Goal: Task Accomplishment & Management: Manage account settings

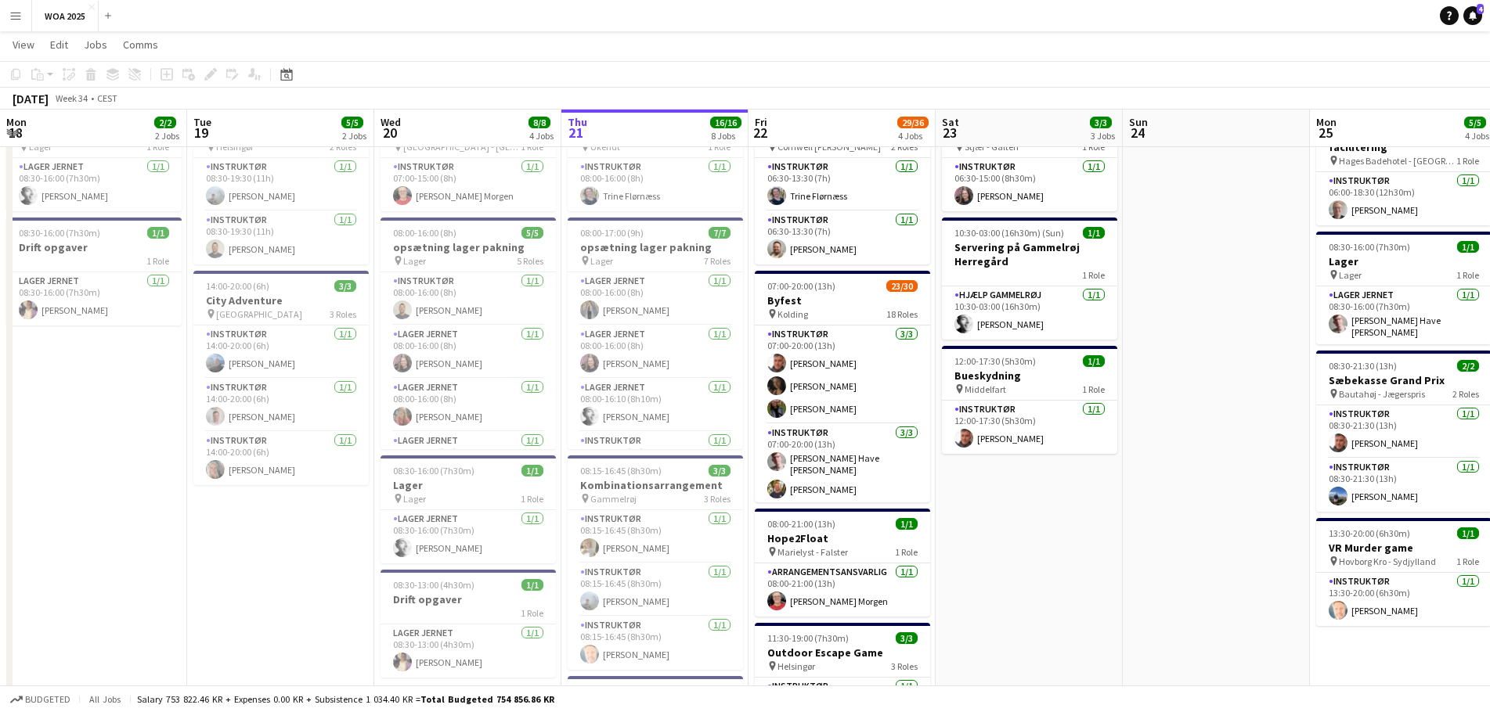
scroll to position [0, 374]
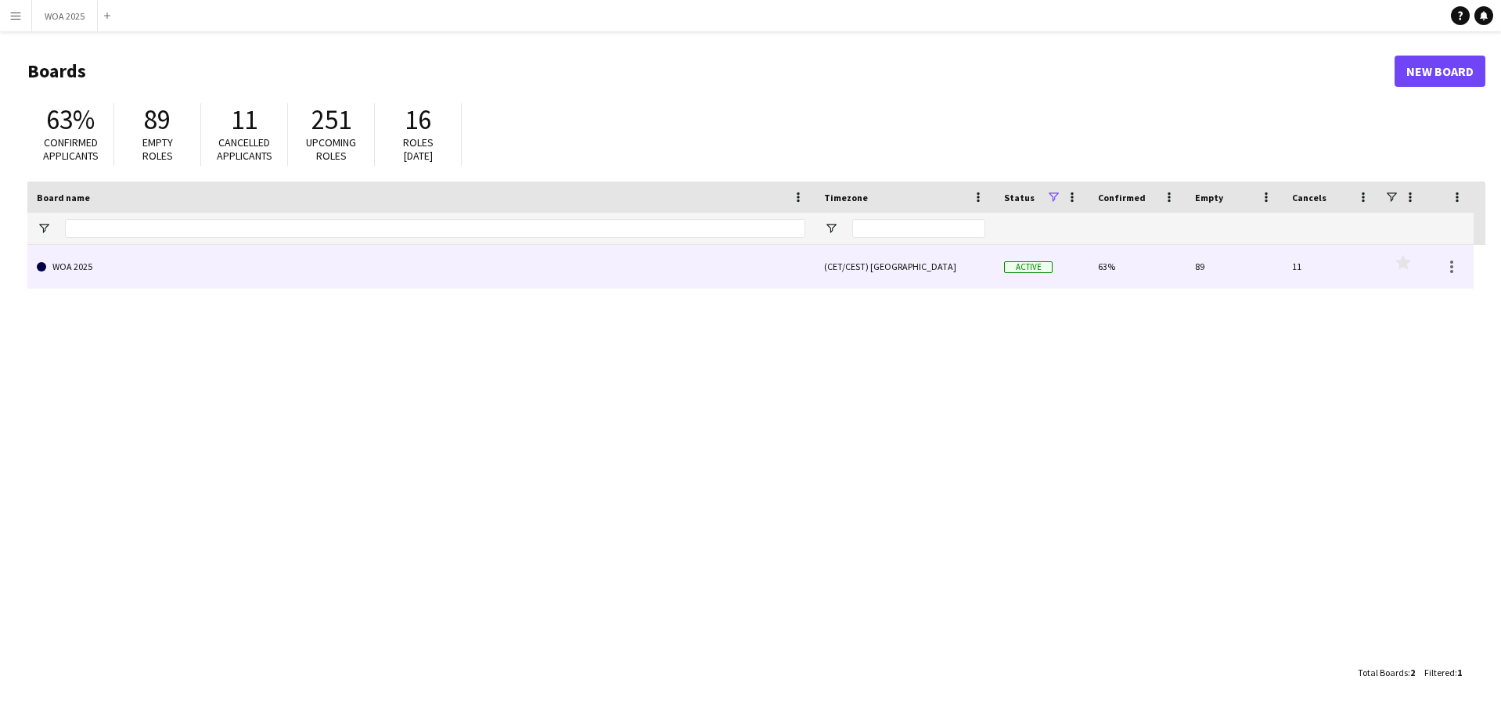
click at [798, 285] on link "WOA 2025" at bounding box center [421, 267] width 769 height 44
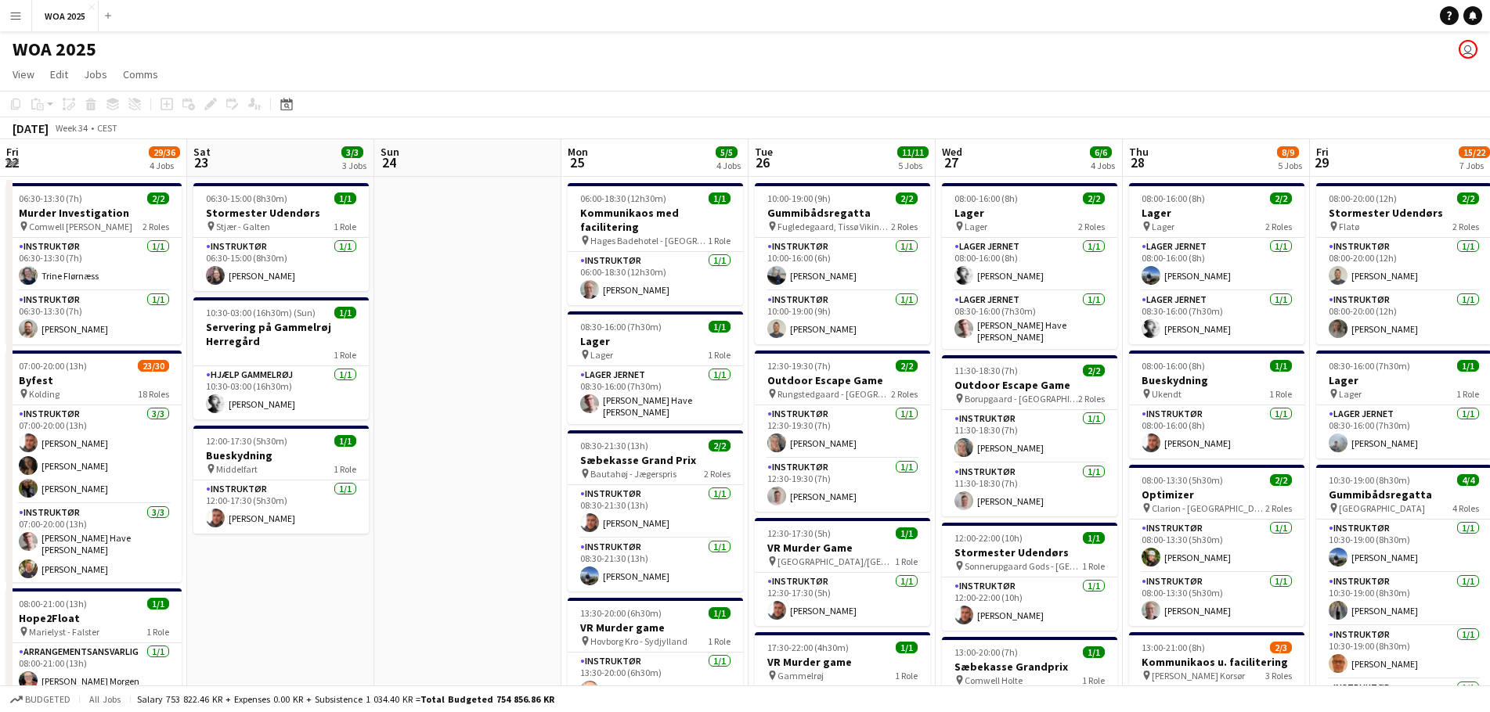
scroll to position [0, 629]
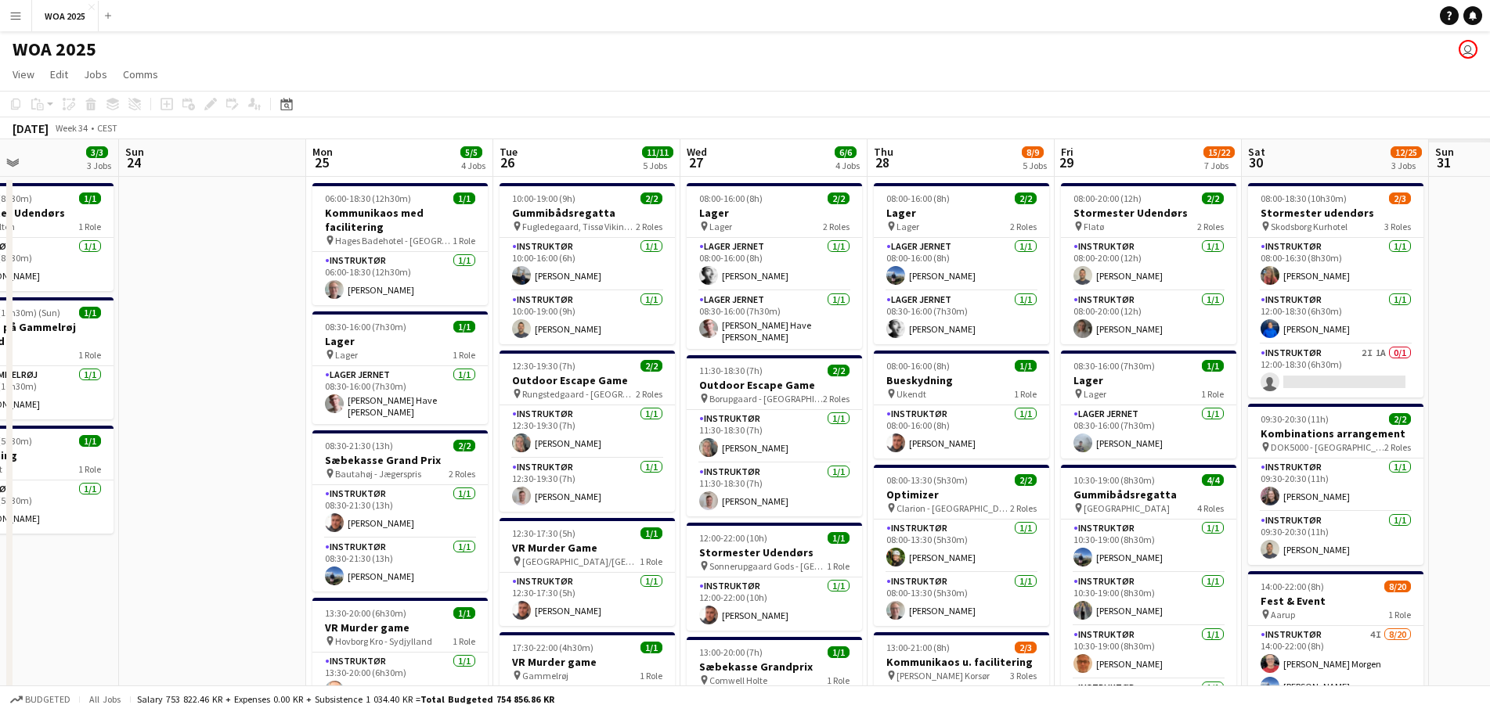
drag, startPoint x: 971, startPoint y: 329, endPoint x: 789, endPoint y: 326, distance: 181.6
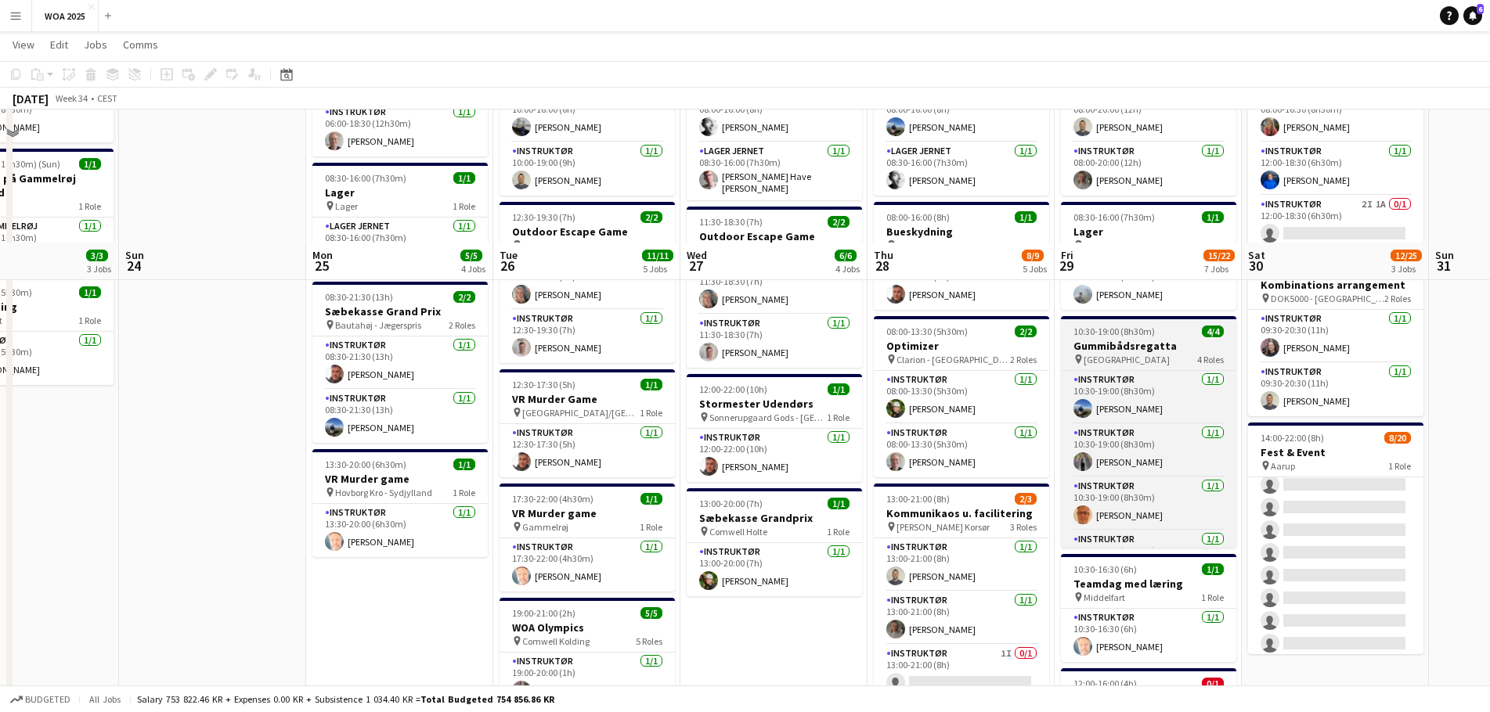
scroll to position [45, 0]
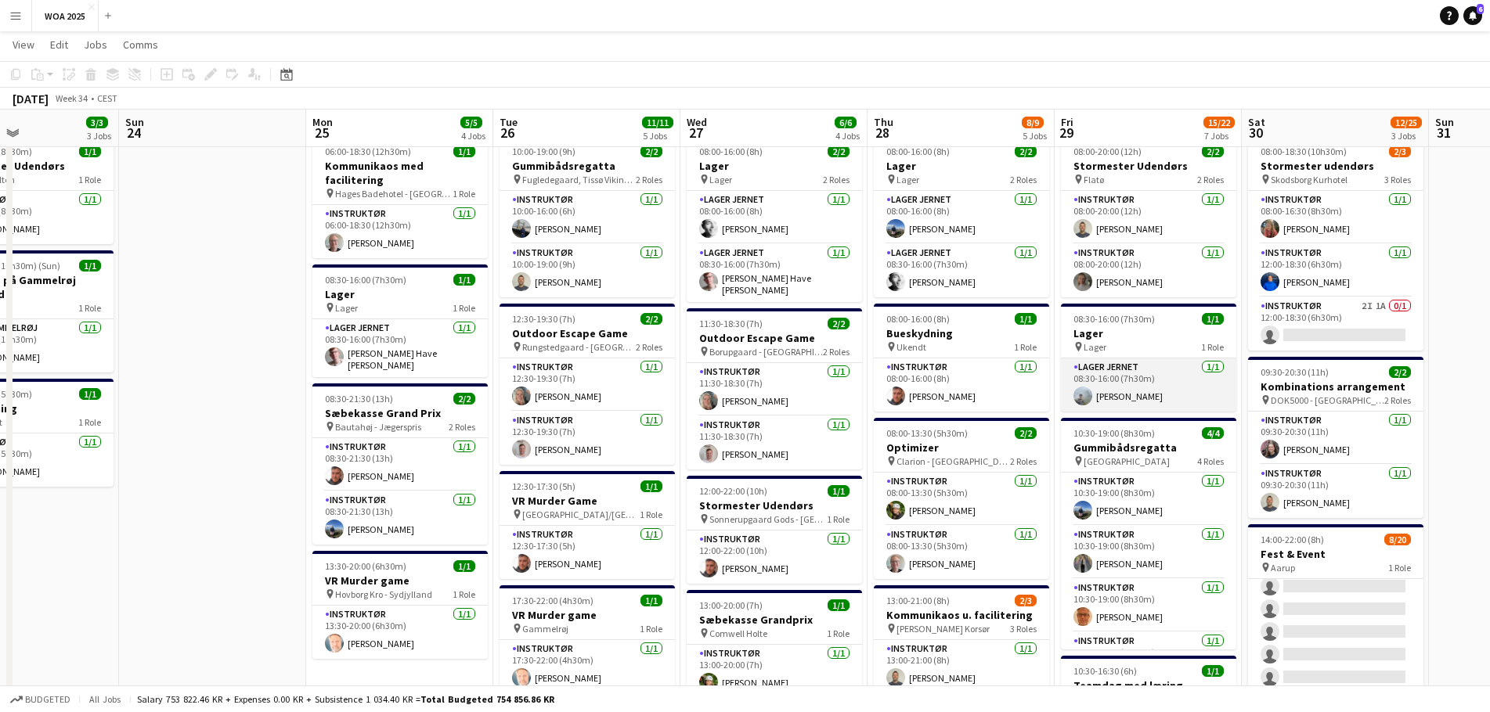
click at [1154, 389] on app-card-role "Lager Jernet [DATE] 08:30-16:00 (7h30m) [PERSON_NAME]" at bounding box center [1148, 385] width 175 height 53
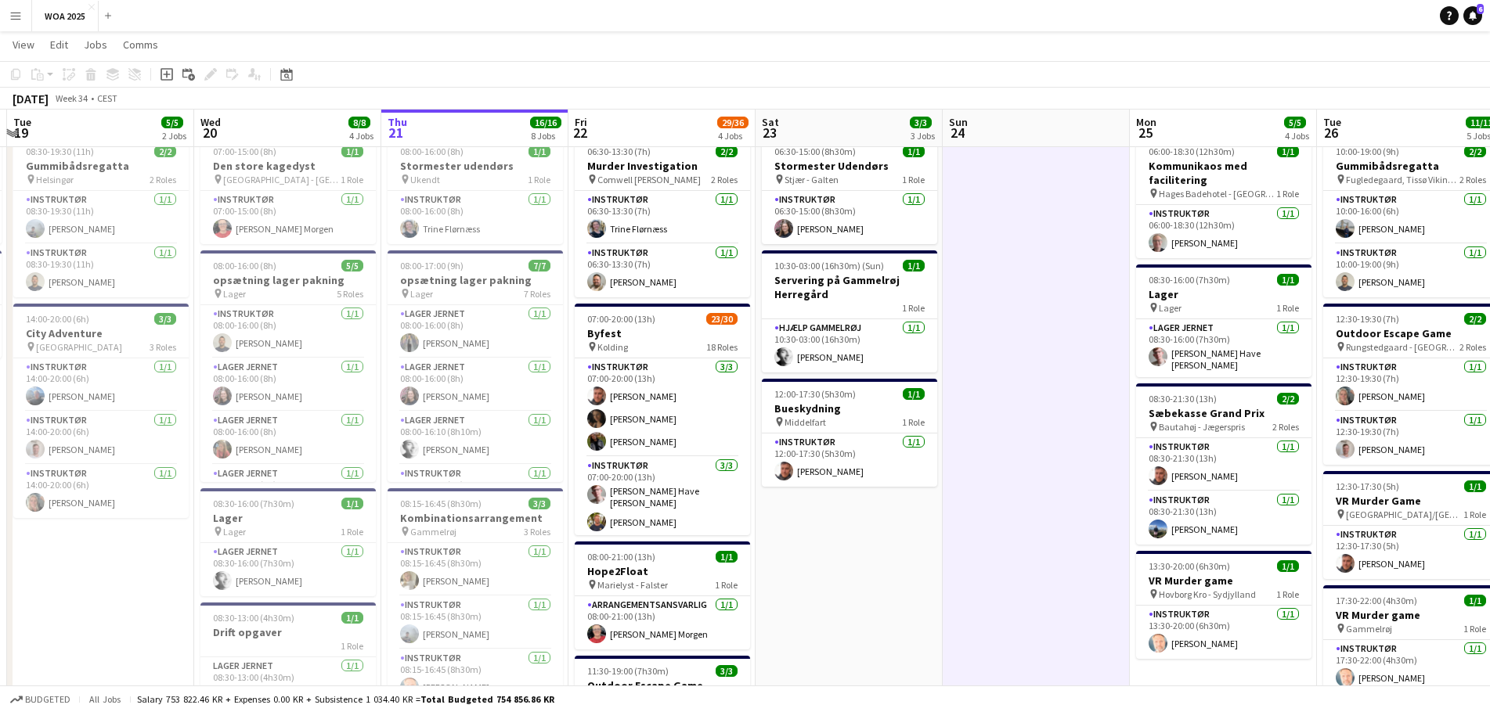
scroll to position [0, 481]
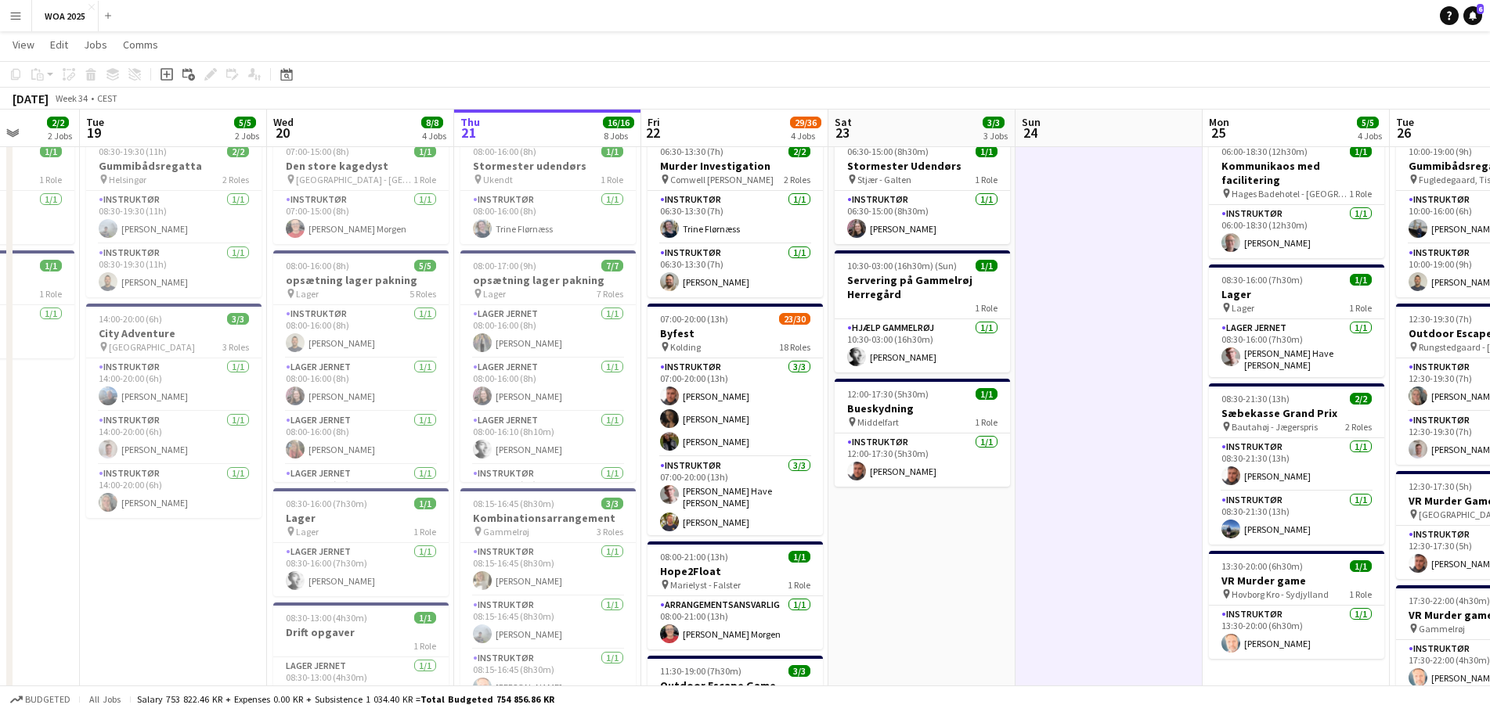
drag, startPoint x: 219, startPoint y: 221, endPoint x: 1115, endPoint y: 241, distance: 896.5
click at [1115, 241] on app-calendar-viewport "Sat 16 Sun 17 Mon 18 2/2 2 Jobs Tue 19 5/5 2 Jobs Wed 20 8/8 4 Jobs Thu 21 16/1…" at bounding box center [745, 703] width 1490 height 1375
click at [564, 286] on h3 "opsætning lager pakning" at bounding box center [547, 280] width 175 height 14
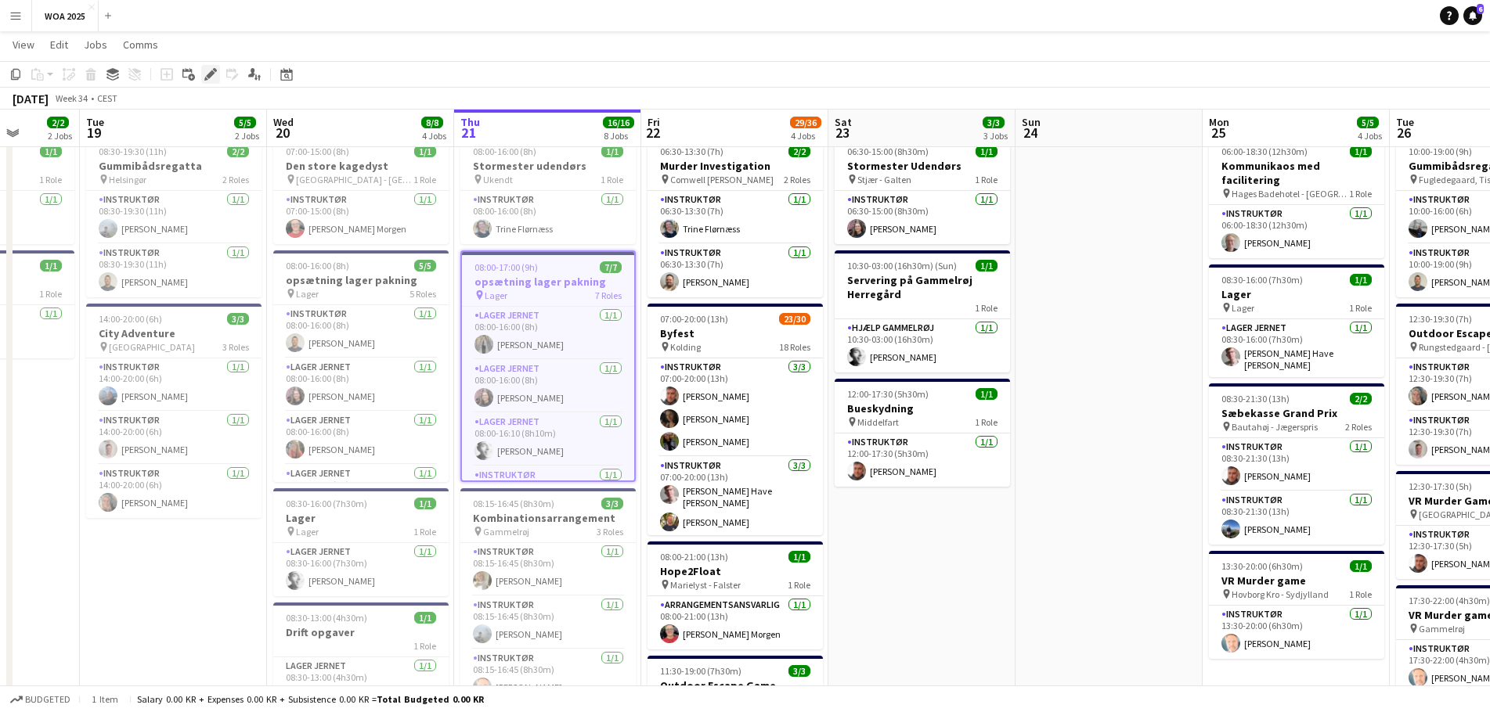
click at [207, 76] on icon at bounding box center [210, 74] width 9 height 9
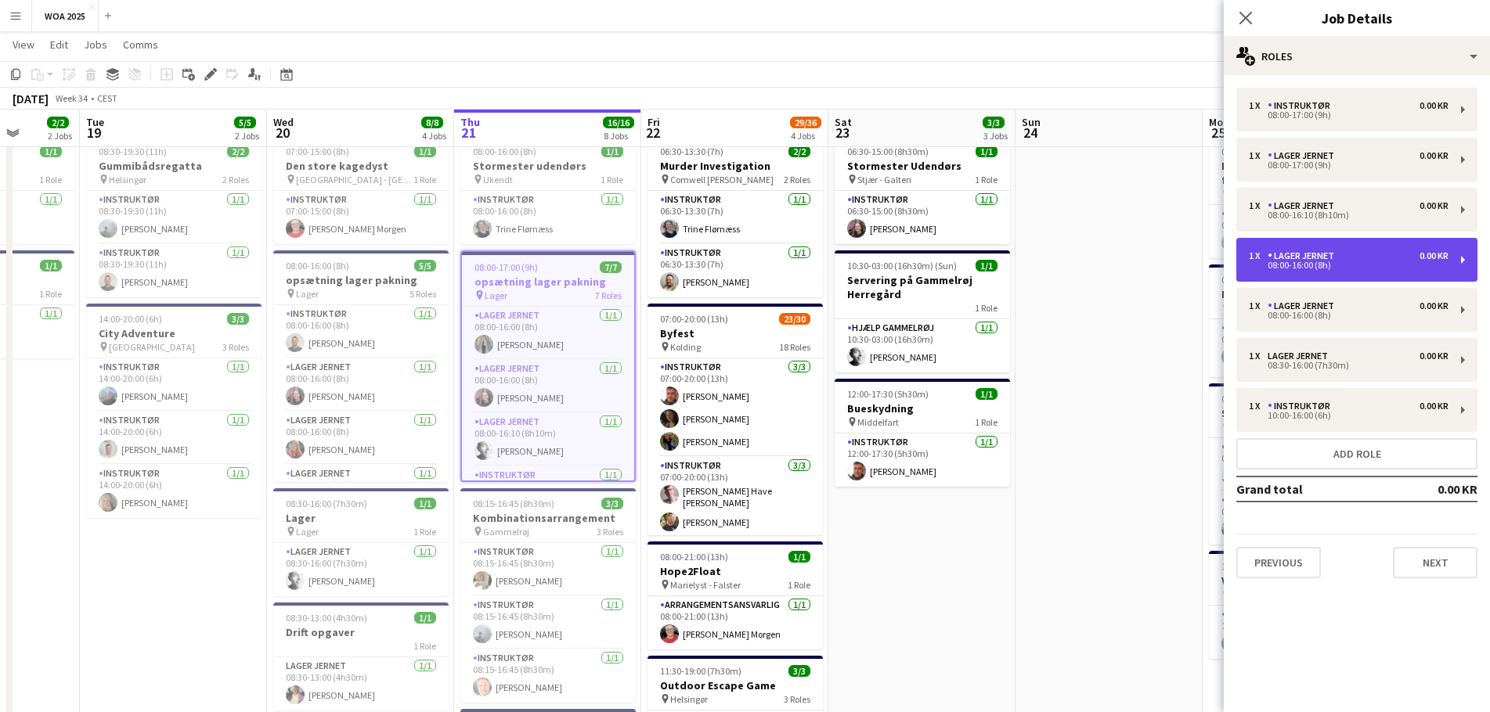
click at [1371, 255] on div "1 x Lager Jernet 0.00 KR" at bounding box center [1349, 255] width 200 height 11
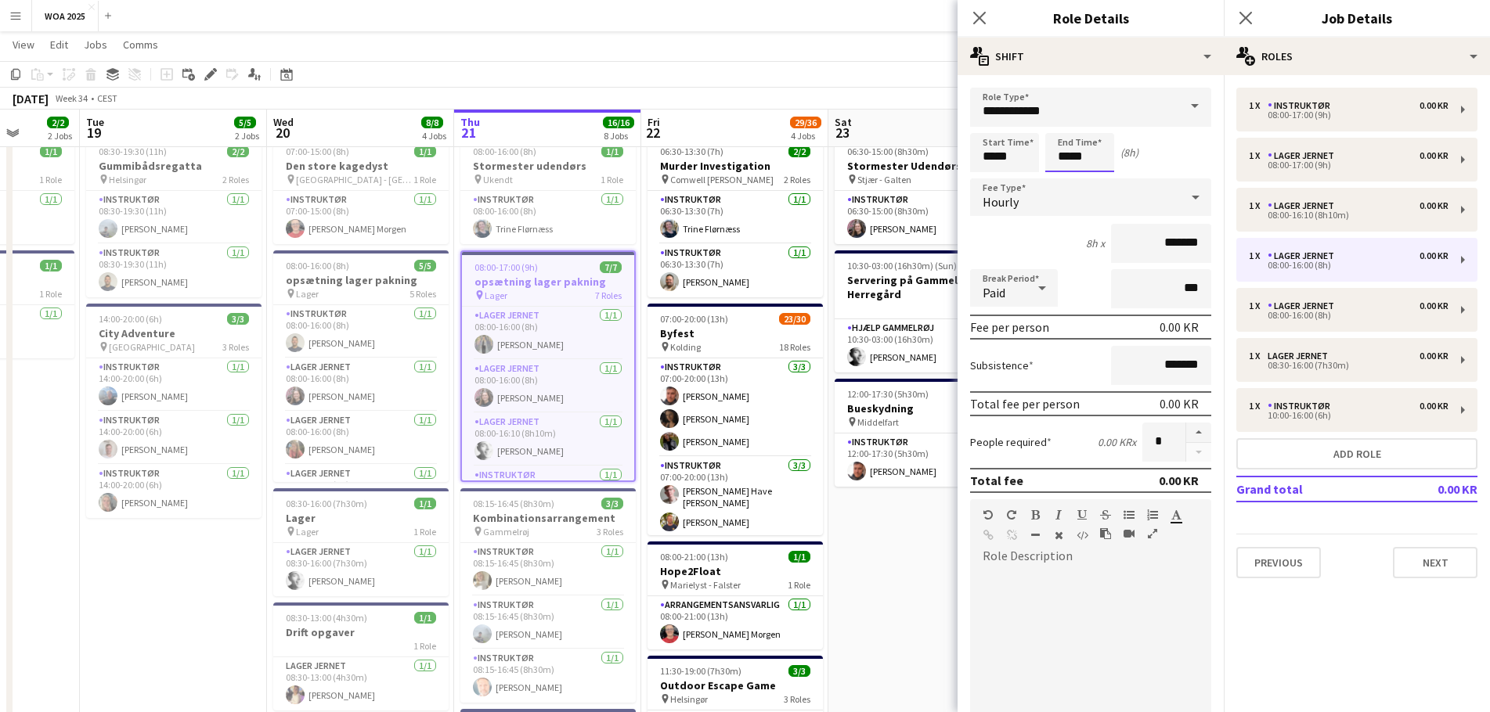
click at [1088, 154] on body "Menu Boards Boards Boards All jobs Status Workforce Workforce My Workforce Recr…" at bounding box center [745, 686] width 1490 height 1462
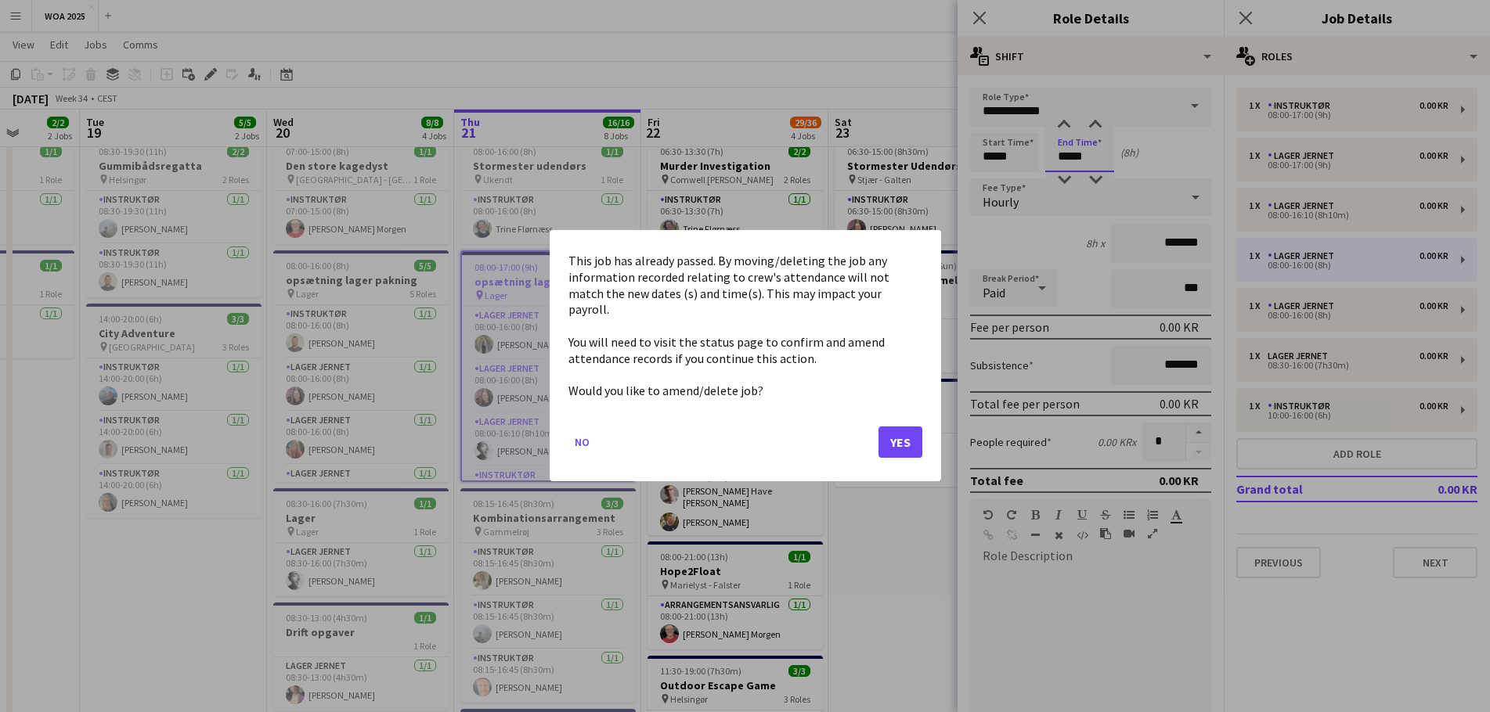
scroll to position [0, 0]
click at [906, 439] on button "Yes" at bounding box center [900, 442] width 44 height 31
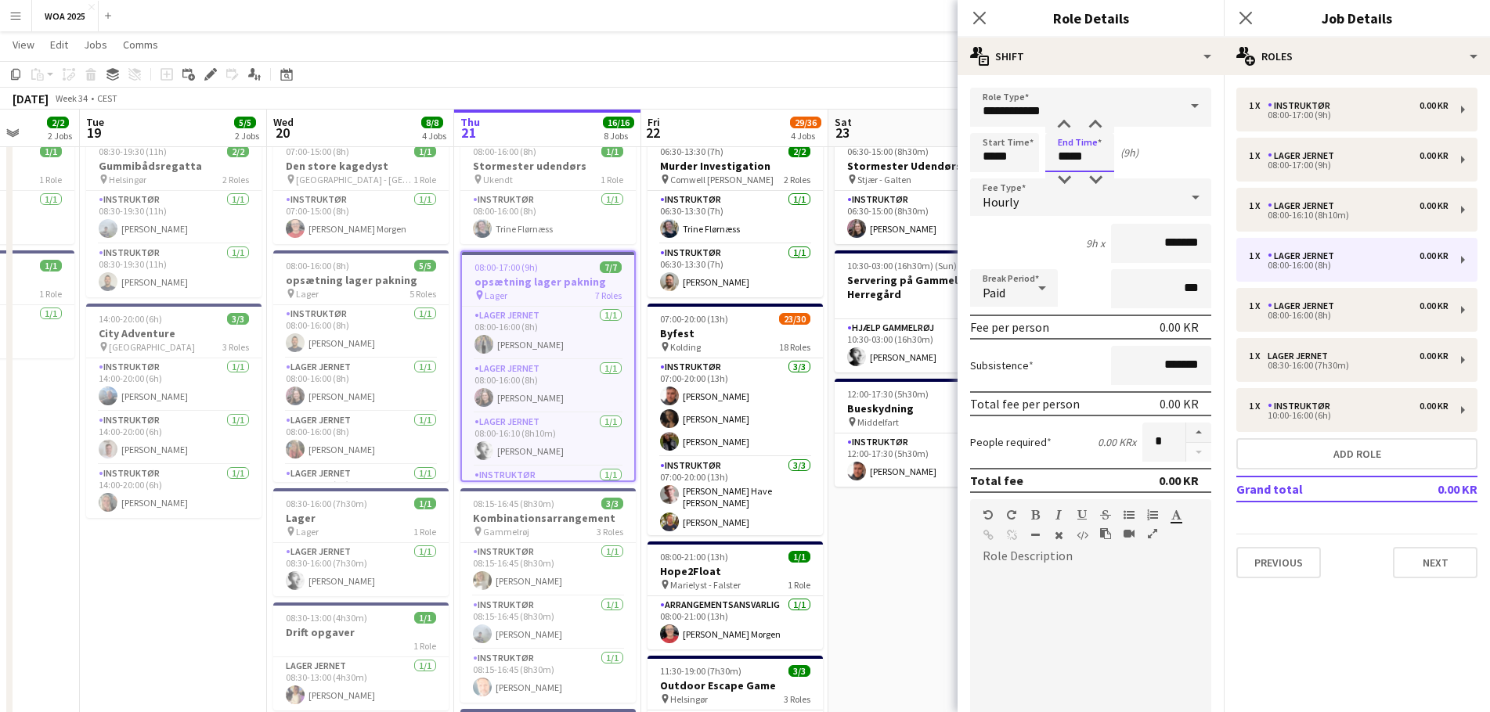
scroll to position [303, 0]
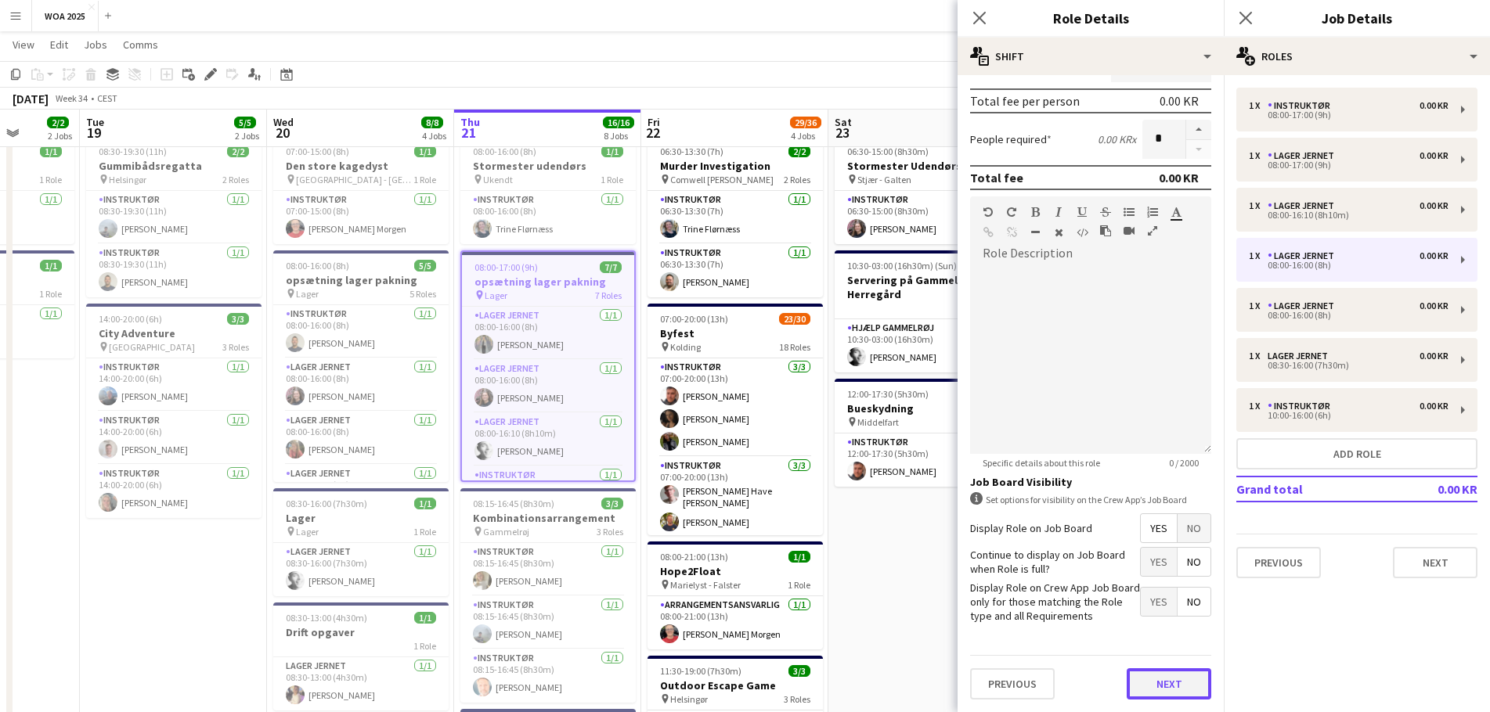
click at [1148, 680] on button "Next" at bounding box center [1168, 683] width 85 height 31
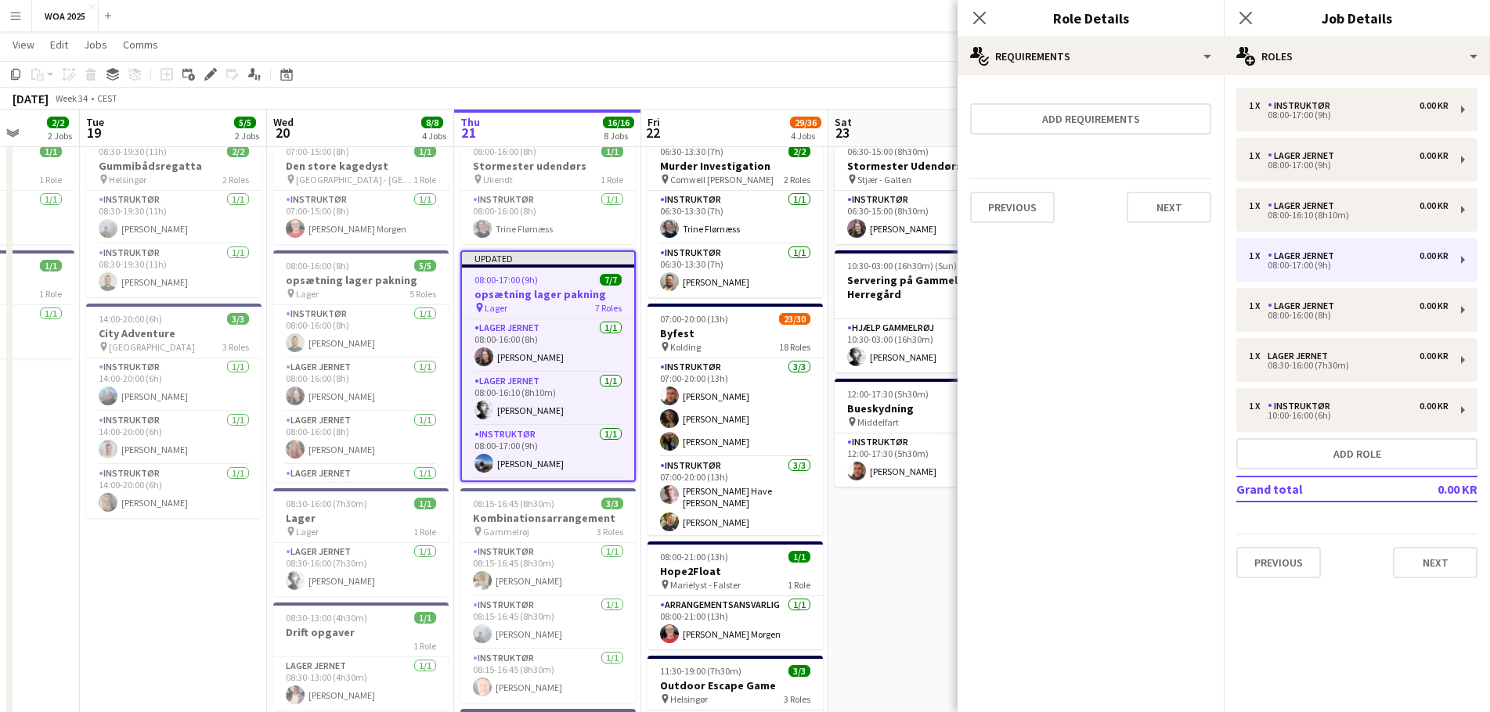
scroll to position [0, 0]
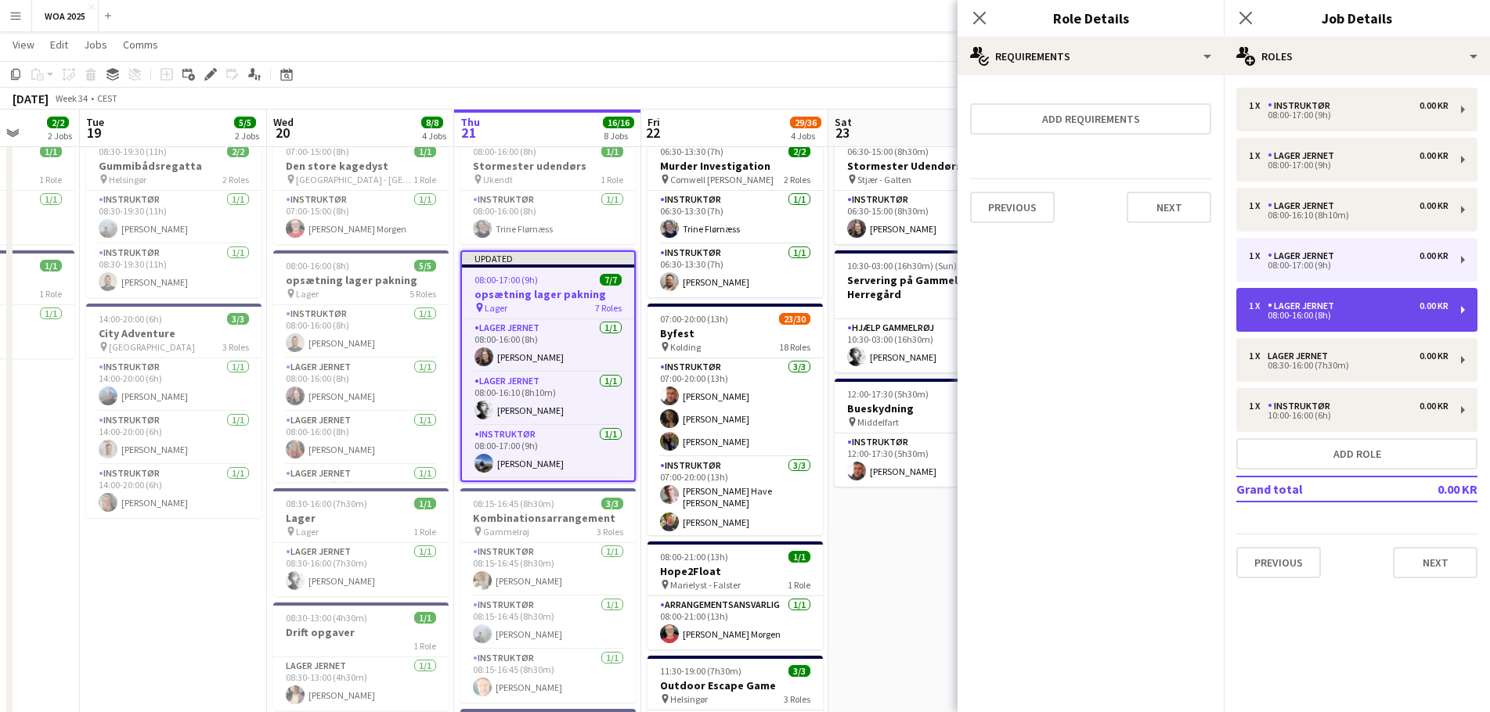
click at [1351, 308] on div "1 x Lager Jernet 0.00 KR" at bounding box center [1349, 306] width 200 height 11
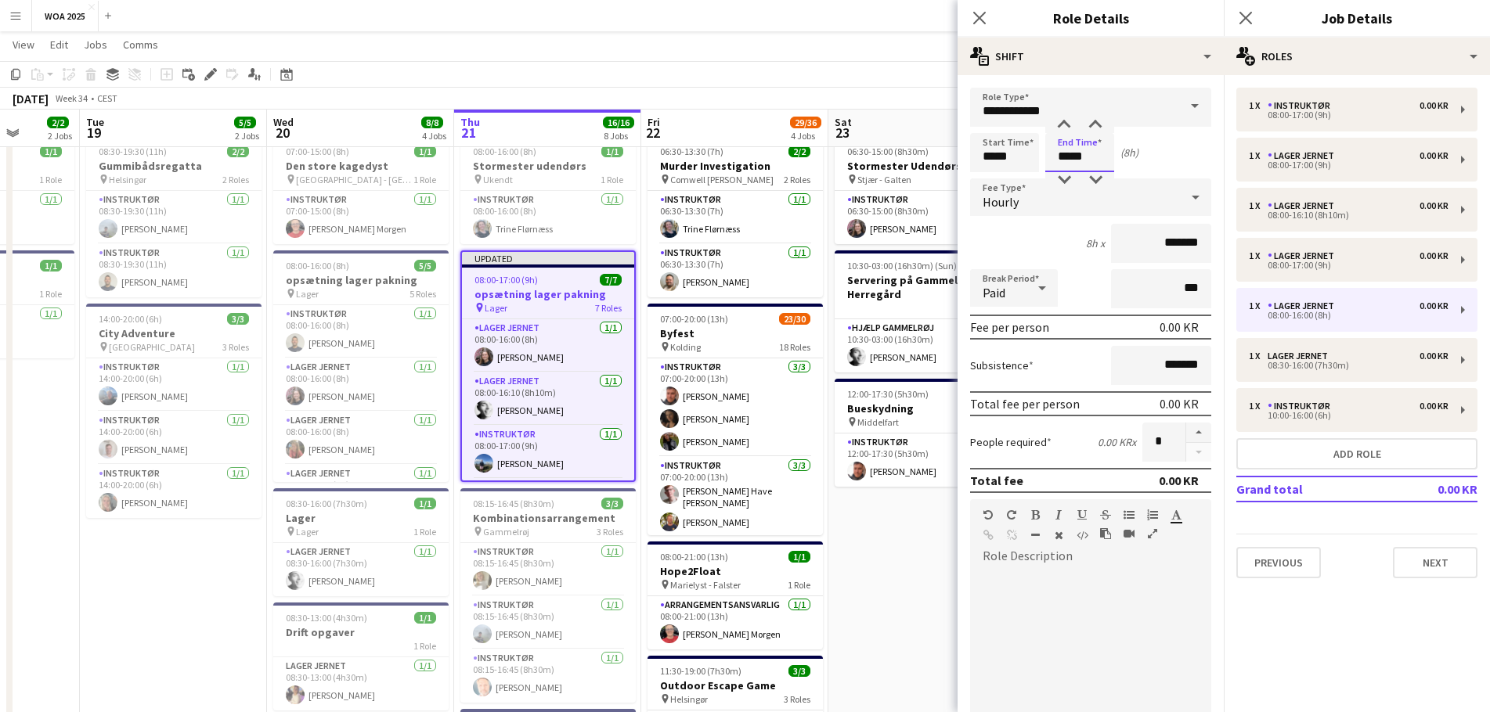
drag, startPoint x: 1085, startPoint y: 157, endPoint x: 1054, endPoint y: 156, distance: 31.3
click at [1054, 156] on input "*****" at bounding box center [1079, 152] width 69 height 39
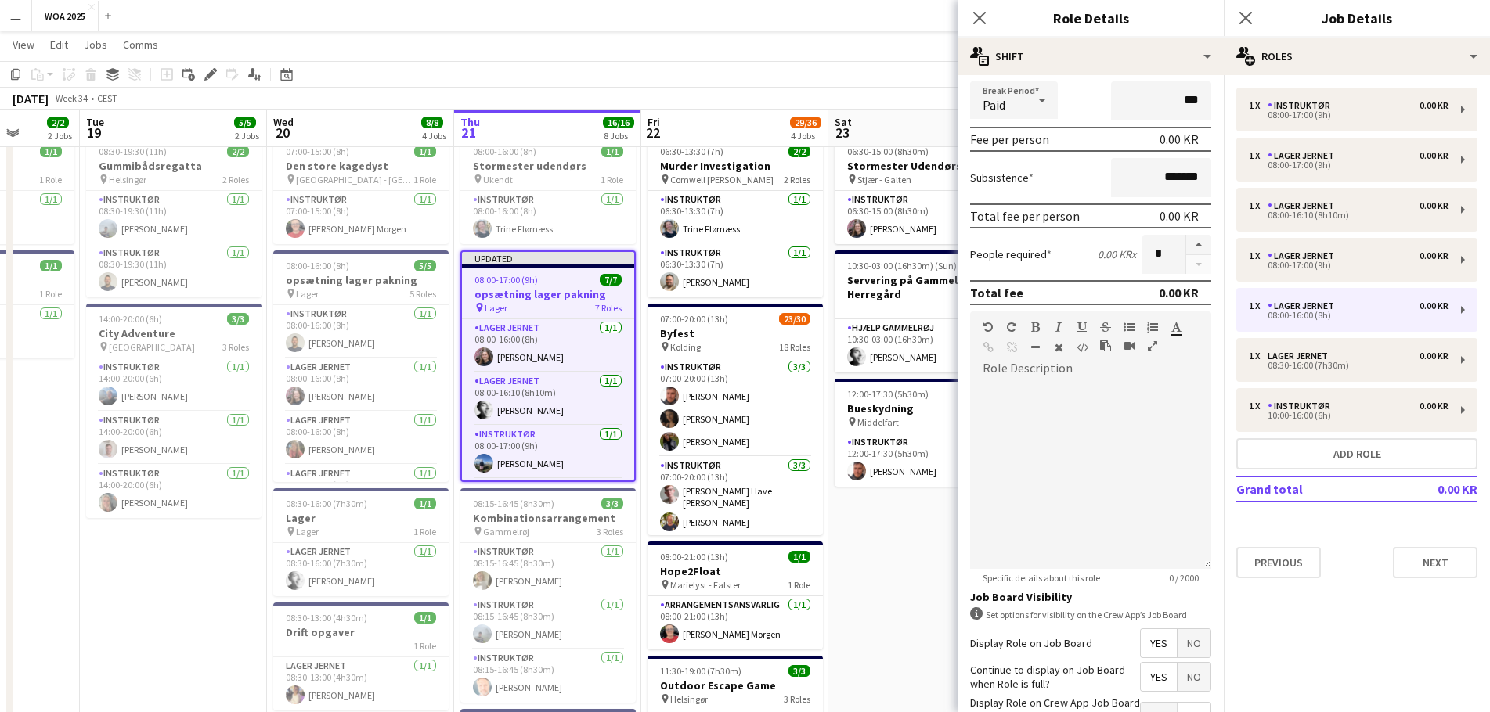
scroll to position [303, 0]
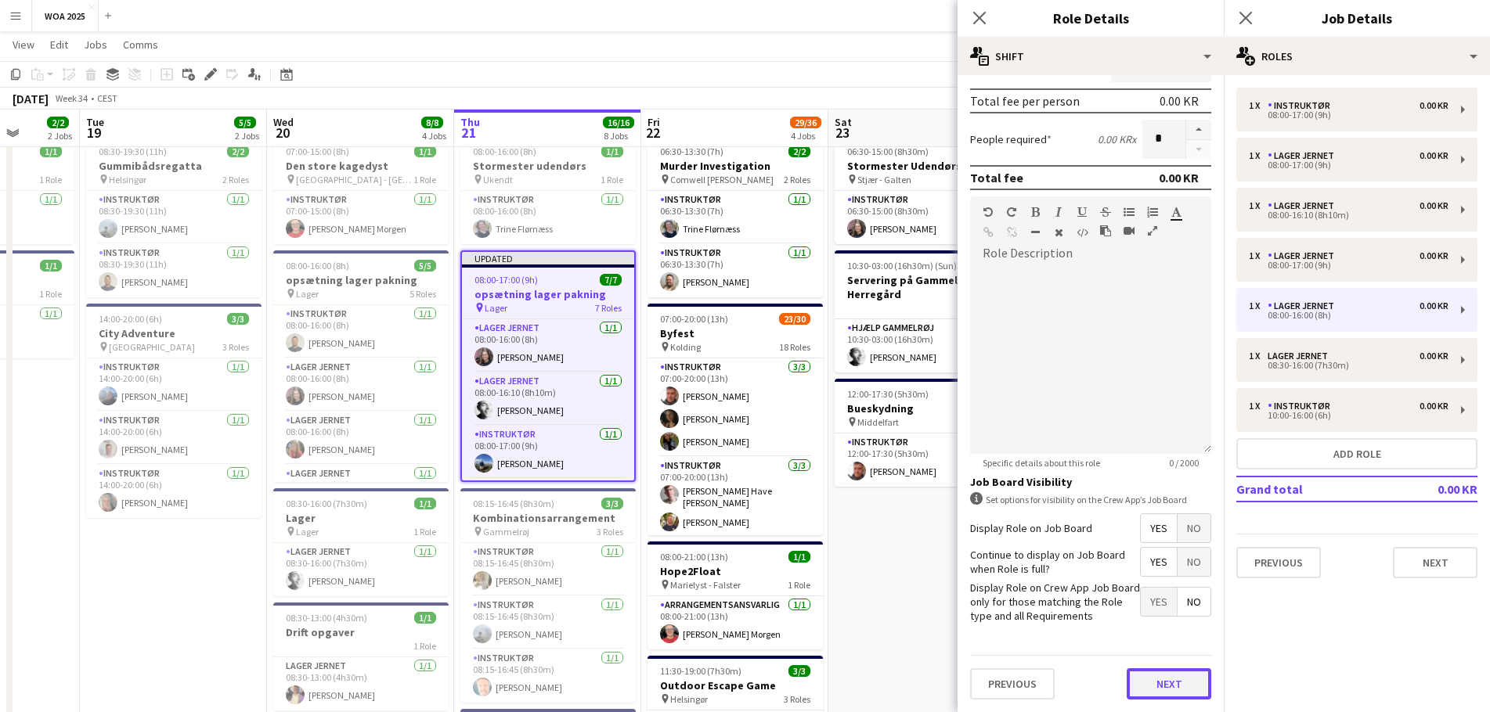
click at [1153, 694] on button "Next" at bounding box center [1168, 683] width 85 height 31
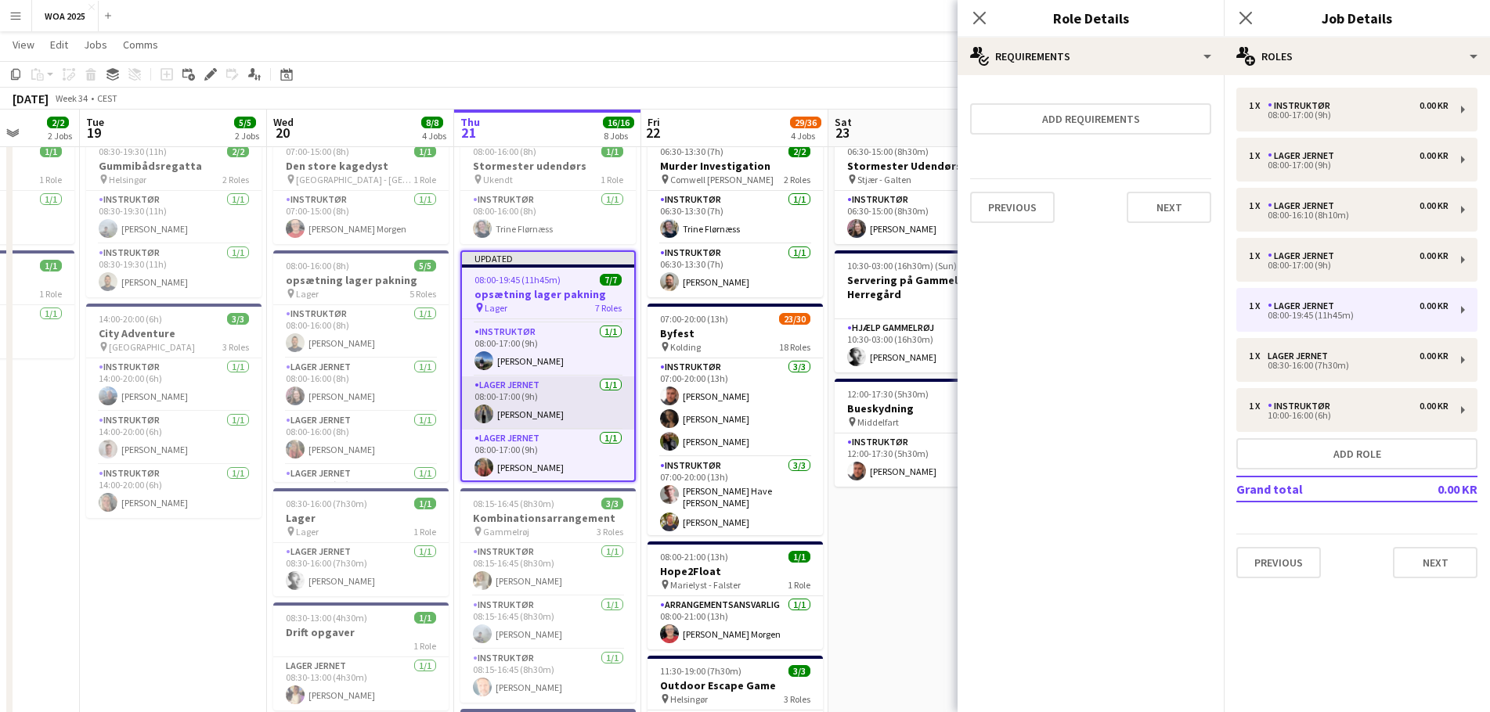
scroll to position [78, 0]
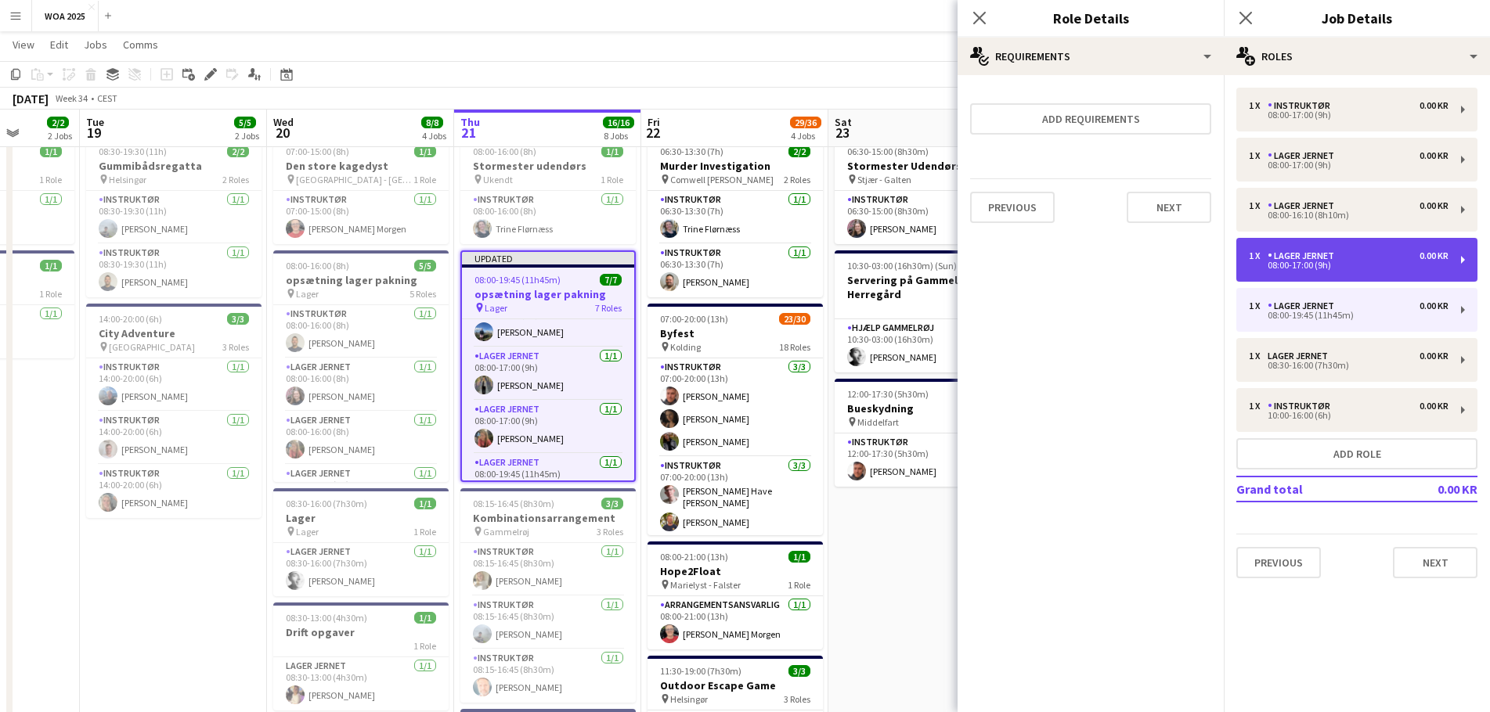
click at [1342, 267] on div "08:00-17:00 (9h)" at bounding box center [1349, 265] width 200 height 8
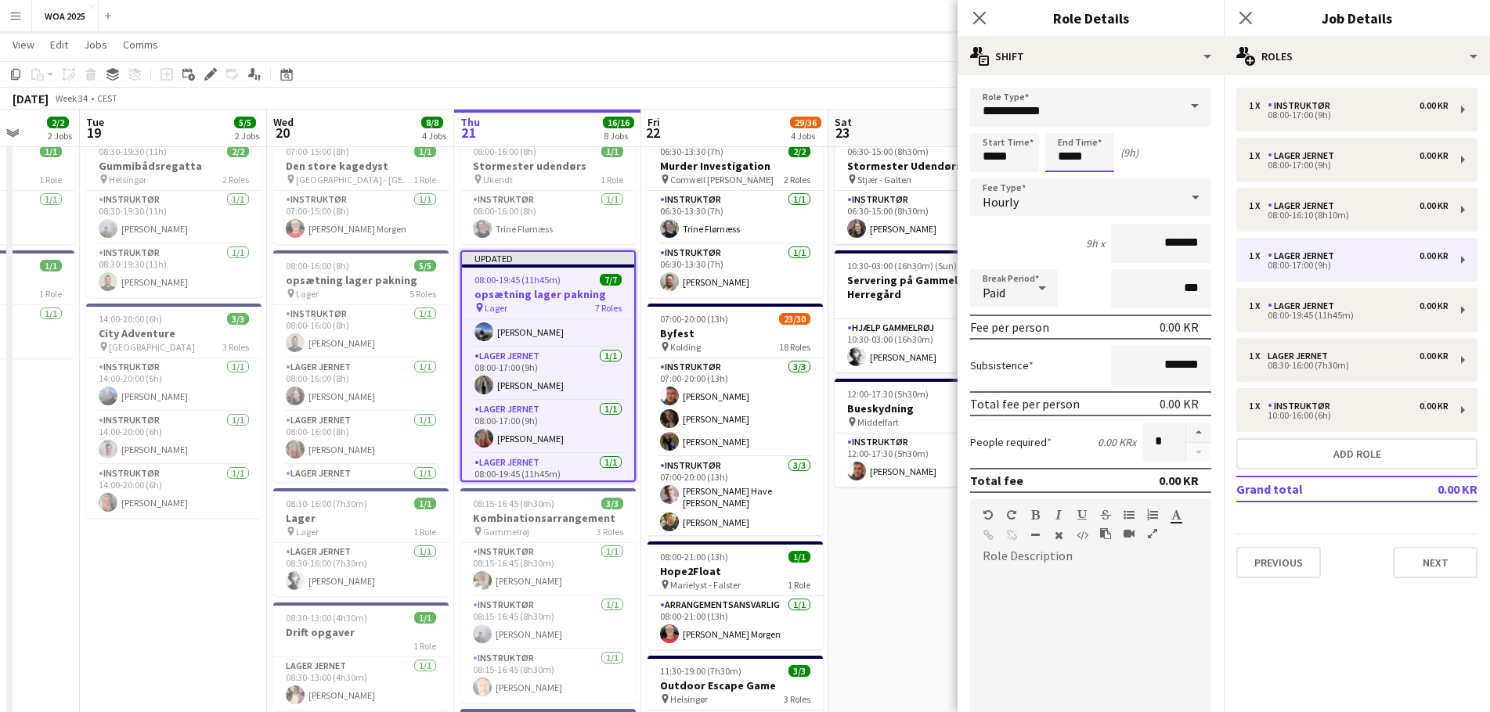
click at [1094, 164] on input "*****" at bounding box center [1079, 152] width 69 height 39
type input "*****"
click at [1299, 623] on mat-expansion-panel "pencil3 General details 1 x Instruktør 0.00 KR 08:00-17:00 (9h) 1 x Lager Jerne…" at bounding box center [1356, 393] width 266 height 637
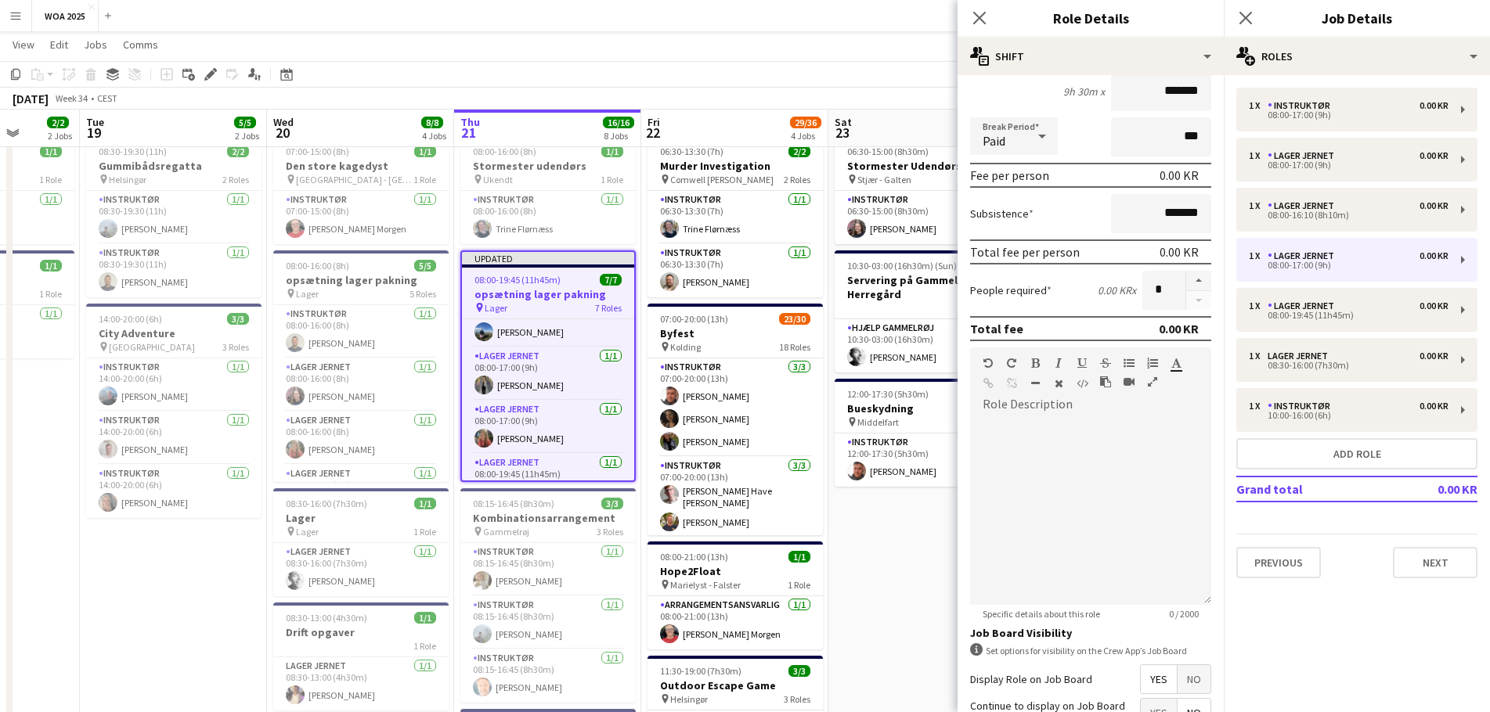
scroll to position [303, 0]
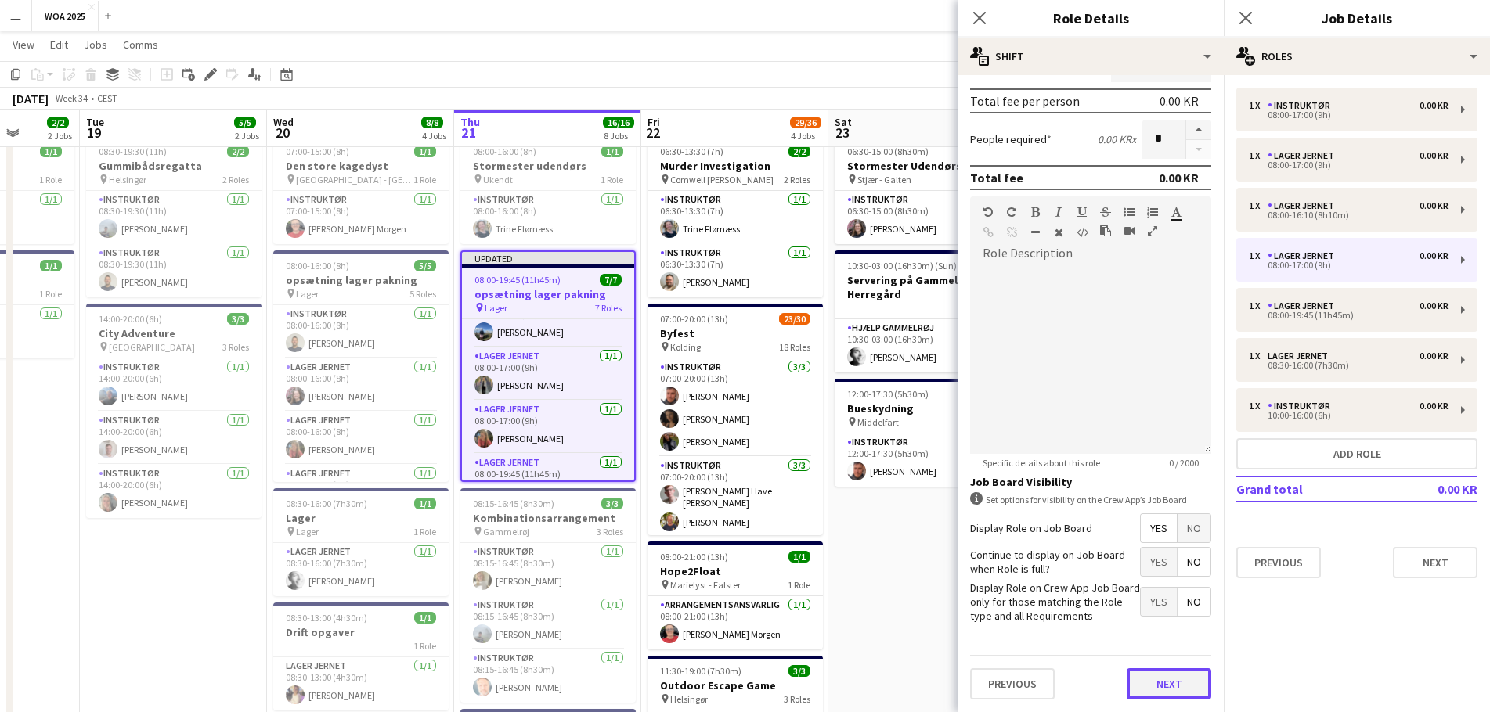
click at [1151, 676] on button "Next" at bounding box center [1168, 683] width 85 height 31
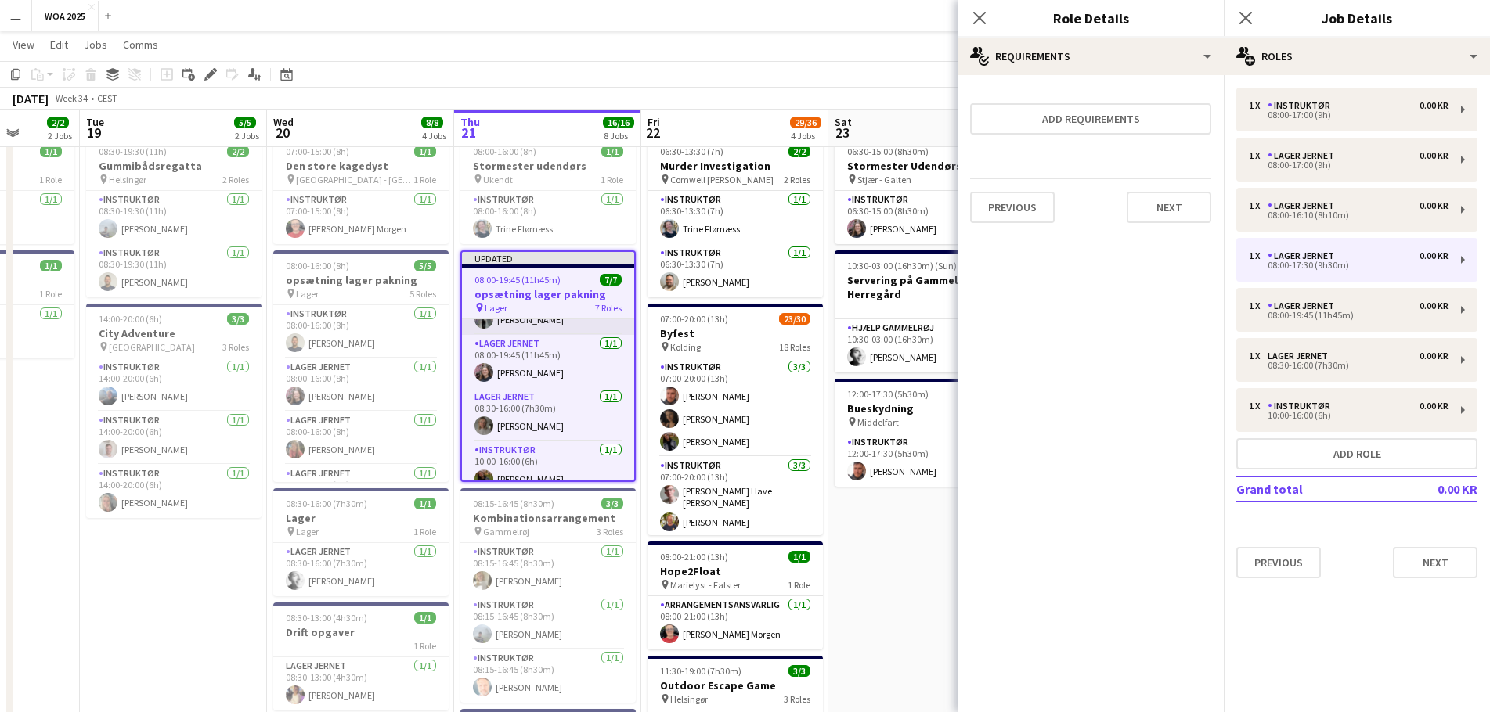
scroll to position [216, 0]
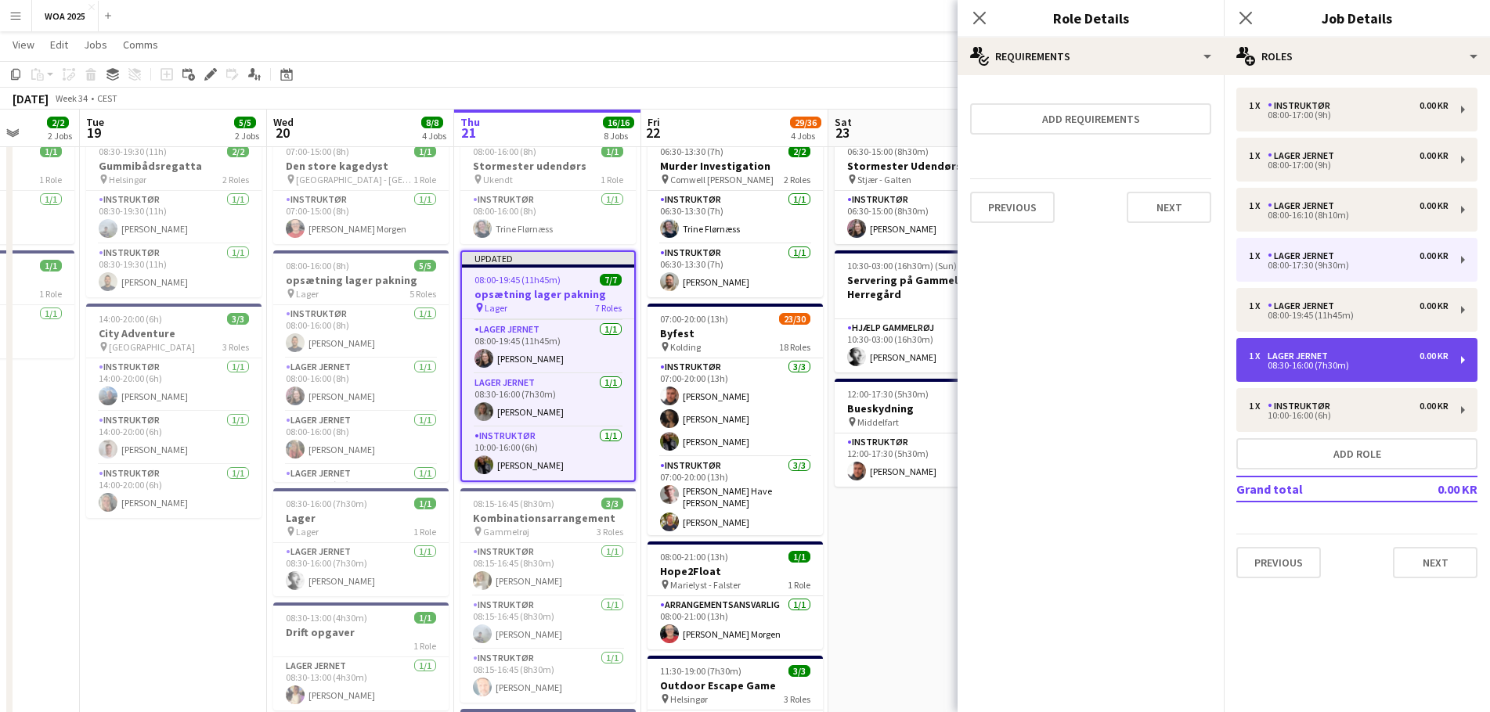
click at [1345, 373] on div "1 x Lager Jernet 0.00 KR 08:30-16:00 (7h30m)" at bounding box center [1356, 360] width 241 height 44
type input "*****"
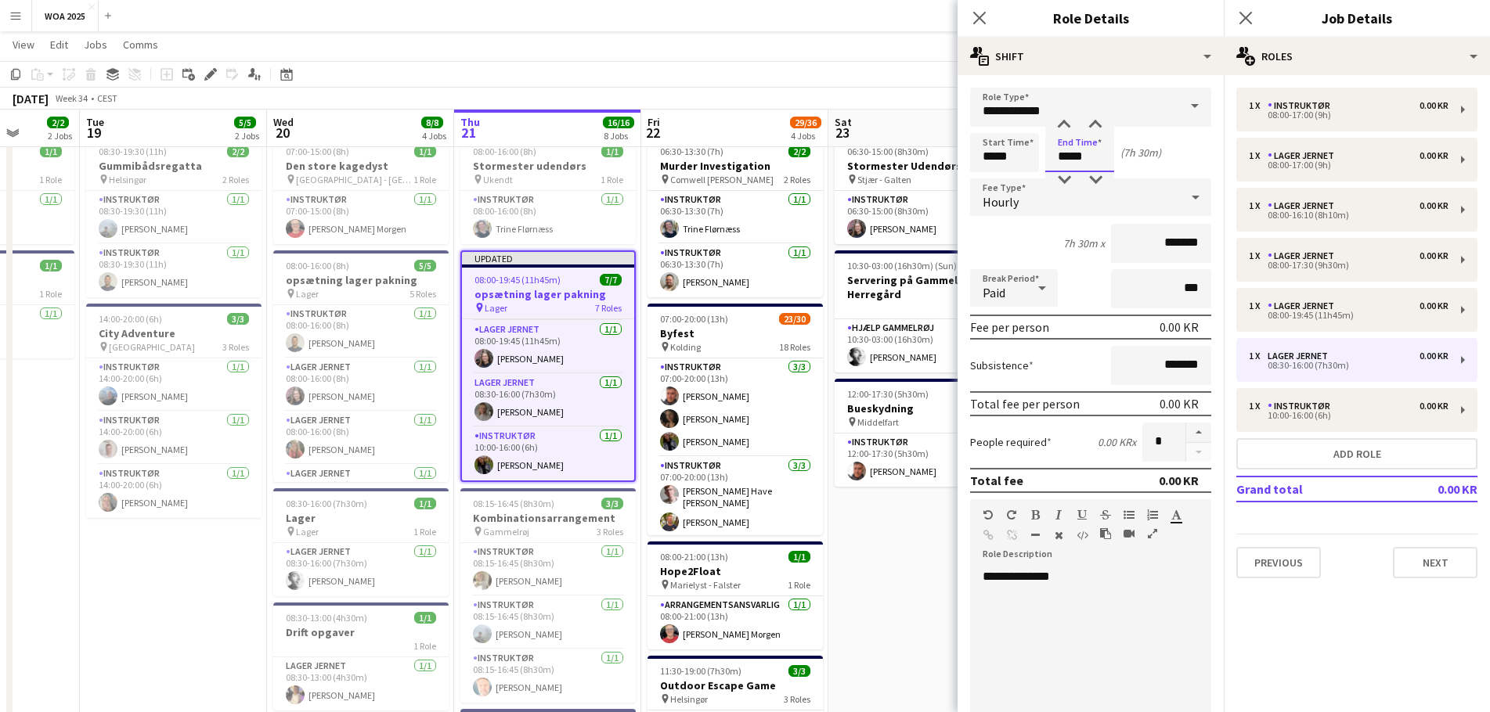
drag, startPoint x: 1090, startPoint y: 151, endPoint x: 1046, endPoint y: 159, distance: 45.3
click at [1046, 159] on input "*****" at bounding box center [1079, 152] width 69 height 39
type input "*****"
click at [1314, 666] on mat-expansion-panel "pencil3 General details 1 x Instruktør 0.00 KR 08:00-17:00 (9h) 1 x Lager Jerne…" at bounding box center [1356, 393] width 266 height 637
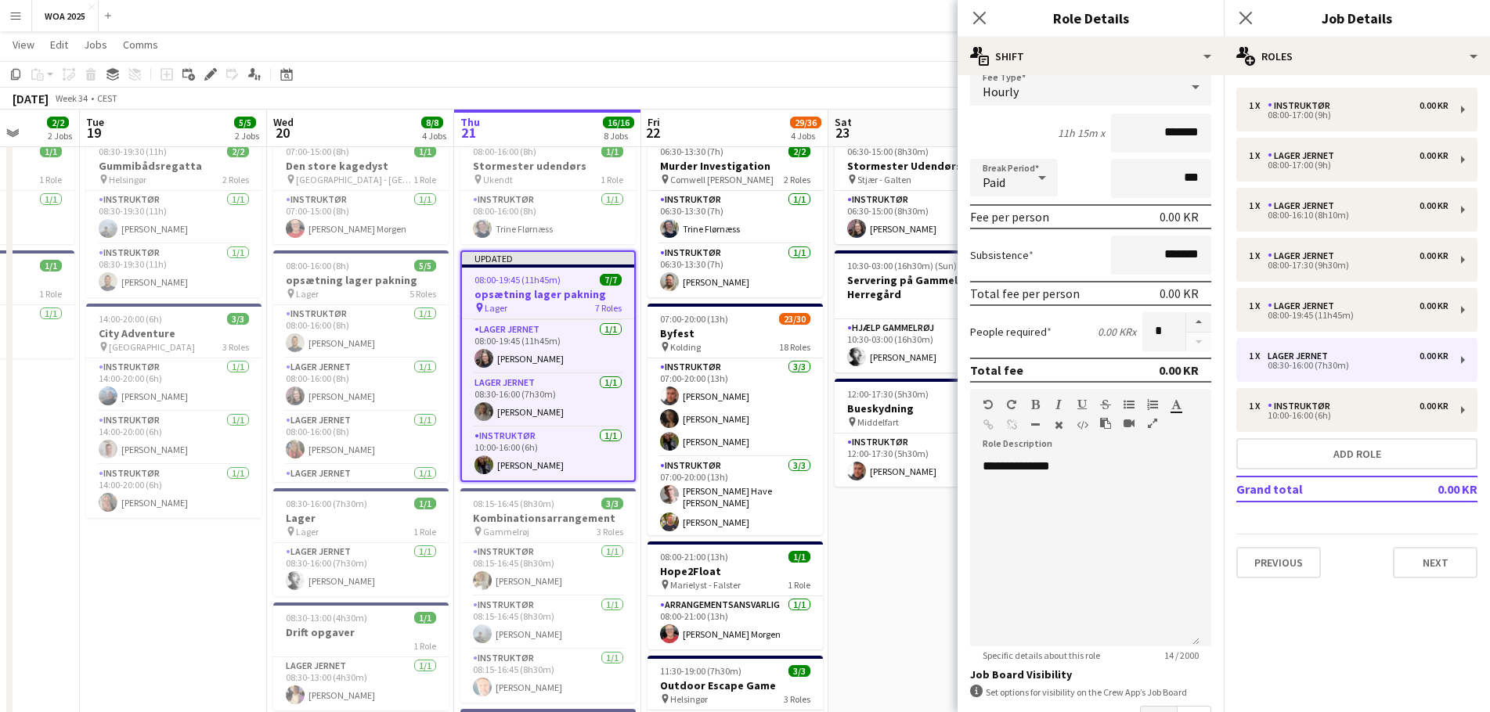
scroll to position [222, 0]
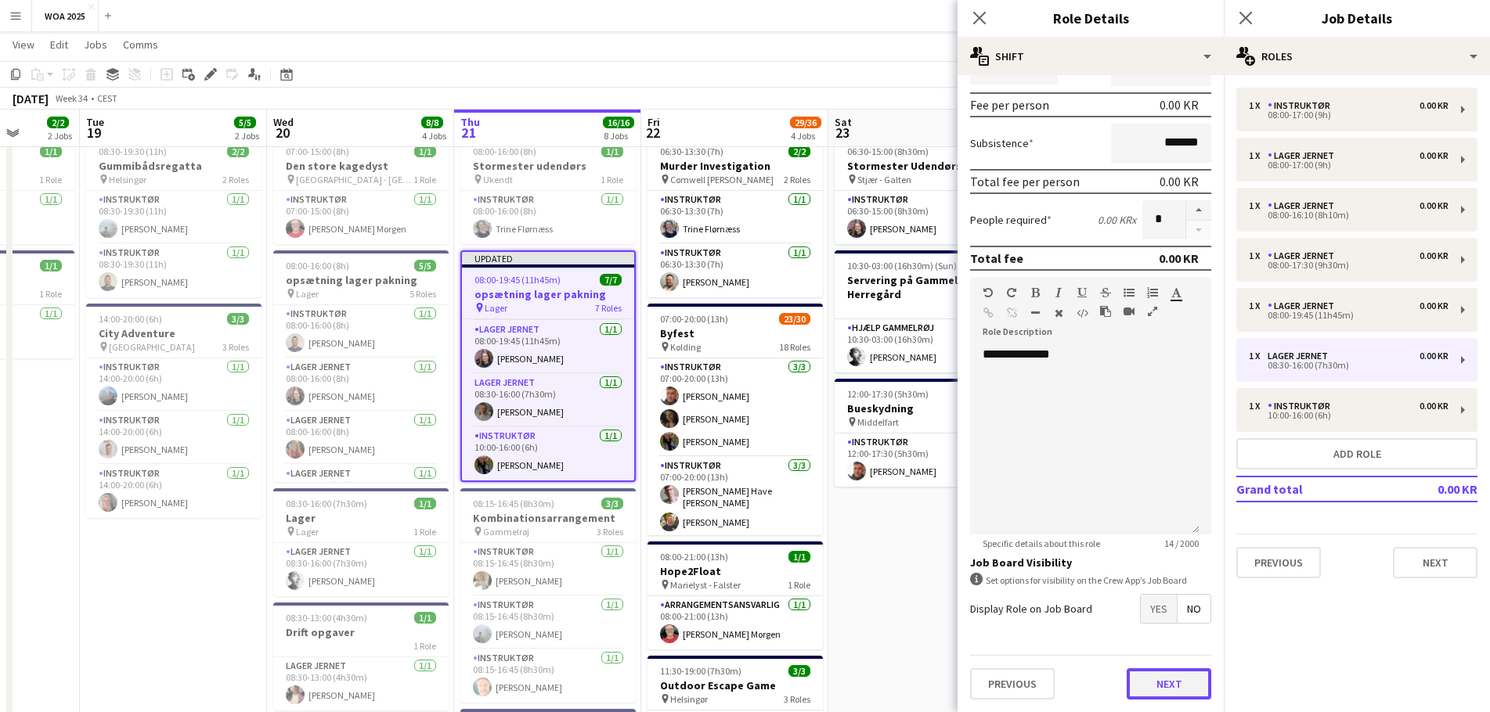
click at [1140, 676] on button "Next" at bounding box center [1168, 683] width 85 height 31
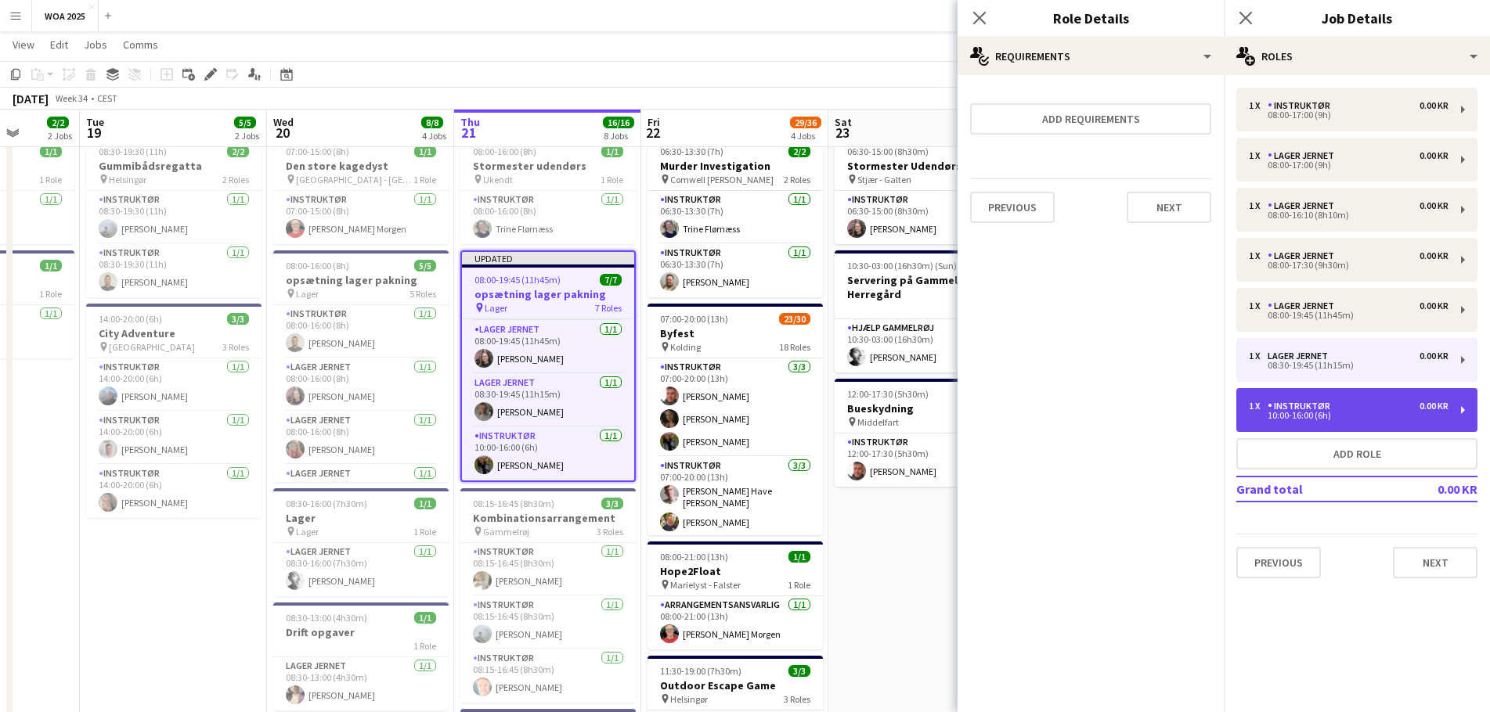
click at [1339, 421] on div "1 x Instruktør 0.00 KR 10:00-16:00 (6h)" at bounding box center [1356, 410] width 241 height 44
type input "**********"
type input "*****"
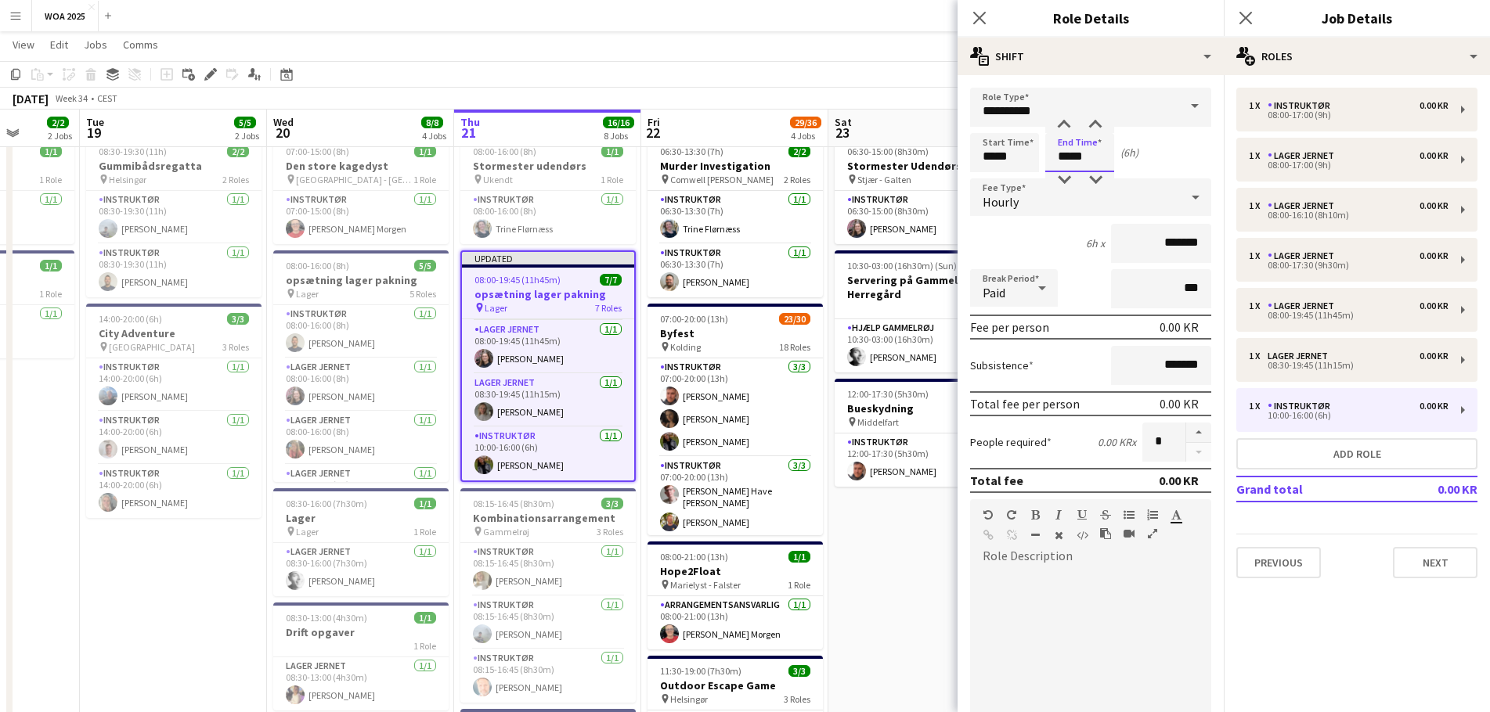
drag, startPoint x: 1090, startPoint y: 163, endPoint x: 1032, endPoint y: 158, distance: 57.3
click at [1032, 158] on div "Start Time ***** End Time ***** (6h)" at bounding box center [1090, 152] width 241 height 39
type input "*****"
click at [1299, 657] on mat-expansion-panel "pencil3 General details 1 x Instruktør 0.00 KR 08:00-17:00 (9h) 1 x Lager Jerne…" at bounding box center [1356, 393] width 266 height 637
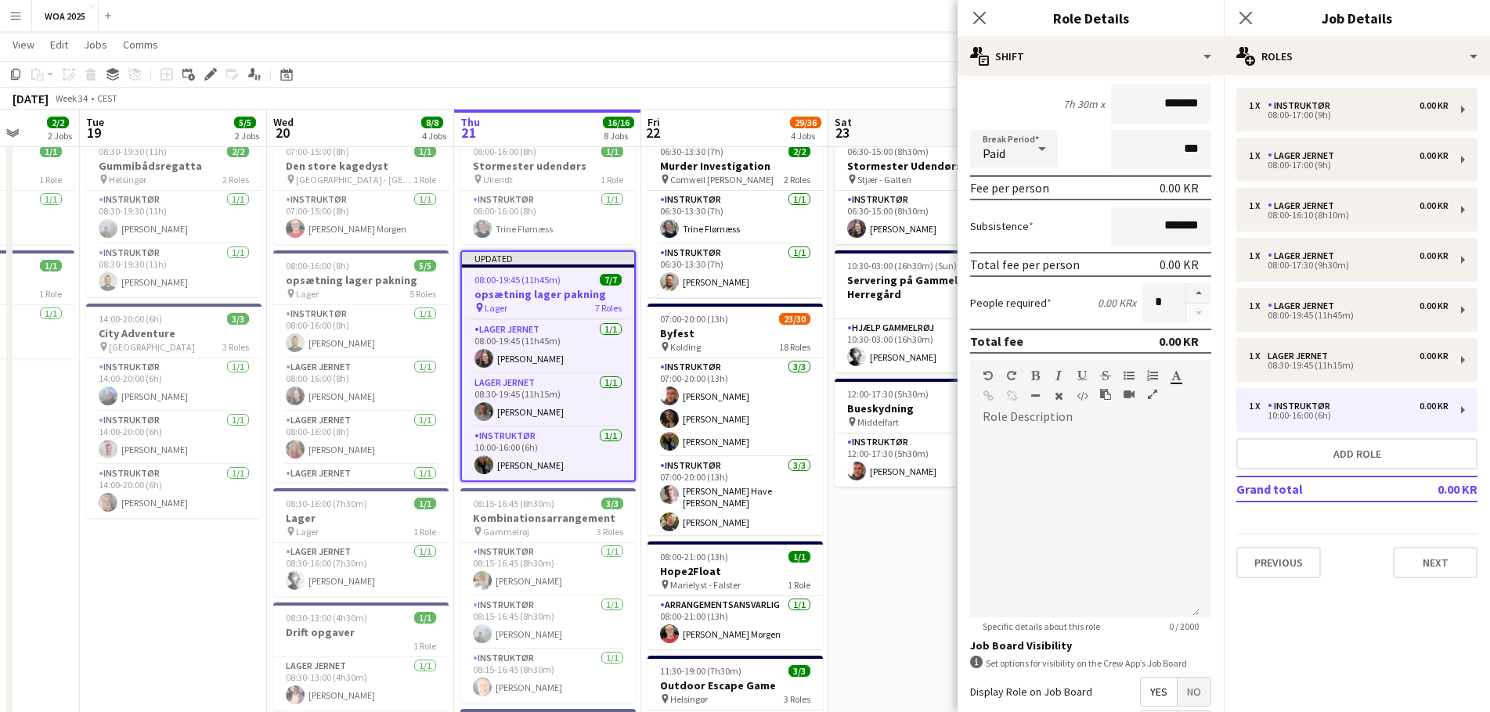
scroll to position [303, 0]
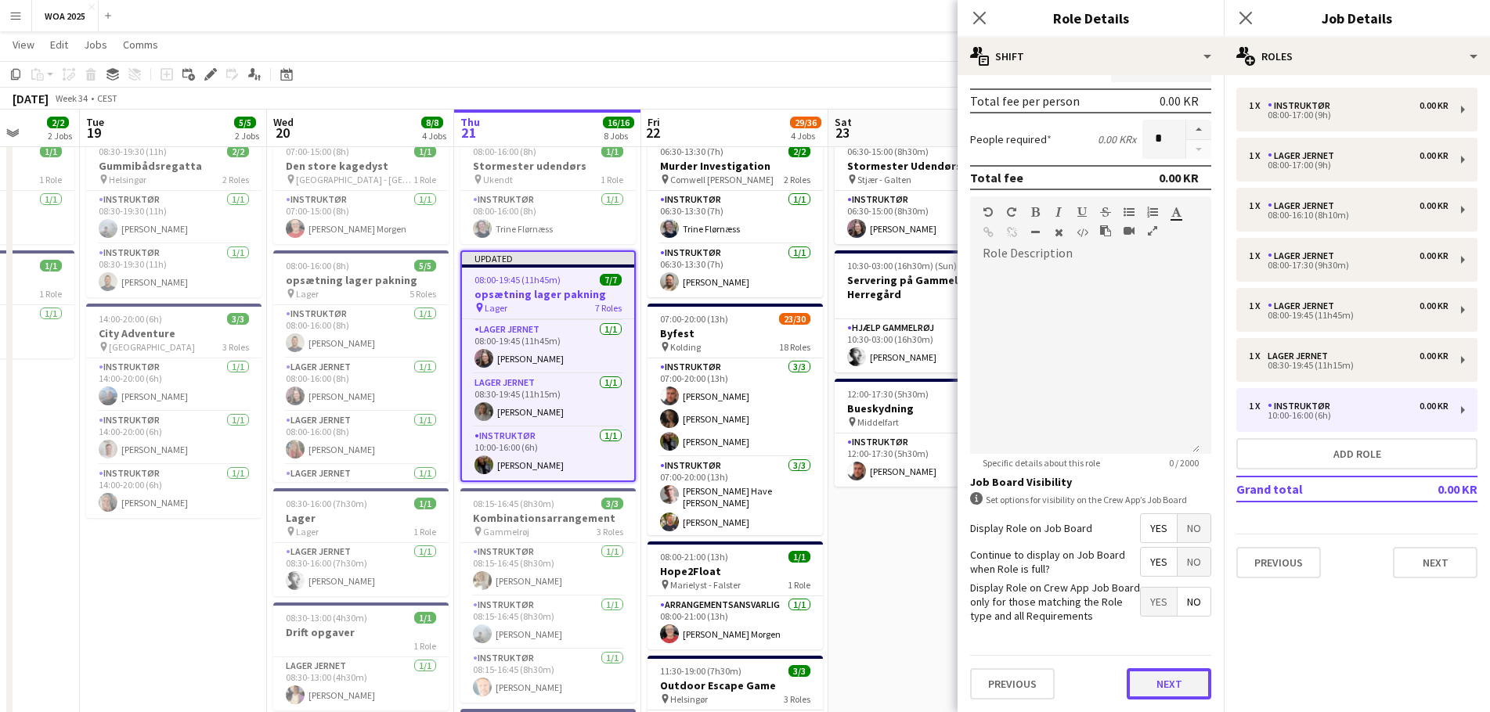
click at [1133, 676] on button "Next" at bounding box center [1168, 683] width 85 height 31
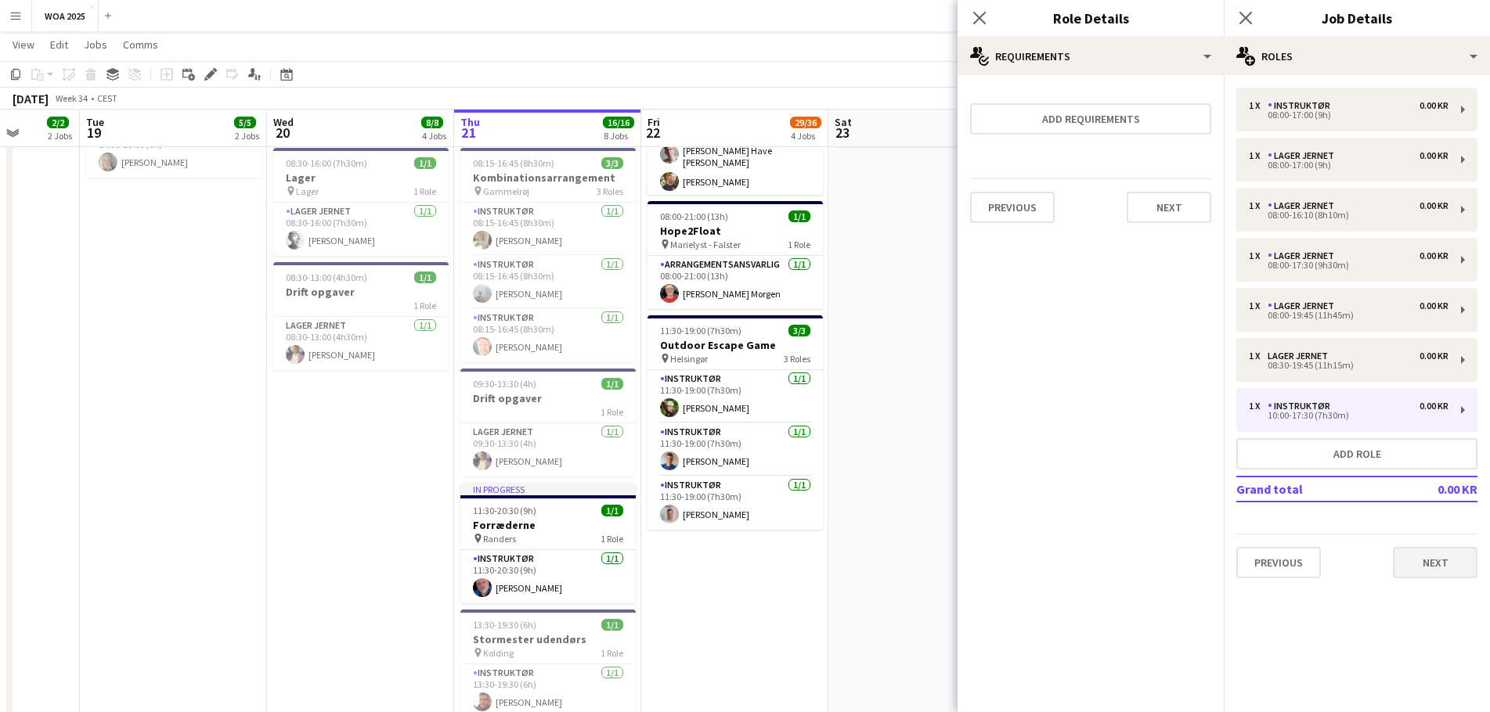
scroll to position [548, 0]
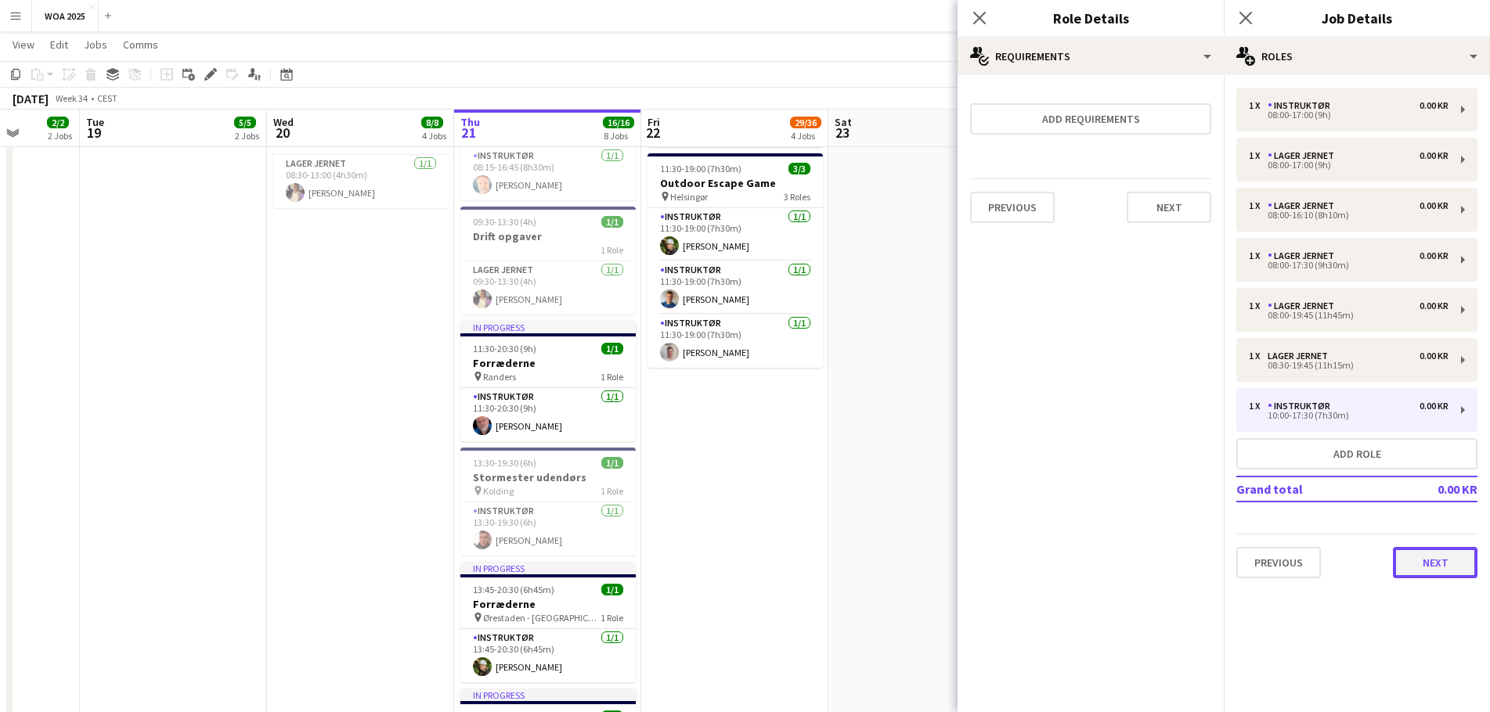
click at [1414, 559] on button "Next" at bounding box center [1435, 562] width 85 height 31
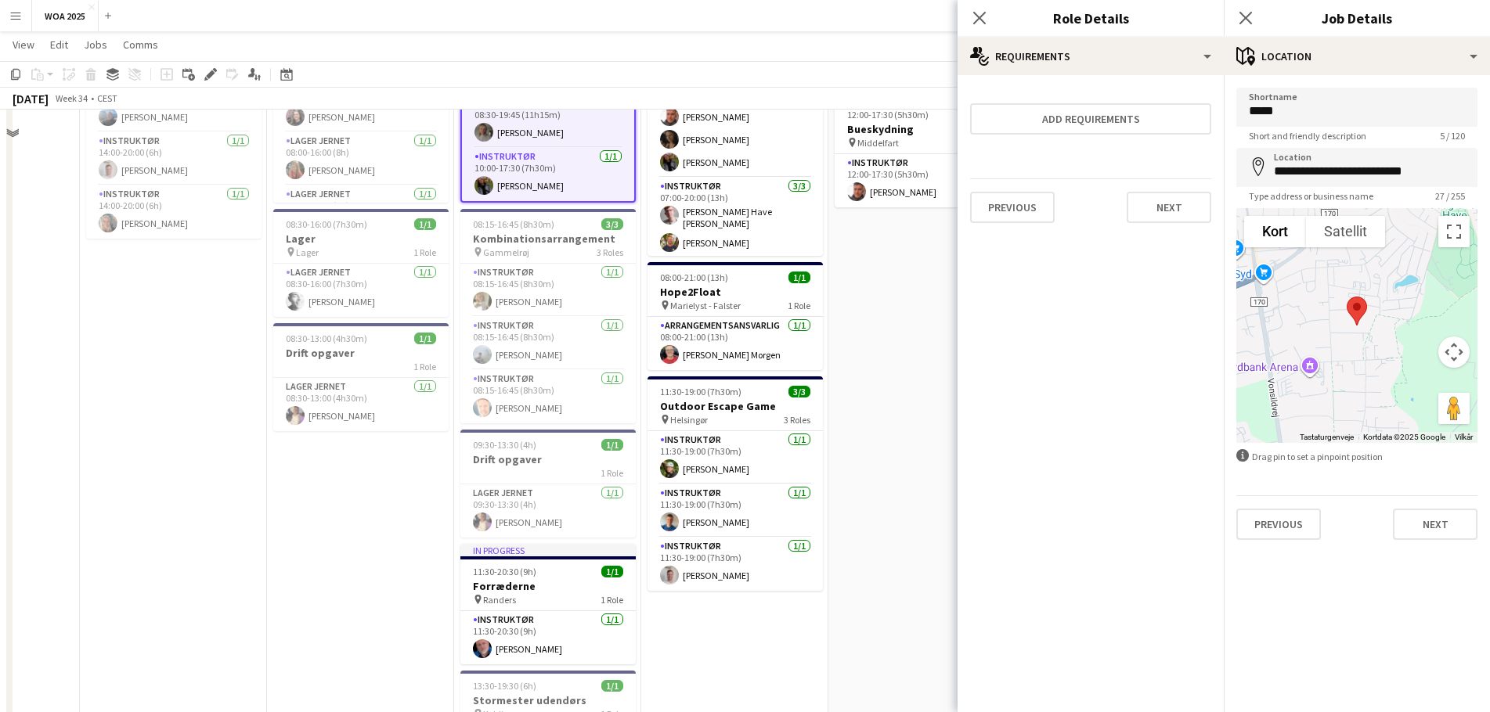
scroll to position [78, 0]
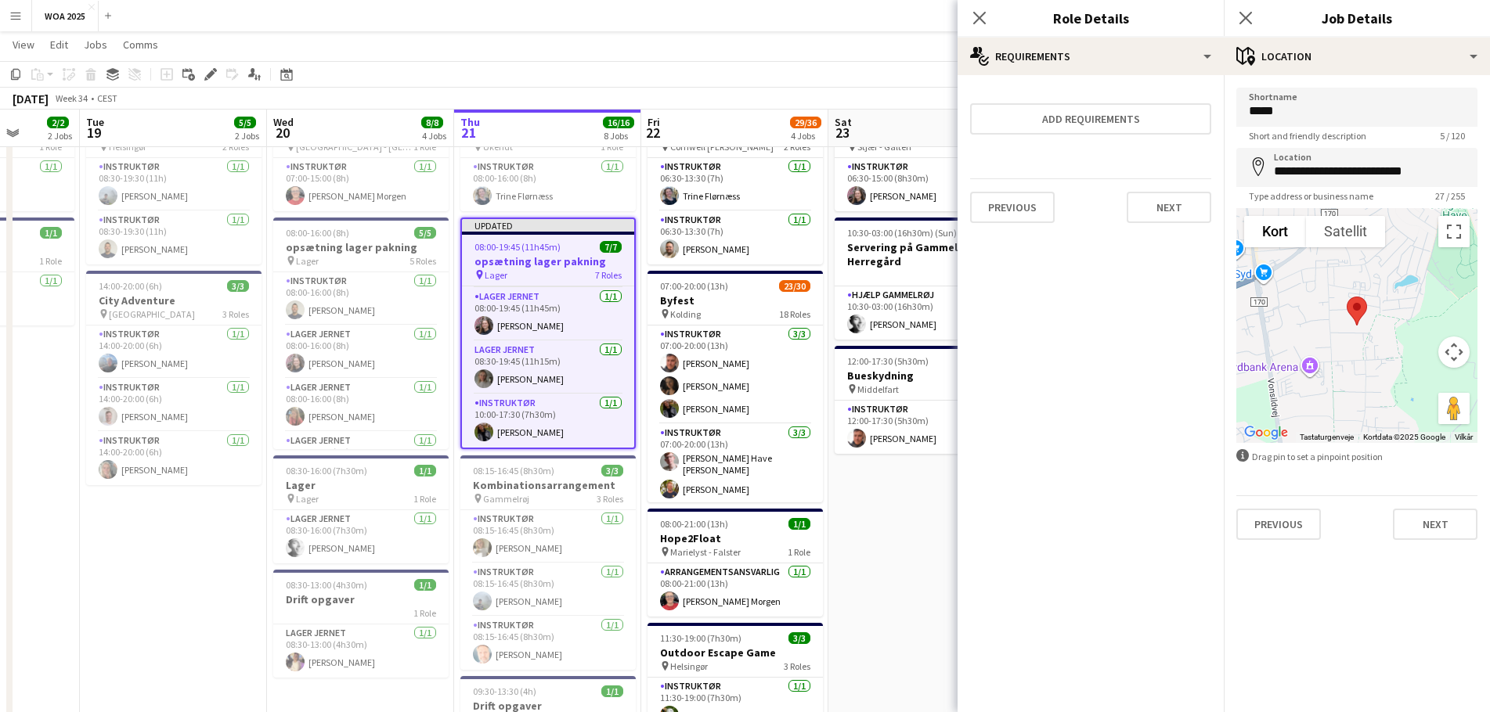
click at [860, 74] on app-toolbar "Copy Paste Paste Ctrl+V Paste with crew Ctrl+Shift+V Paste linked Job [GEOGRAPH…" at bounding box center [745, 74] width 1490 height 27
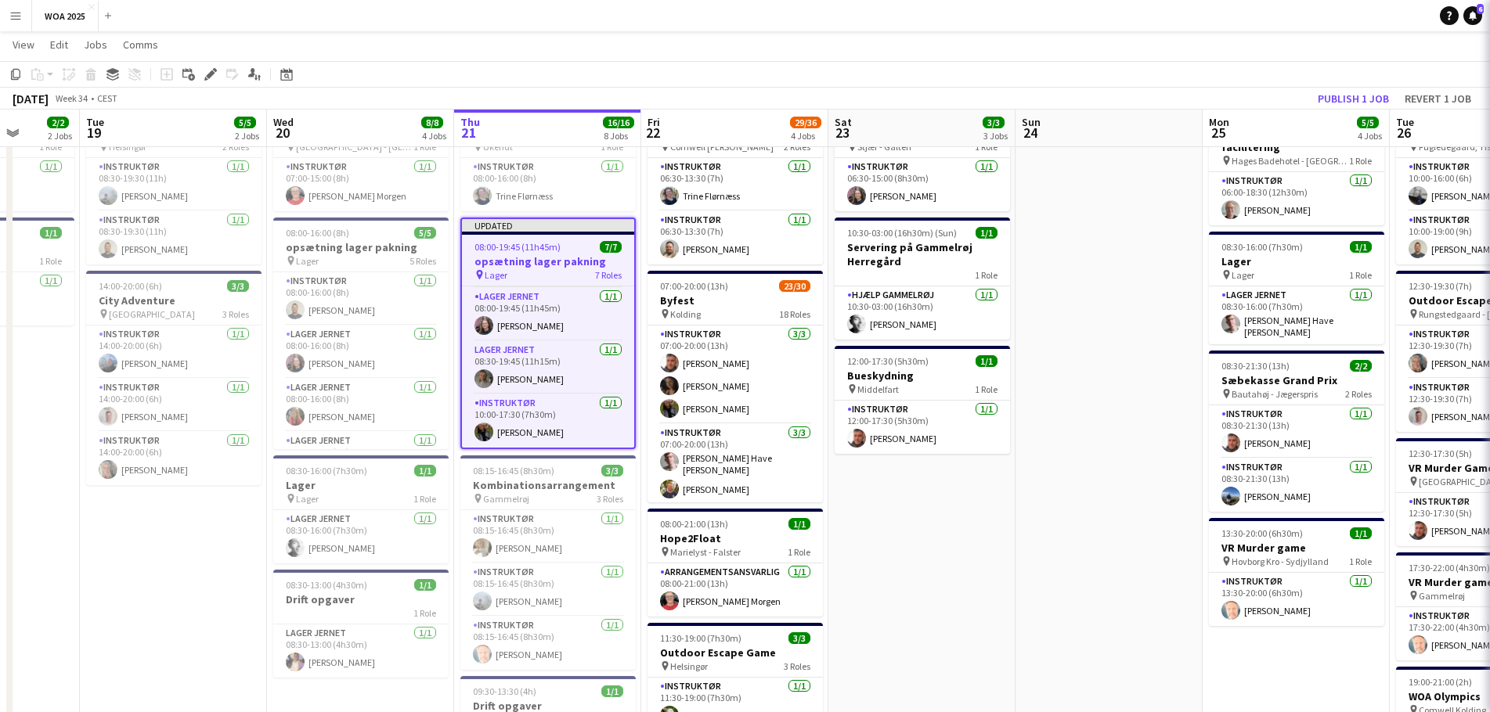
scroll to position [213, 0]
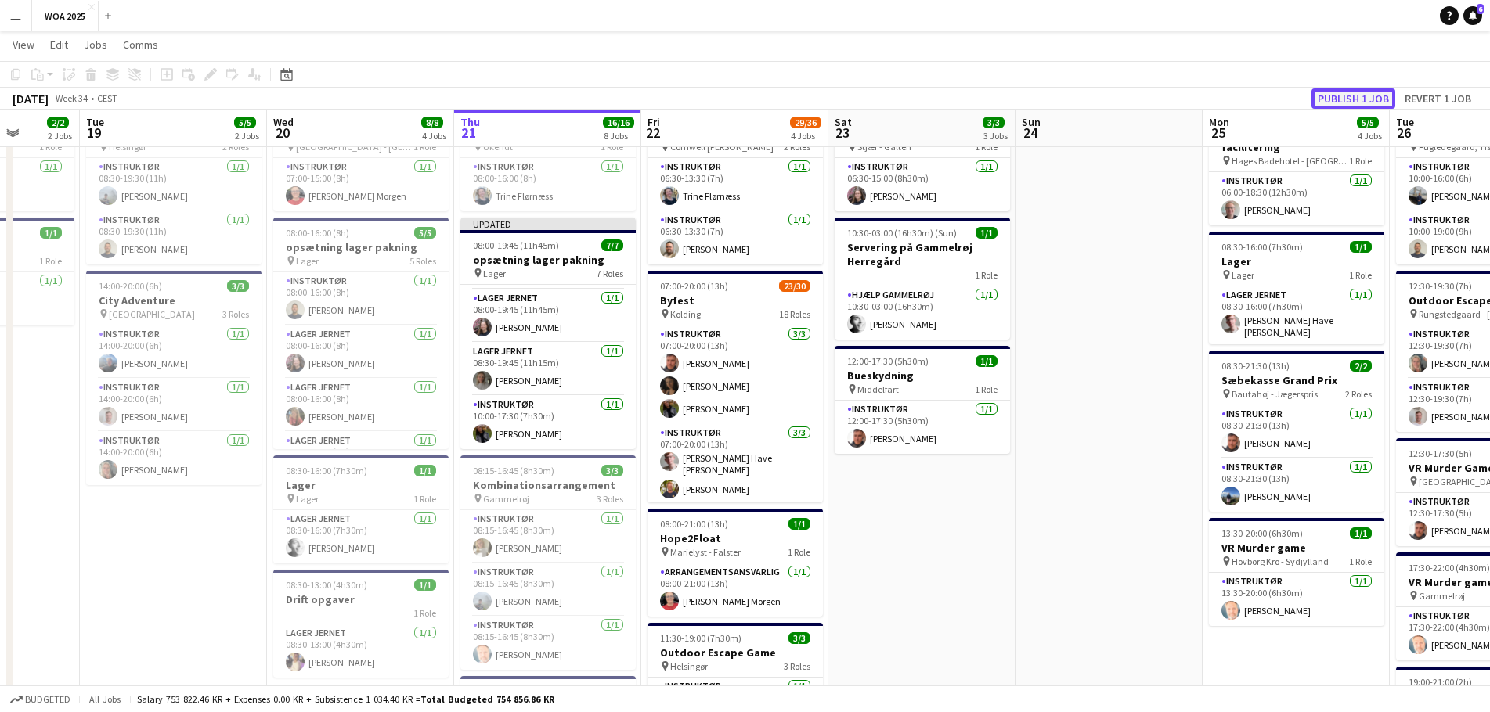
click at [1339, 94] on button "Publish 1 job" at bounding box center [1353, 98] width 84 height 20
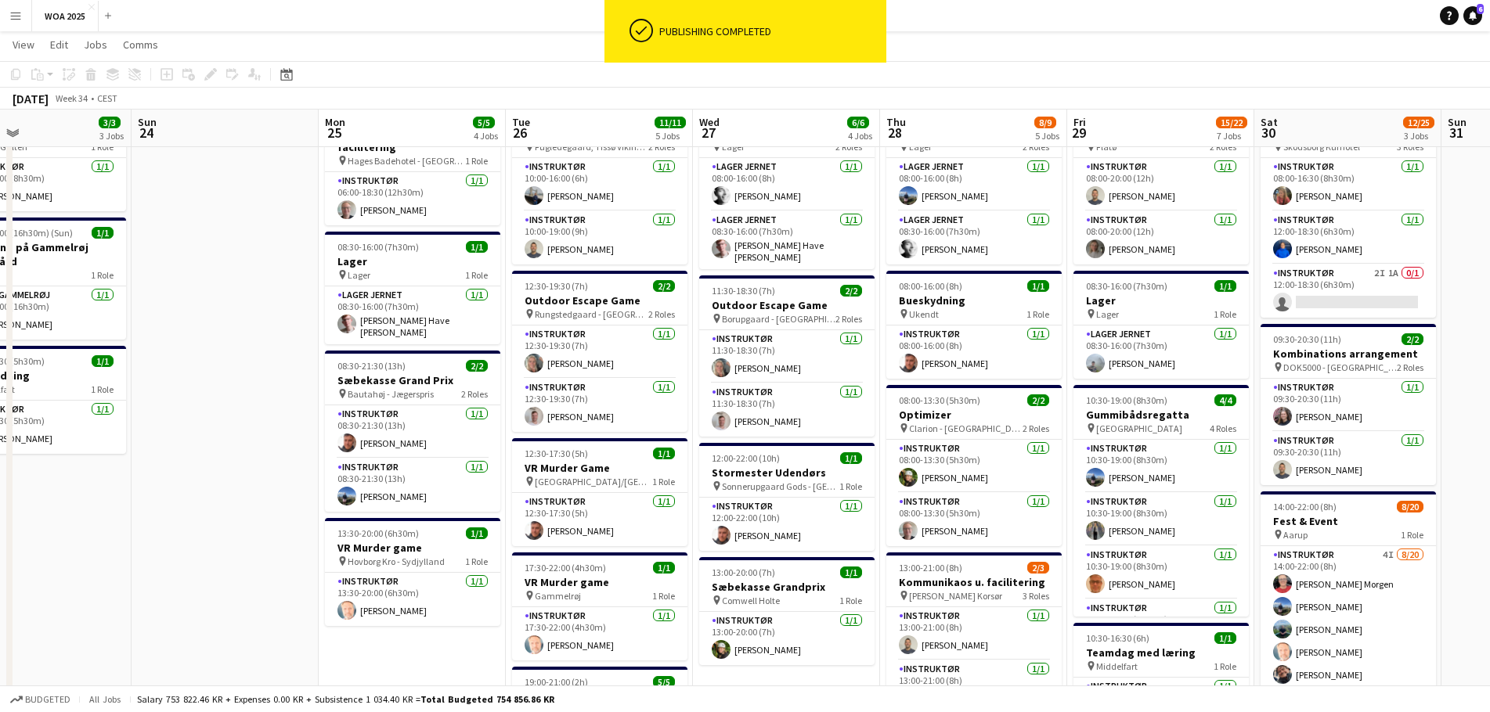
scroll to position [0, 522]
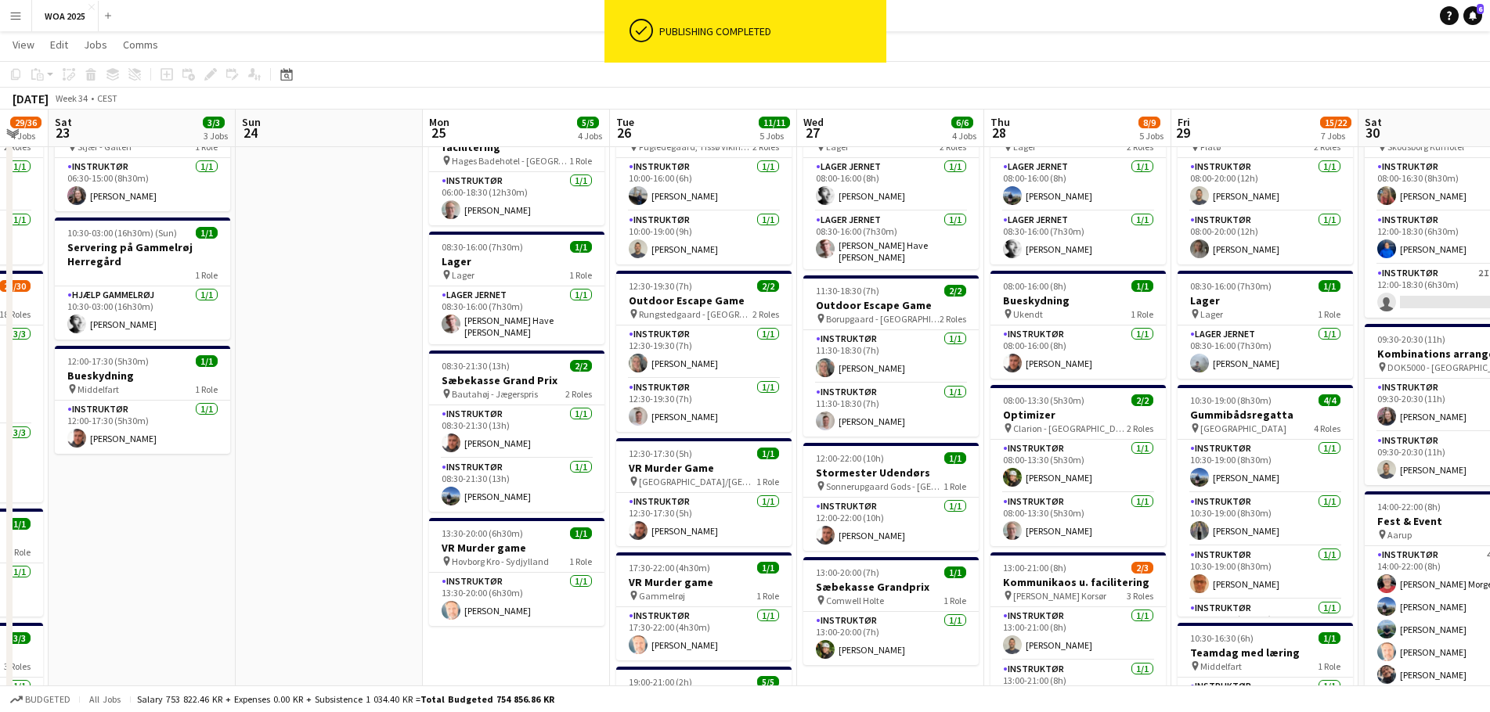
drag, startPoint x: 1170, startPoint y: 299, endPoint x: 379, endPoint y: 264, distance: 792.2
click at [381, 264] on app-calendar-viewport "Wed 20 8/8 4 Jobs Thu 21 16/16 8 Jobs Fri 22 29/36 4 Jobs Sat 23 3/3 3 Jobs Sun…" at bounding box center [745, 670] width 1490 height 1375
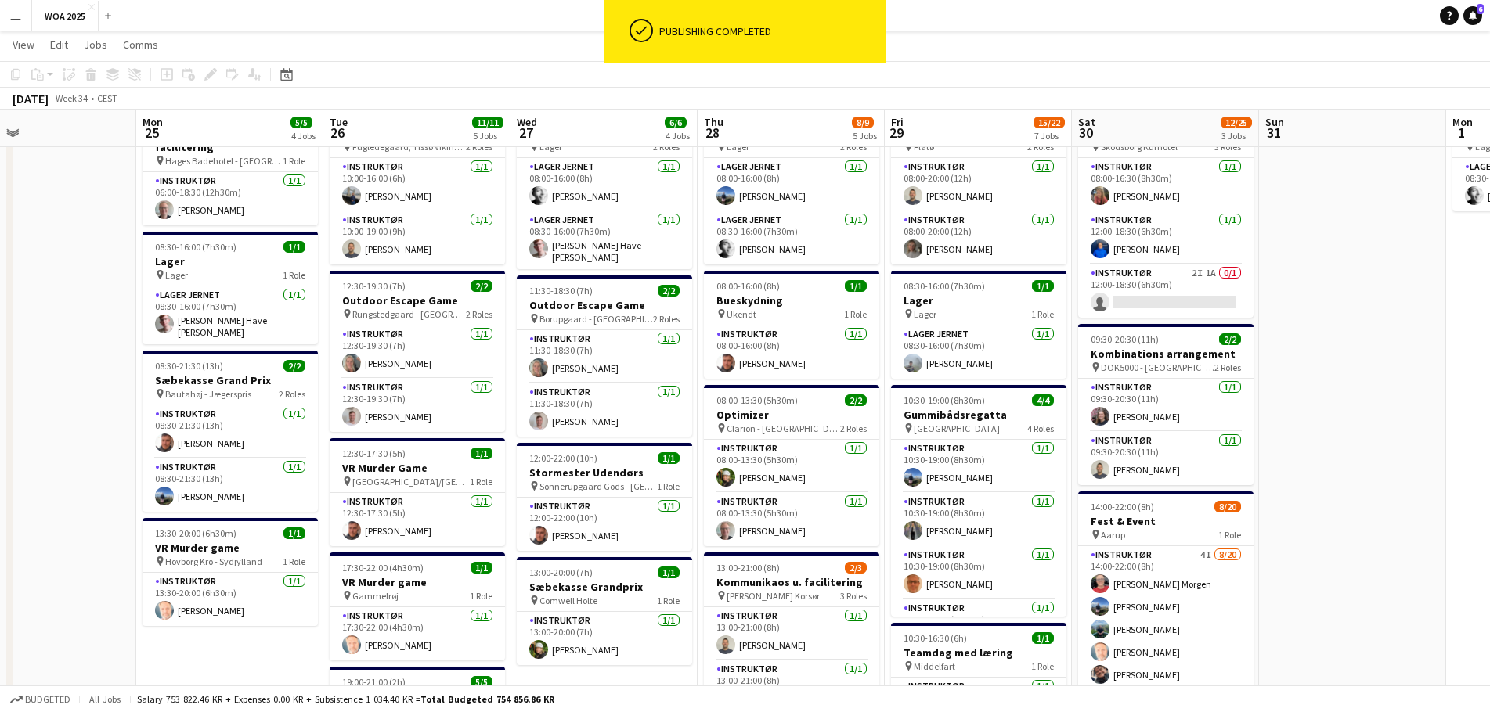
scroll to position [0, 623]
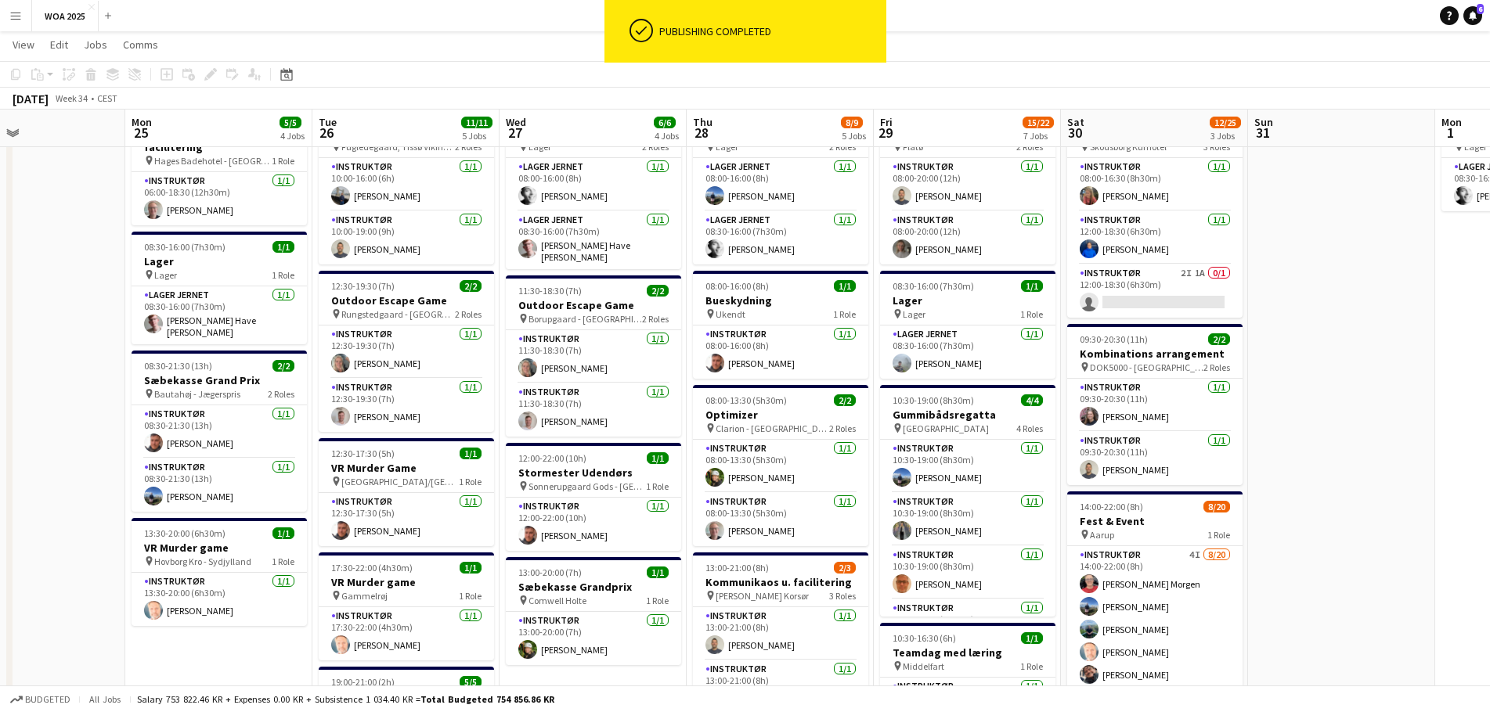
drag, startPoint x: 1182, startPoint y: 319, endPoint x: 894, endPoint y: 286, distance: 289.9
click at [894, 286] on app-calendar-viewport "Thu 21 16/16 8 Jobs Fri 22 29/36 4 Jobs Sat 23 3/3 3 Jobs Sun 24 Mon 25 5/5 4 J…" at bounding box center [745, 670] width 1490 height 1375
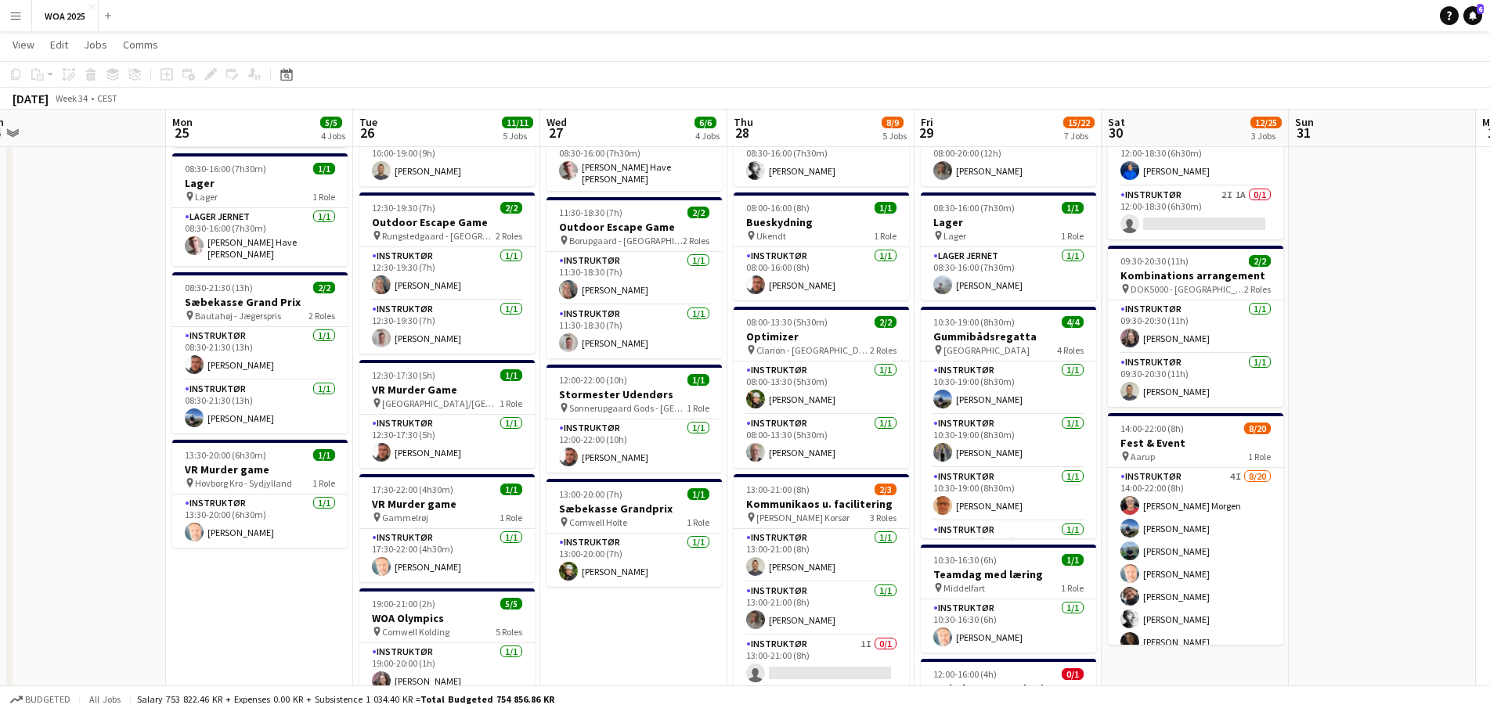
scroll to position [0, 557]
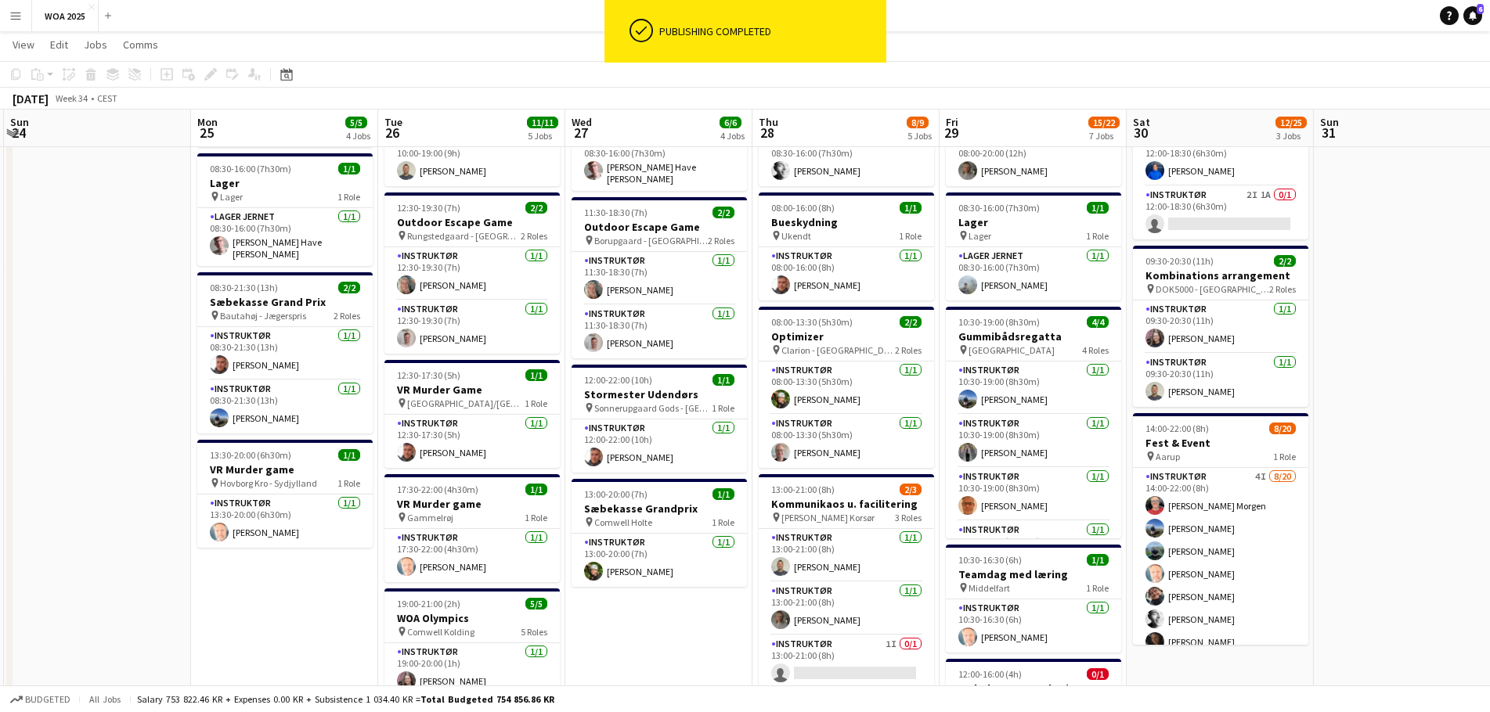
drag, startPoint x: 698, startPoint y: 346, endPoint x: 764, endPoint y: 347, distance: 65.8
click at [764, 347] on app-calendar-viewport "Thu 21 16/16 8 Jobs Fri 22 29/36 4 Jobs Sat 23 3/3 3 Jobs Sun 24 Mon 25 5/5 4 J…" at bounding box center [745, 592] width 1490 height 1375
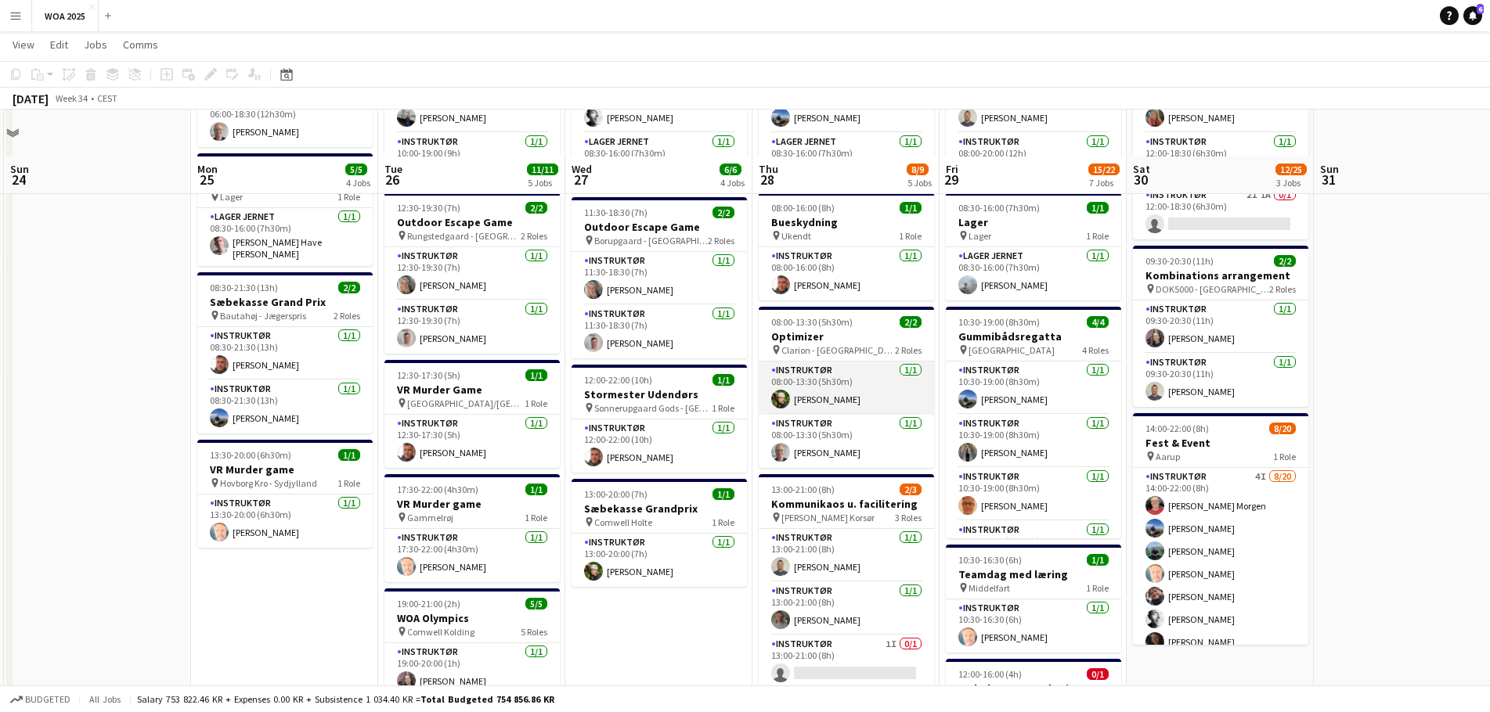
scroll to position [391, 0]
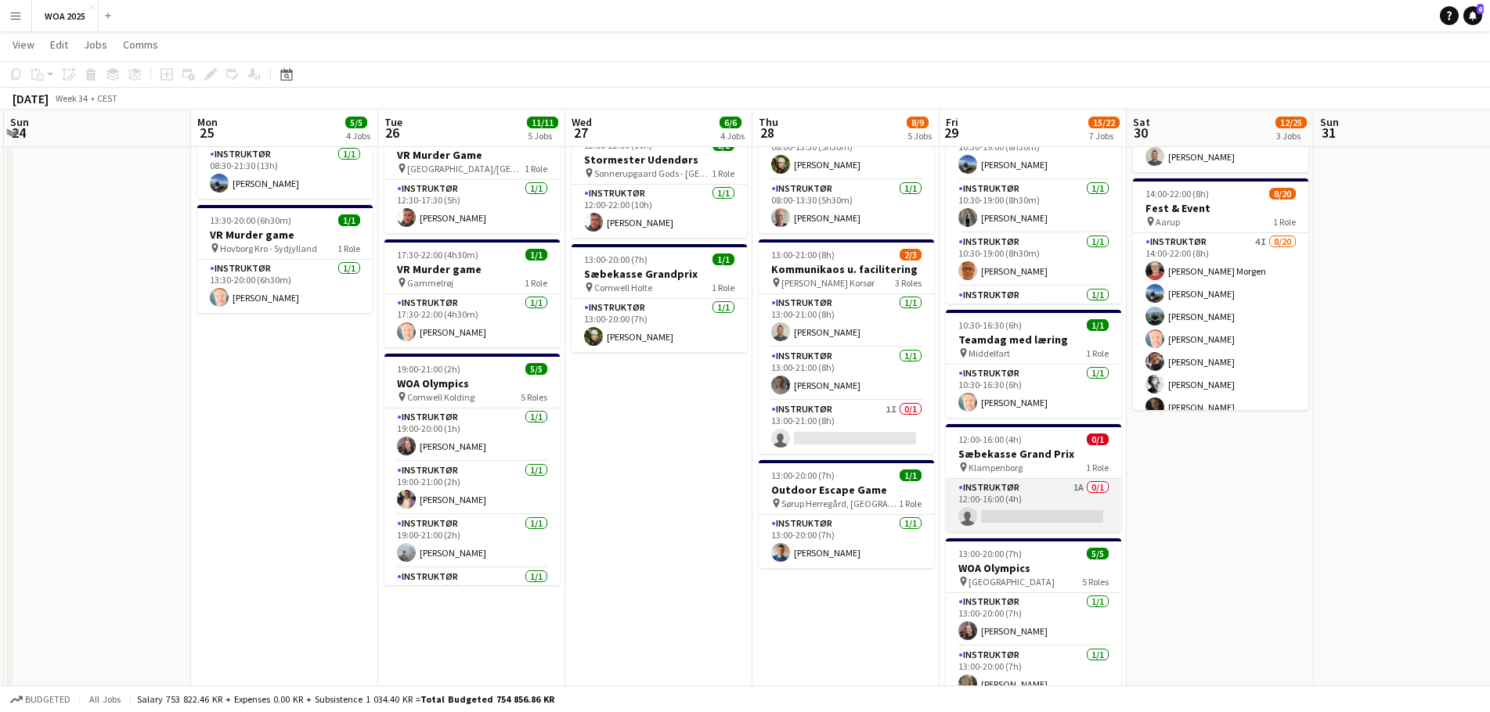
click at [1042, 504] on app-card-role "Instruktør 1A 0/1 12:00-16:00 (4h) single-neutral-actions" at bounding box center [1033, 505] width 175 height 53
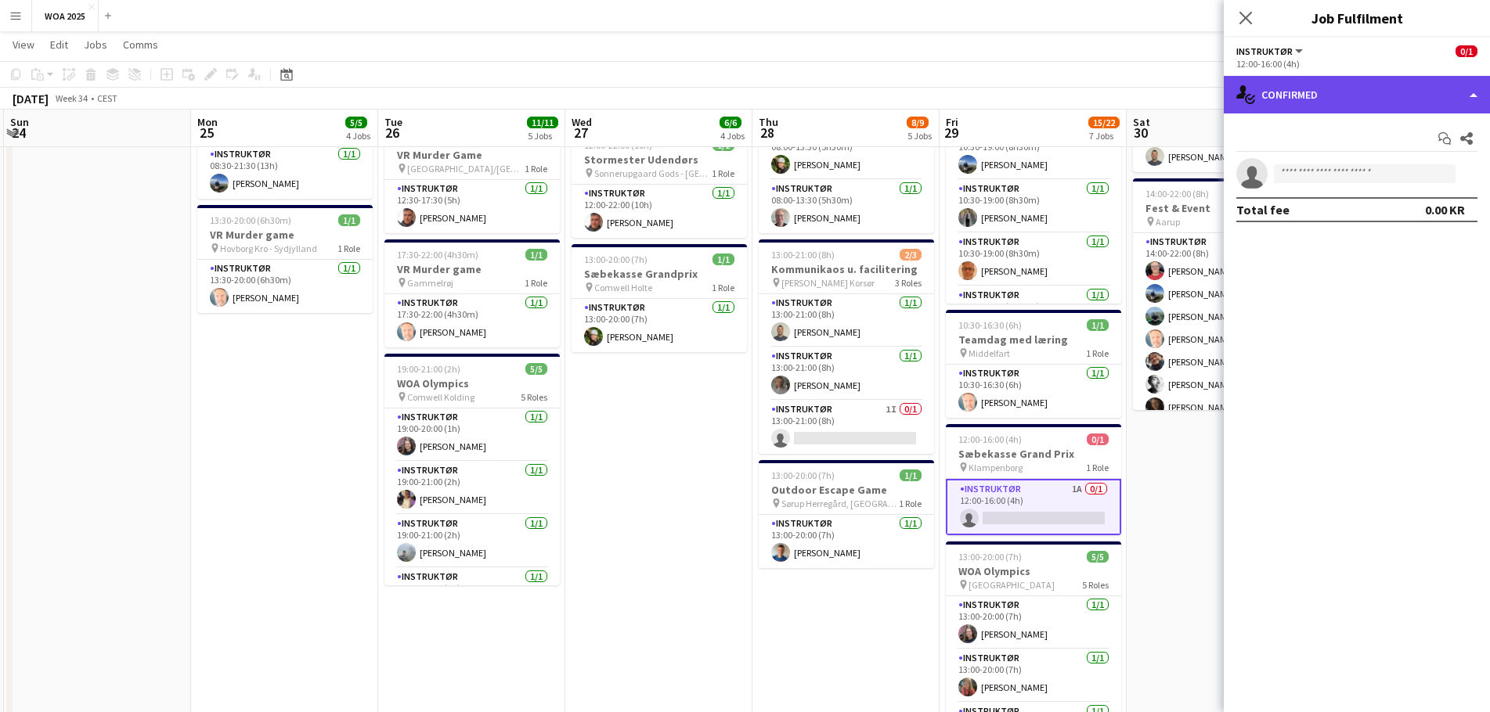
click at [1350, 91] on div "single-neutral-actions-check-2 Confirmed" at bounding box center [1356, 95] width 266 height 38
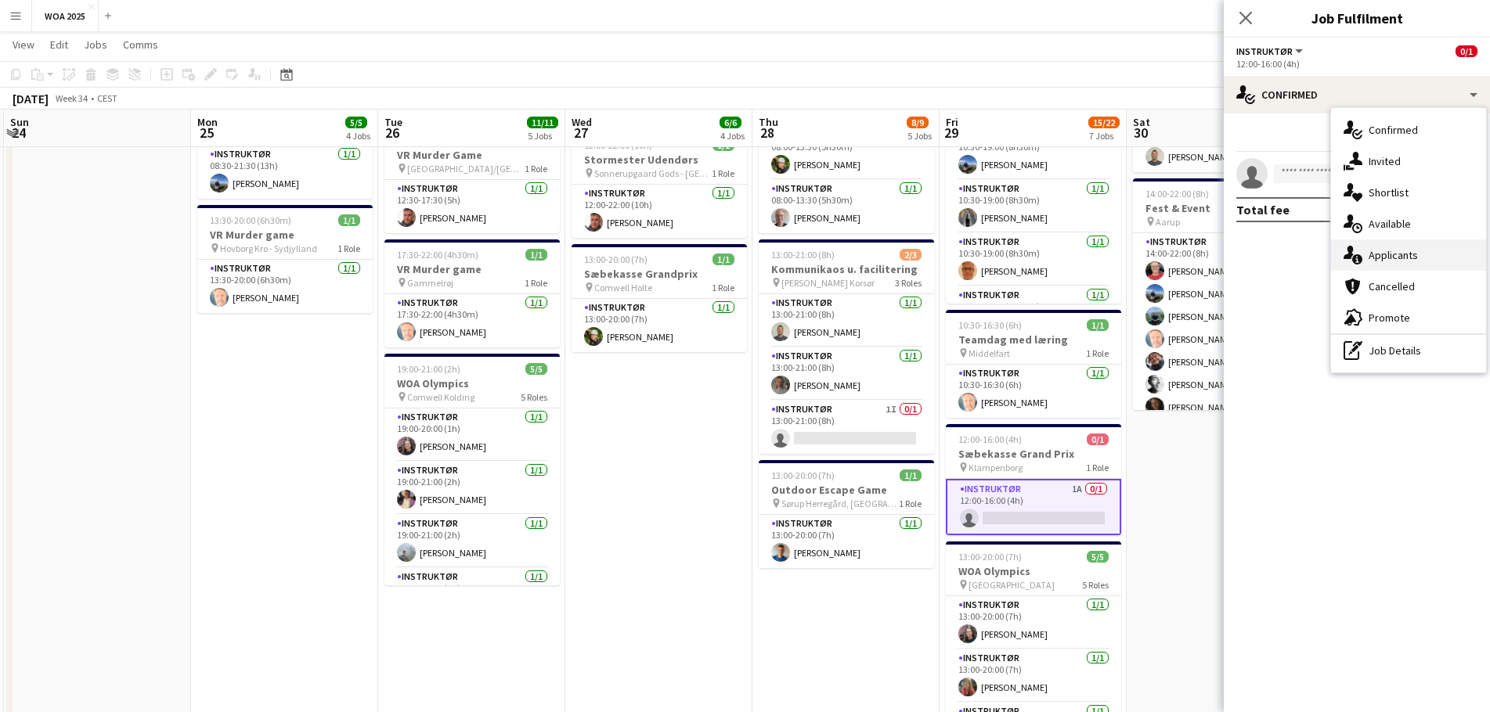
click at [1391, 245] on div "single-neutral-actions-information Applicants" at bounding box center [1408, 255] width 155 height 31
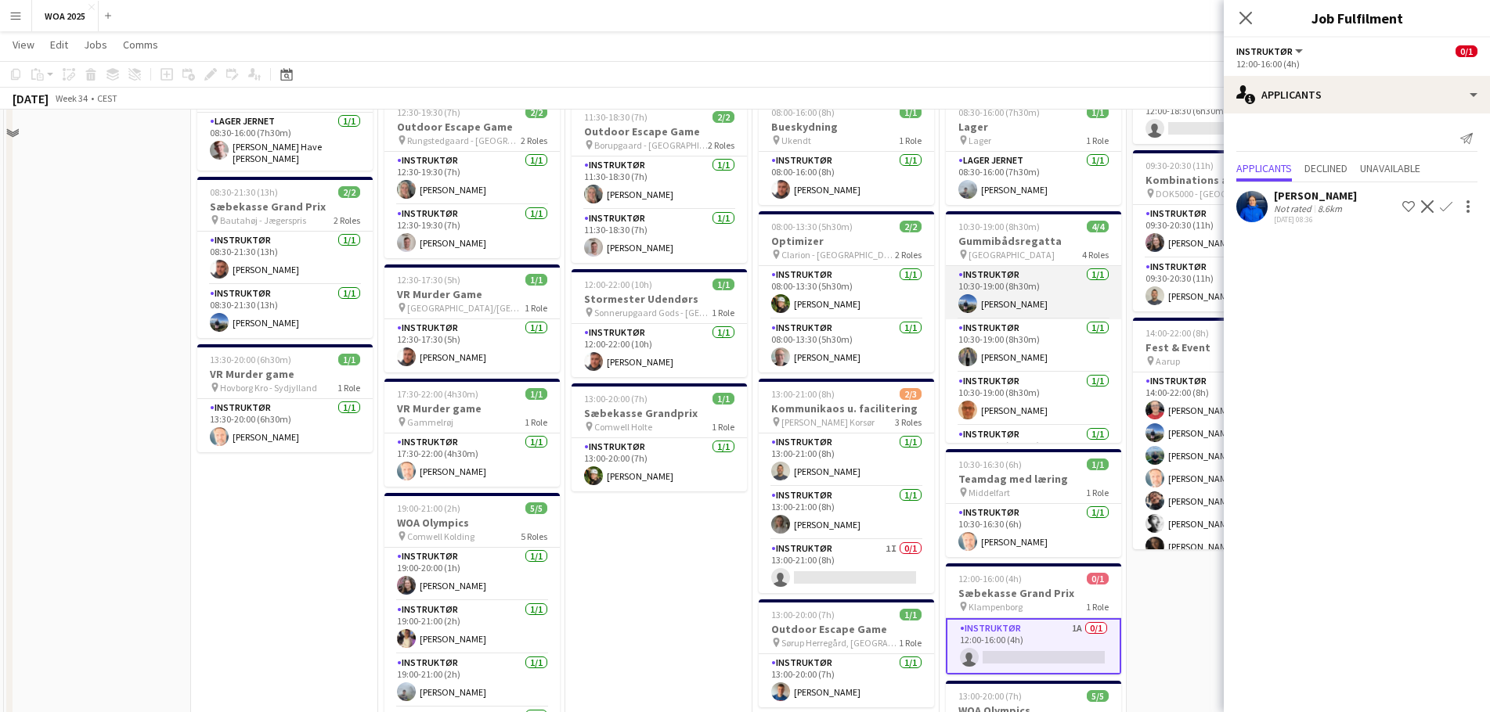
scroll to position [157, 0]
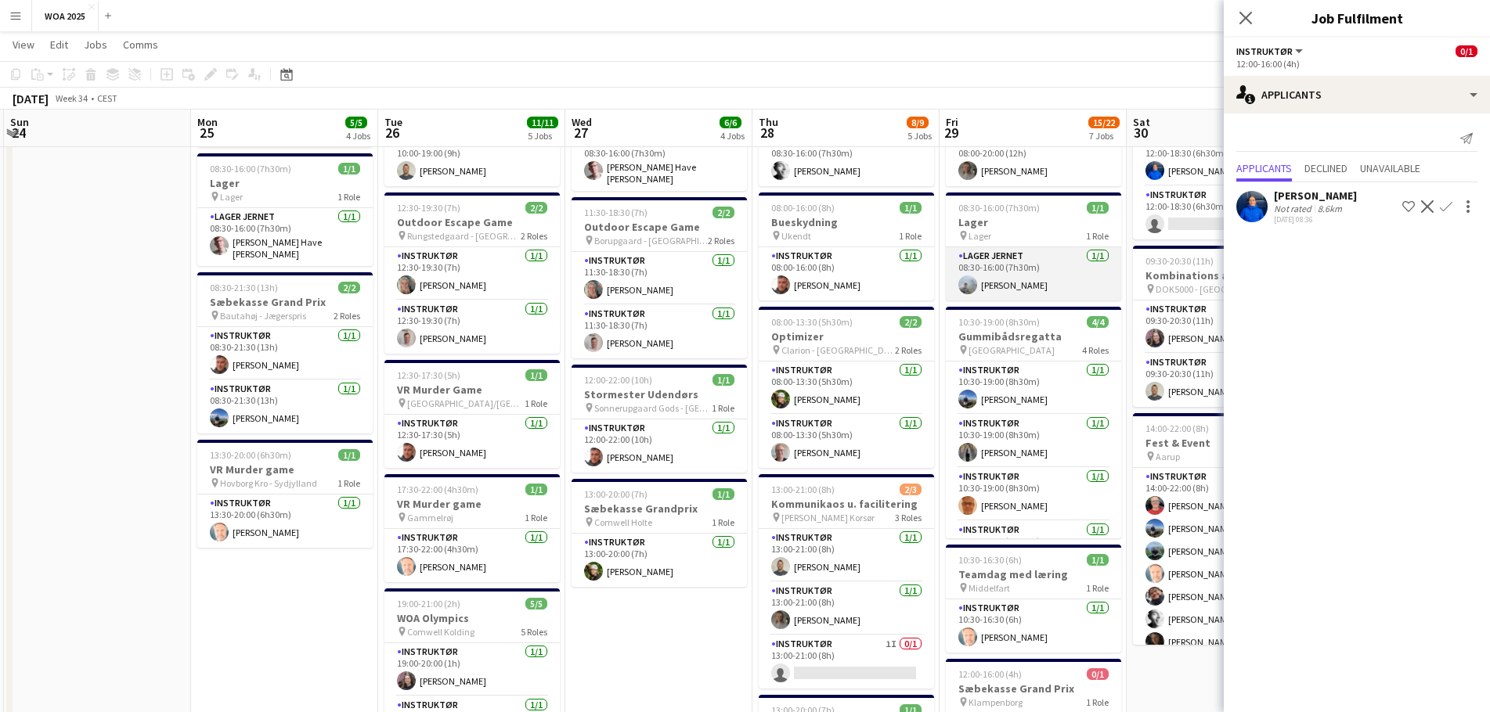
click at [1035, 289] on app-card-role "Lager Jernet [DATE] 08:30-16:00 (7h30m) [PERSON_NAME]" at bounding box center [1033, 273] width 175 height 53
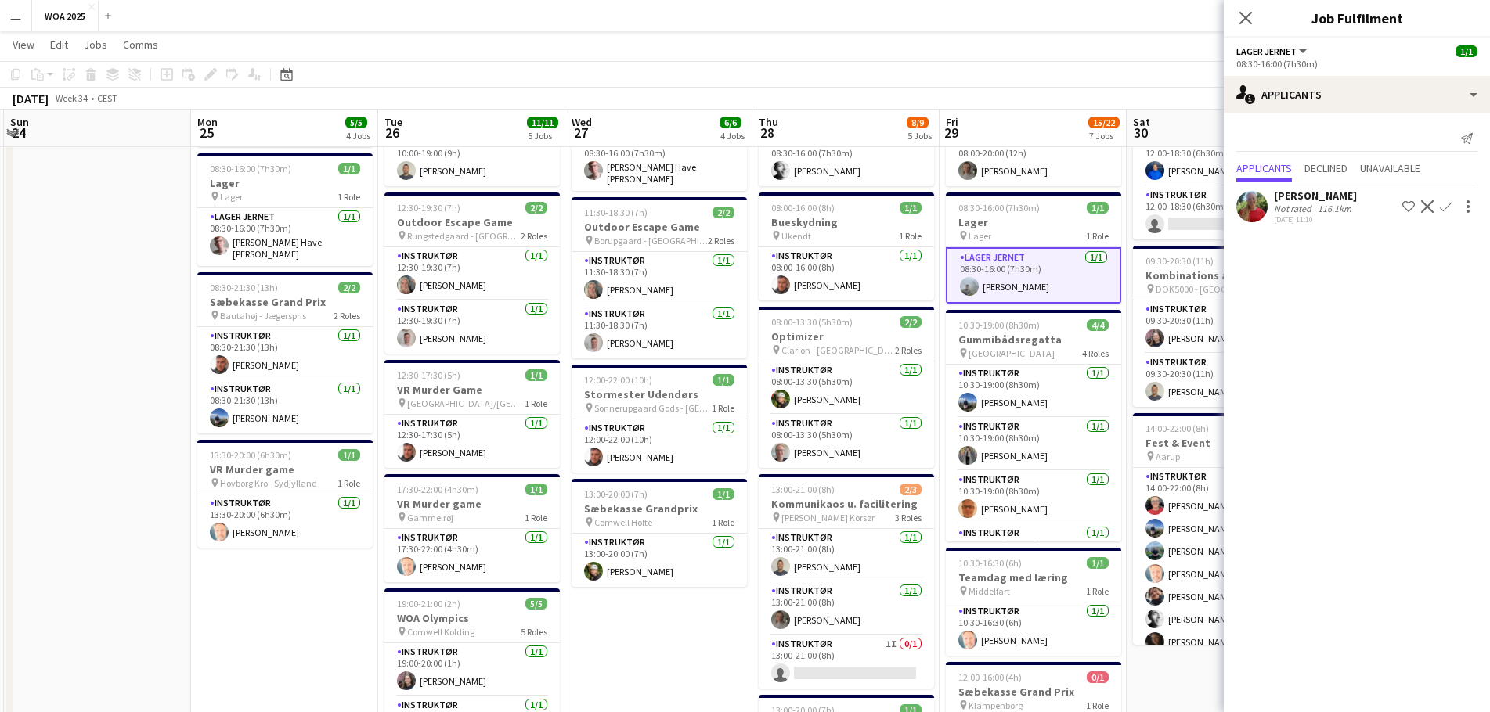
click at [1058, 282] on app-card-role "Lager Jernet [DATE] 08:30-16:00 (7h30m) [PERSON_NAME]" at bounding box center [1033, 275] width 175 height 56
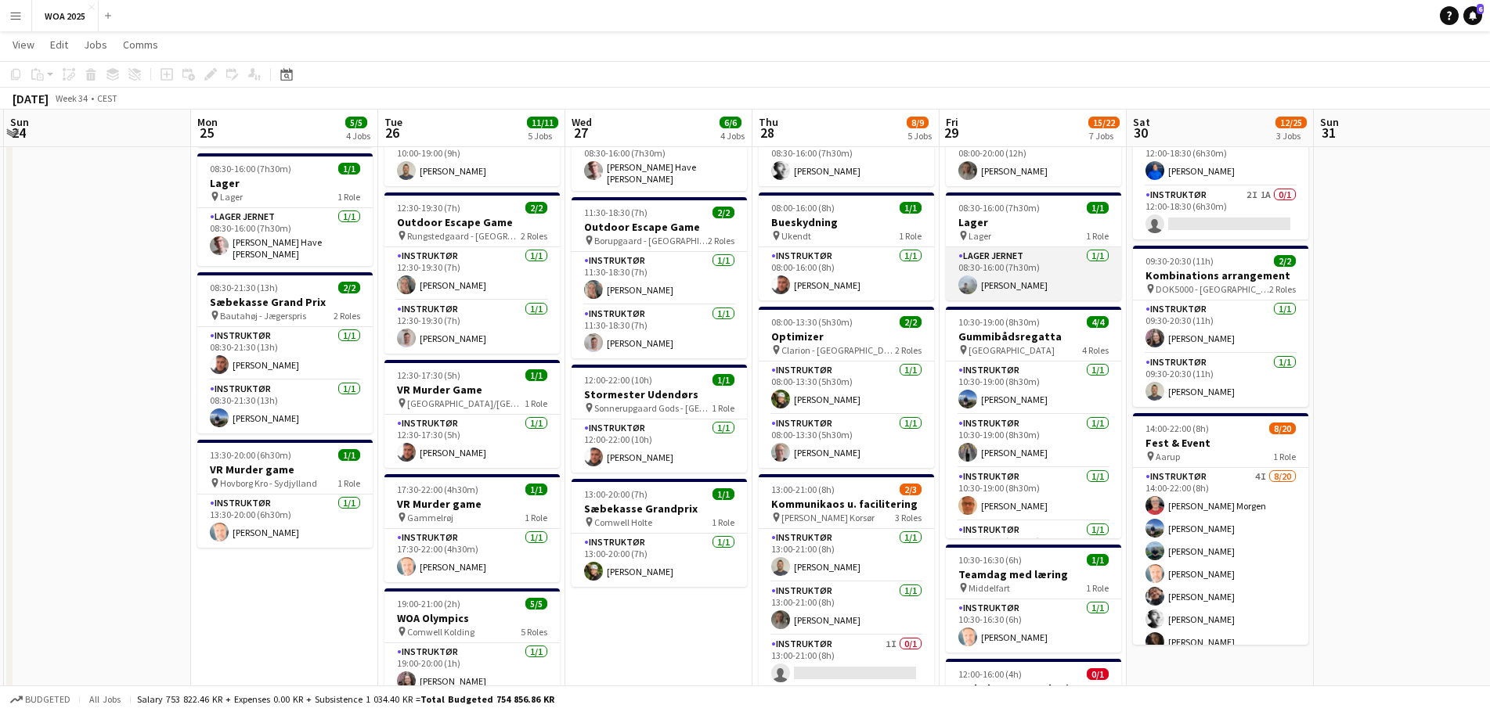
click at [1043, 273] on app-card-role "Lager Jernet [DATE] 08:30-16:00 (7h30m) [PERSON_NAME]" at bounding box center [1033, 273] width 175 height 53
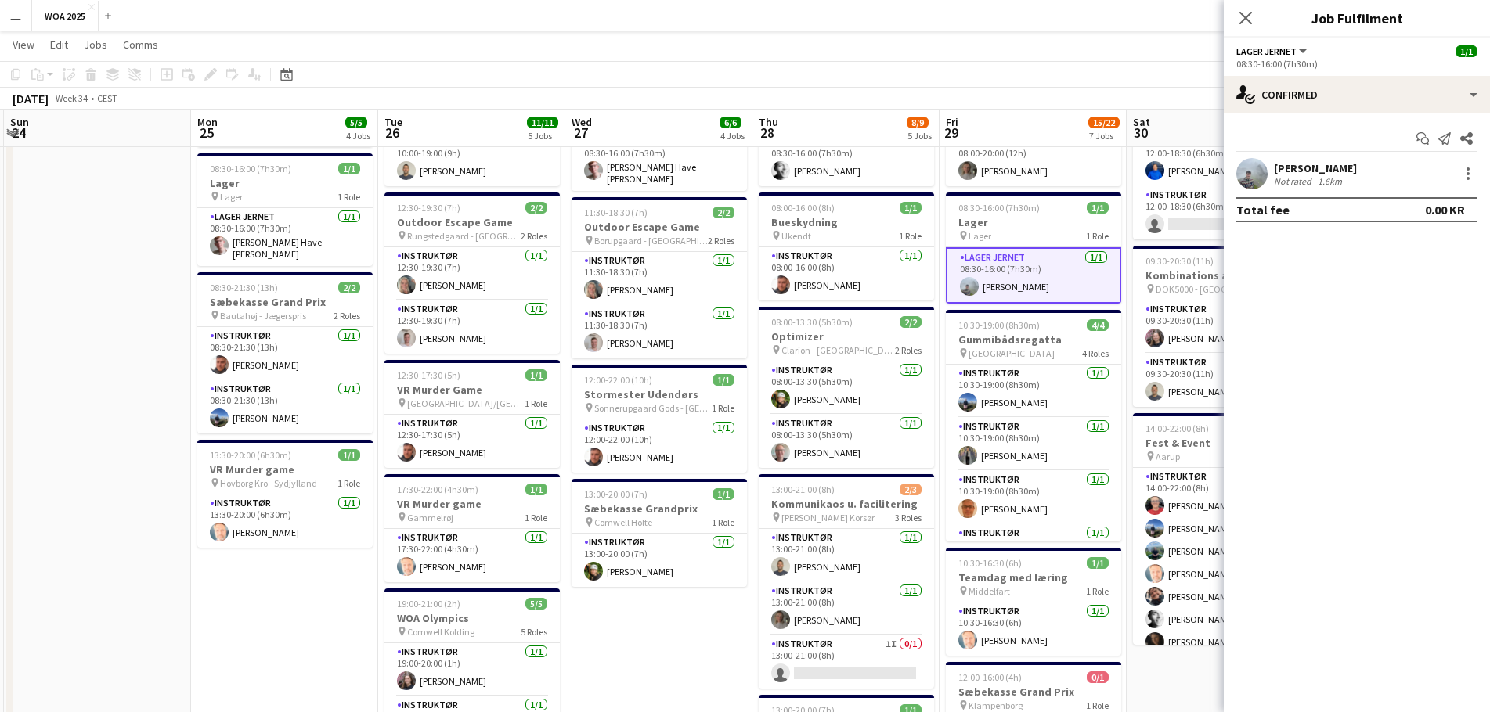
click at [1464, 185] on div "[PERSON_NAME] Not rated 1.6km" at bounding box center [1356, 173] width 266 height 31
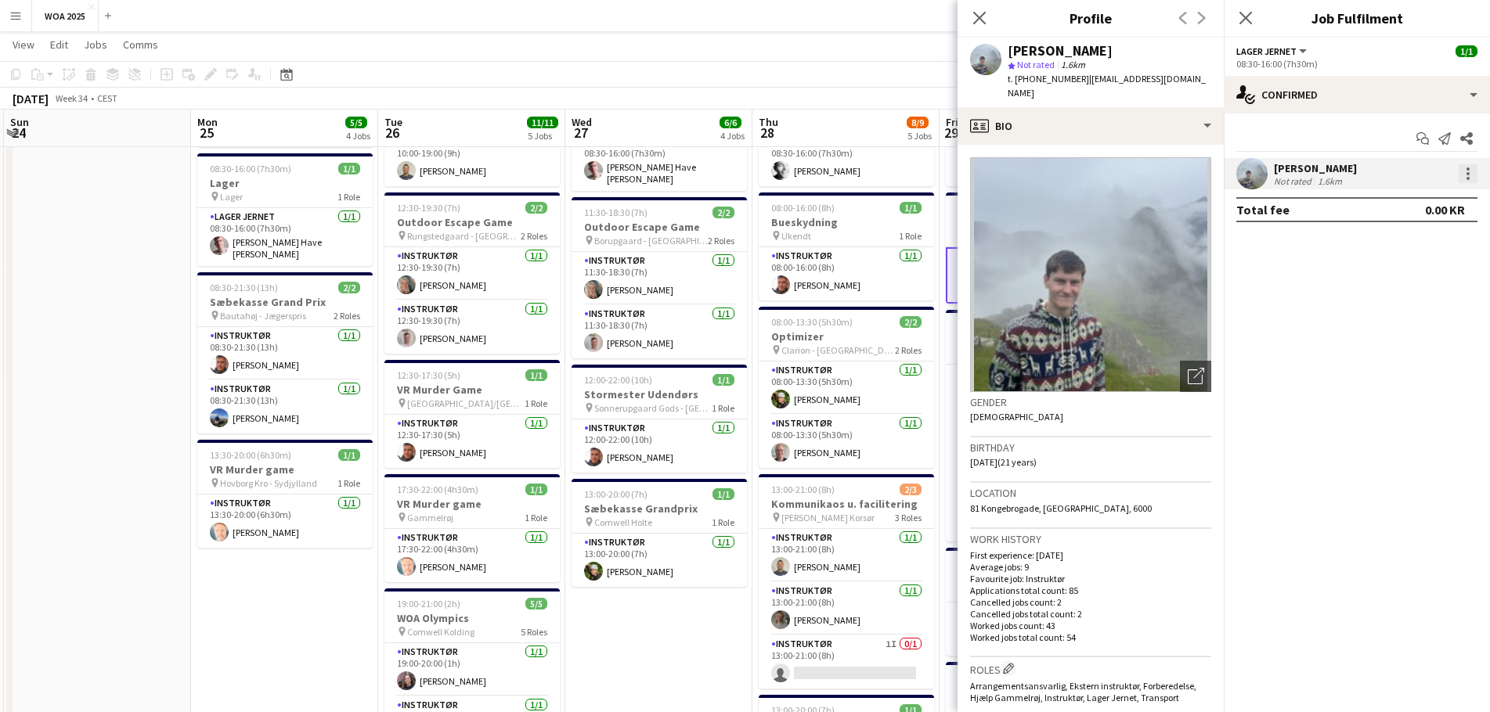
click at [1470, 175] on div at bounding box center [1467, 173] width 19 height 19
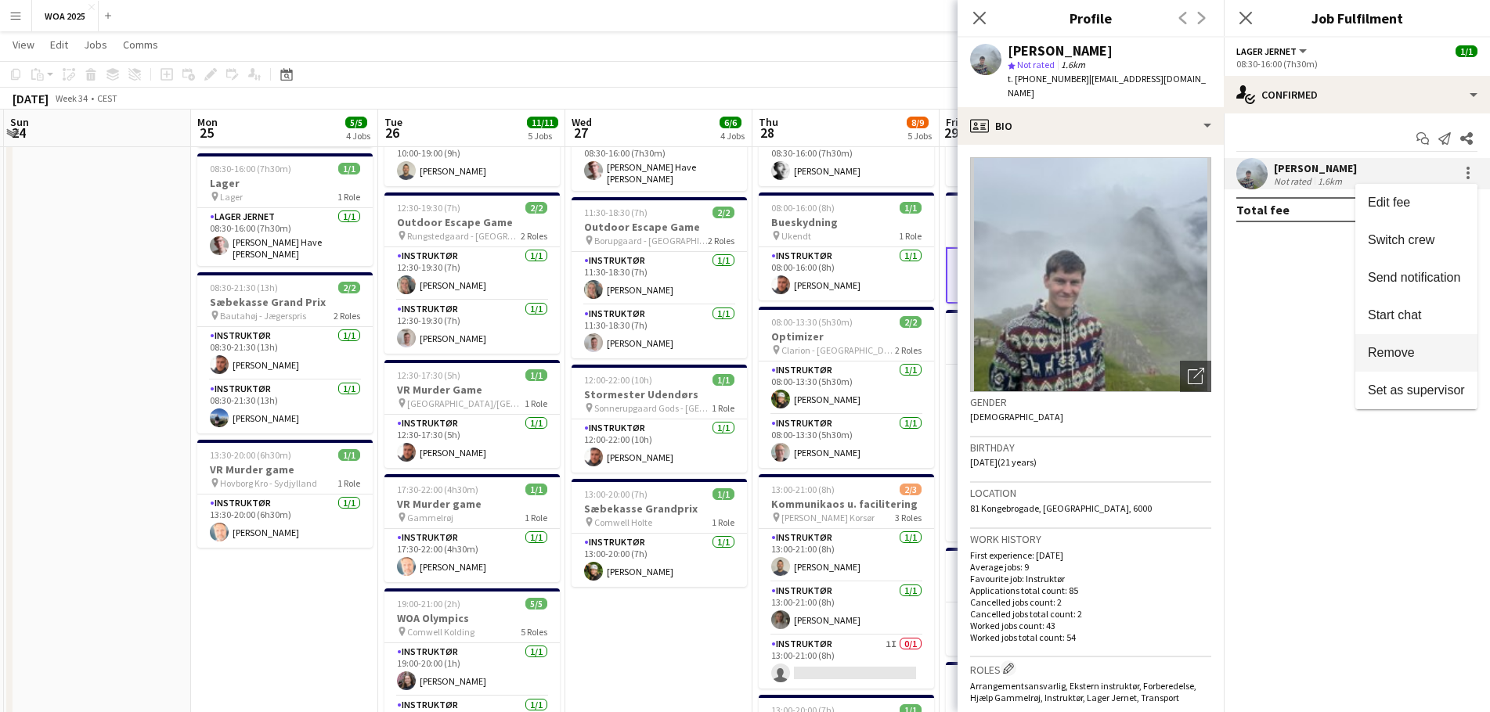
click at [1401, 348] on span "Remove" at bounding box center [1390, 352] width 47 height 13
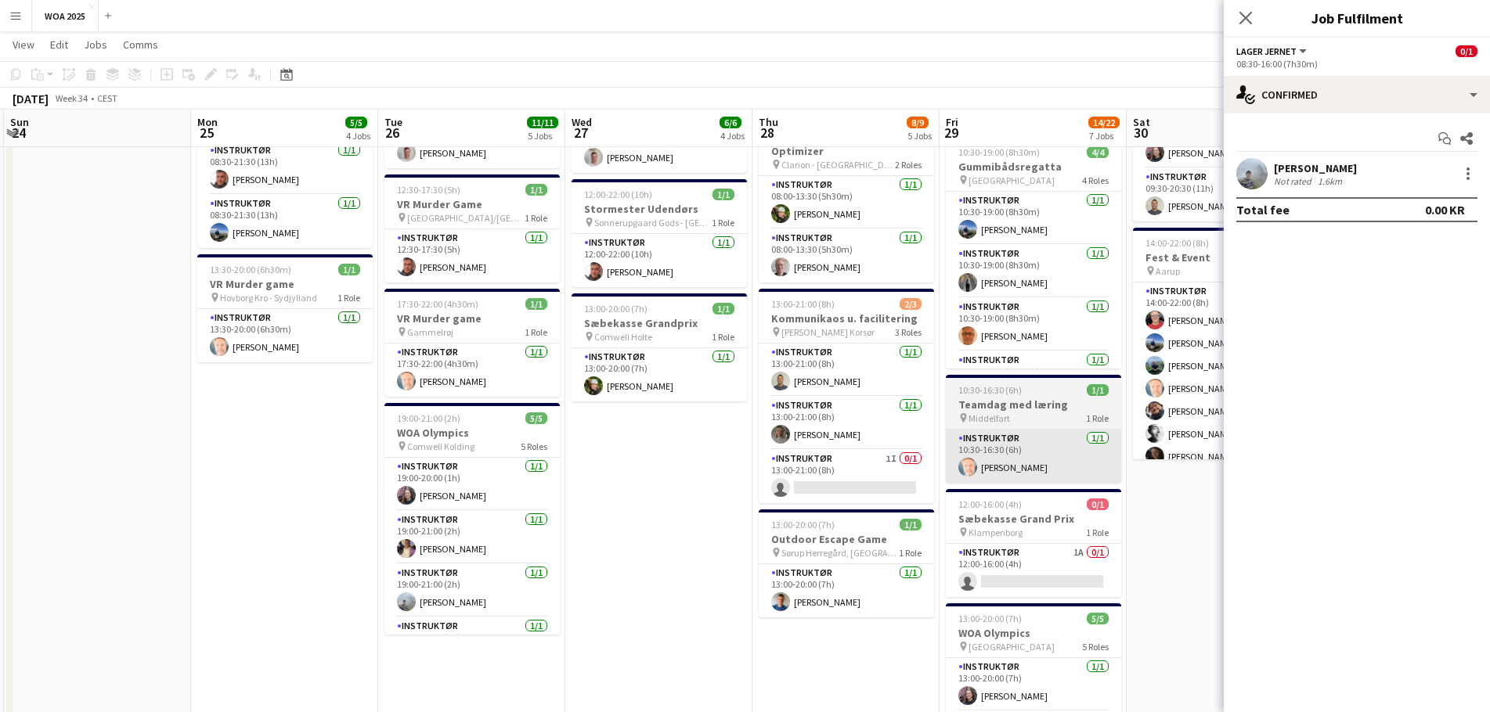
scroll to position [391, 0]
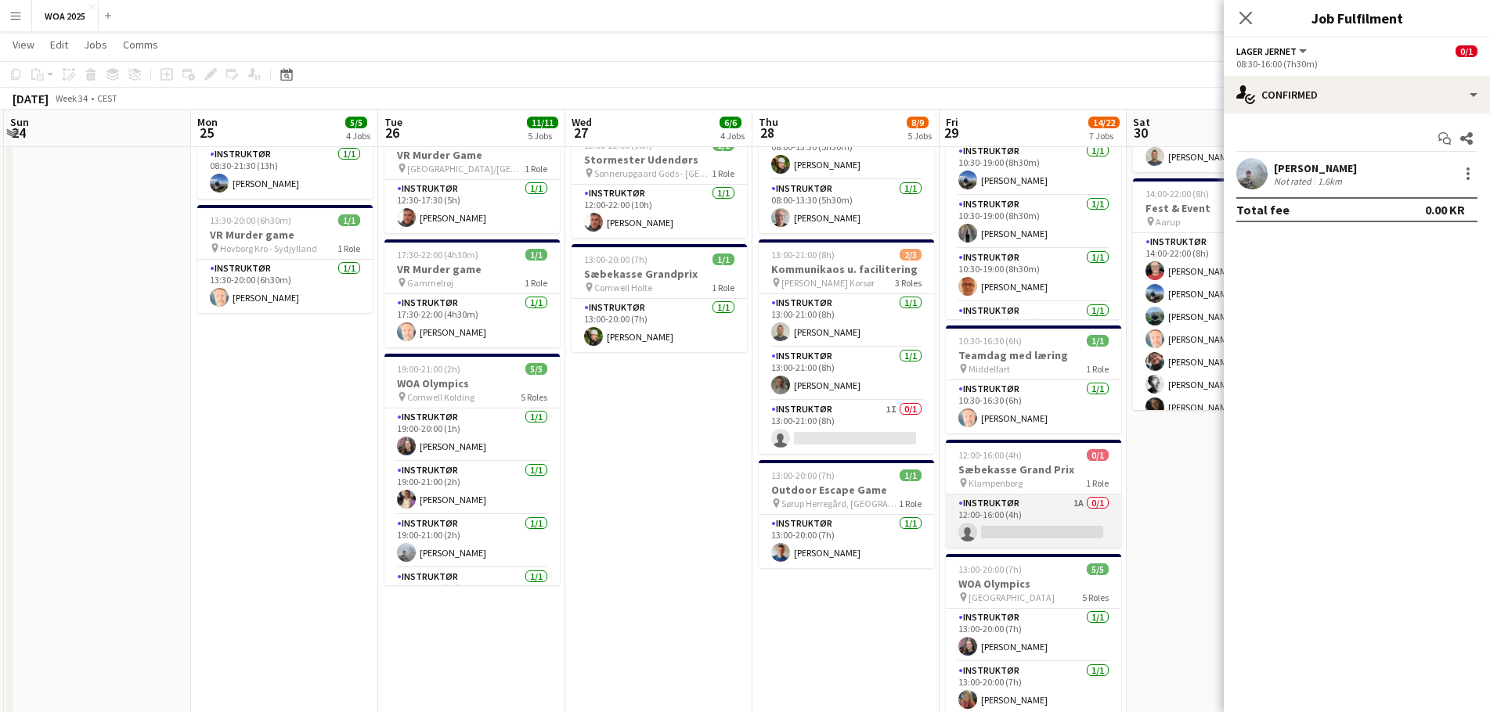
click at [1035, 524] on app-card-role "Instruktør 1A 0/1 12:00-16:00 (4h) single-neutral-actions" at bounding box center [1033, 521] width 175 height 53
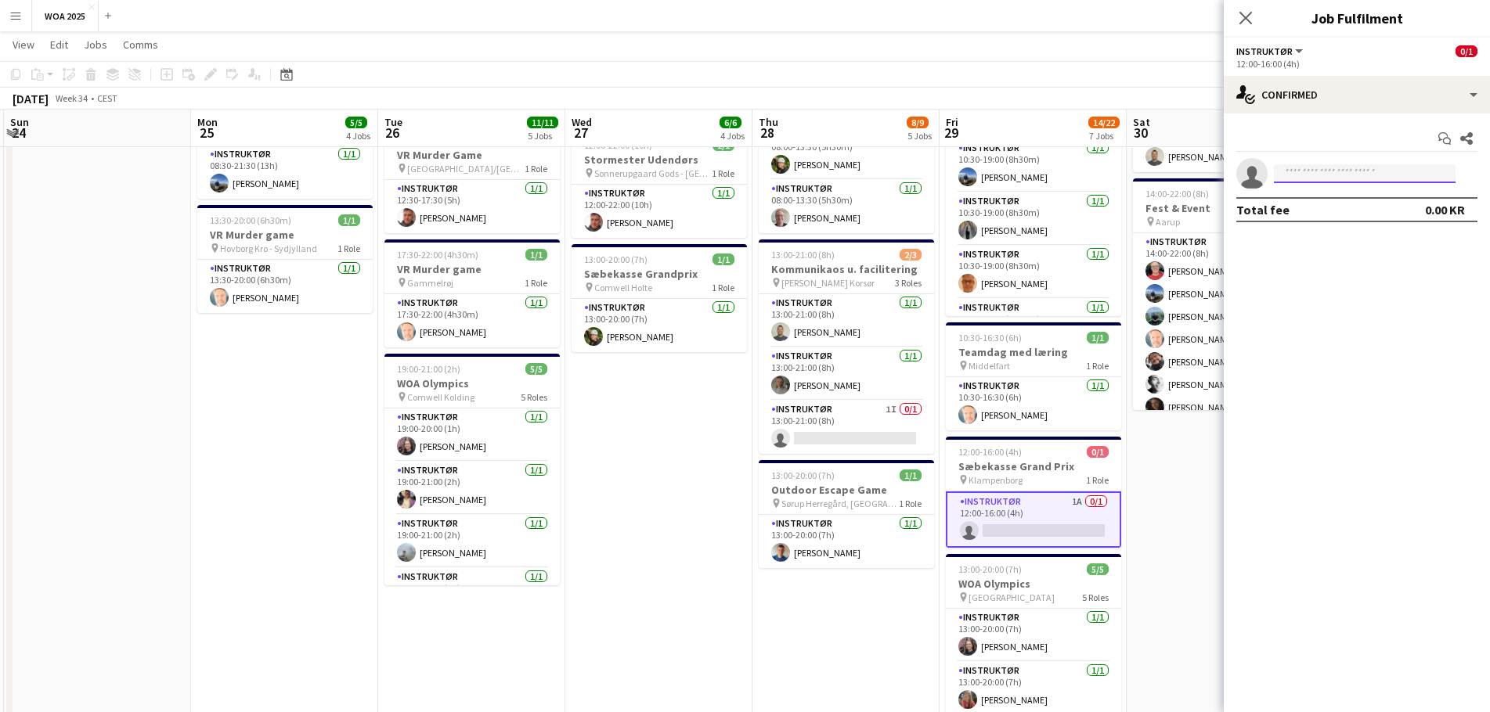
click at [1341, 170] on input at bounding box center [1365, 173] width 182 height 19
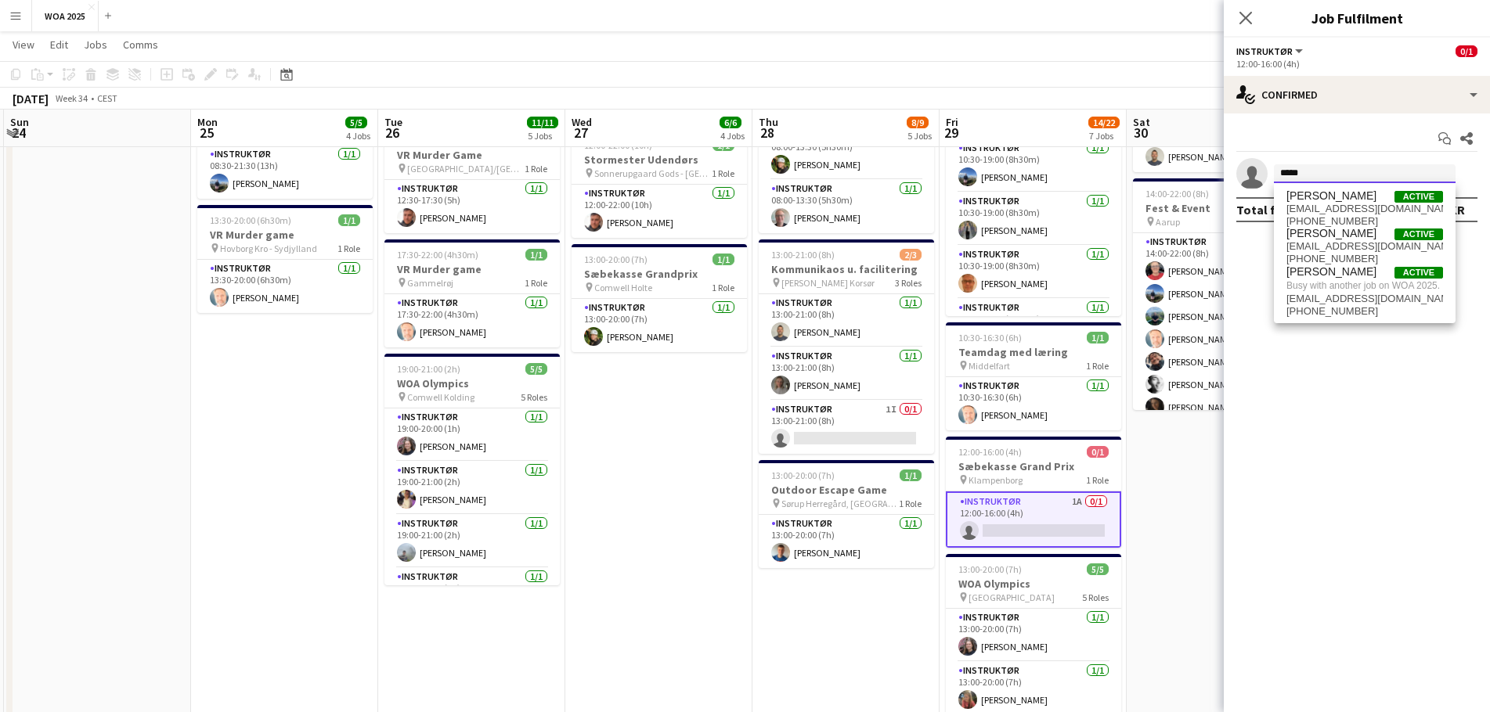
type input "*****"
click at [1177, 94] on div "[DATE] Week 34 • CEST Publish 1 job Revert 1 job" at bounding box center [745, 99] width 1490 height 22
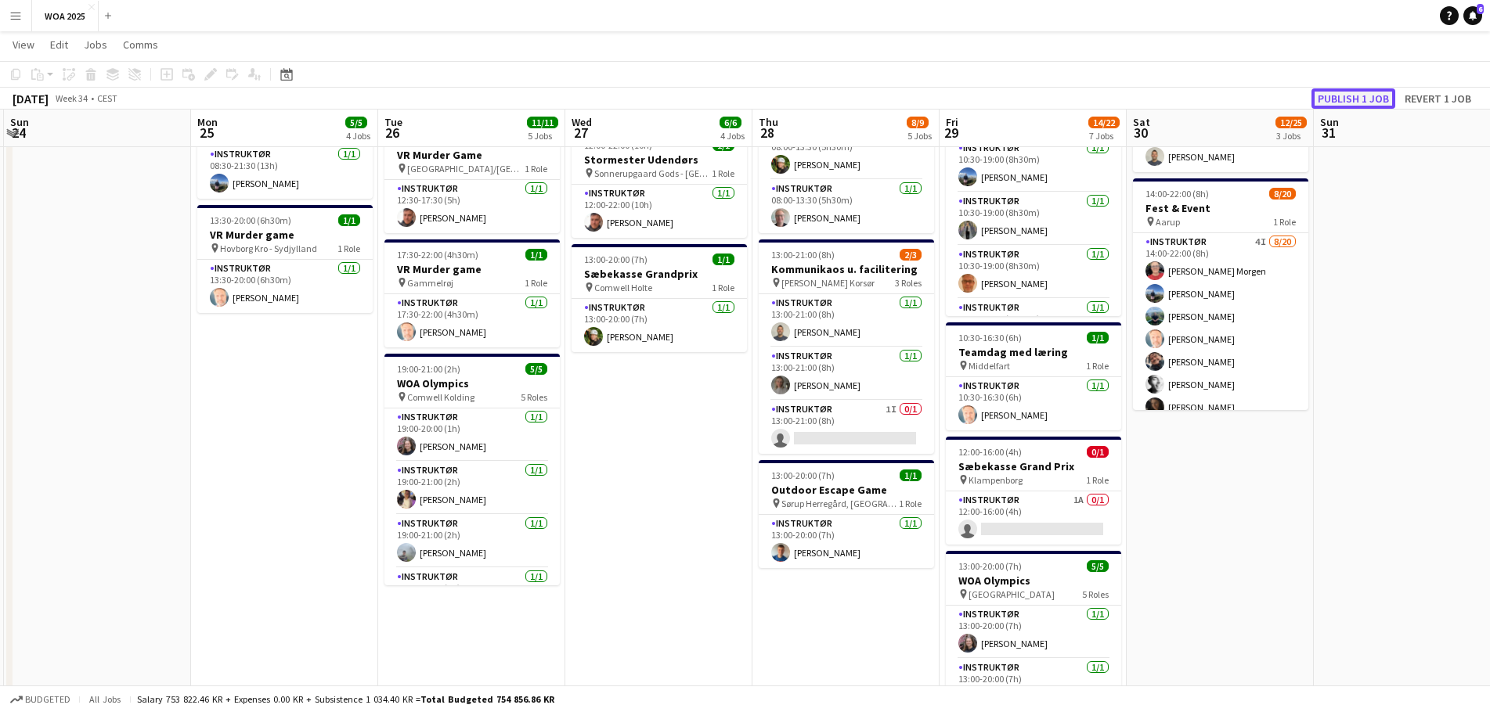
click at [1358, 96] on button "Publish 1 job" at bounding box center [1353, 98] width 84 height 20
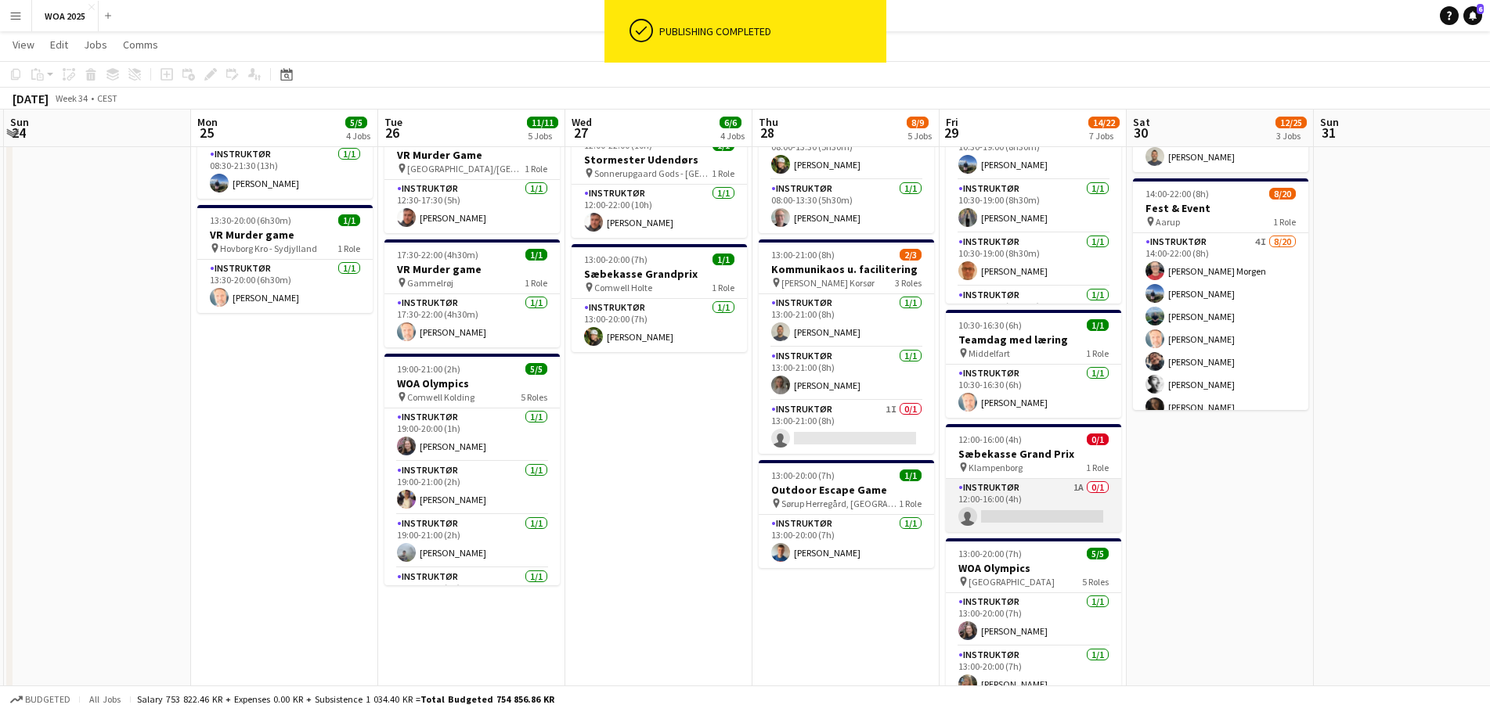
drag, startPoint x: 1026, startPoint y: 521, endPoint x: 1039, endPoint y: 511, distance: 15.7
click at [1026, 520] on app-card-role "Instruktør 1A 0/1 12:00-16:00 (4h) single-neutral-actions" at bounding box center [1033, 505] width 175 height 53
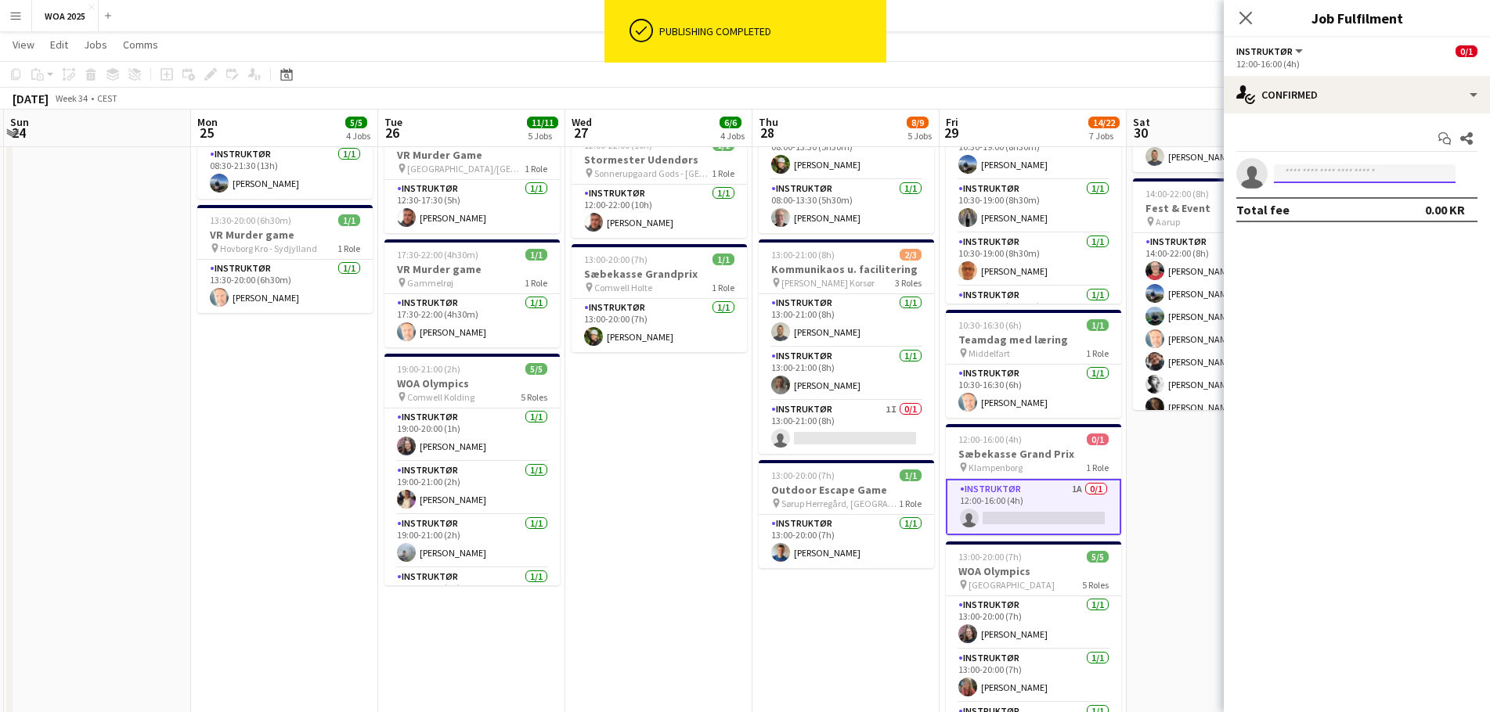
click at [1328, 170] on input at bounding box center [1365, 173] width 182 height 19
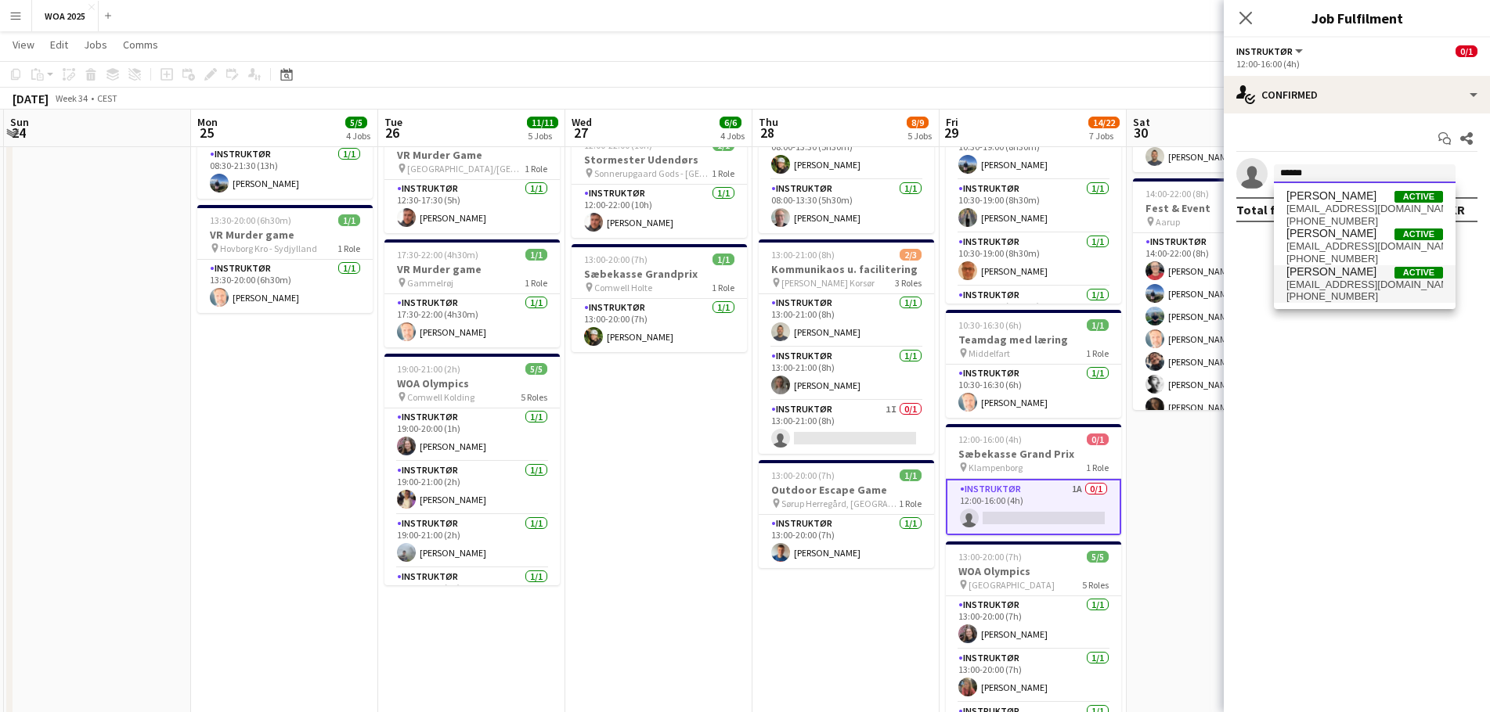
type input "******"
click at [1336, 286] on span "[EMAIL_ADDRESS][DOMAIN_NAME]" at bounding box center [1364, 285] width 157 height 13
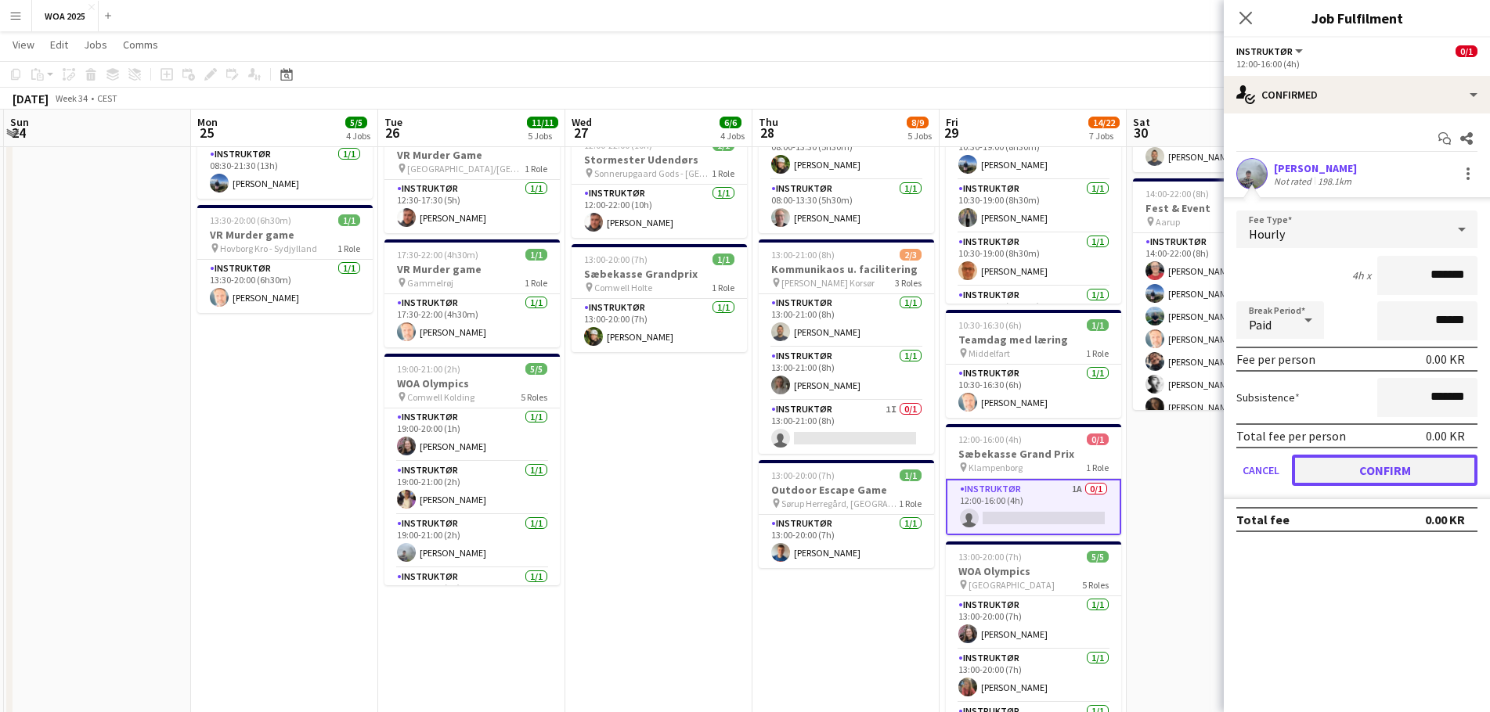
click at [1367, 482] on button "Confirm" at bounding box center [1385, 470] width 186 height 31
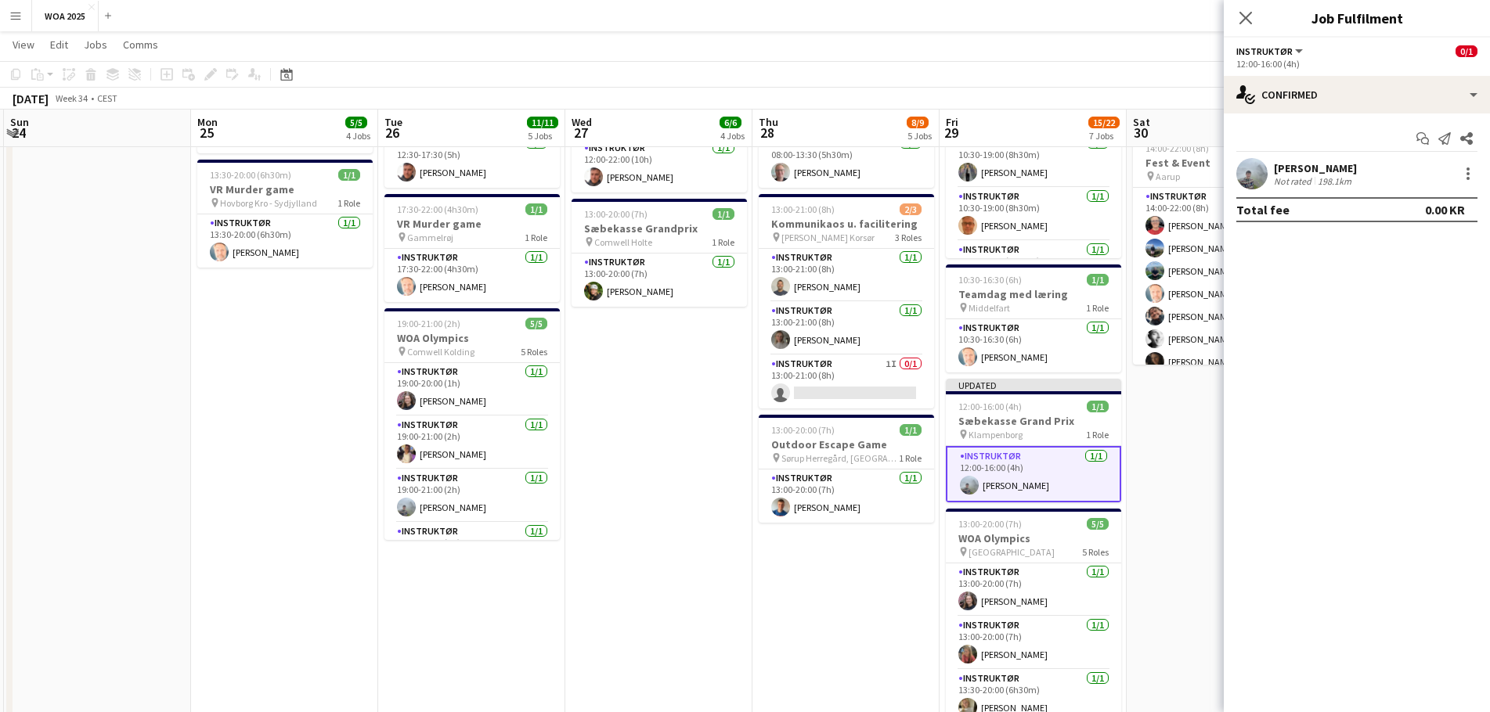
click at [930, 564] on app-date-cell "08:00-16:00 (8h) 2/2 Lager pin Lager 2 Roles Lager Jernet [DATE] 08:00-16:00 (8…" at bounding box center [845, 369] width 187 height 1260
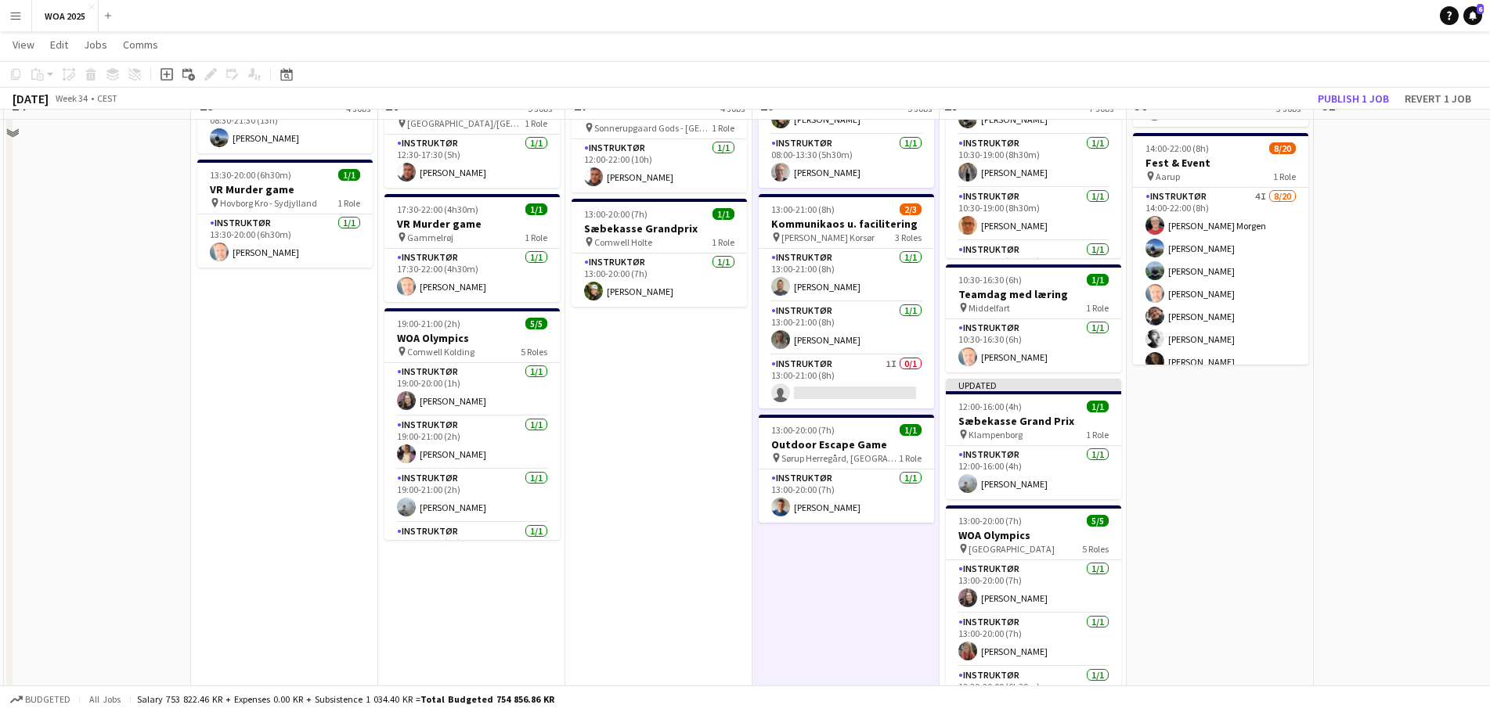
scroll to position [124, 0]
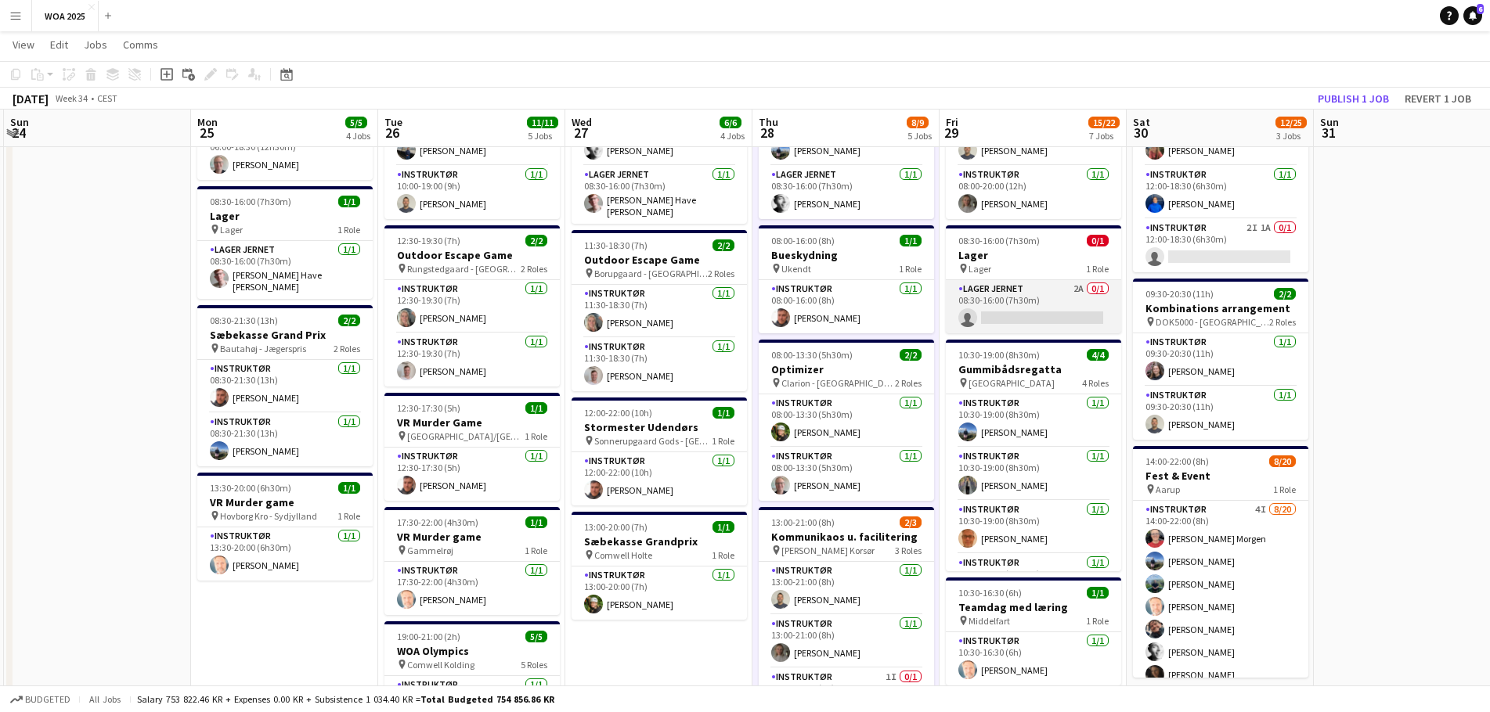
click at [1030, 310] on app-card-role "Lager Jernet 2A 0/1 08:30-16:00 (7h30m) single-neutral-actions" at bounding box center [1033, 306] width 175 height 53
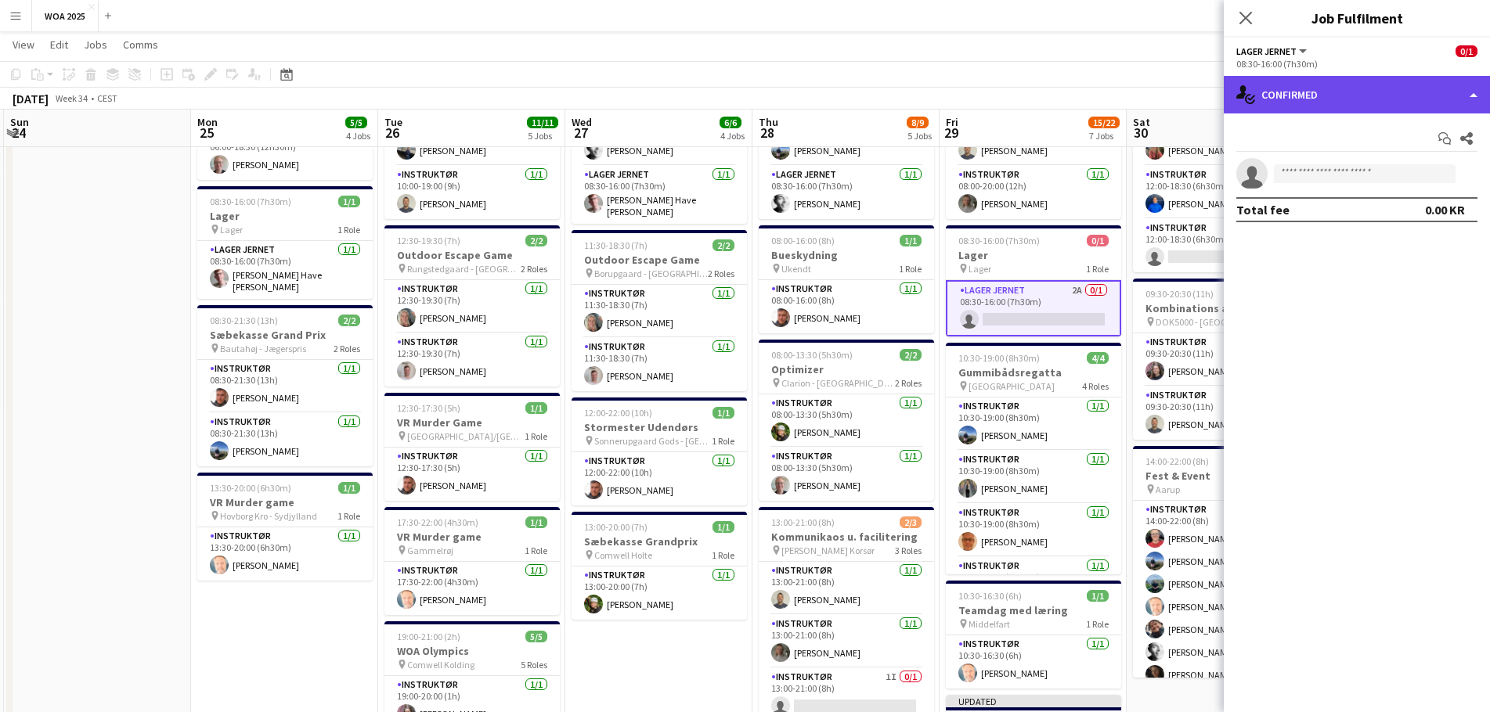
click at [1376, 97] on div "single-neutral-actions-check-2 Confirmed" at bounding box center [1356, 95] width 266 height 38
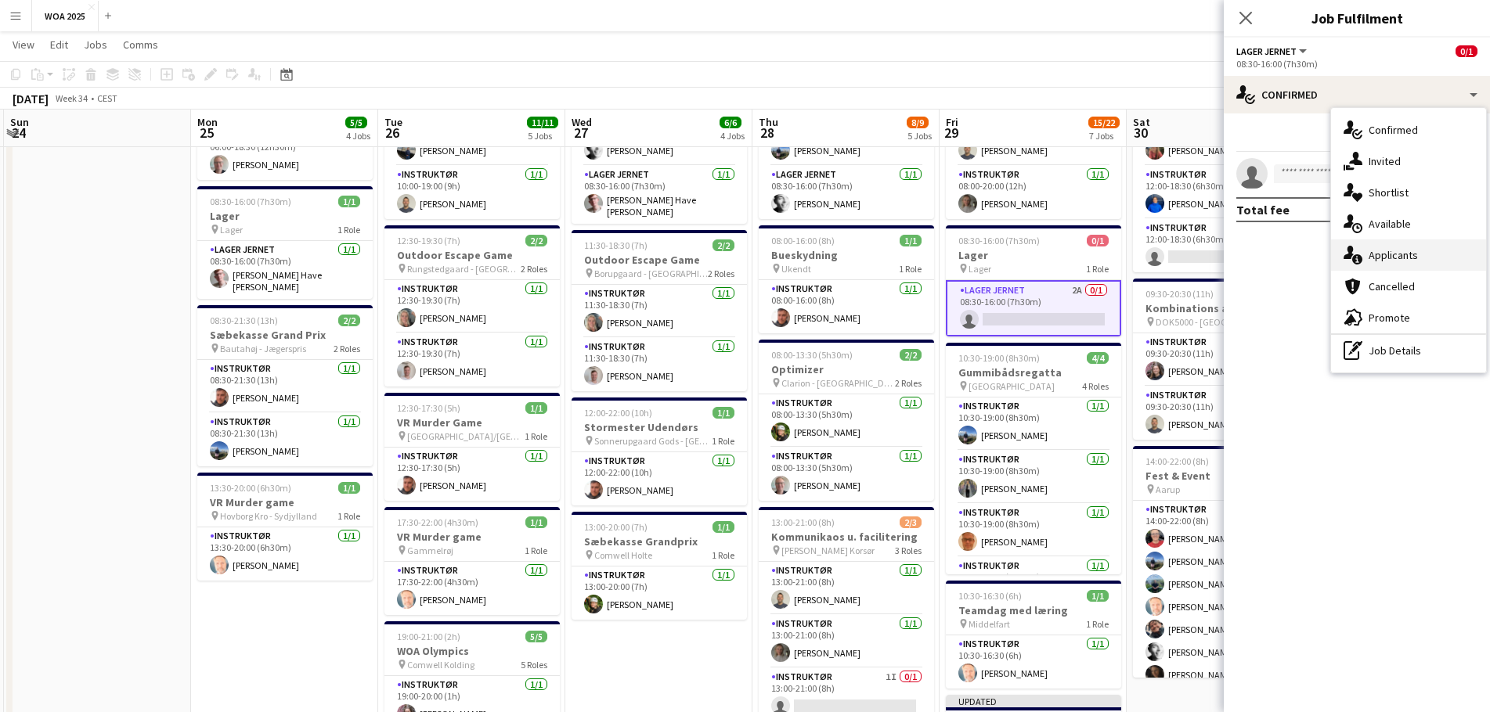
click at [1395, 252] on div "single-neutral-actions-information Applicants" at bounding box center [1408, 255] width 155 height 31
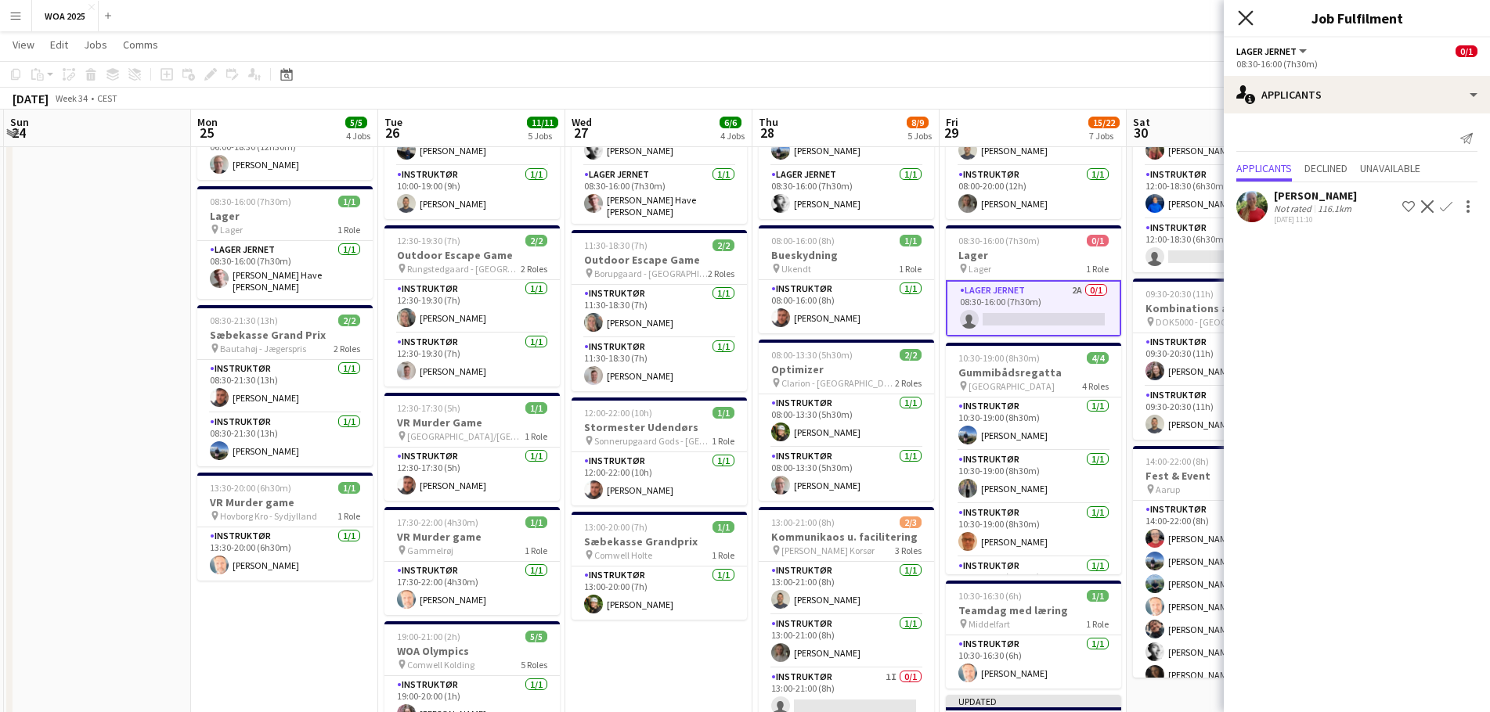
click at [1251, 23] on icon at bounding box center [1245, 17] width 15 height 15
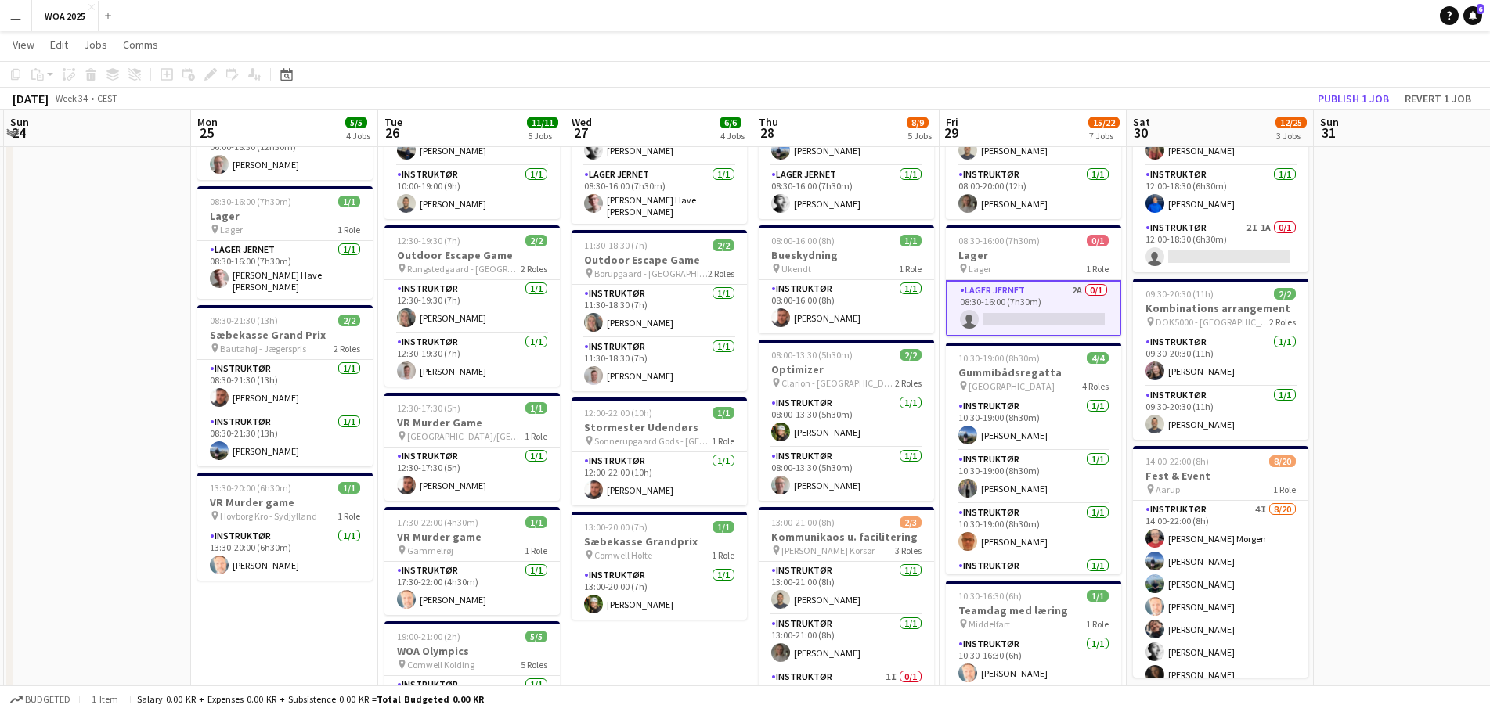
click at [1027, 318] on app-card-role "Lager Jernet 2A 0/1 08:30-16:00 (7h30m) single-neutral-actions" at bounding box center [1033, 308] width 175 height 56
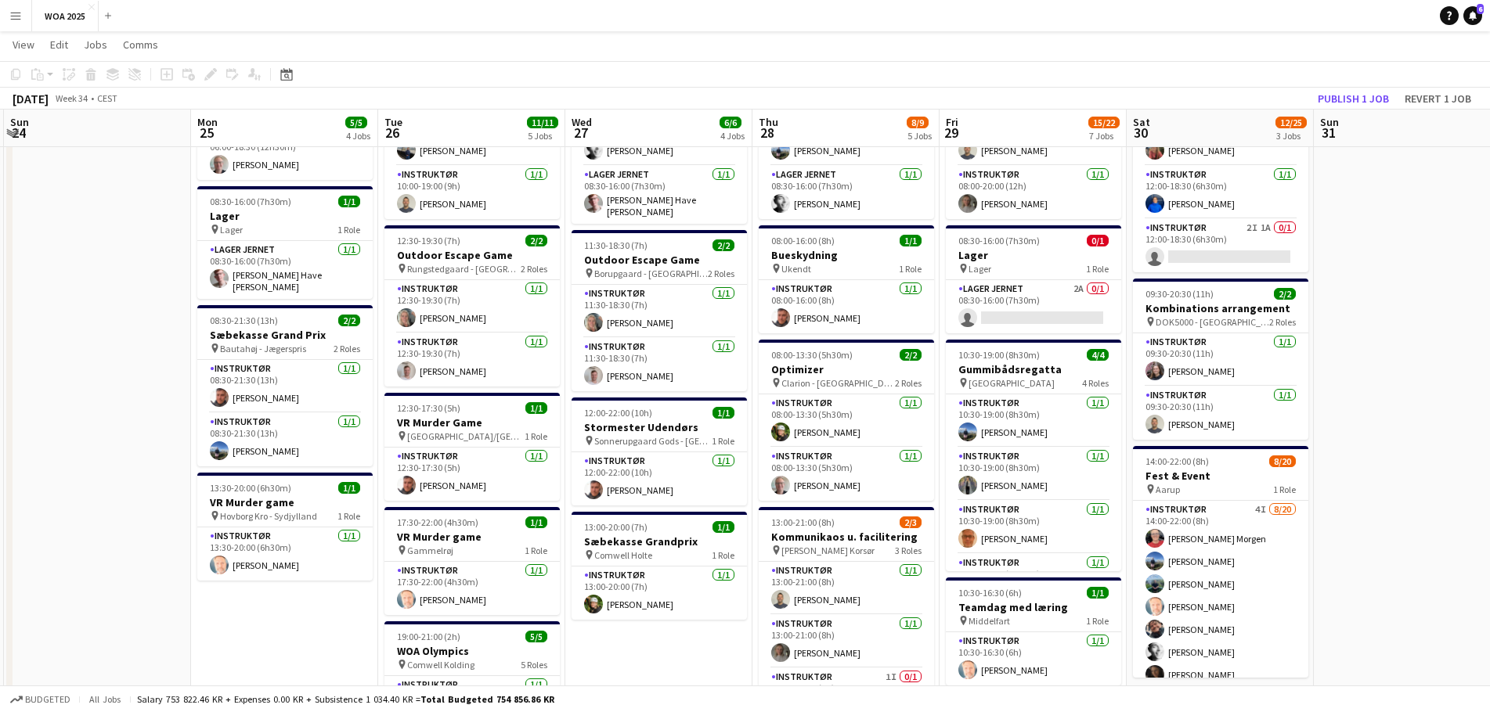
click at [1197, 81] on app-toolbar "Copy Paste Paste Ctrl+V Paste with crew Ctrl+Shift+V Paste linked Job [GEOGRAPH…" at bounding box center [745, 74] width 1490 height 27
click at [1021, 326] on app-card-role "Lager Jernet 2A 0/1 08:30-16:00 (7h30m) single-neutral-actions" at bounding box center [1033, 306] width 175 height 53
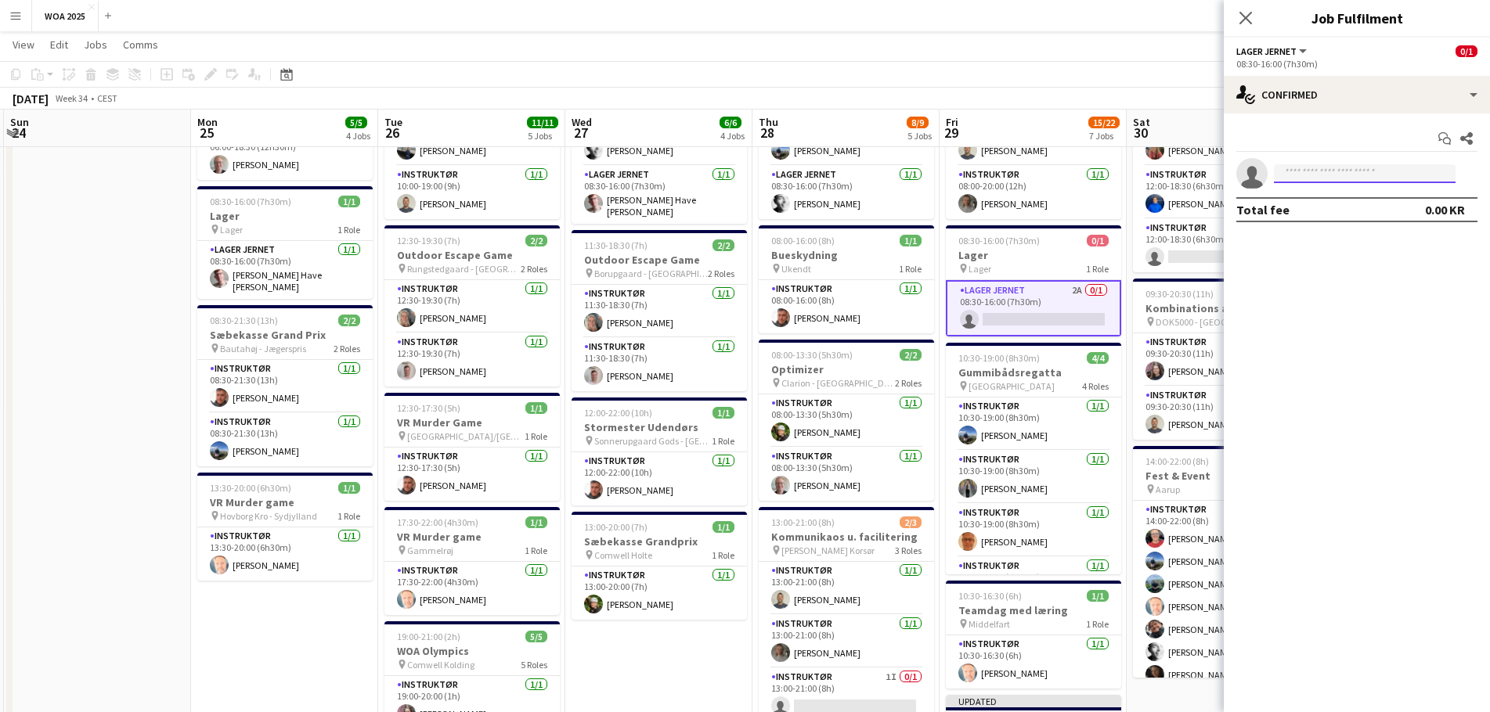
click at [1328, 174] on input at bounding box center [1365, 173] width 182 height 19
type input "***"
click at [1334, 215] on span "[PHONE_NUMBER]" at bounding box center [1364, 221] width 157 height 13
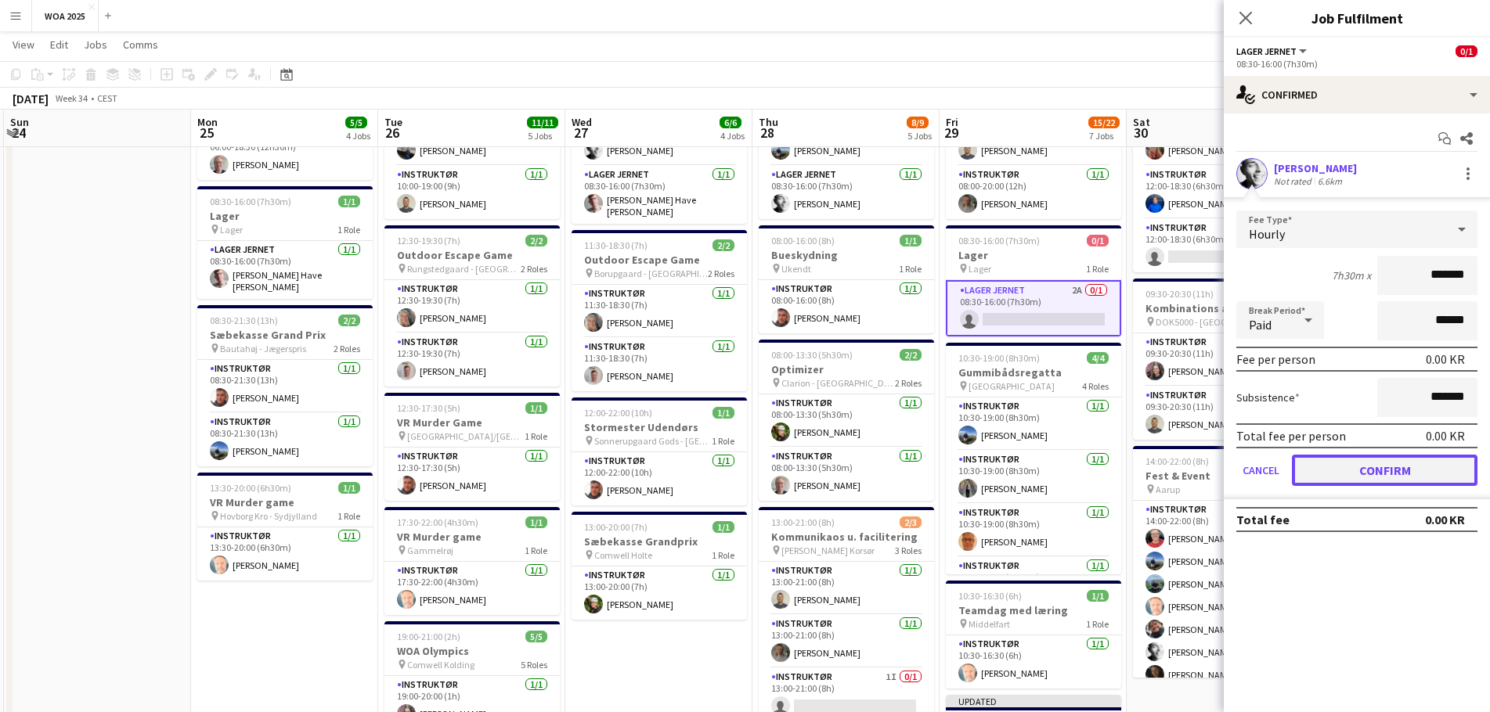
click at [1350, 467] on button "Confirm" at bounding box center [1385, 470] width 186 height 31
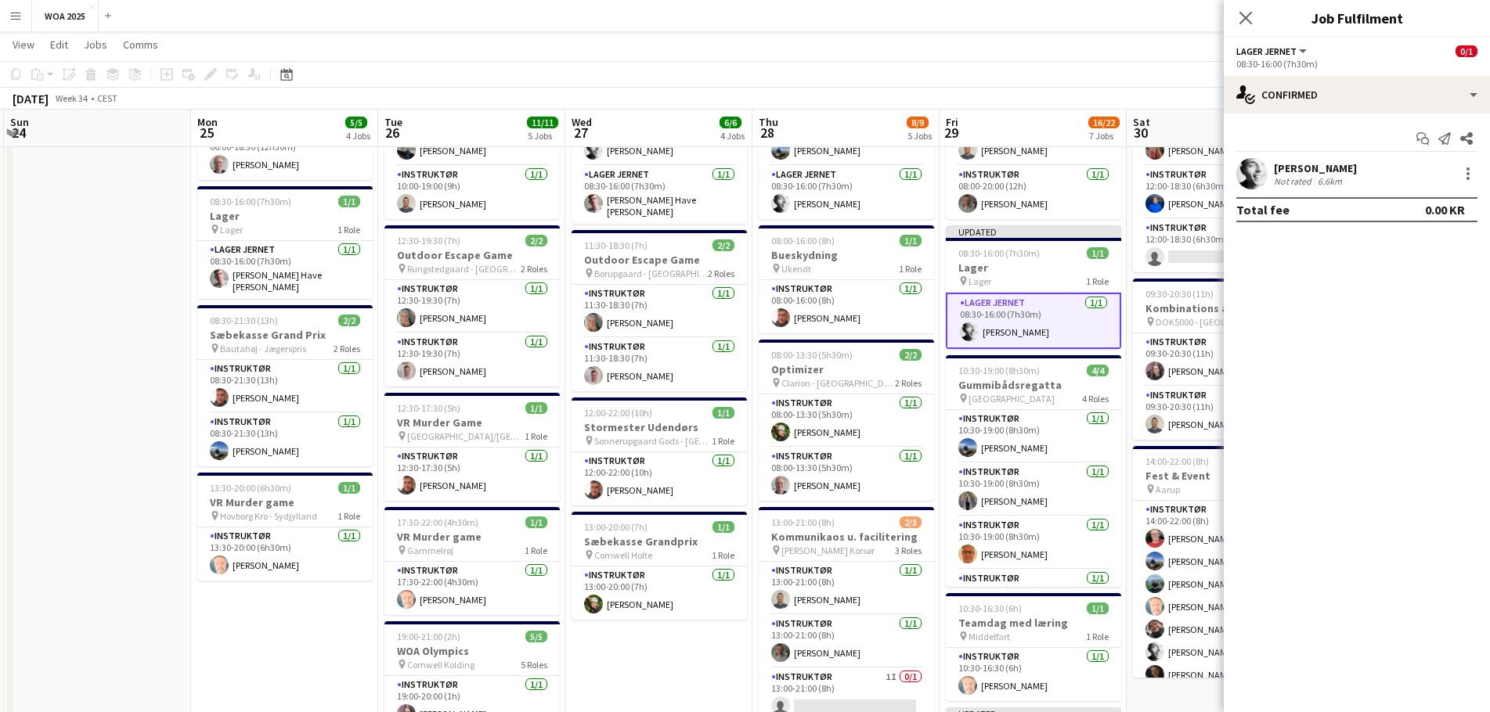
click at [1174, 56] on app-page-menu "View Day view expanded Day view collapsed Month view Date picker Jump to [DATE]…" at bounding box center [745, 46] width 1490 height 30
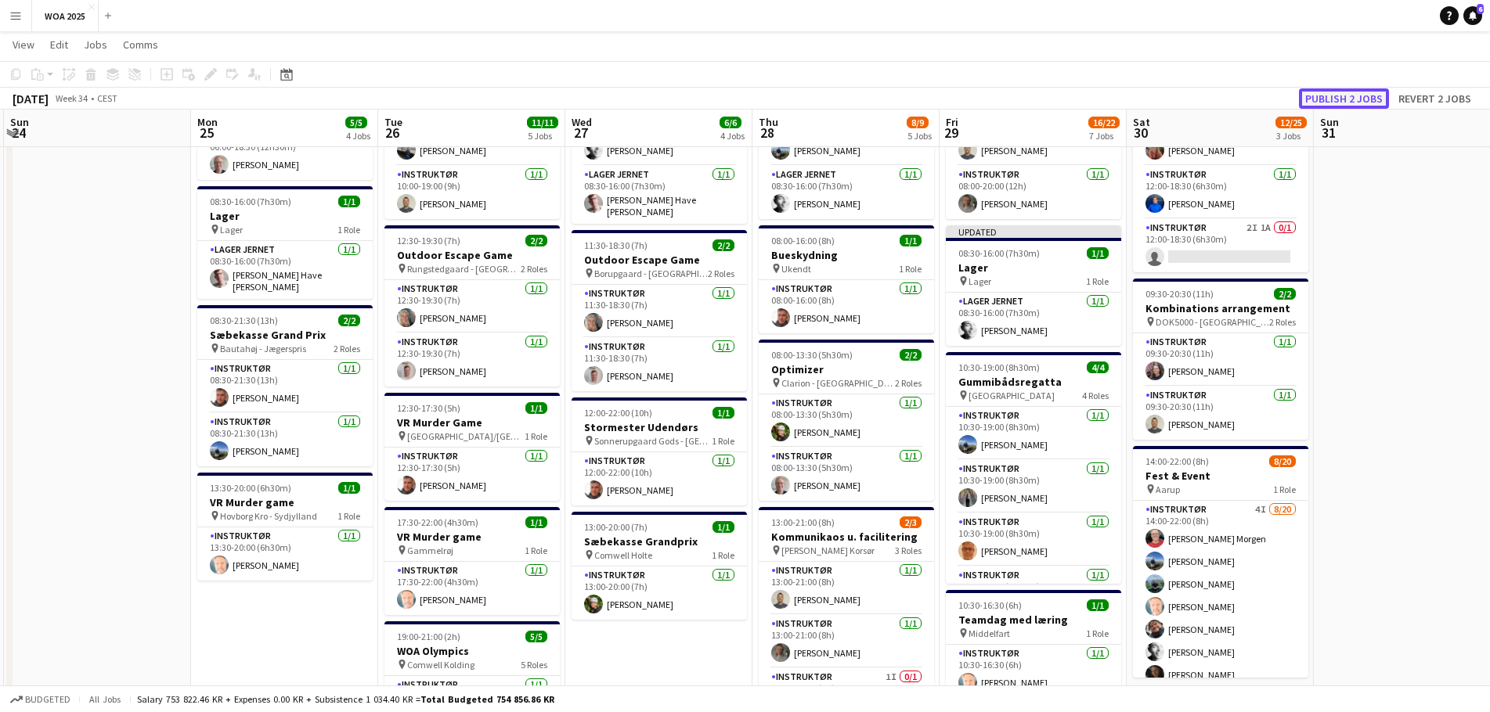
click at [1333, 101] on button "Publish 2 jobs" at bounding box center [1344, 98] width 90 height 20
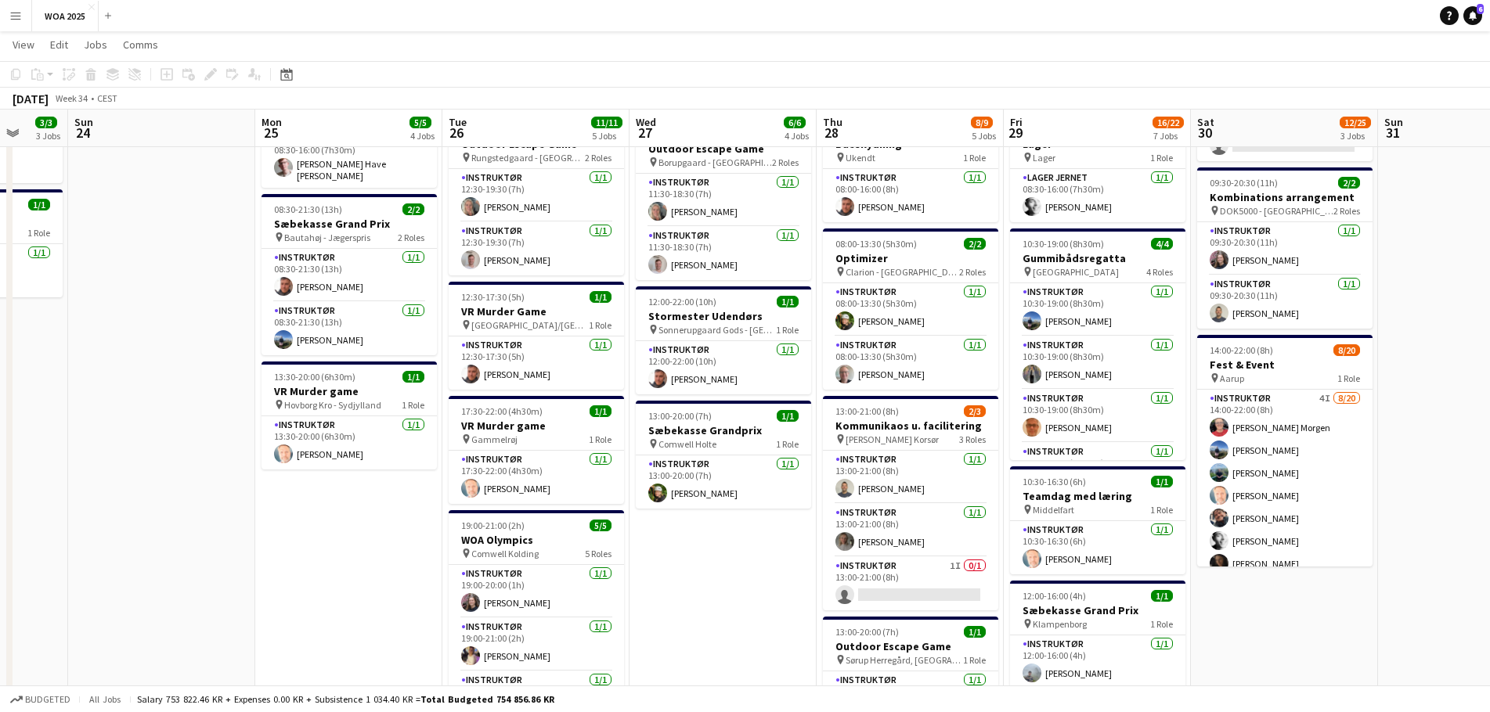
scroll to position [0, 492]
drag, startPoint x: 248, startPoint y: 521, endPoint x: 314, endPoint y: 522, distance: 65.8
click at [314, 522] on app-calendar-viewport "Thu 21 16/16 8 Jobs Fri 22 29/36 4 Jobs Sat 23 3/3 3 Jobs Sun 24 Mon 25 5/5 4 J…" at bounding box center [745, 513] width 1490 height 1375
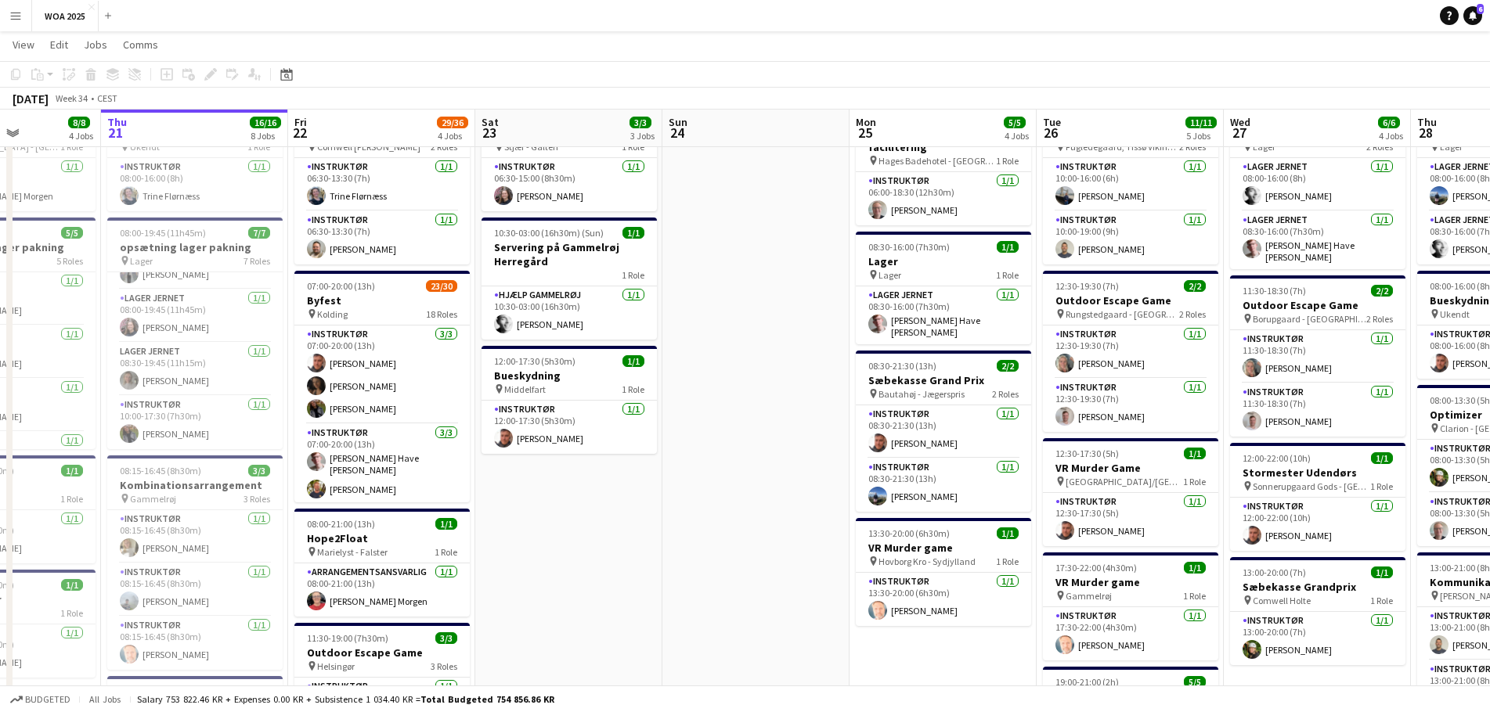
scroll to position [0, 449]
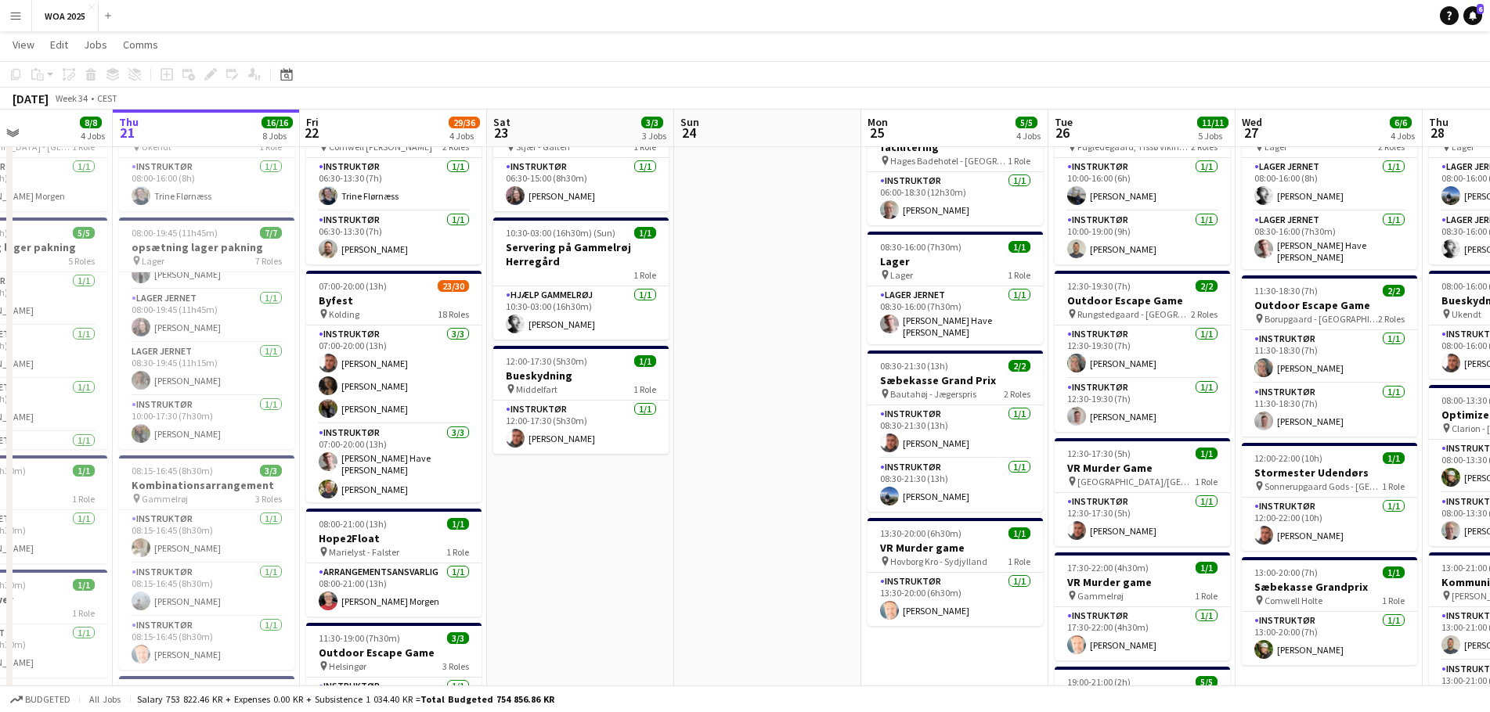
drag, startPoint x: 161, startPoint y: 441, endPoint x: 741, endPoint y: 438, distance: 580.0
click at [741, 438] on app-calendar-viewport "Mon 18 2/2 2 Jobs Tue 19 5/5 2 Jobs Wed 20 8/8 4 Jobs Thu 21 16/16 8 Jobs Fri 2…" at bounding box center [745, 670] width 1490 height 1375
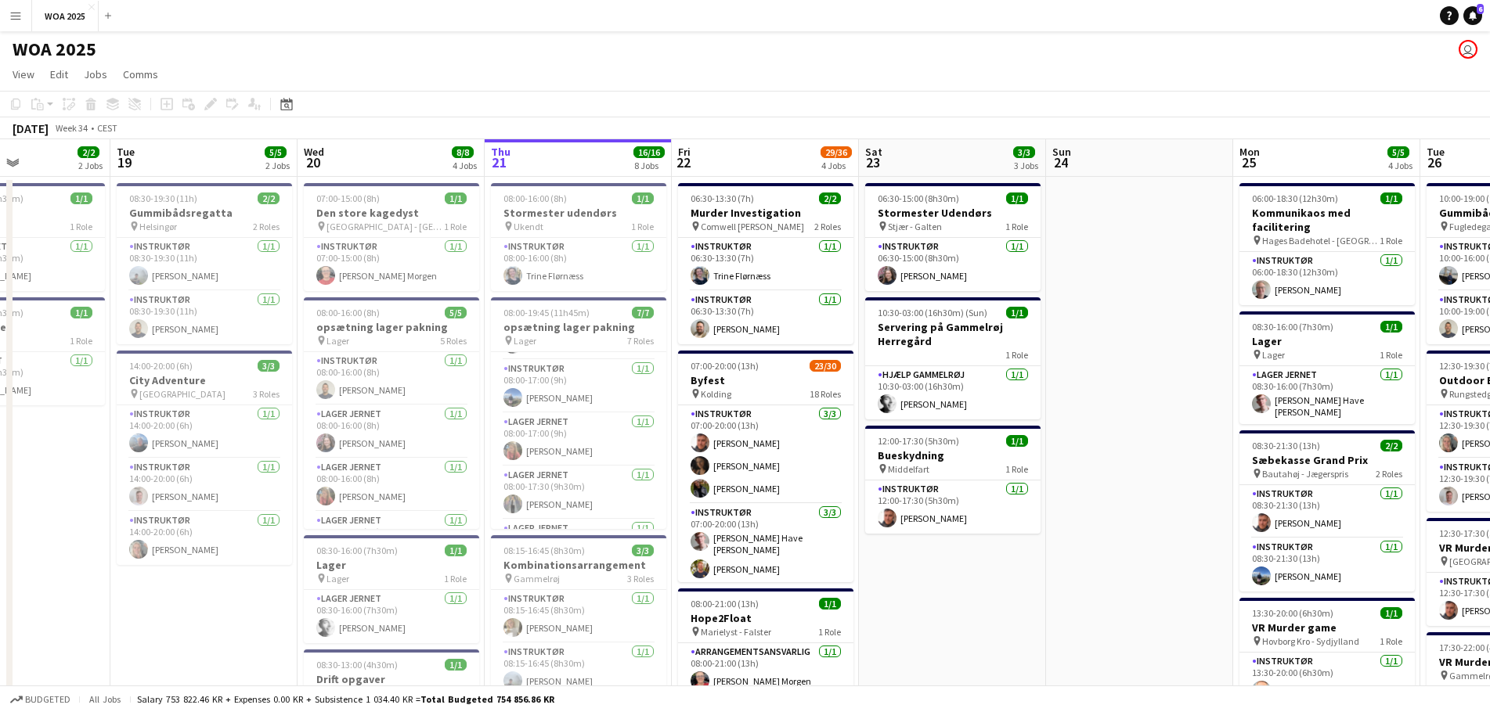
scroll to position [0, 439]
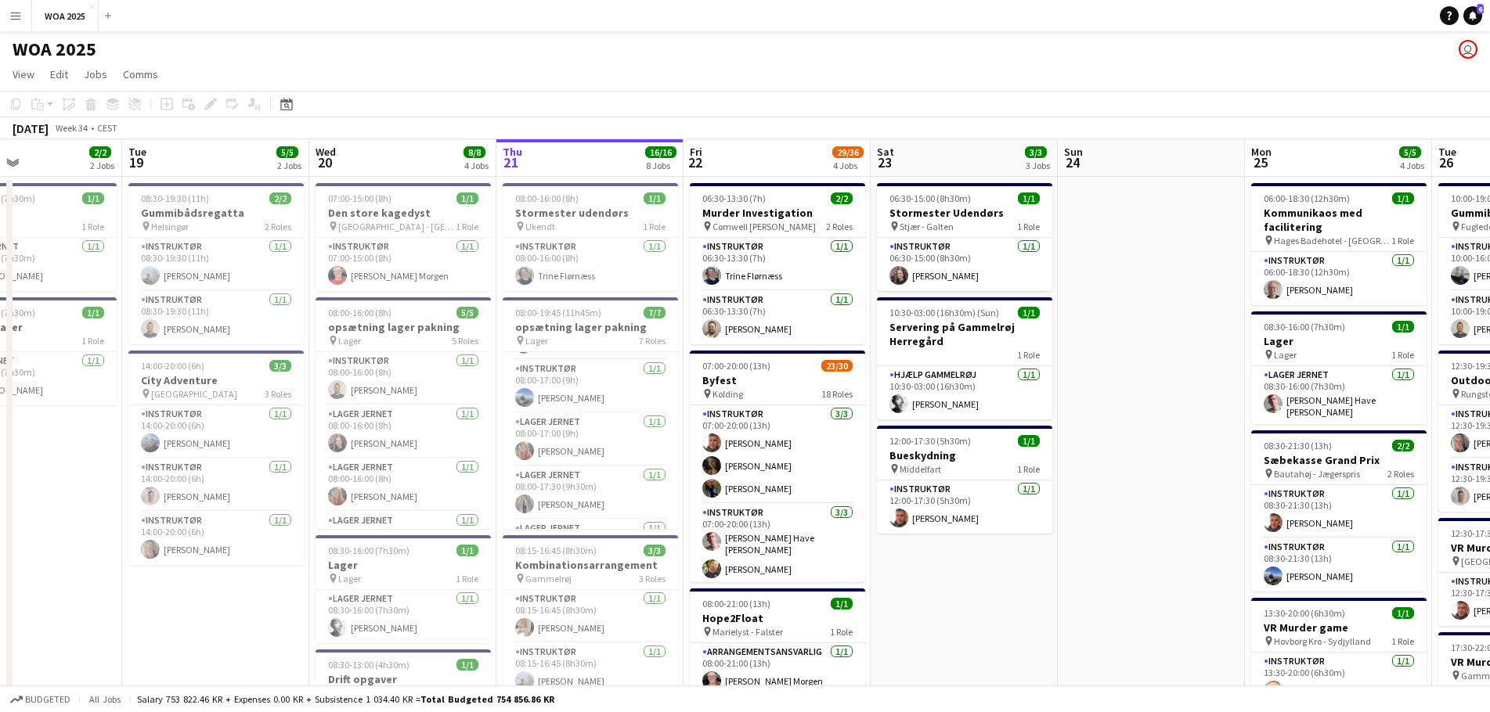
drag, startPoint x: 152, startPoint y: 410, endPoint x: 535, endPoint y: 438, distance: 384.5
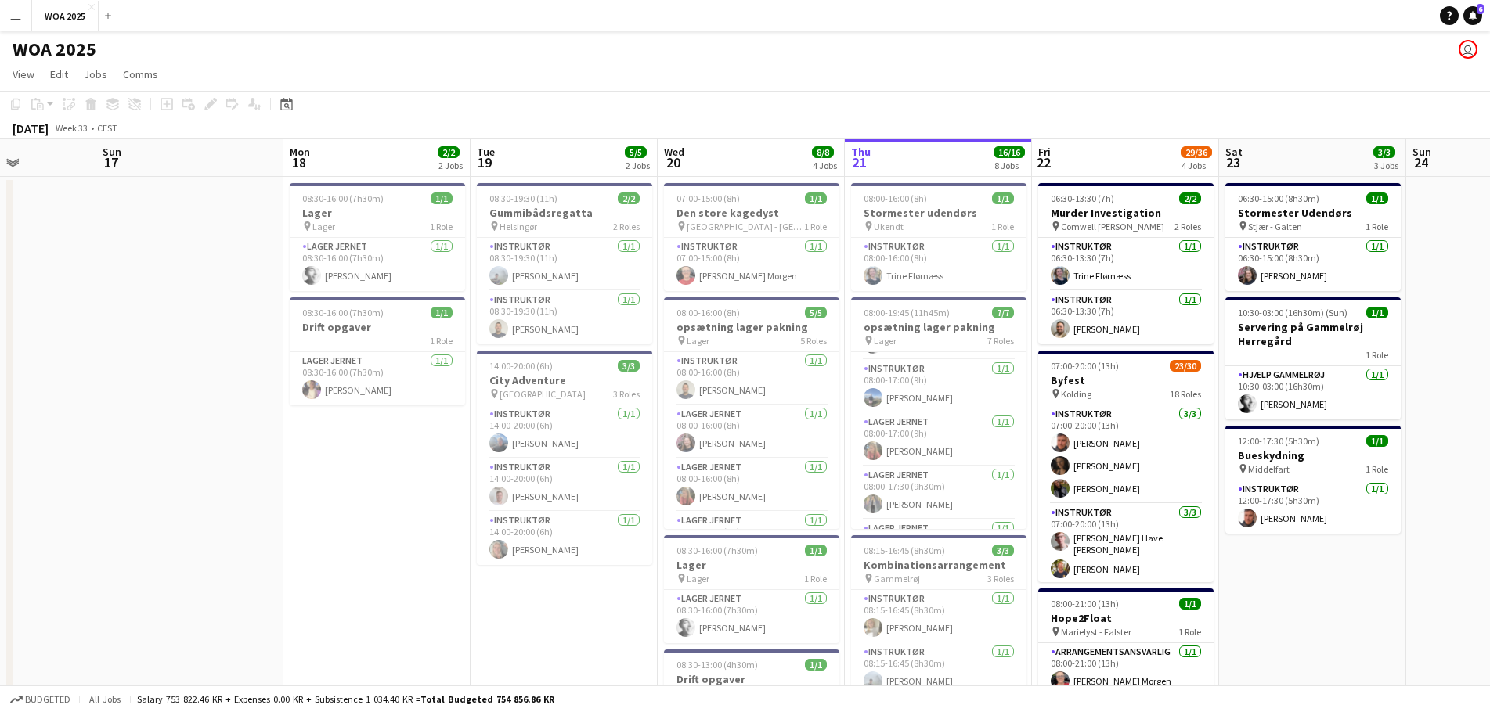
drag, startPoint x: 63, startPoint y: 450, endPoint x: 384, endPoint y: 432, distance: 321.4
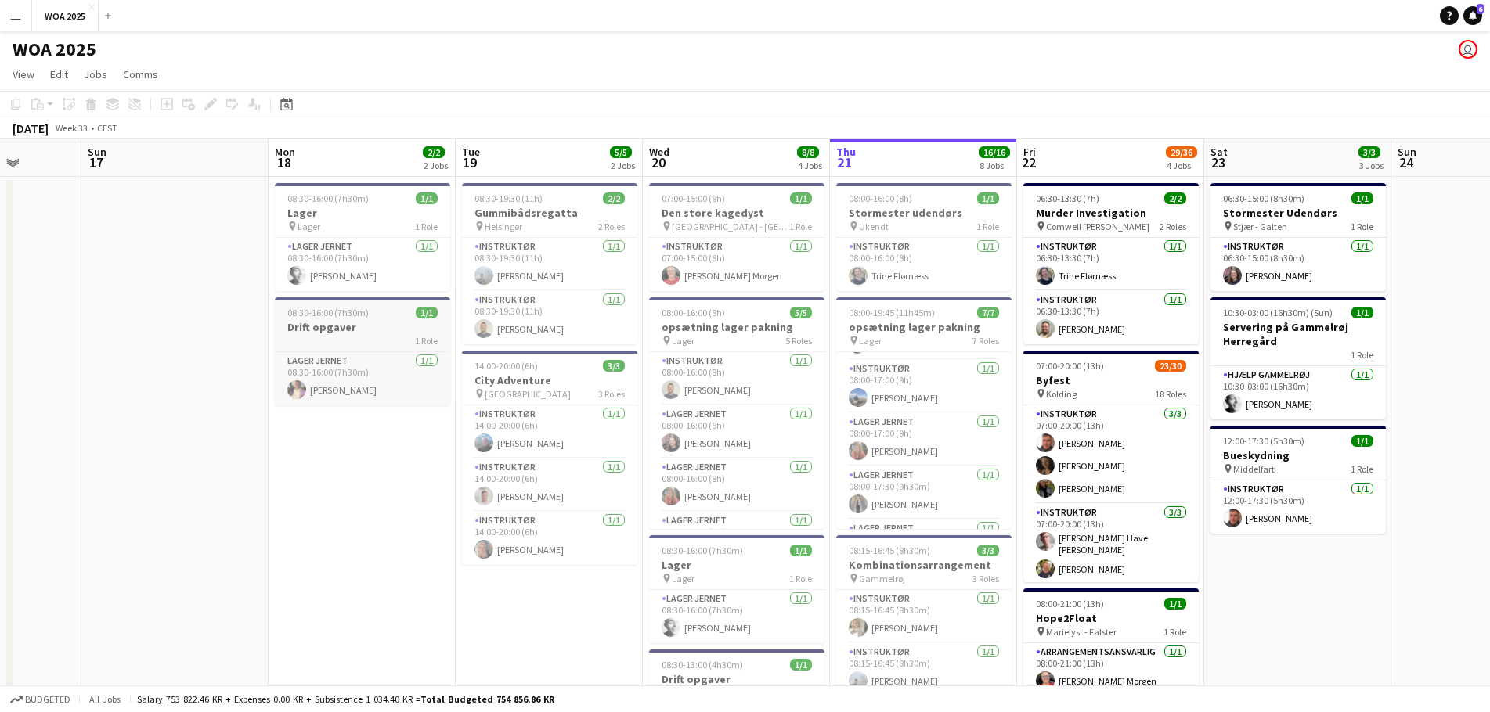
click at [366, 343] on div "1 Role" at bounding box center [362, 340] width 175 height 13
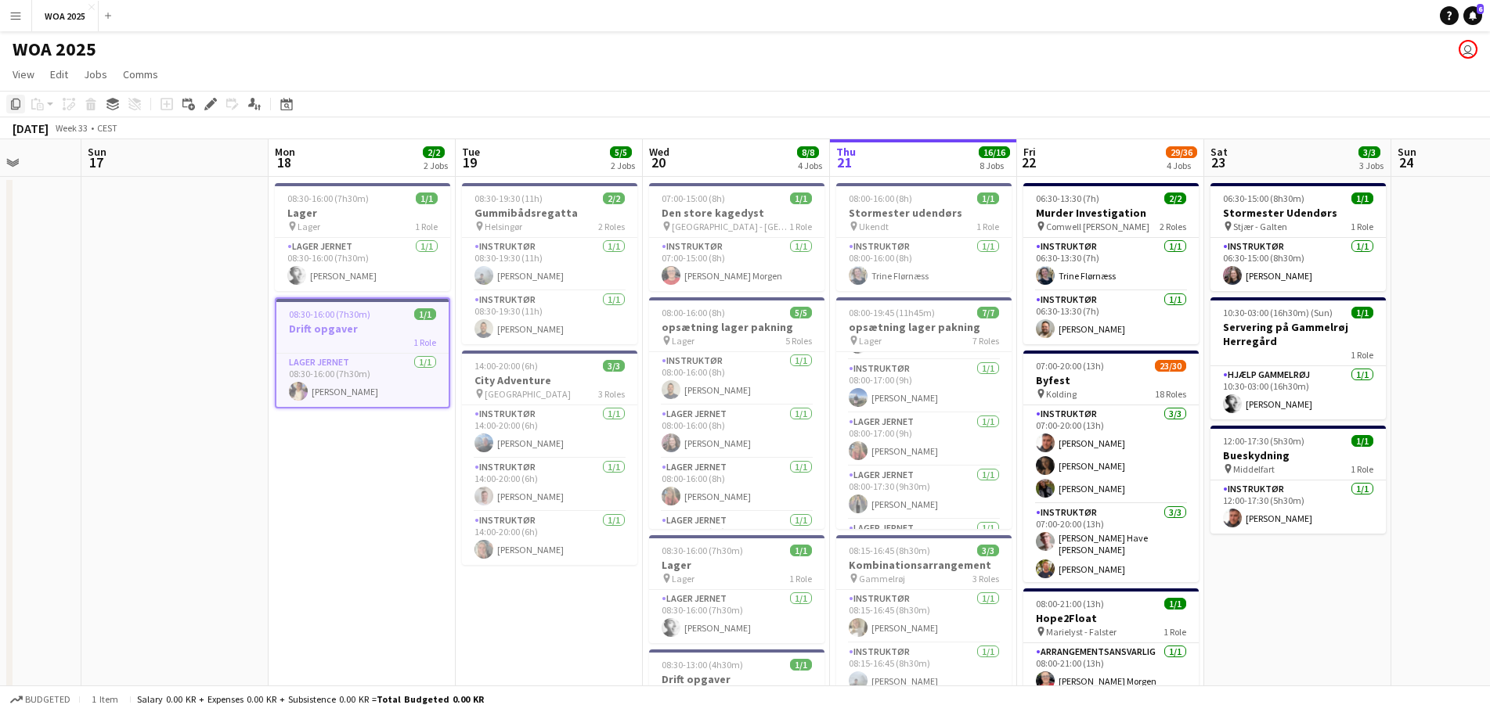
click at [14, 104] on icon "Copy" at bounding box center [15, 104] width 13 height 13
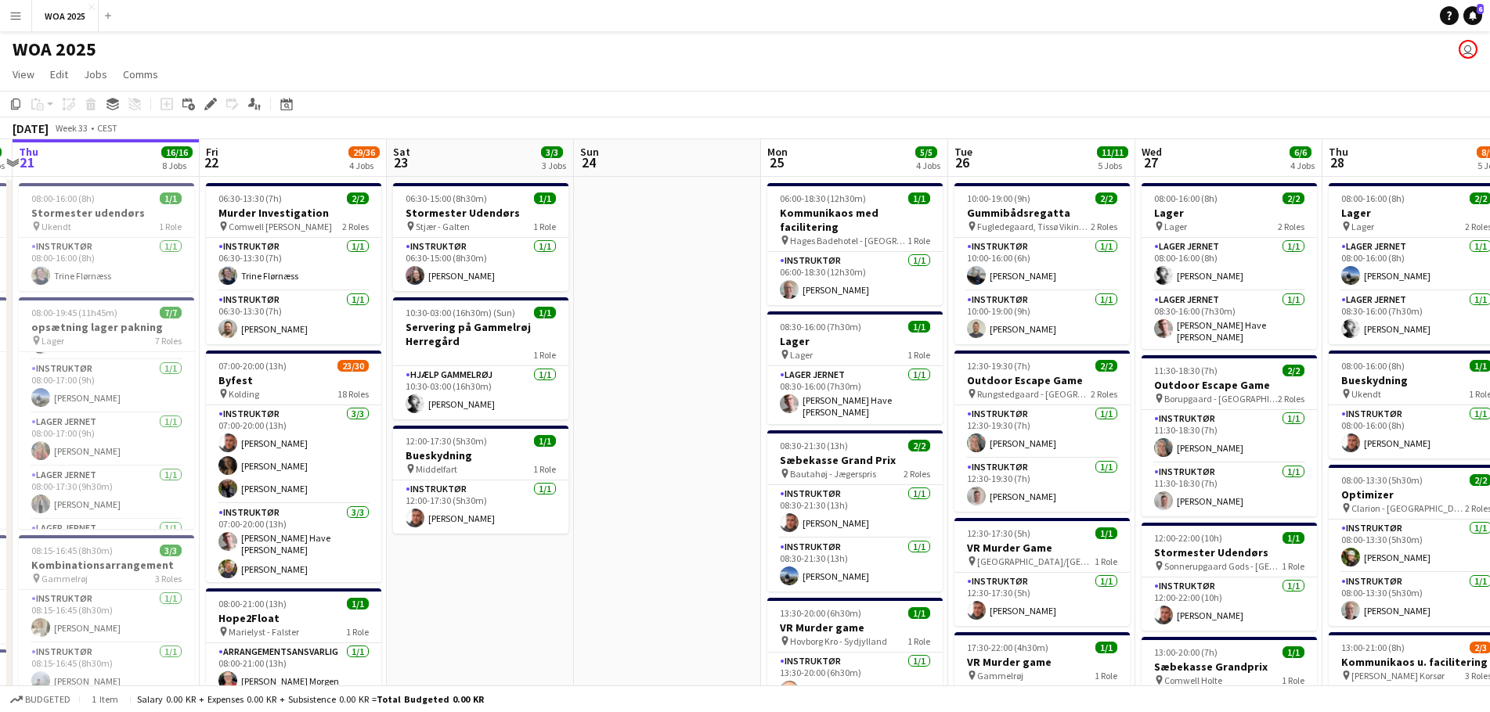
drag, startPoint x: 1338, startPoint y: 329, endPoint x: 531, endPoint y: 309, distance: 807.3
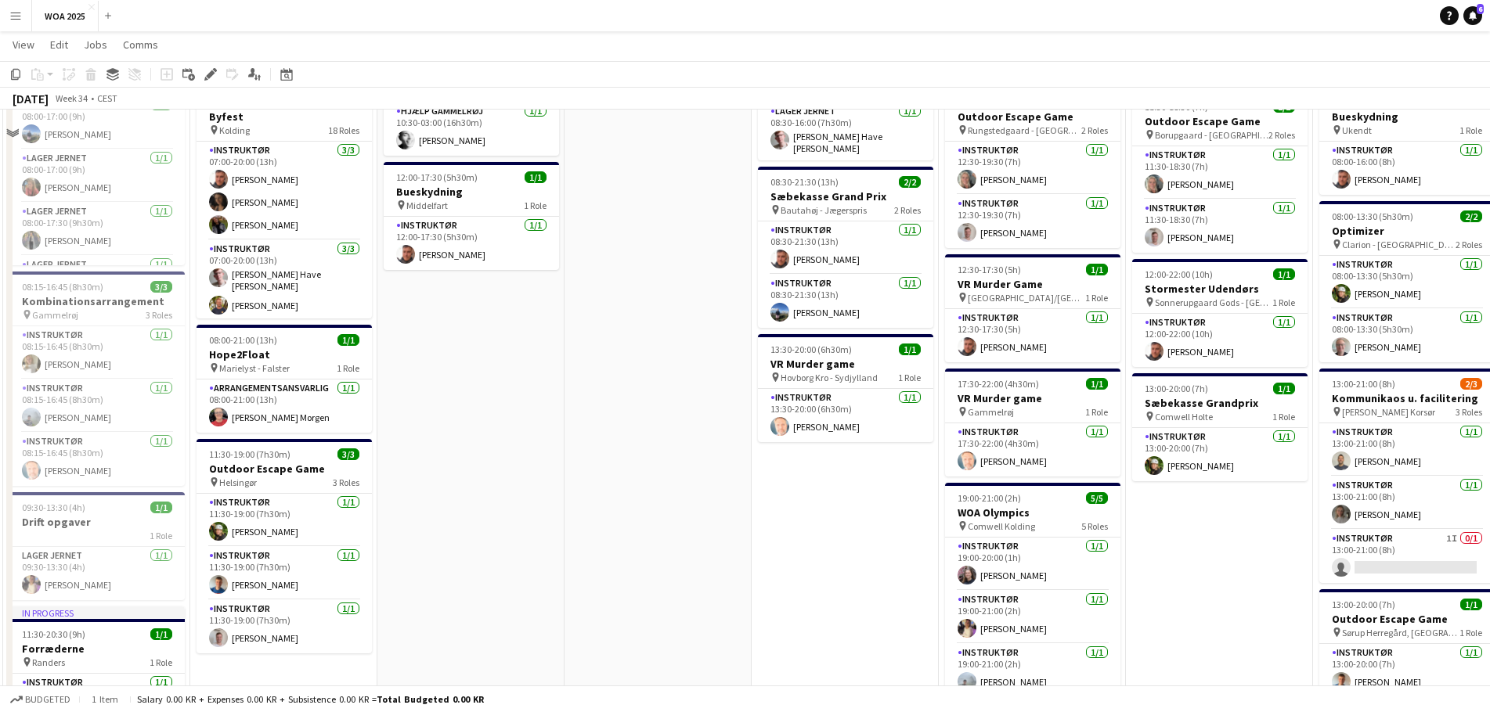
scroll to position [313, 0]
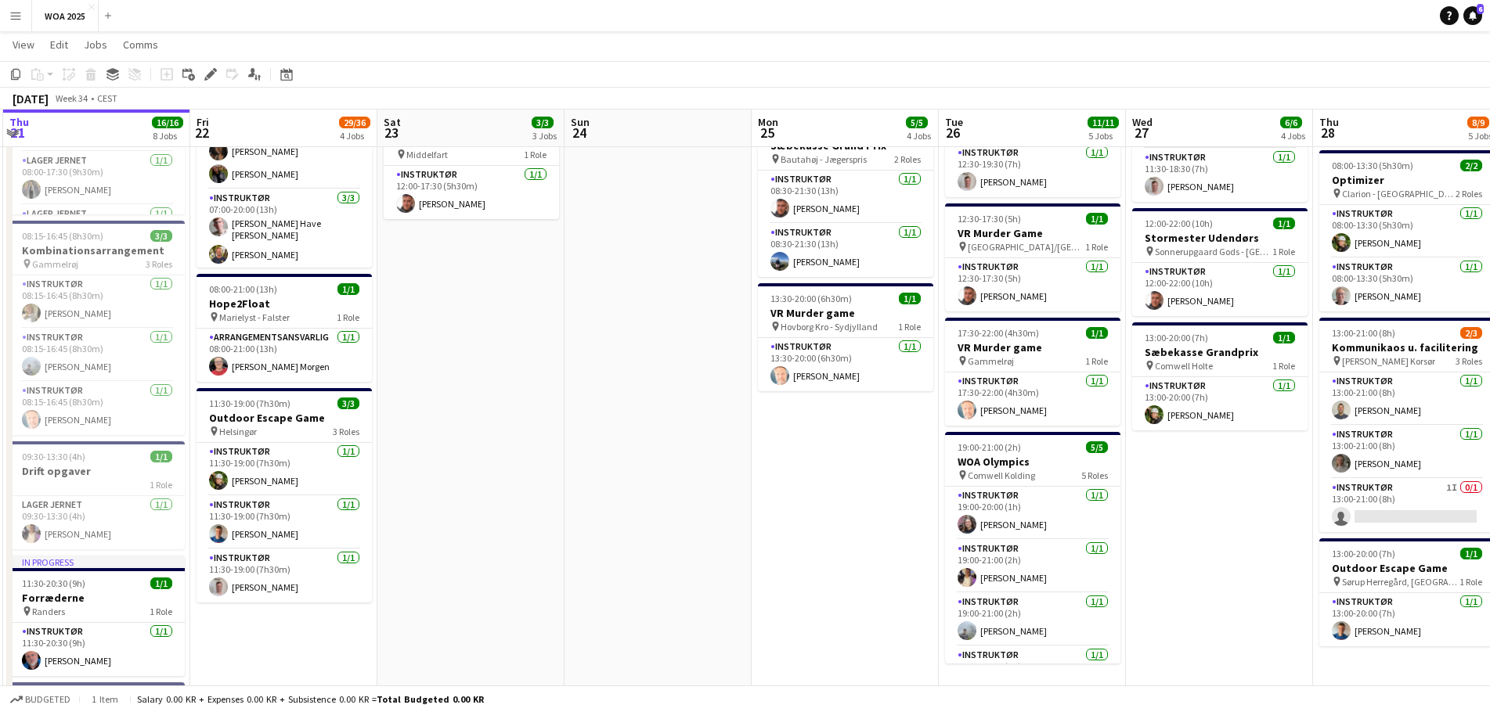
click at [811, 442] on app-date-cell "06:00-18:30 (12h30m) 1/1 Kommunikaos med facilitering pin Hages Badehotel - Rød…" at bounding box center [844, 492] width 187 height 1260
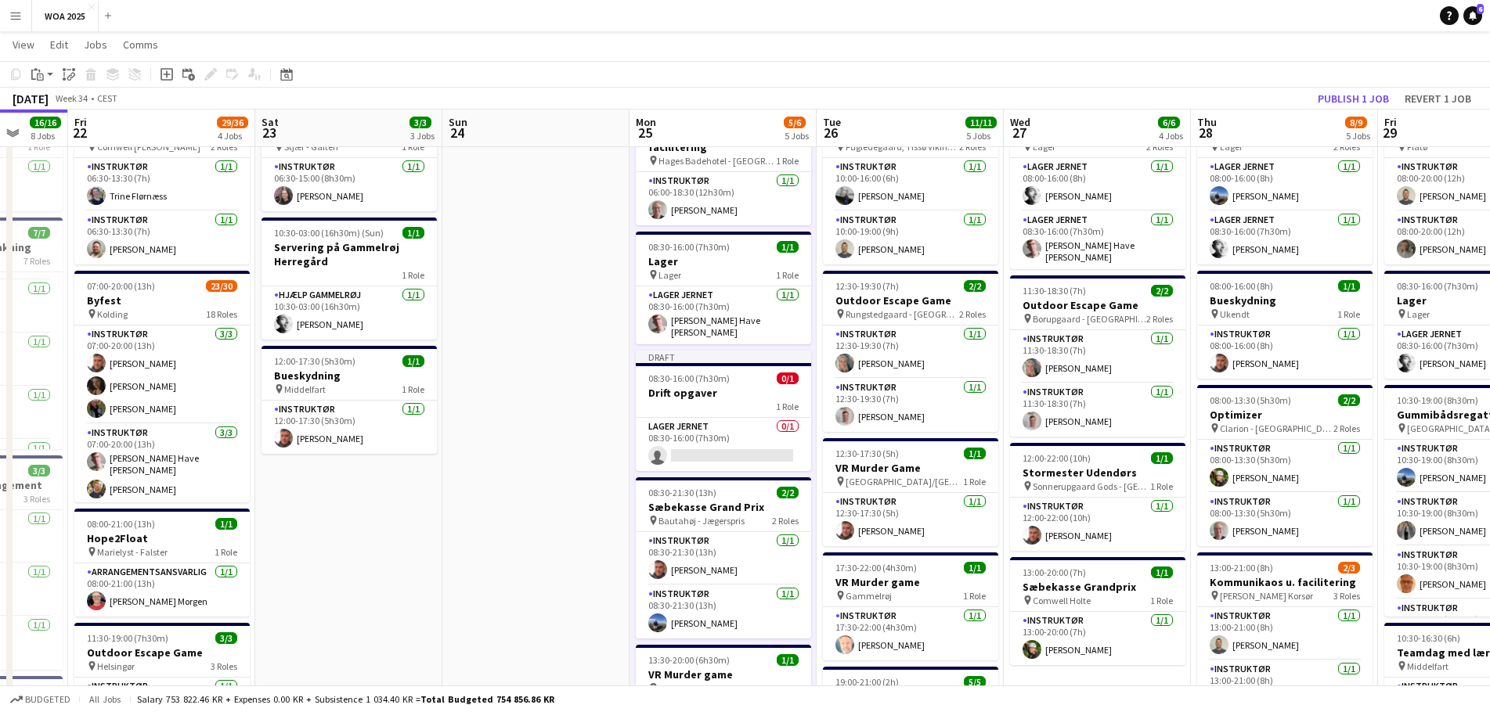
scroll to position [0, 561]
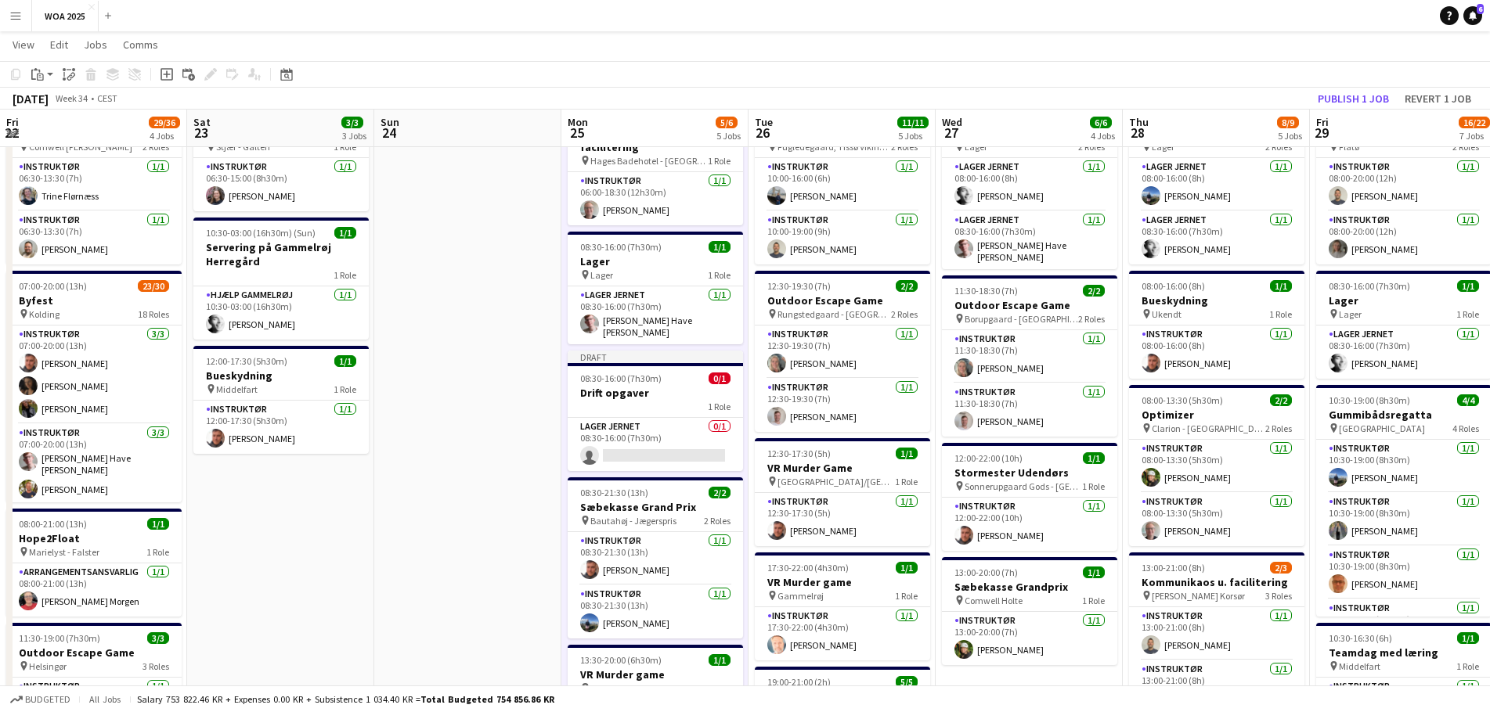
drag, startPoint x: 686, startPoint y: 410, endPoint x: 497, endPoint y: 379, distance: 192.0
click at [497, 379] on app-calendar-viewport "Tue 19 5/5 2 Jobs Wed 20 8/8 4 Jobs Thu 21 16/16 8 Jobs Fri 22 29/36 4 Jobs Sat…" at bounding box center [745, 670] width 1490 height 1375
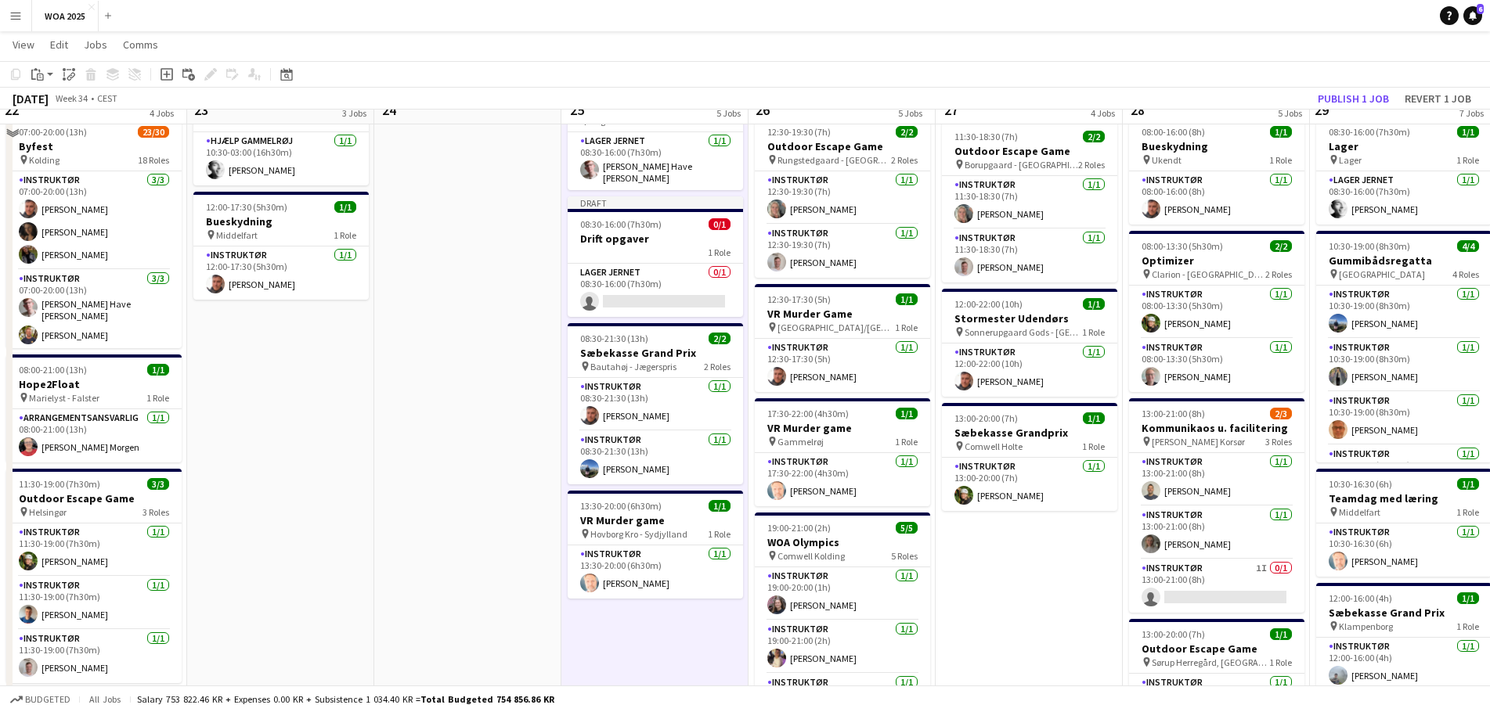
scroll to position [235, 0]
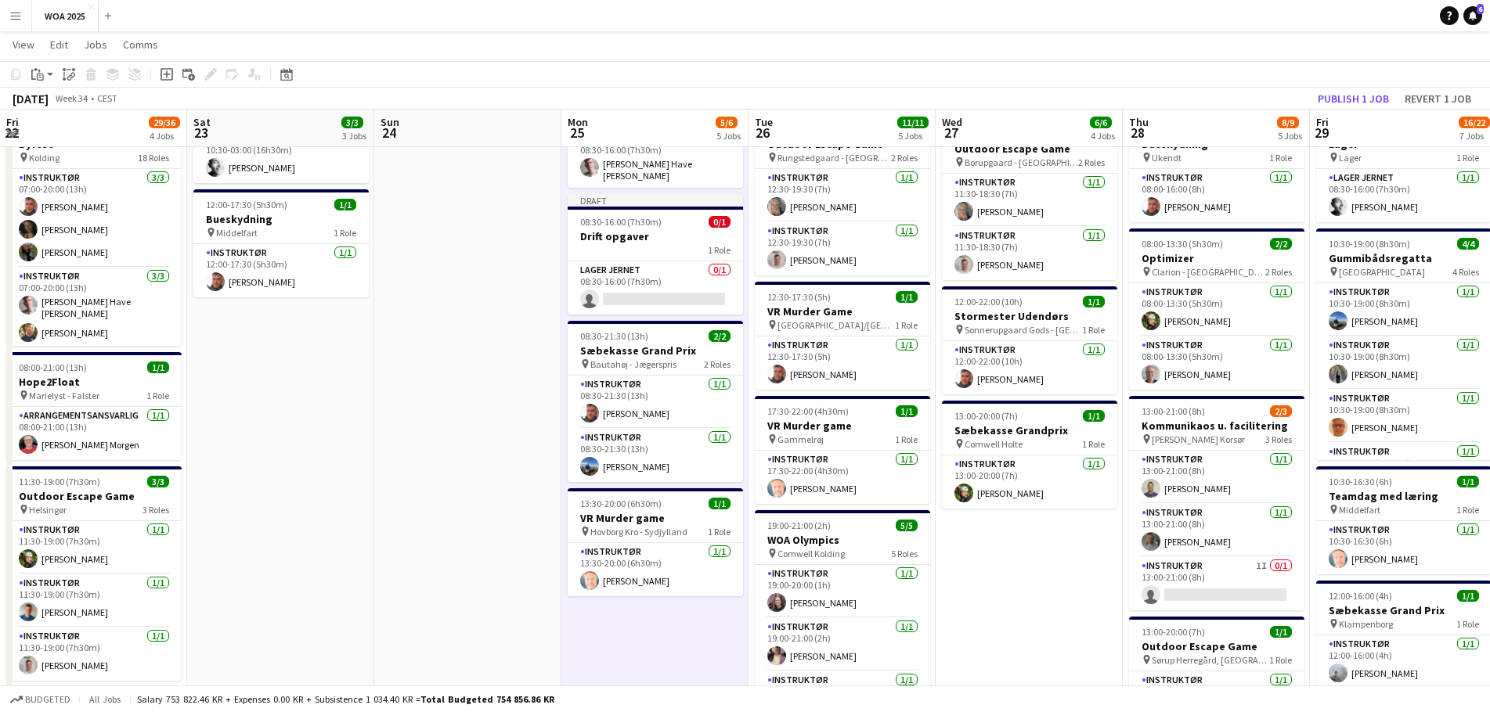
click at [1021, 549] on app-date-cell "08:00-16:00 (8h) 2/2 Lager pin Lager 2 Roles Lager Jernet [DATE] 08:00-16:00 (8…" at bounding box center [1028, 571] width 187 height 1260
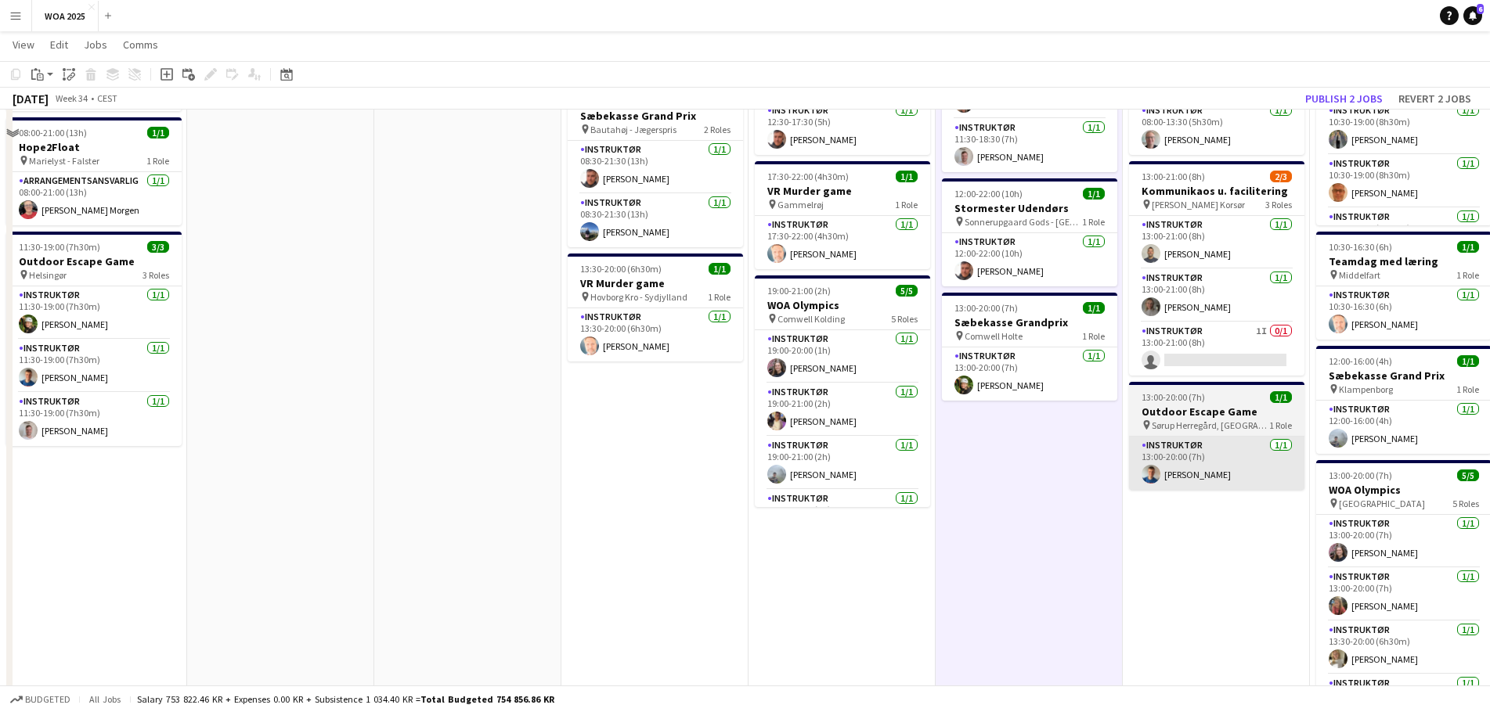
scroll to position [157, 0]
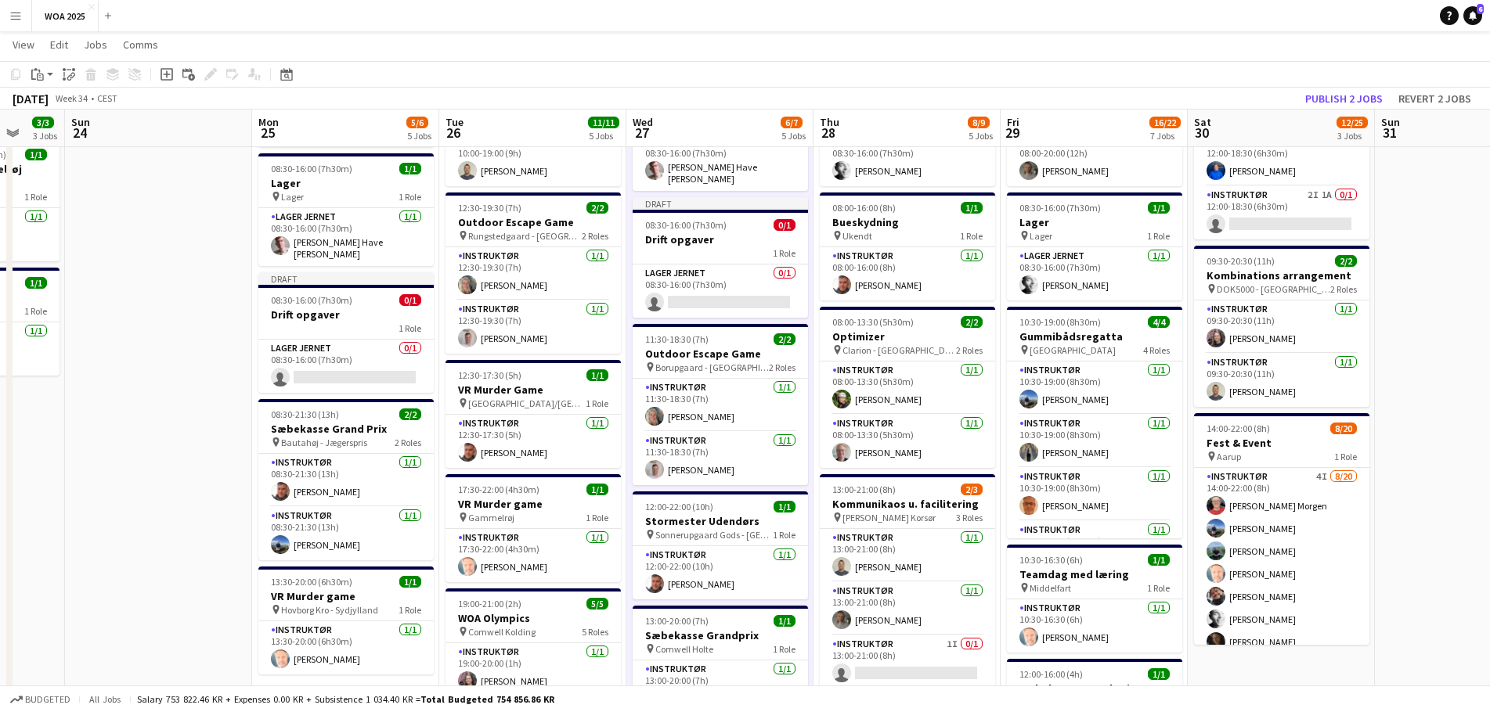
drag, startPoint x: 1287, startPoint y: 433, endPoint x: 1001, endPoint y: 409, distance: 286.7
click at [1001, 409] on app-calendar-viewport "Thu 21 16/16 8 Jobs Fri 22 29/36 4 Jobs Sat 23 3/3 3 Jobs Sun 24 Mon 25 5/6 5 J…" at bounding box center [745, 592] width 1490 height 1375
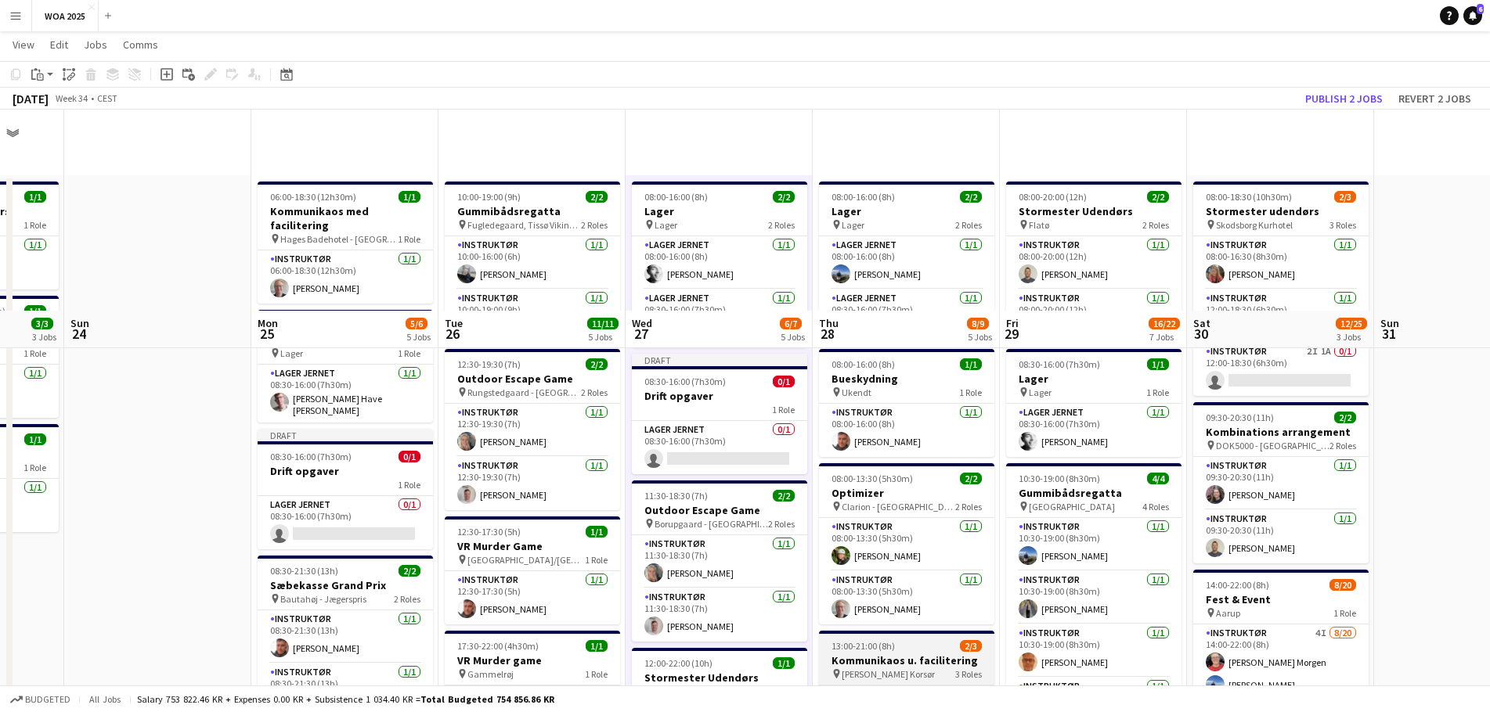
scroll to position [548, 0]
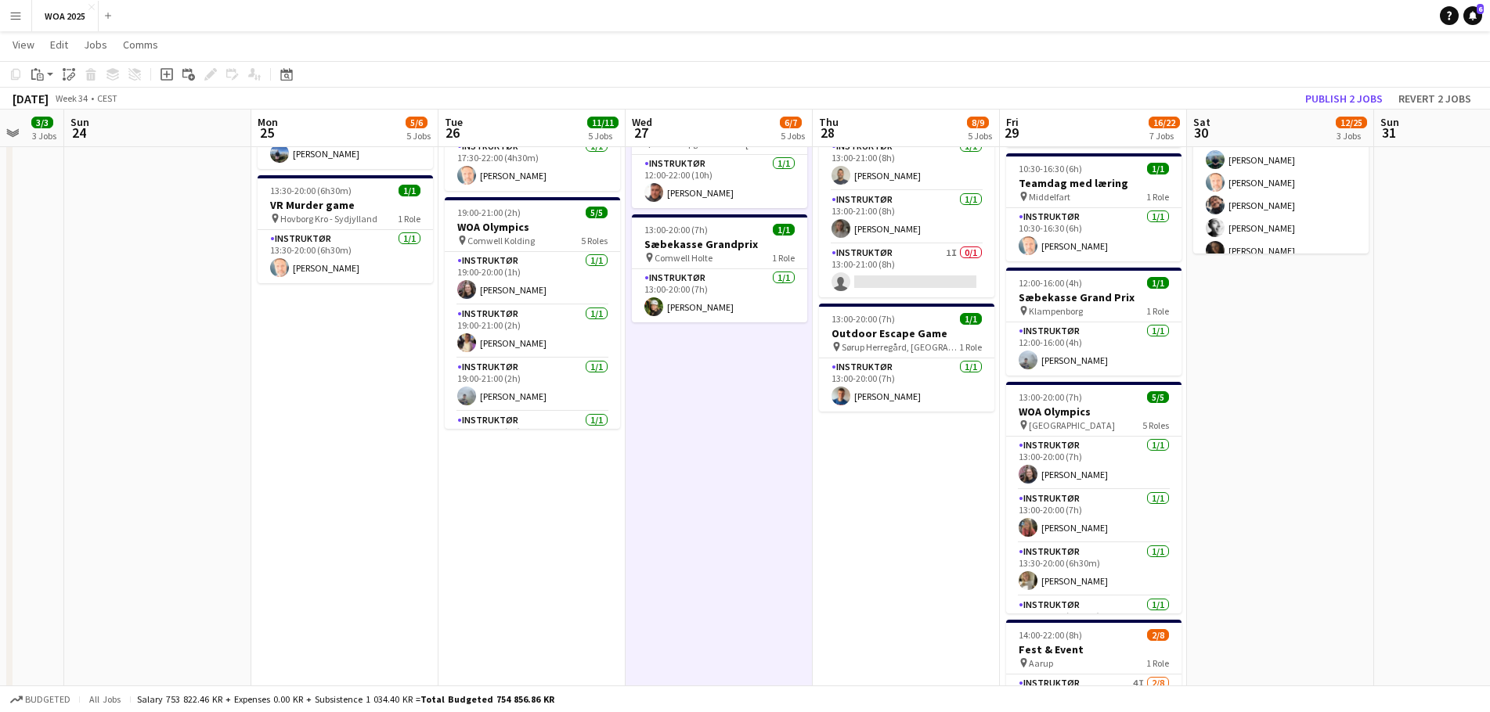
click at [876, 463] on app-date-cell "08:00-16:00 (8h) 2/2 Lager pin Lager 2 Roles Lager Jernet [DATE] 08:00-16:00 (8…" at bounding box center [906, 257] width 187 height 1260
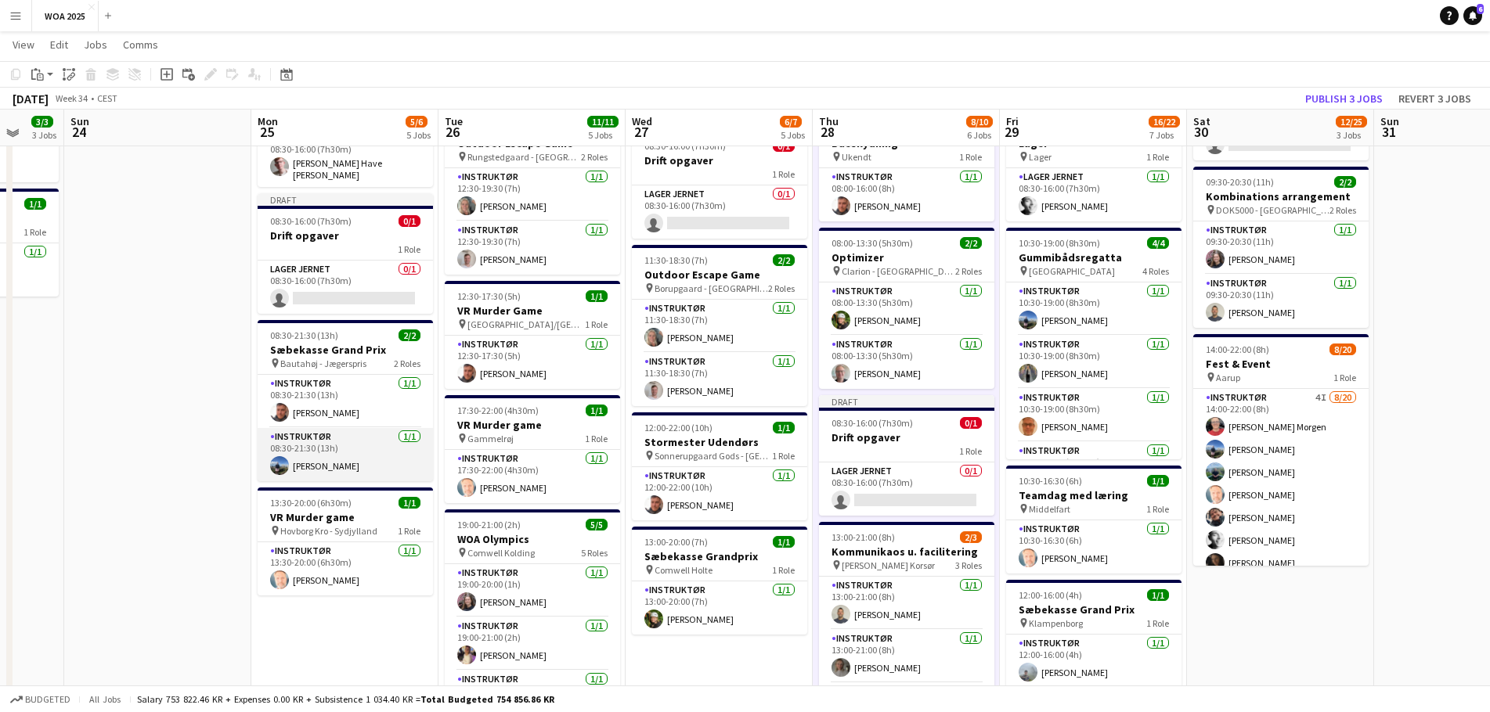
scroll to position [235, 0]
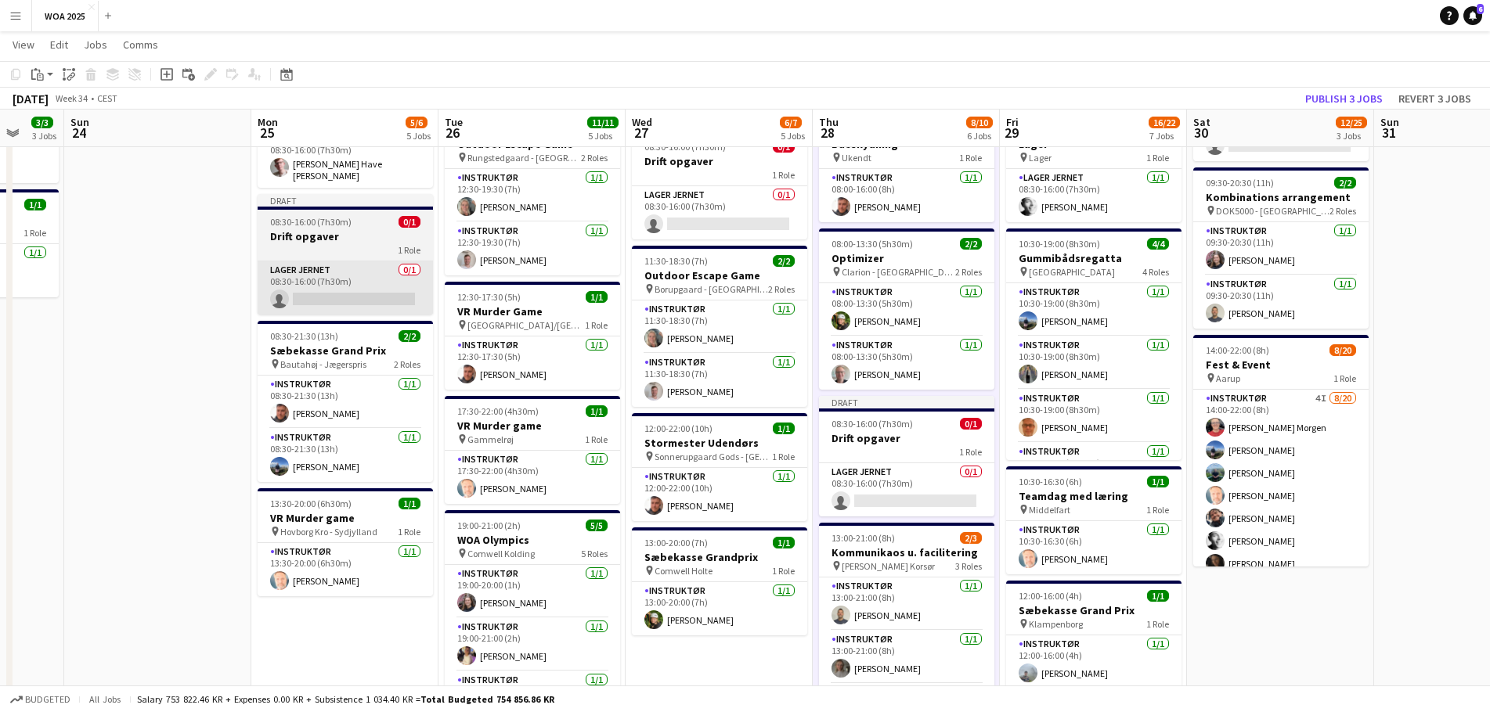
click at [337, 289] on app-card-role "Lager Jernet 0/1 08:30-16:00 (7h30m) single-neutral-actions" at bounding box center [345, 287] width 175 height 53
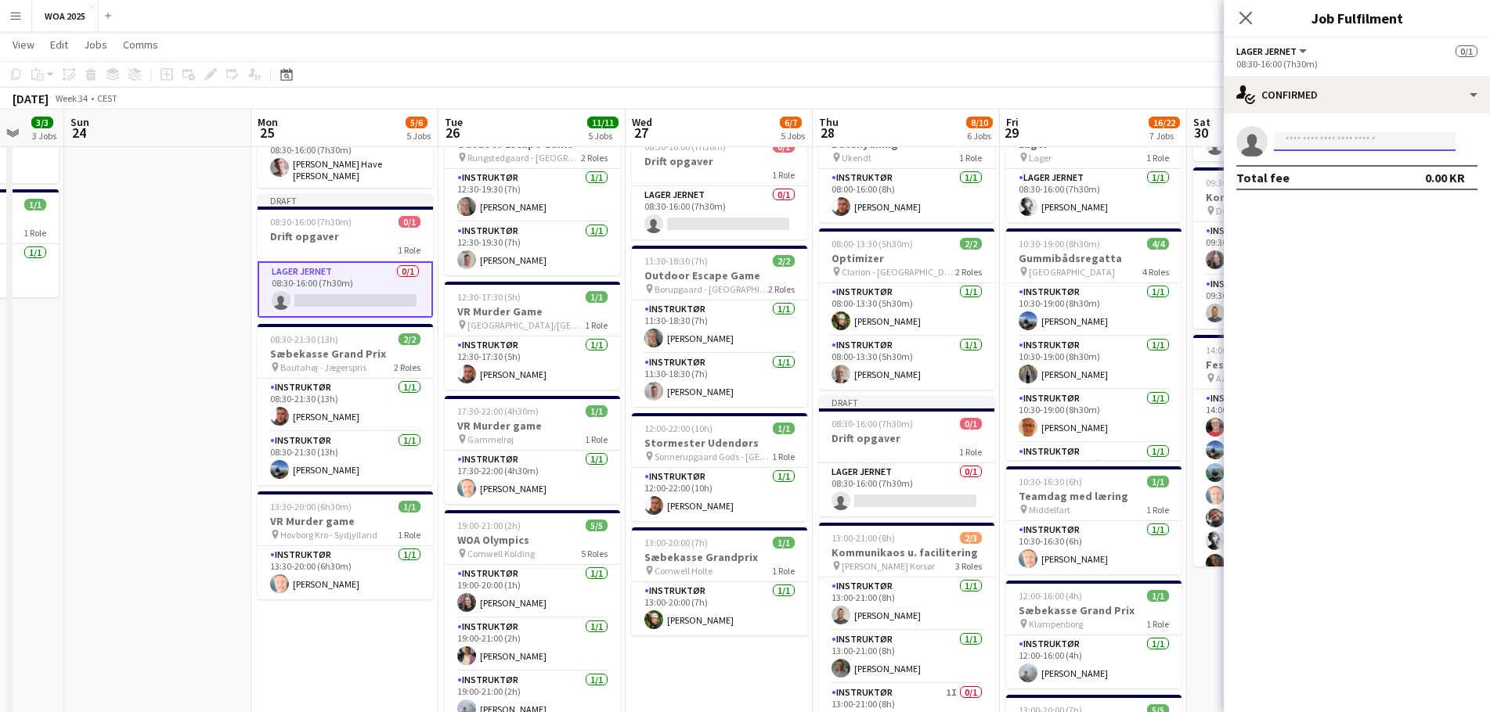
click at [1332, 146] on input at bounding box center [1365, 141] width 182 height 19
type input "*"
drag, startPoint x: 1329, startPoint y: 150, endPoint x: 1321, endPoint y: 165, distance: 16.8
click at [1324, 160] on body "Menu Boards Boards Boards All jobs Status Workforce Workforce My Workforce Recr…" at bounding box center [745, 496] width 1490 height 1462
type input "*****"
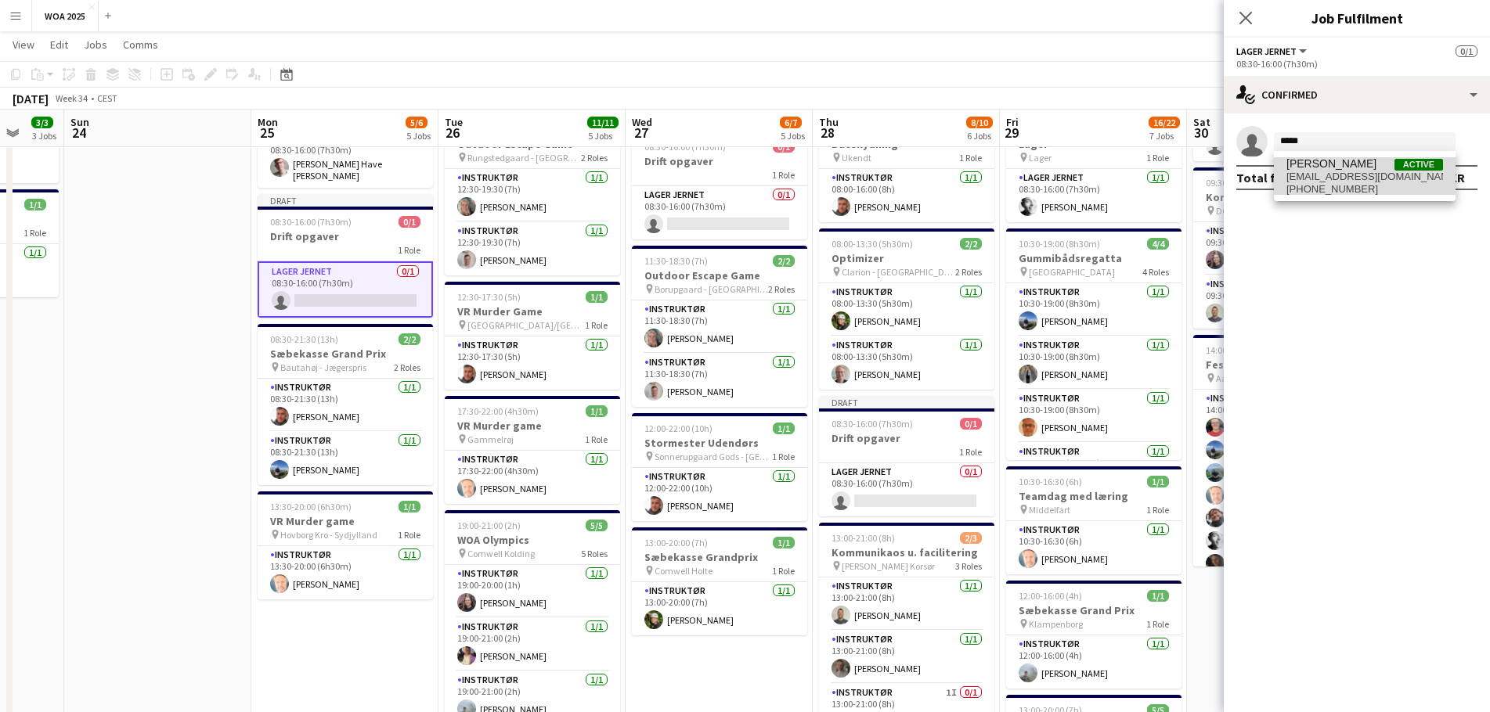
click at [1320, 169] on span "[PERSON_NAME]" at bounding box center [1331, 163] width 90 height 13
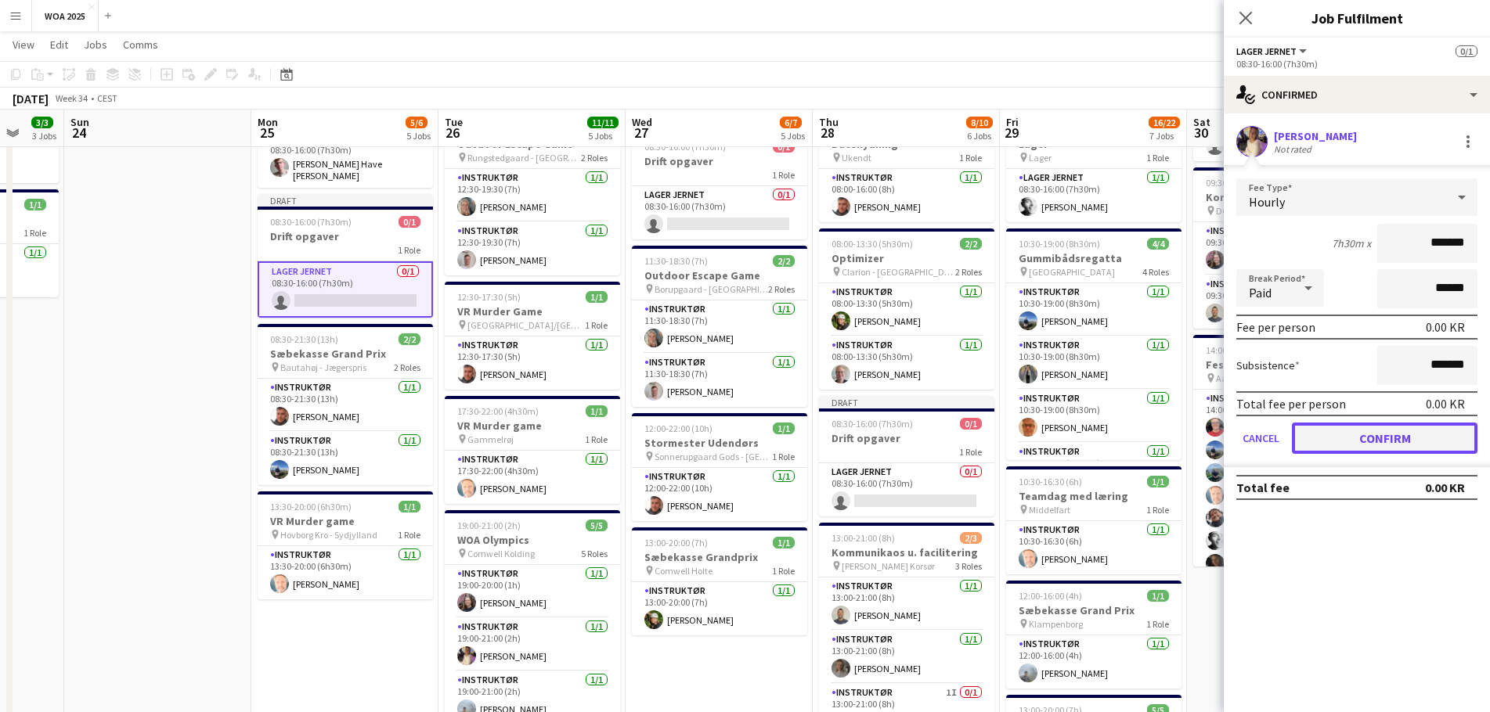
click at [1362, 438] on button "Confirm" at bounding box center [1385, 438] width 186 height 31
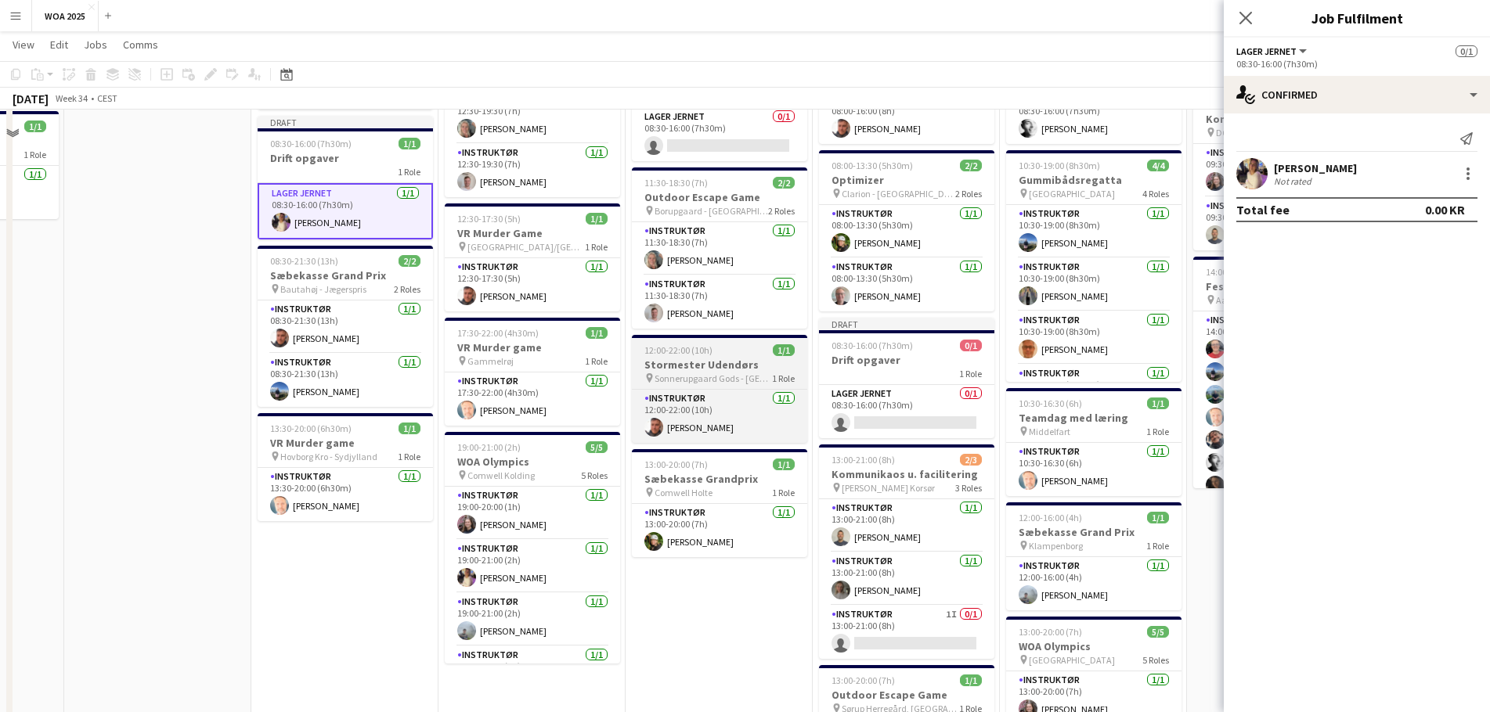
scroll to position [157, 0]
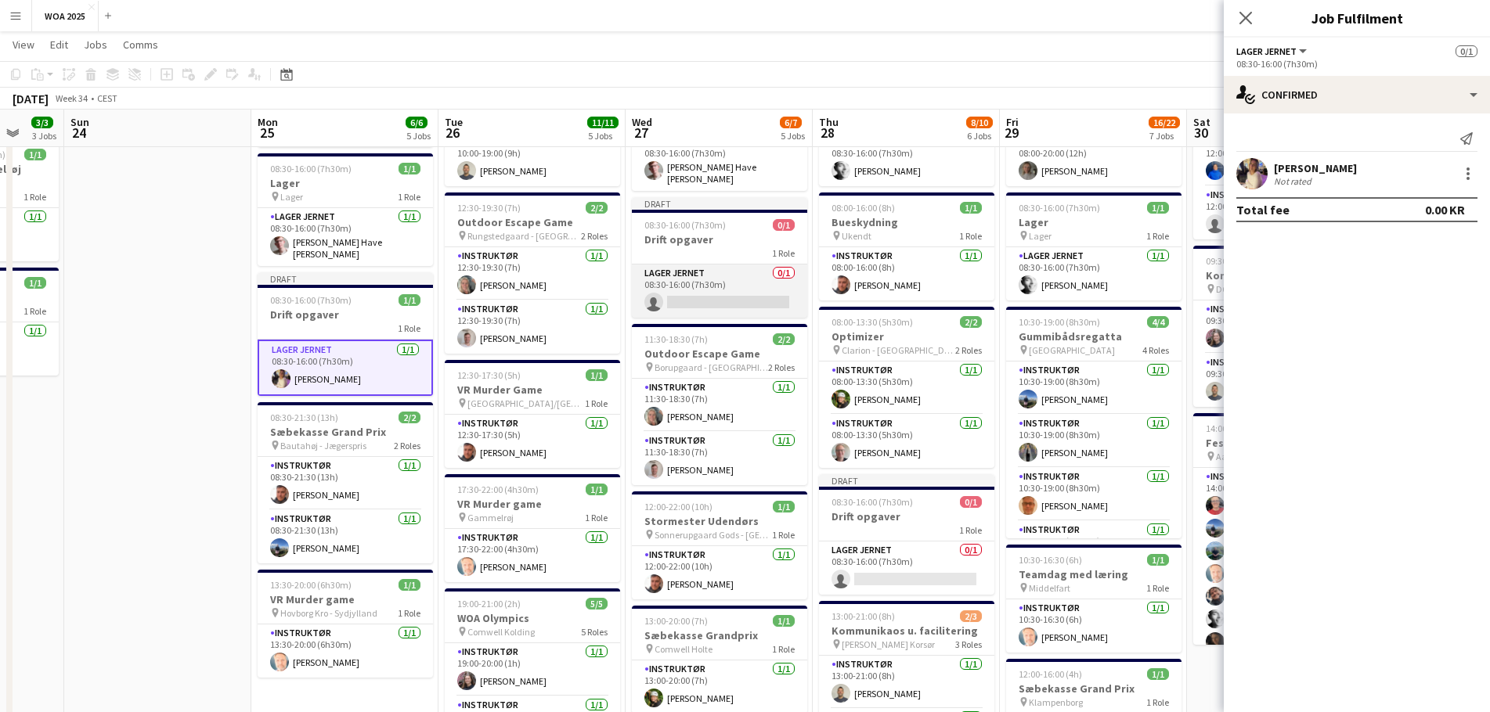
click at [715, 300] on app-card-role "Lager Jernet 0/1 08:30-16:00 (7h30m) single-neutral-actions" at bounding box center [719, 291] width 175 height 53
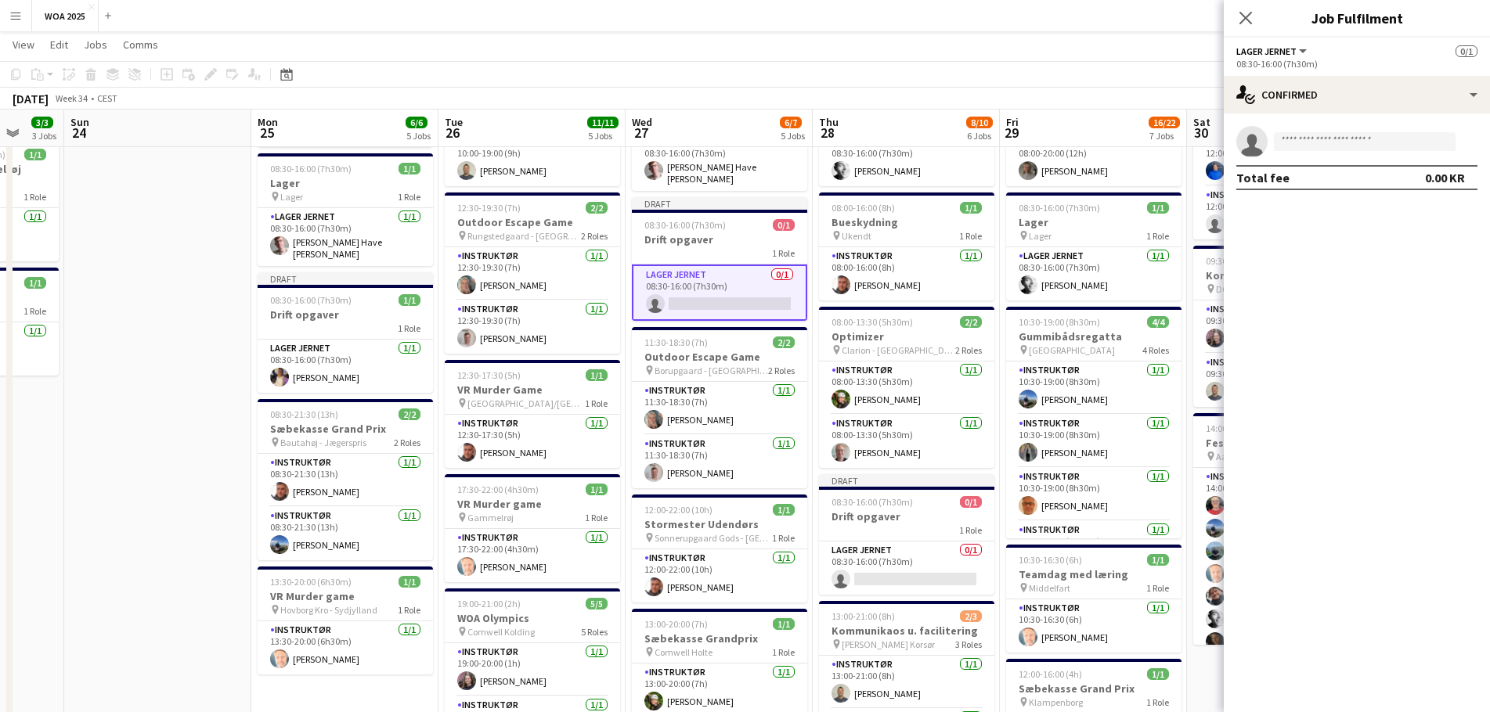
click at [1322, 151] on app-invite-slot "single-neutral-actions" at bounding box center [1356, 141] width 266 height 31
click at [1329, 138] on input at bounding box center [1365, 141] width 182 height 19
type input "*****"
click at [1305, 181] on span "[EMAIL_ADDRESS][DOMAIN_NAME]" at bounding box center [1364, 177] width 157 height 13
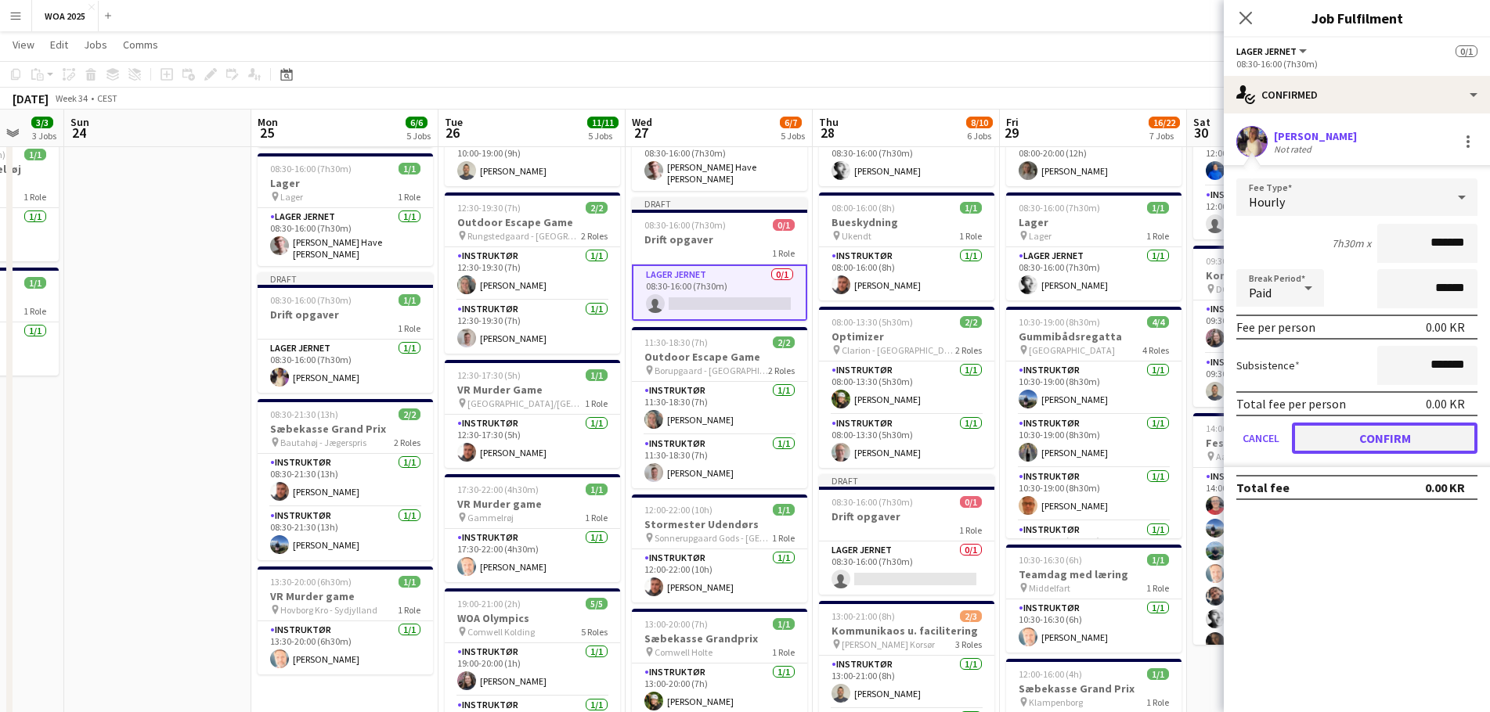
click at [1390, 441] on button "Confirm" at bounding box center [1385, 438] width 186 height 31
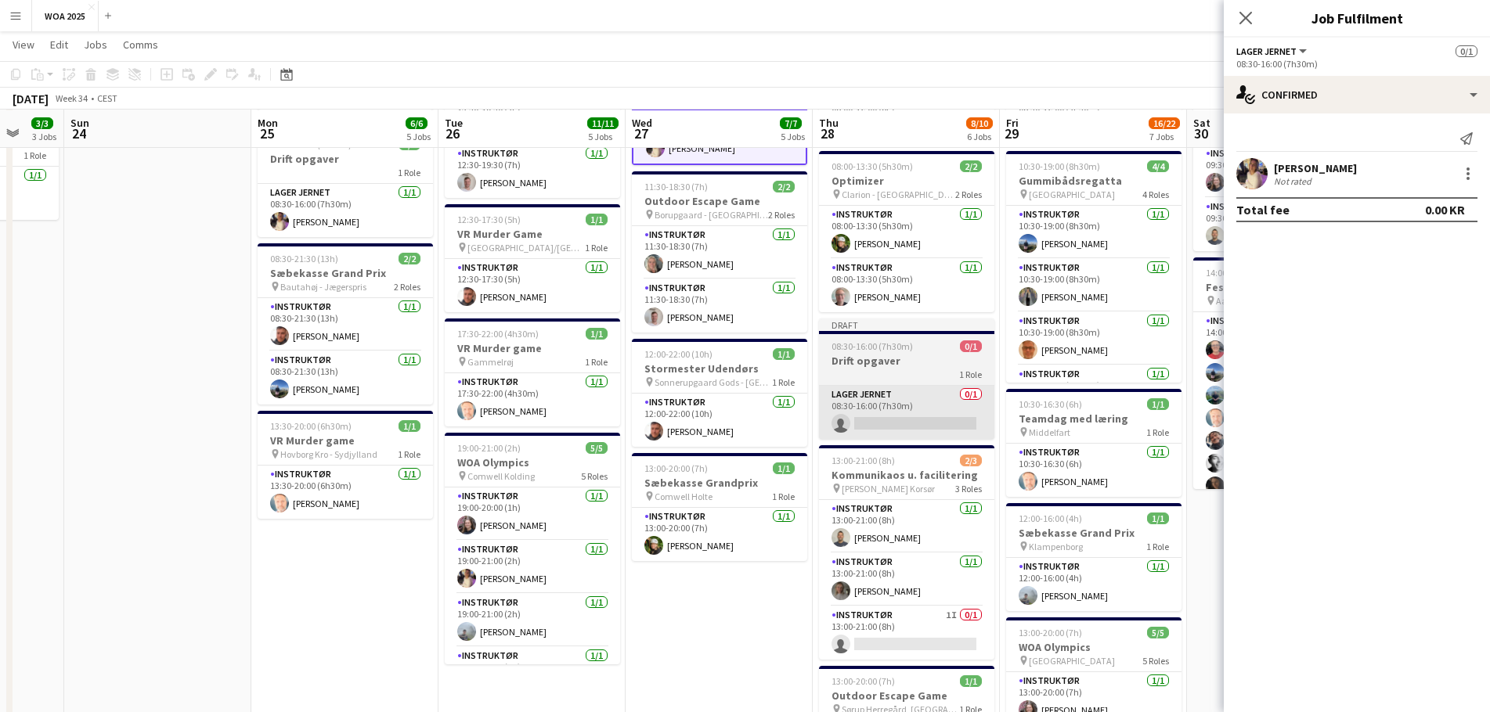
scroll to position [313, 0]
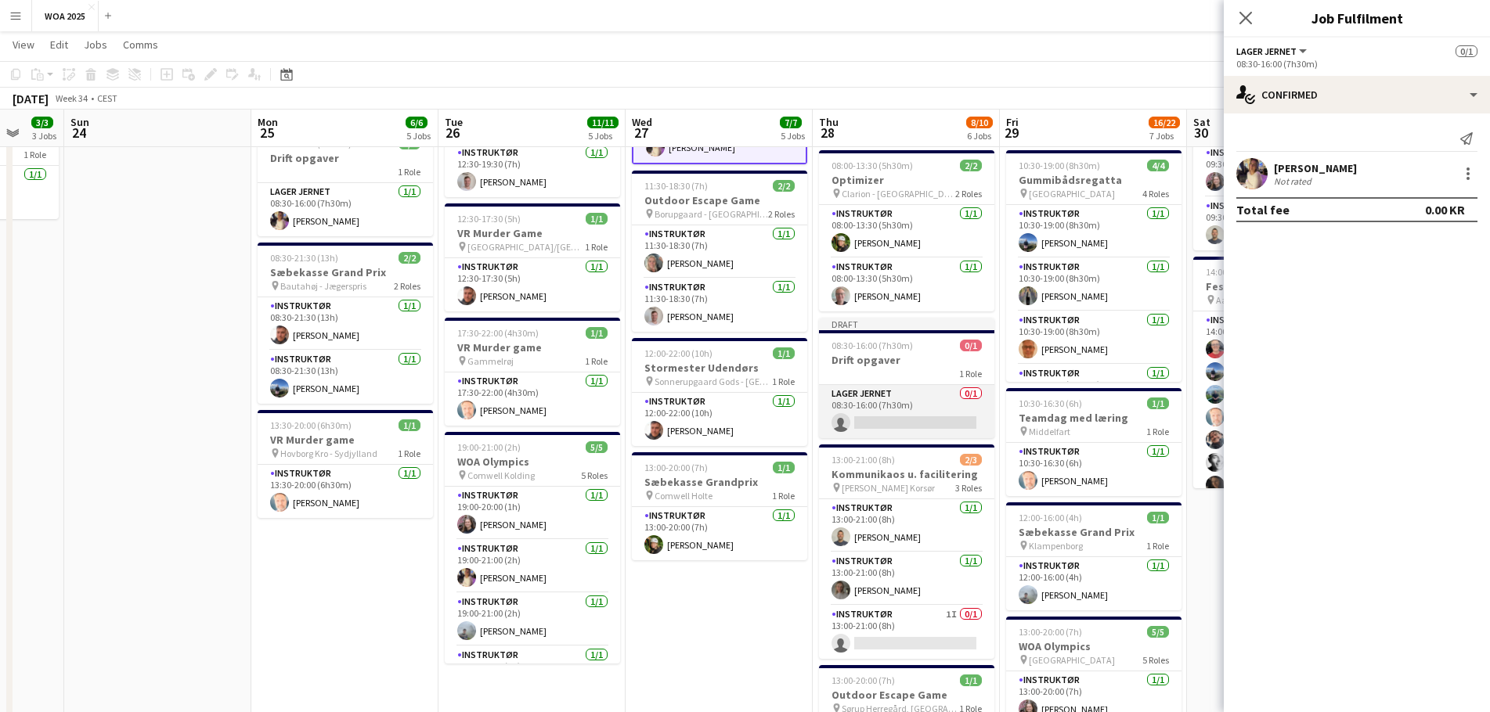
click at [895, 424] on app-card-role "Lager Jernet 0/1 08:30-16:00 (7h30m) single-neutral-actions" at bounding box center [906, 411] width 175 height 53
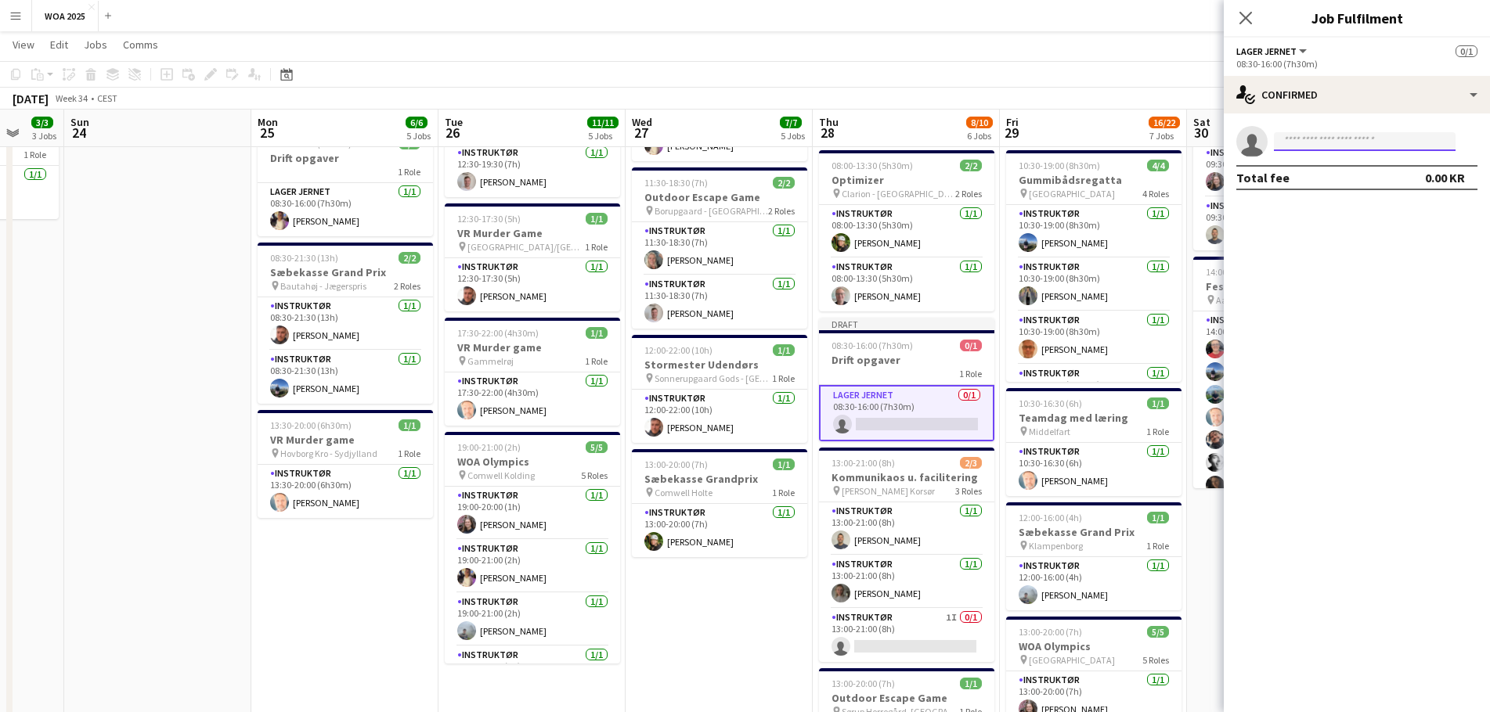
click at [1328, 143] on input at bounding box center [1365, 141] width 182 height 19
type input "*****"
click at [1322, 176] on span "[EMAIL_ADDRESS][DOMAIN_NAME]" at bounding box center [1364, 177] width 157 height 13
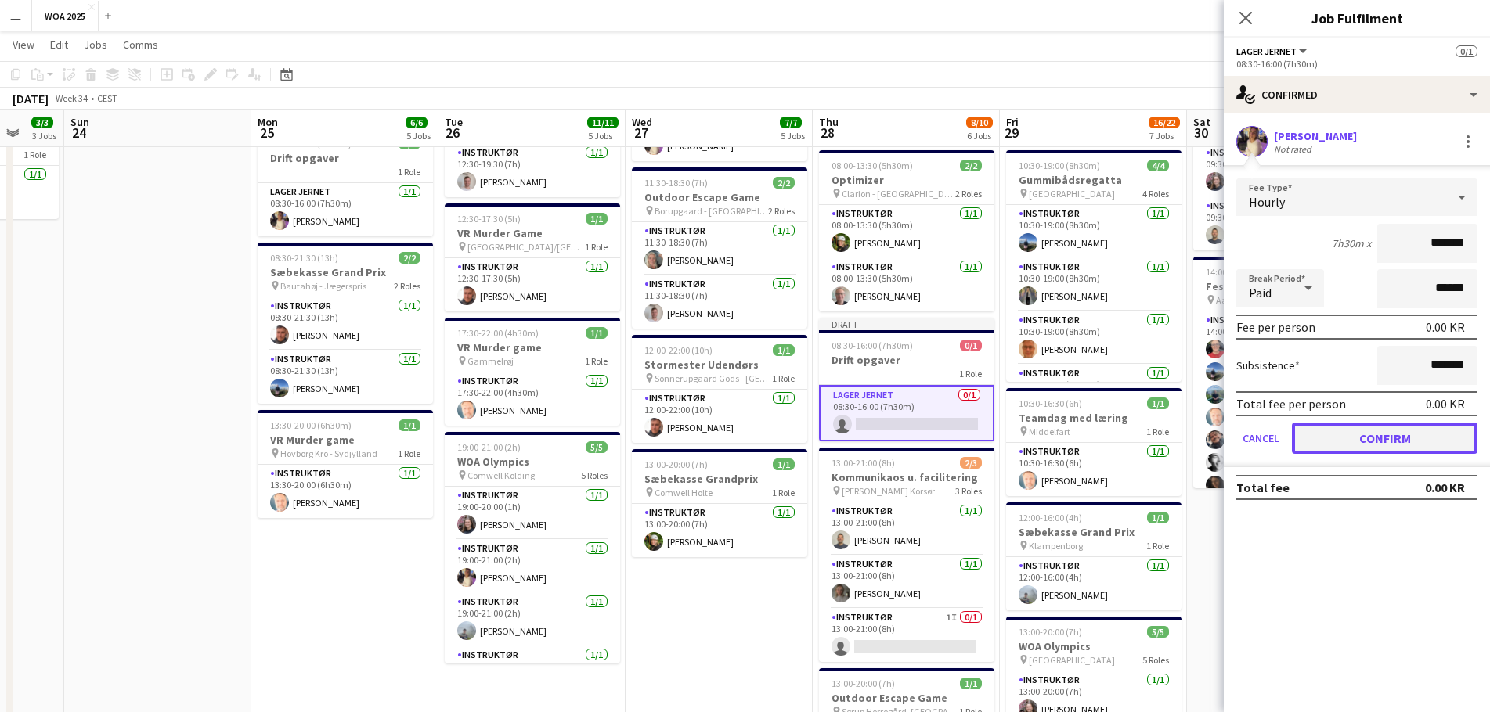
click at [1375, 452] on button "Confirm" at bounding box center [1385, 438] width 186 height 31
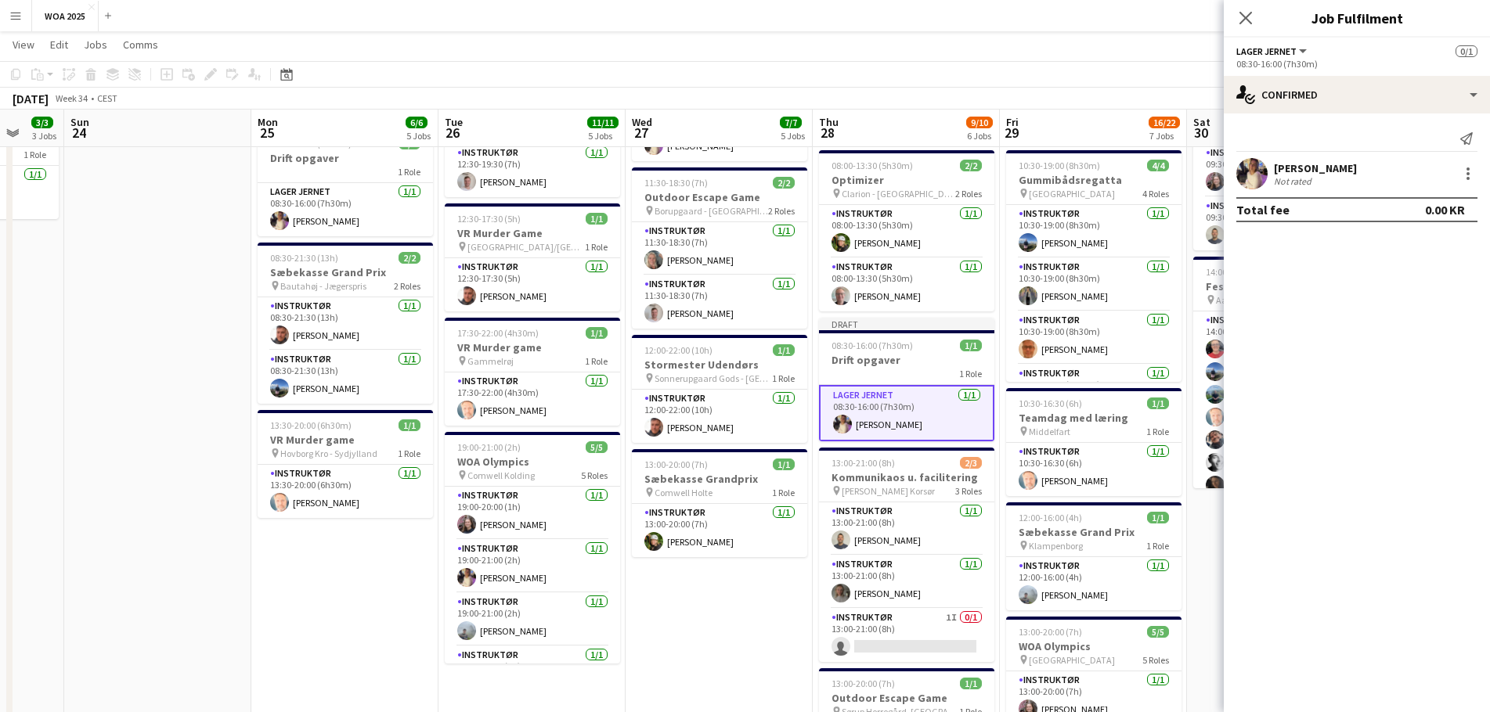
click at [755, 599] on app-date-cell "08:00-16:00 (8h) 2/2 Lager pin Lager 2 Roles Lager Jernet [DATE] 08:00-16:00 (8…" at bounding box center [718, 492] width 187 height 1260
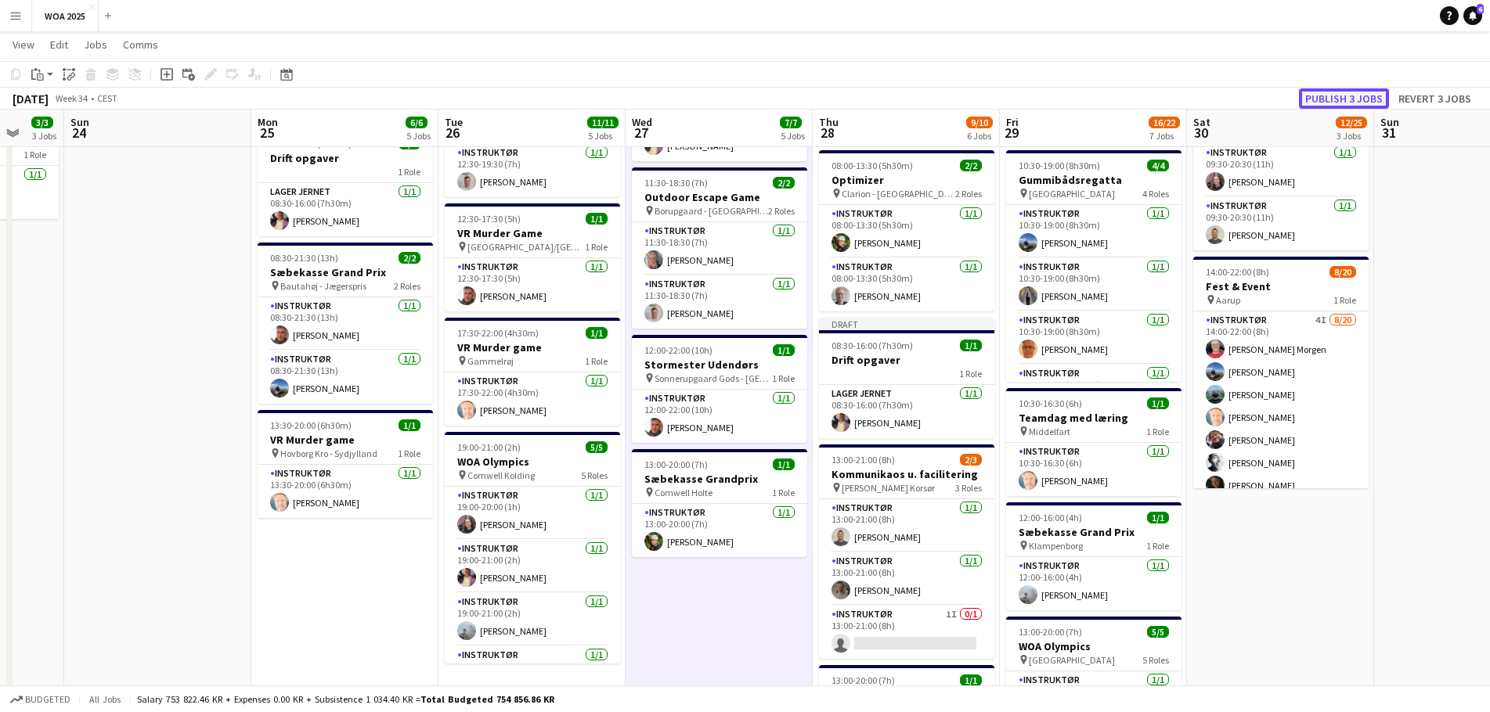
click at [1329, 93] on button "Publish 3 jobs" at bounding box center [1344, 98] width 90 height 20
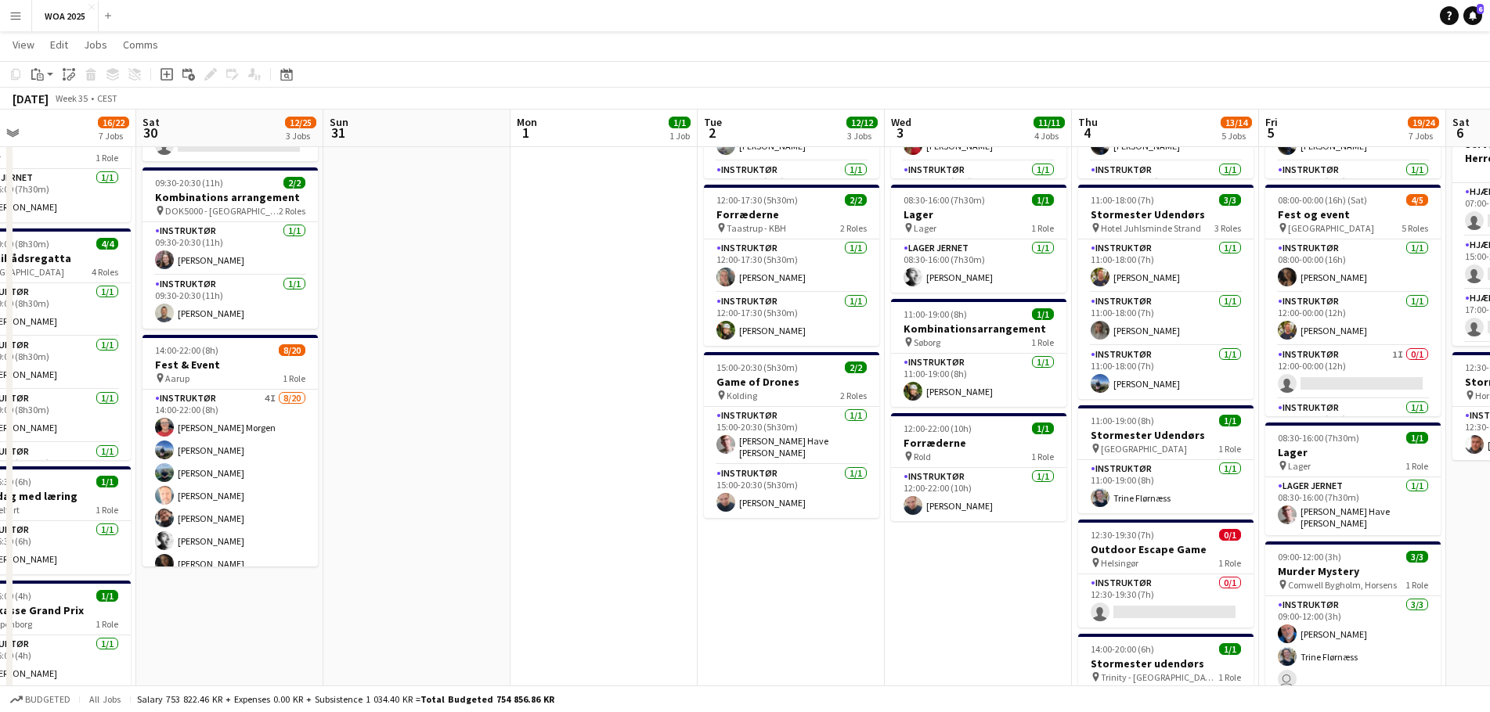
scroll to position [0, 599]
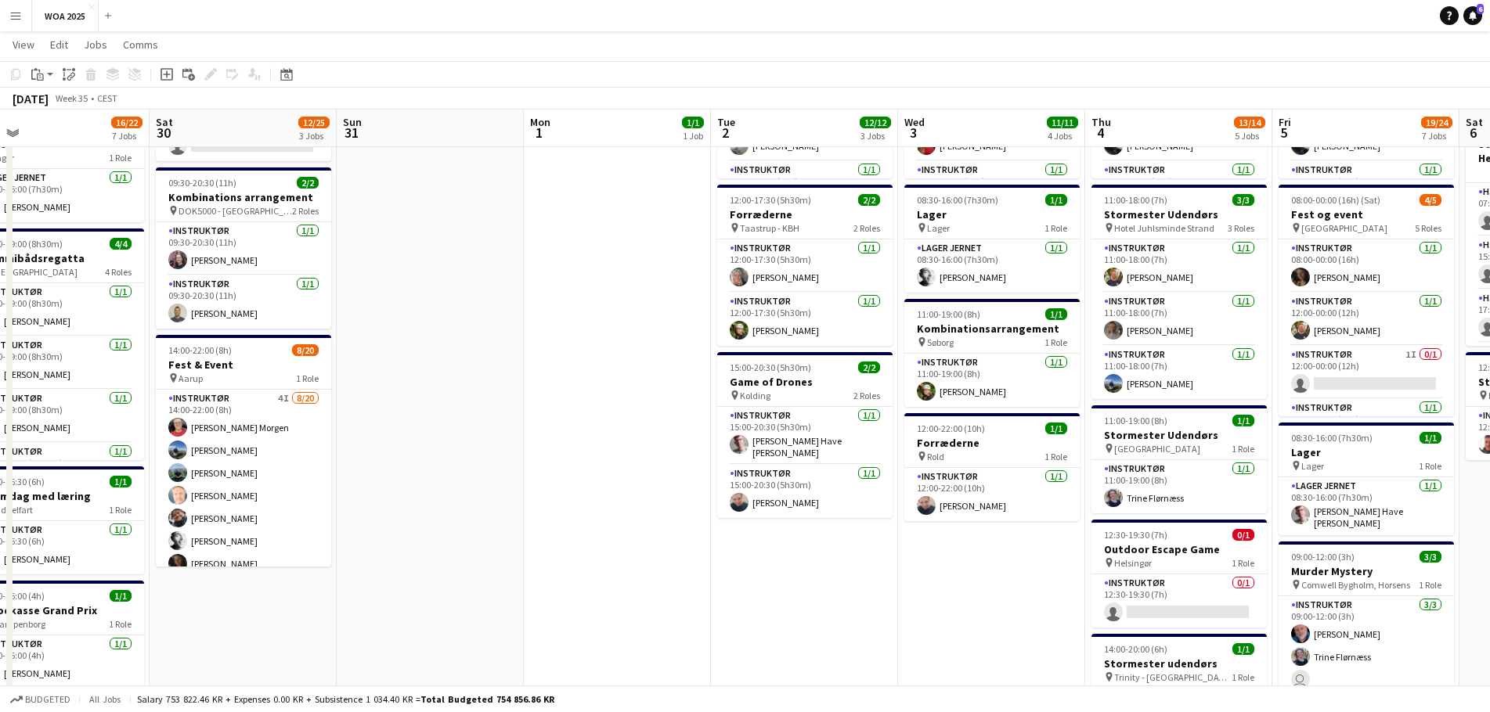
drag, startPoint x: 1413, startPoint y: 376, endPoint x: -23, endPoint y: 314, distance: 1437.7
click at [0, 314] on html "Menu Boards Boards Boards All jobs Status Workforce Workforce My Workforce Recr…" at bounding box center [745, 496] width 1490 height 1462
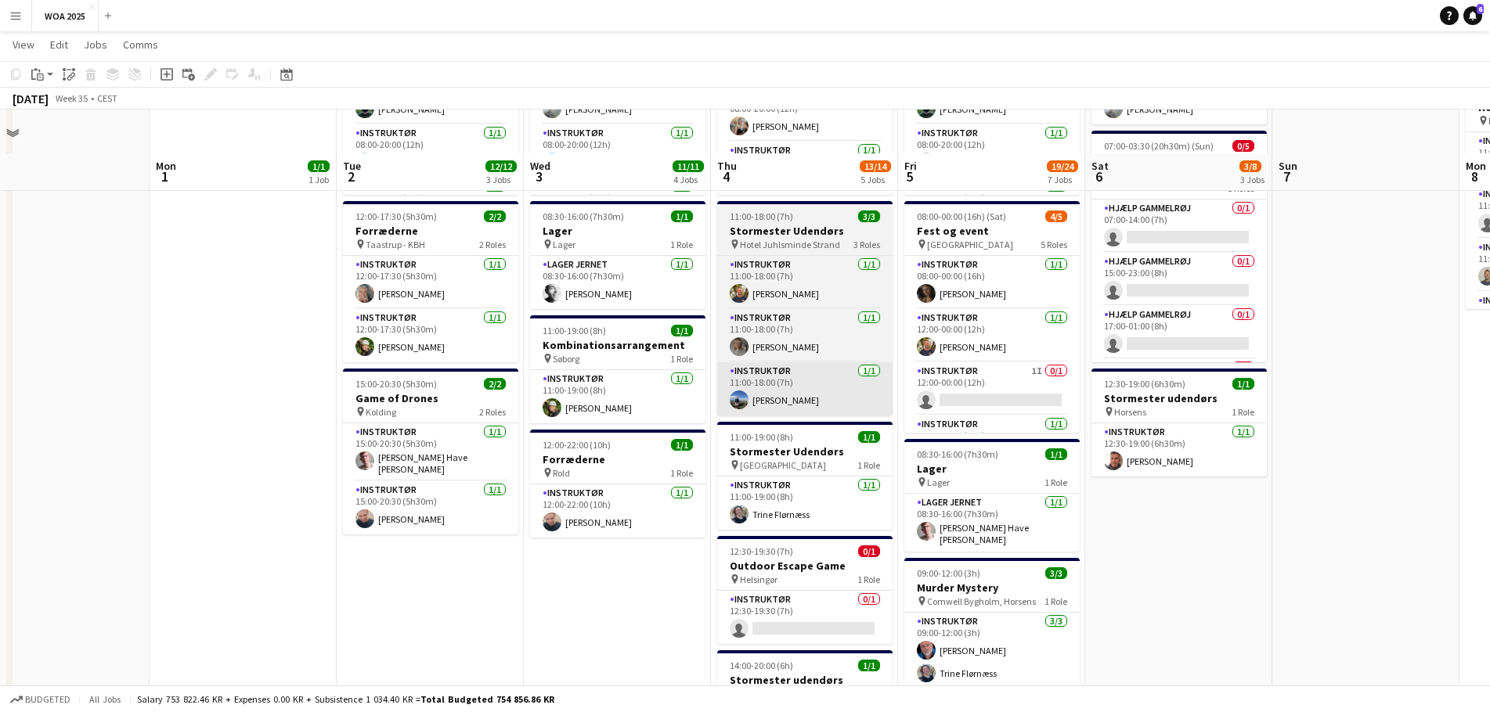
scroll to position [313, 0]
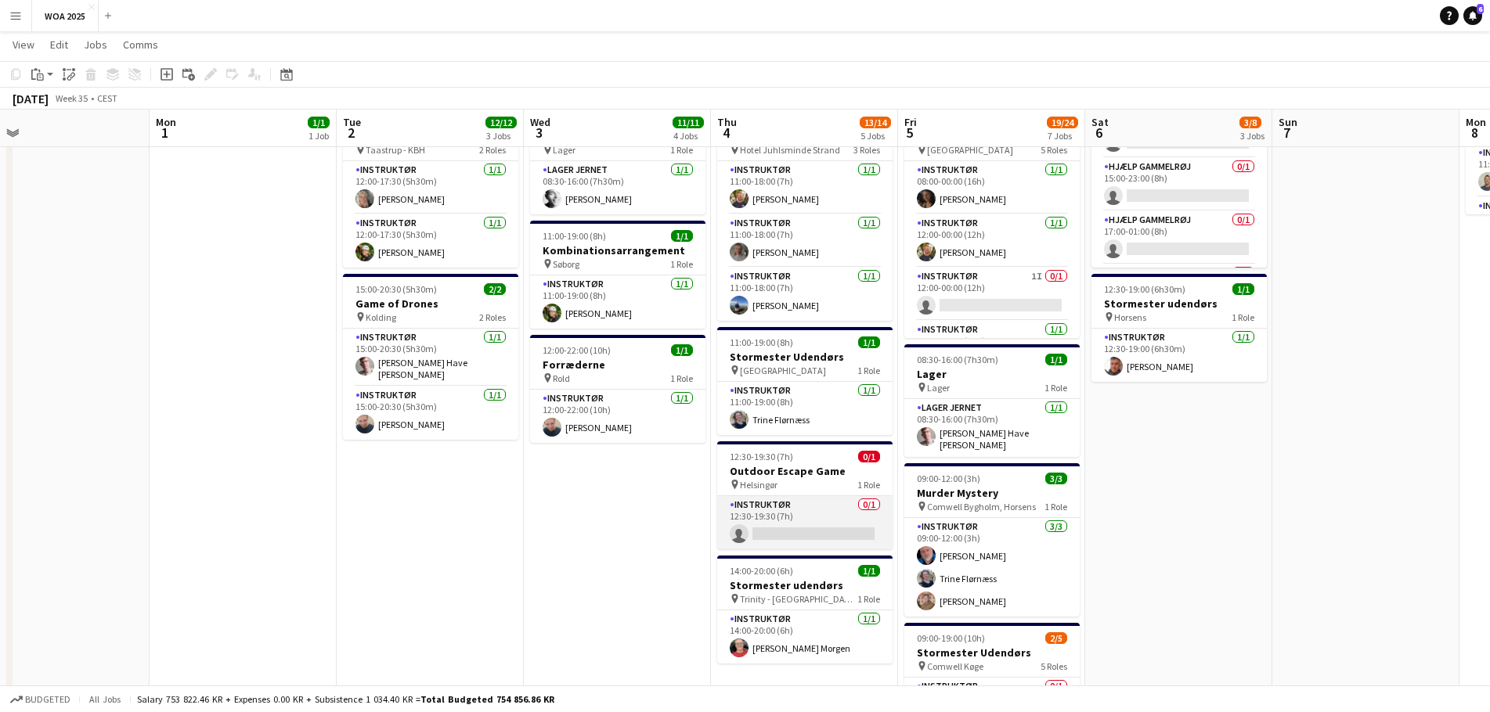
click at [804, 510] on app-card-role "Instruktør 0/1 12:30-19:30 (7h) single-neutral-actions" at bounding box center [804, 522] width 175 height 53
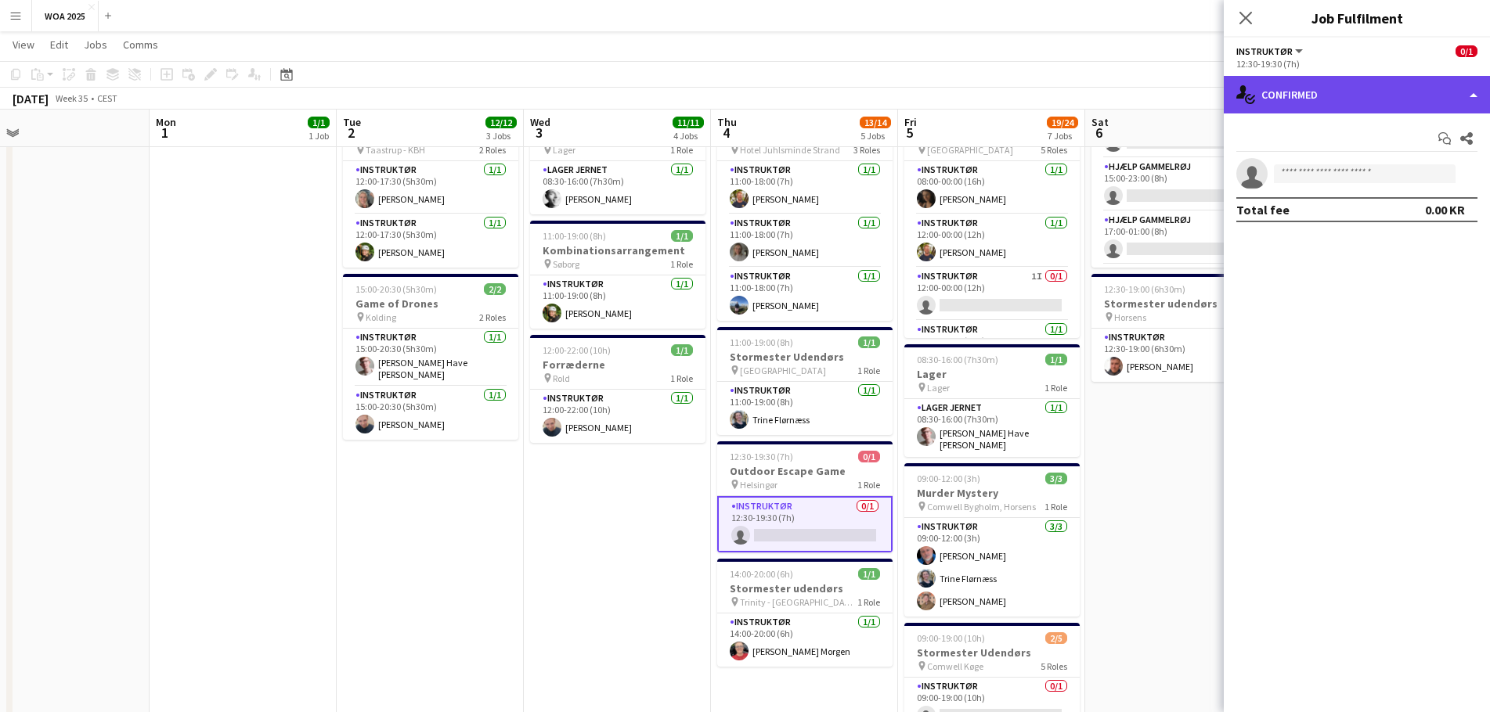
click at [1328, 89] on div "single-neutral-actions-check-2 Confirmed" at bounding box center [1356, 95] width 266 height 38
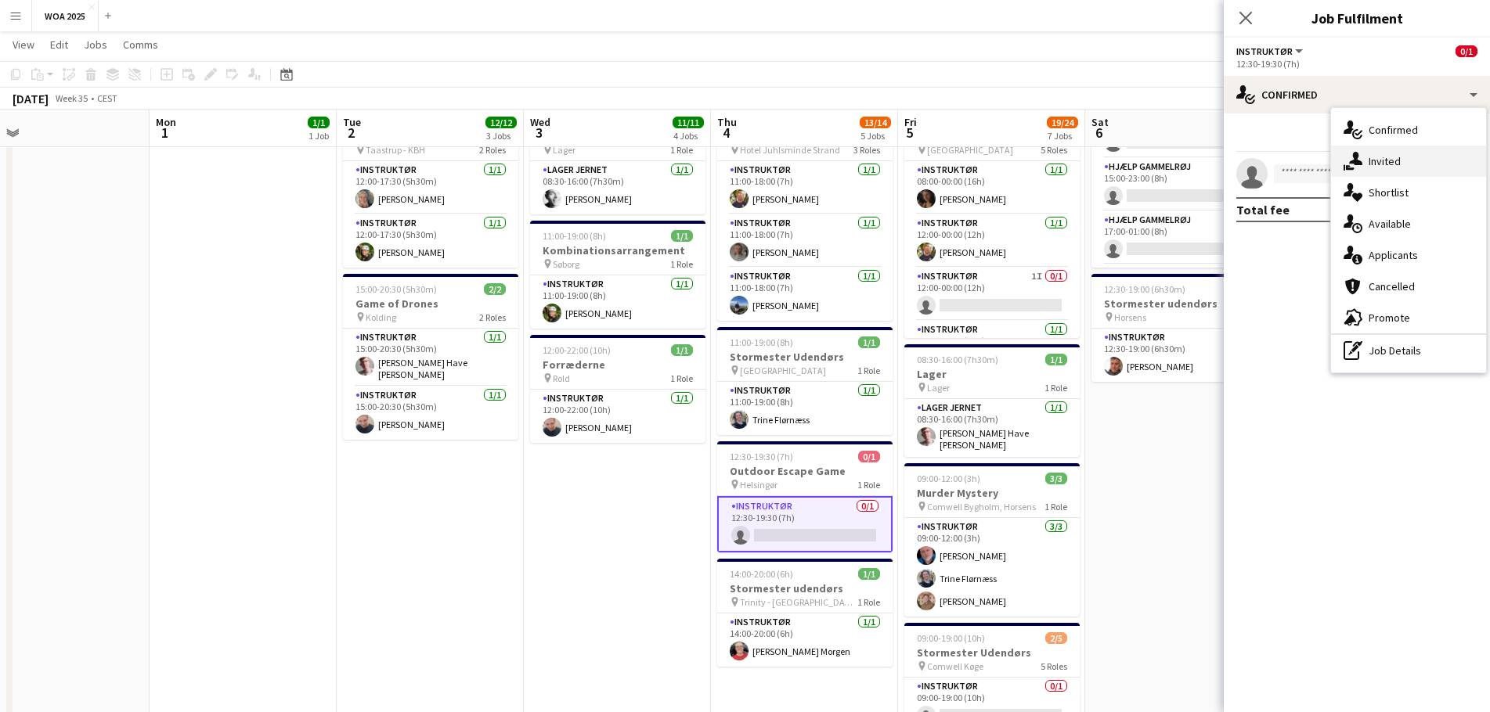
click at [1412, 157] on div "single-neutral-actions-share-1 Invited" at bounding box center [1408, 161] width 155 height 31
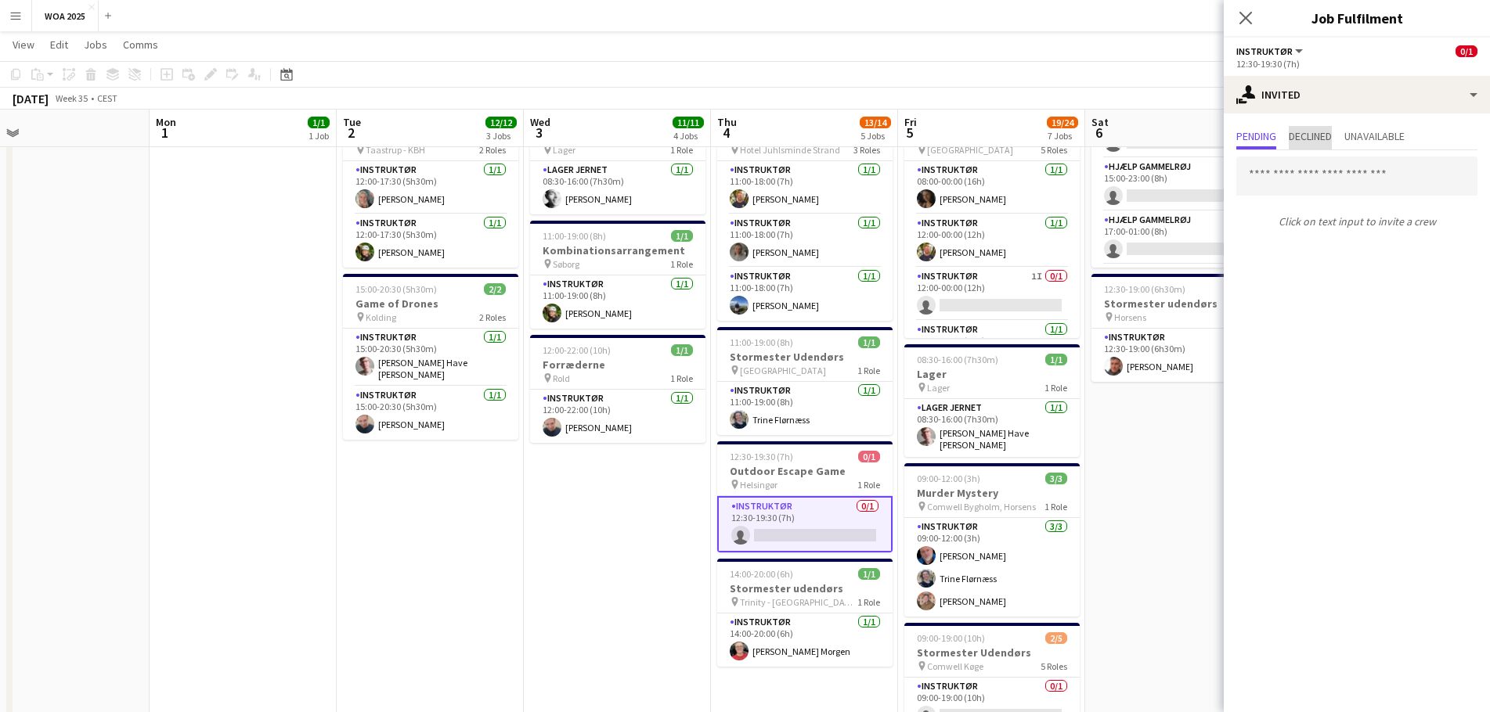
click at [1320, 138] on span "Declined" at bounding box center [1309, 136] width 43 height 11
click at [1399, 146] on span "Unavailable" at bounding box center [1374, 137] width 60 height 23
click at [1322, 141] on span "Declined" at bounding box center [1309, 136] width 43 height 11
click at [1259, 140] on span "Pending" at bounding box center [1256, 136] width 40 height 11
click at [1323, 184] on input "text" at bounding box center [1356, 176] width 241 height 39
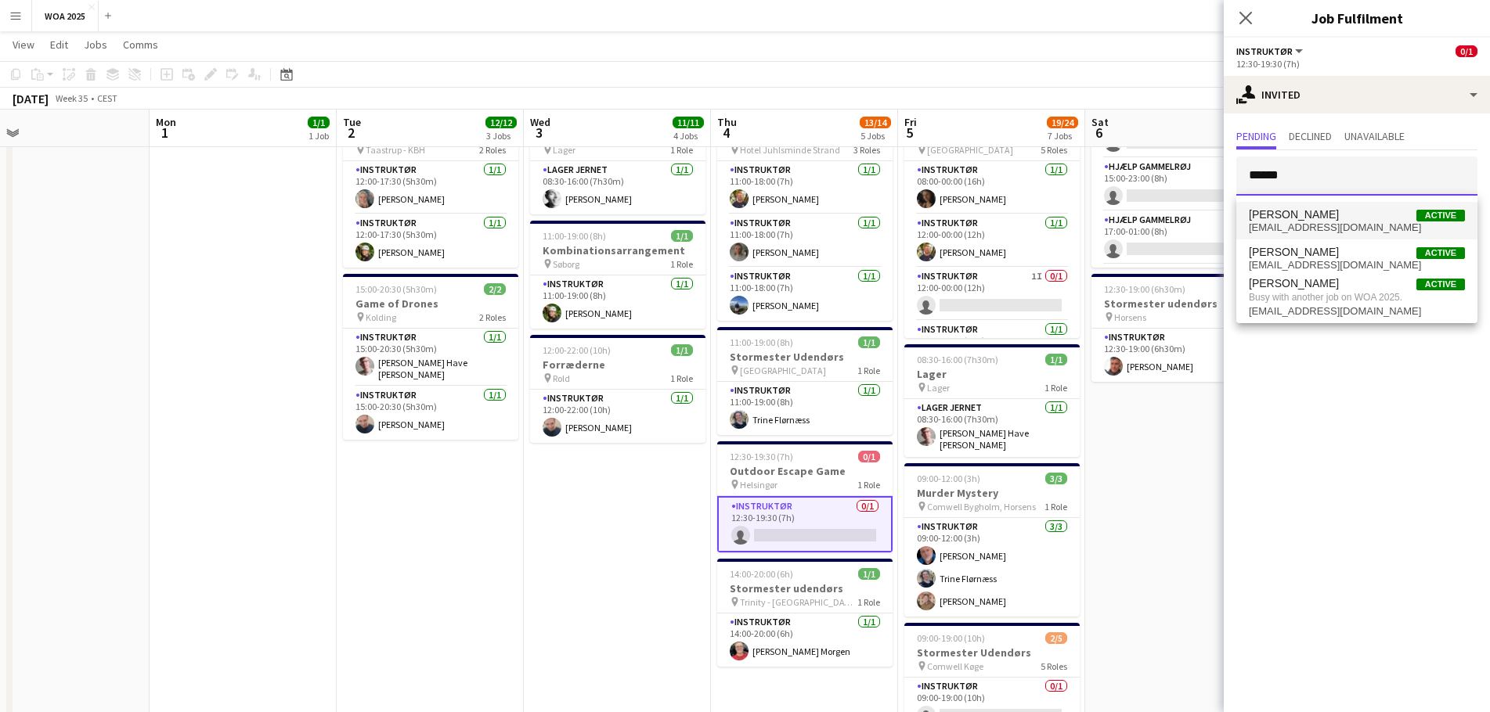
type input "******"
click at [1321, 208] on span "[PERSON_NAME] Active" at bounding box center [1357, 214] width 216 height 13
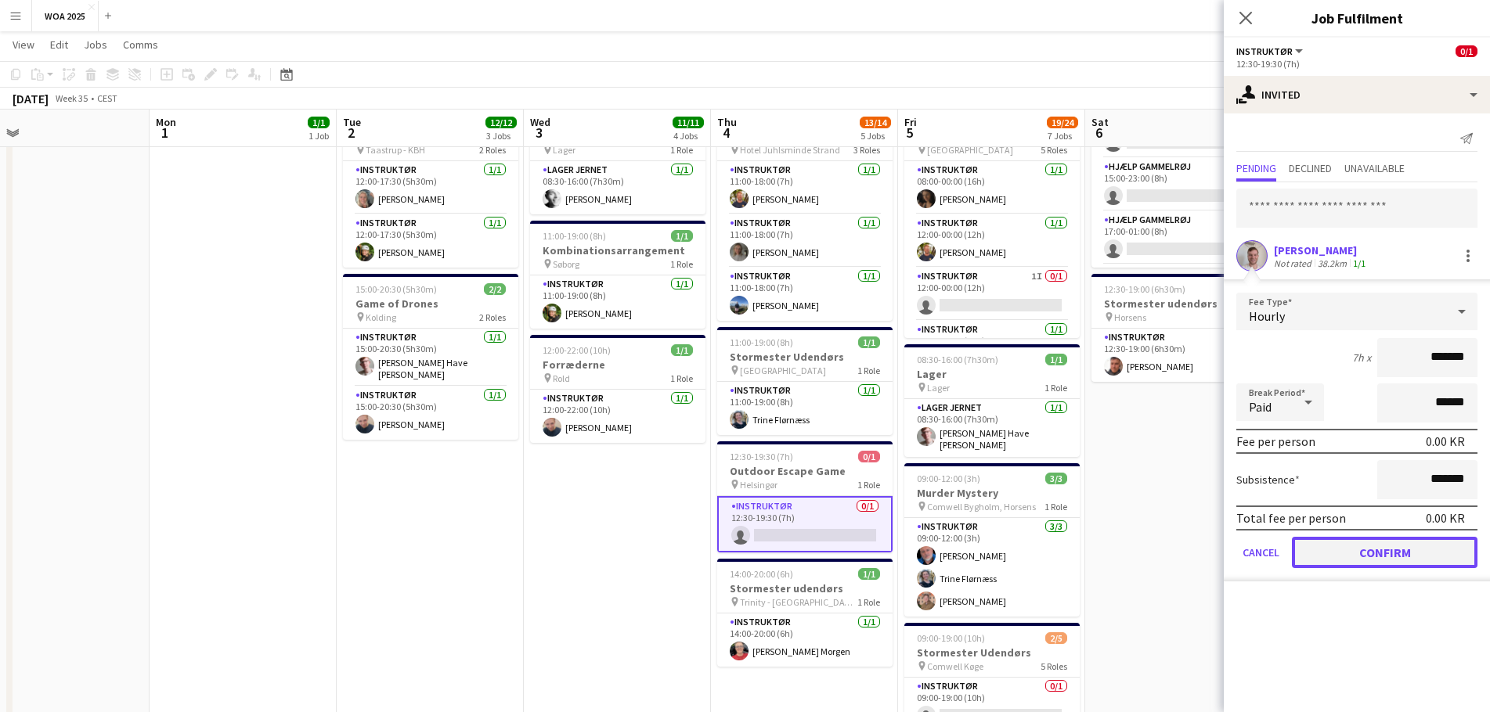
click at [1374, 557] on button "Confirm" at bounding box center [1385, 552] width 186 height 31
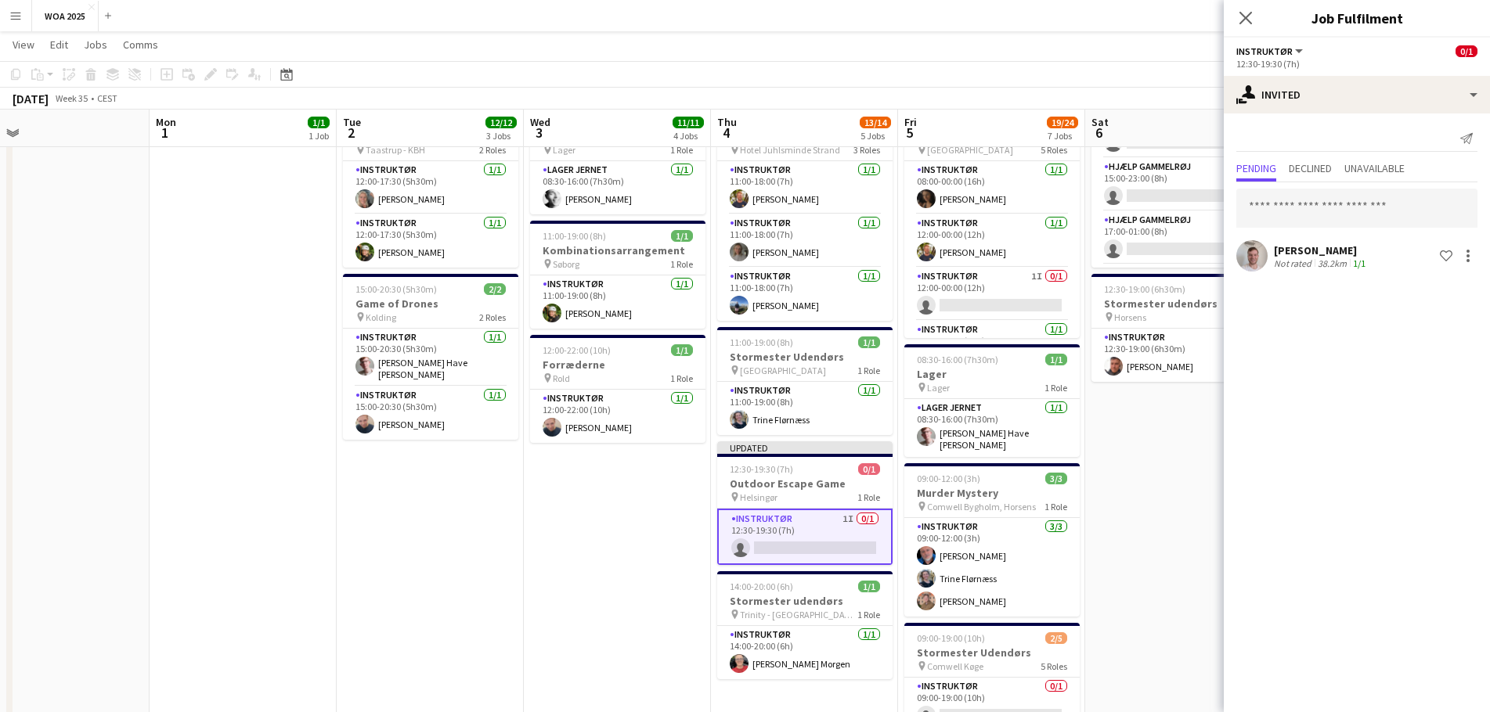
click at [1148, 488] on app-date-cell "07:00-17:00 (10h) 2/2 Kombinationsarrangement pin Gammelrøj 2 Roles Instruktør …" at bounding box center [1178, 492] width 187 height 1260
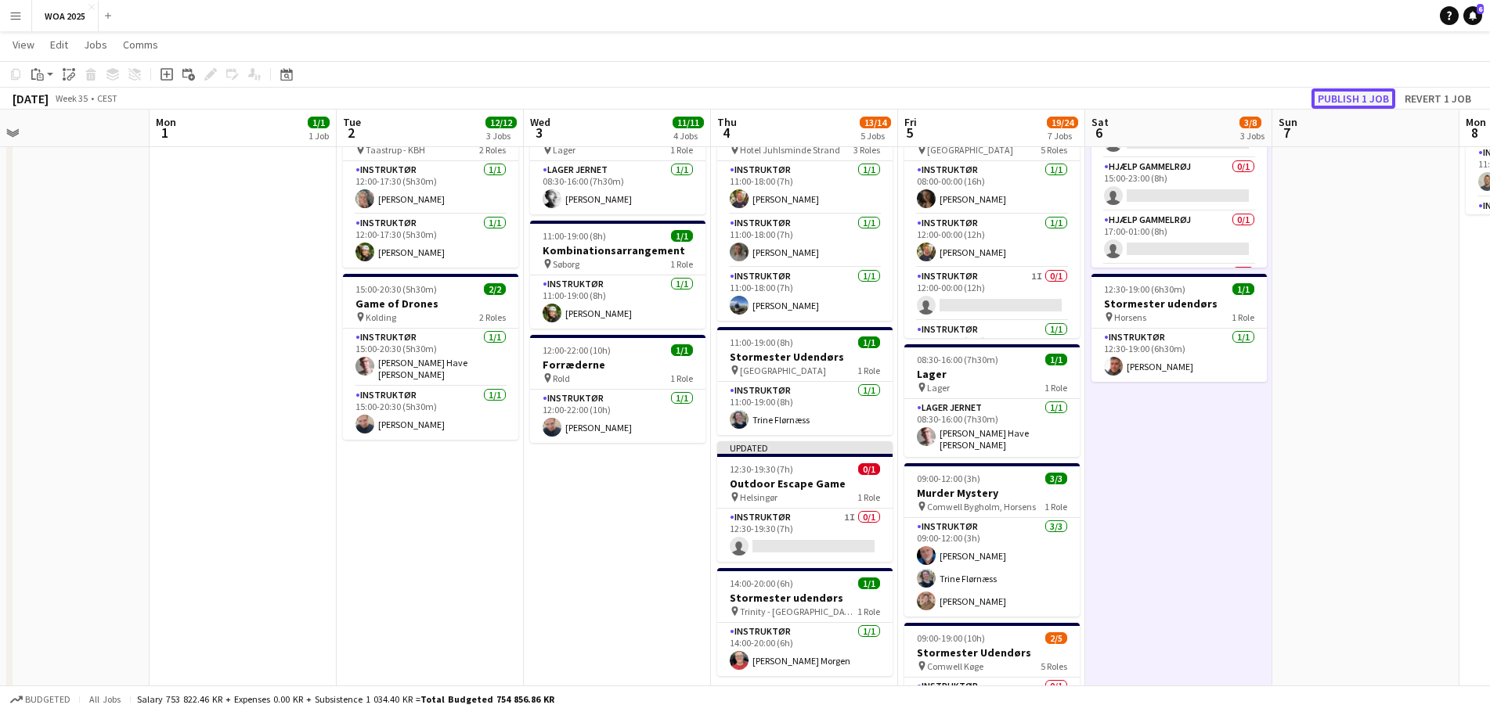
click at [1366, 94] on button "Publish 1 job" at bounding box center [1353, 98] width 84 height 20
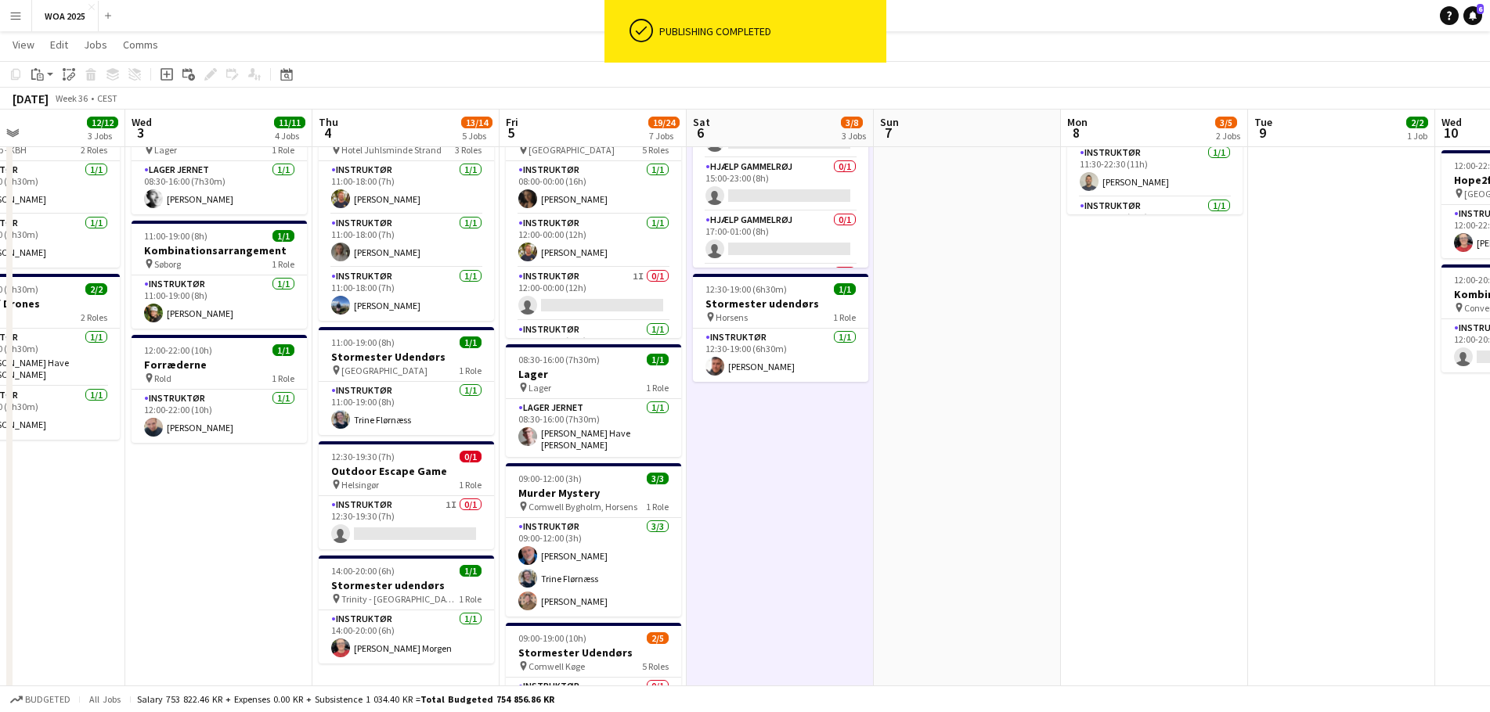
scroll to position [0, 524]
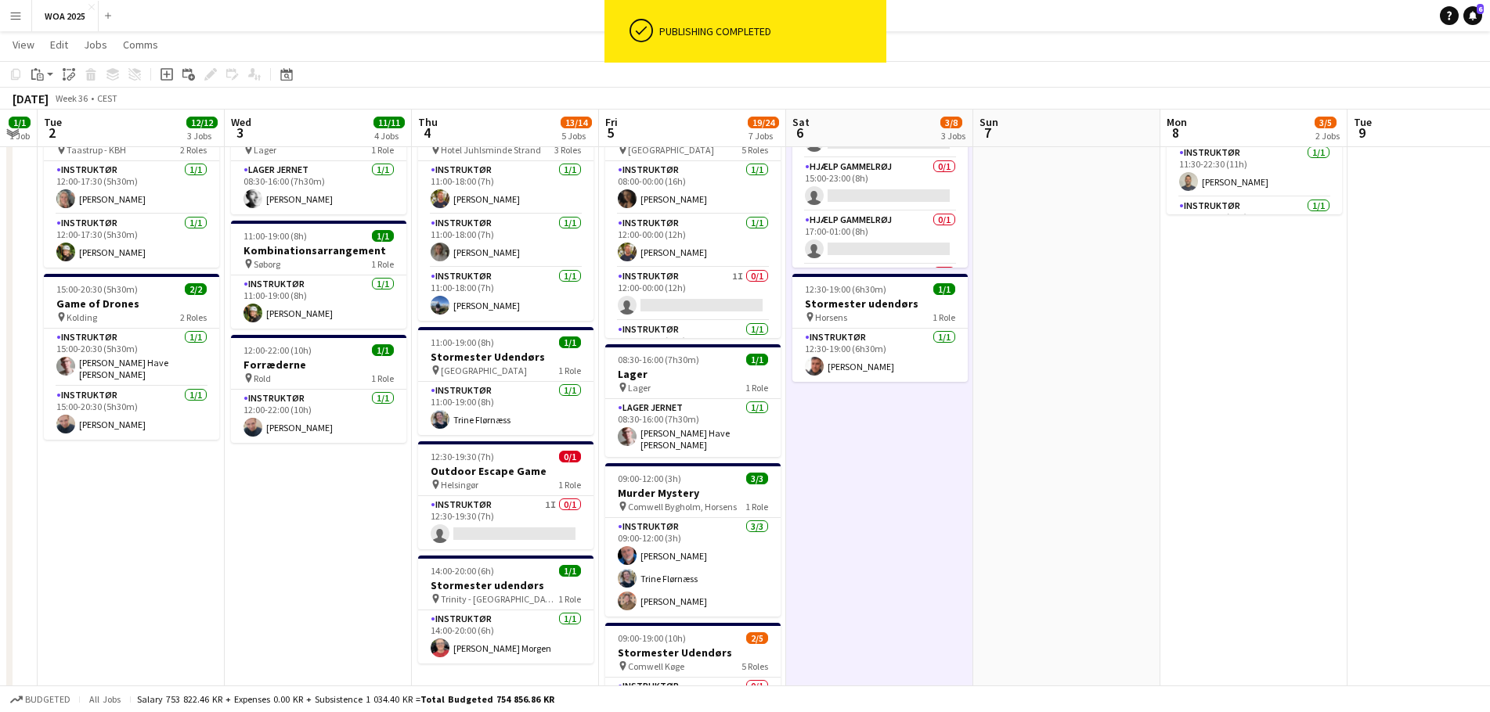
drag, startPoint x: 1234, startPoint y: 445, endPoint x: 953, endPoint y: 441, distance: 280.3
click at [953, 441] on app-calendar-viewport "Sat 30 12/25 3 Jobs Sun 31 Mon 1 1/1 1 Job Tue 2 12/12 3 Jobs Wed 3 11/11 4 Job…" at bounding box center [745, 435] width 1490 height 1375
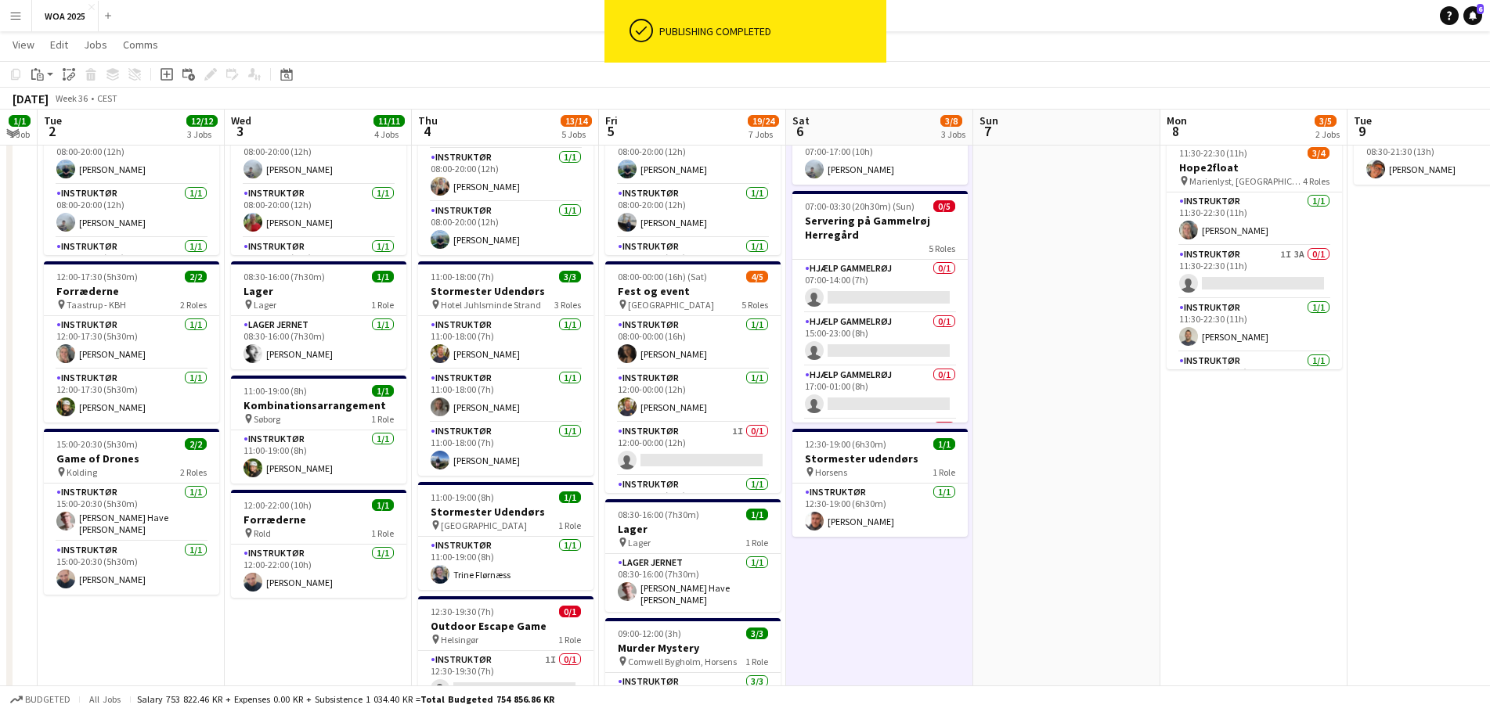
scroll to position [157, 0]
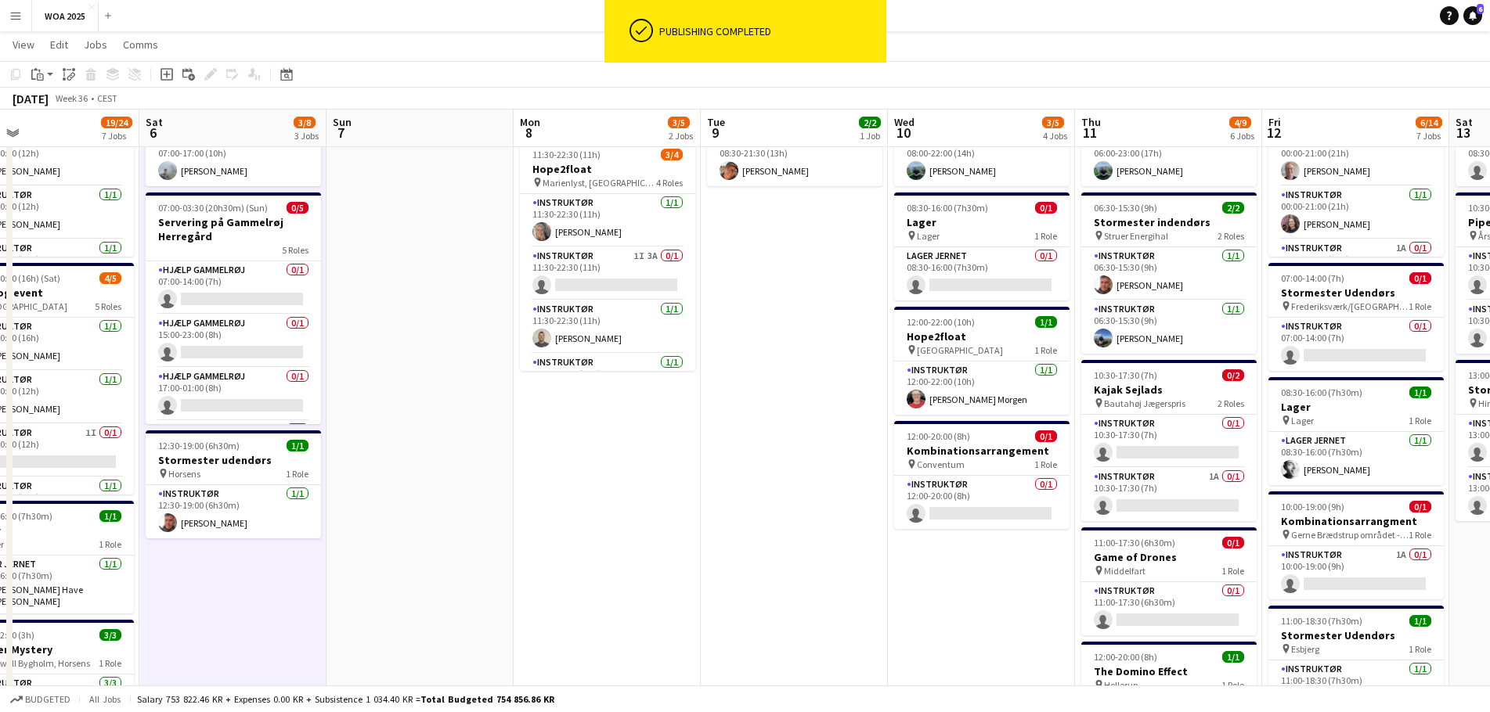
drag, startPoint x: 1071, startPoint y: 433, endPoint x: 420, endPoint y: 387, distance: 652.1
click at [421, 387] on app-calendar-viewport "Tue 2 12/12 3 Jobs Wed 3 11/11 4 Jobs Thu 4 13/14 5 Jobs Fri 5 19/24 7 Jobs Sat…" at bounding box center [745, 592] width 1490 height 1375
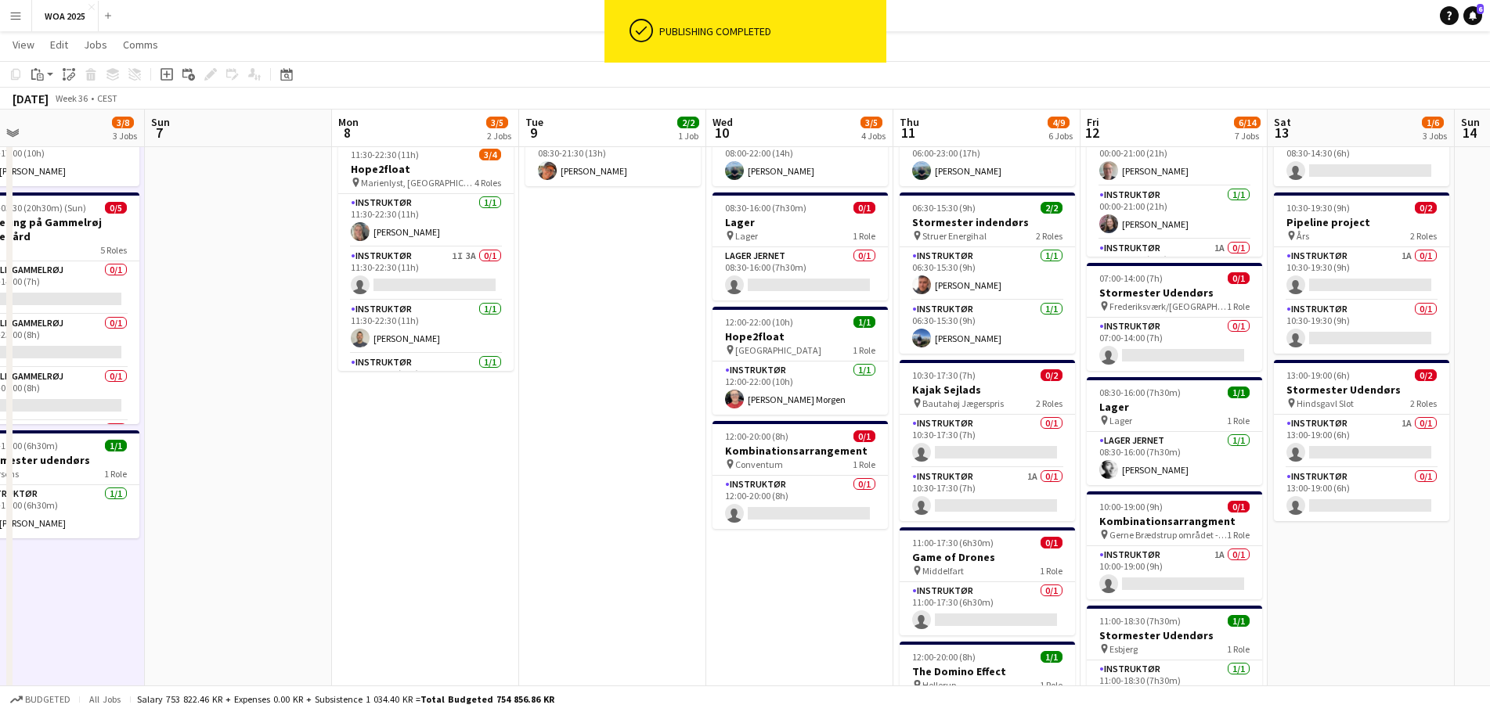
scroll to position [0, 457]
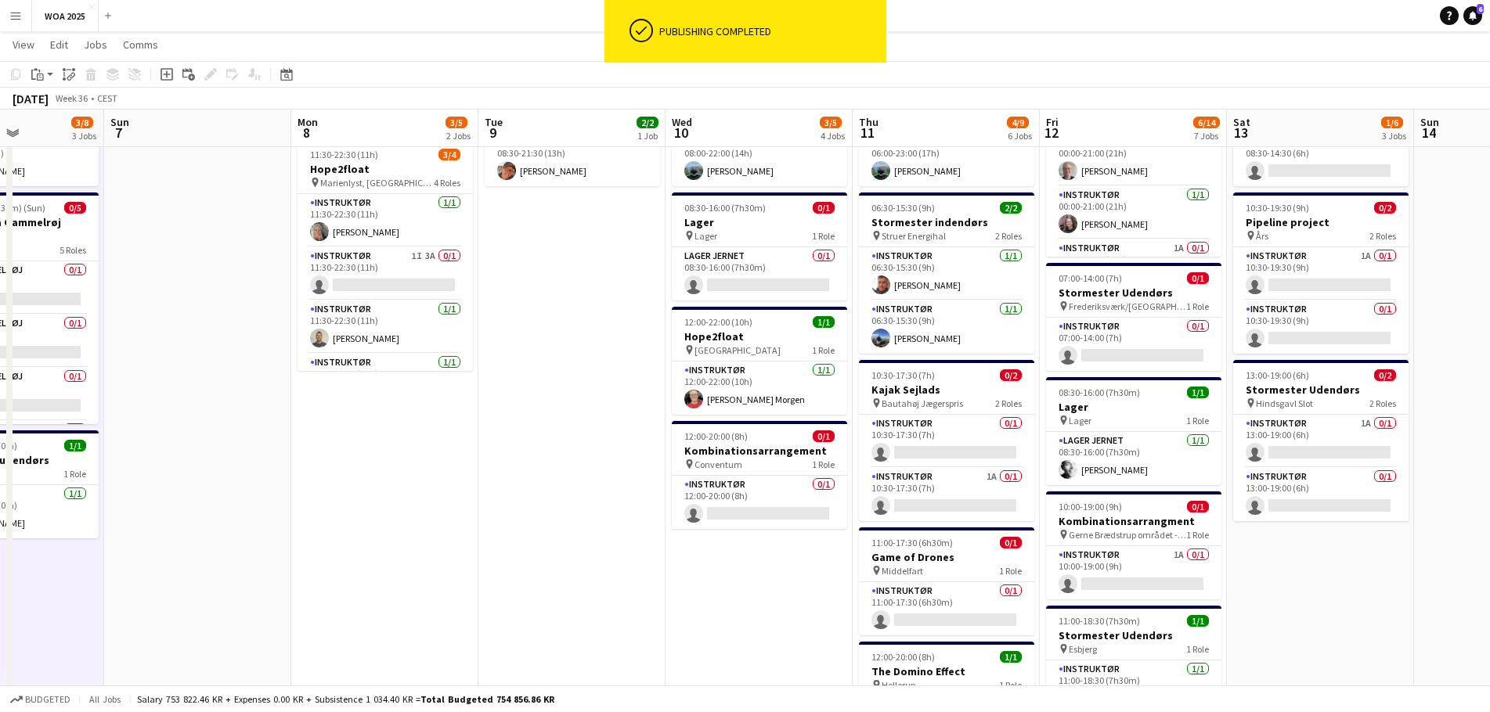
drag, startPoint x: 729, startPoint y: 488, endPoint x: 510, endPoint y: 459, distance: 221.0
click at [510, 459] on app-calendar-viewport "Thu 4 13/14 5 Jobs Fri 5 19/24 7 Jobs Sat 6 3/8 3 Jobs Sun 7 Mon 8 3/5 2 Jobs T…" at bounding box center [745, 592] width 1490 height 1375
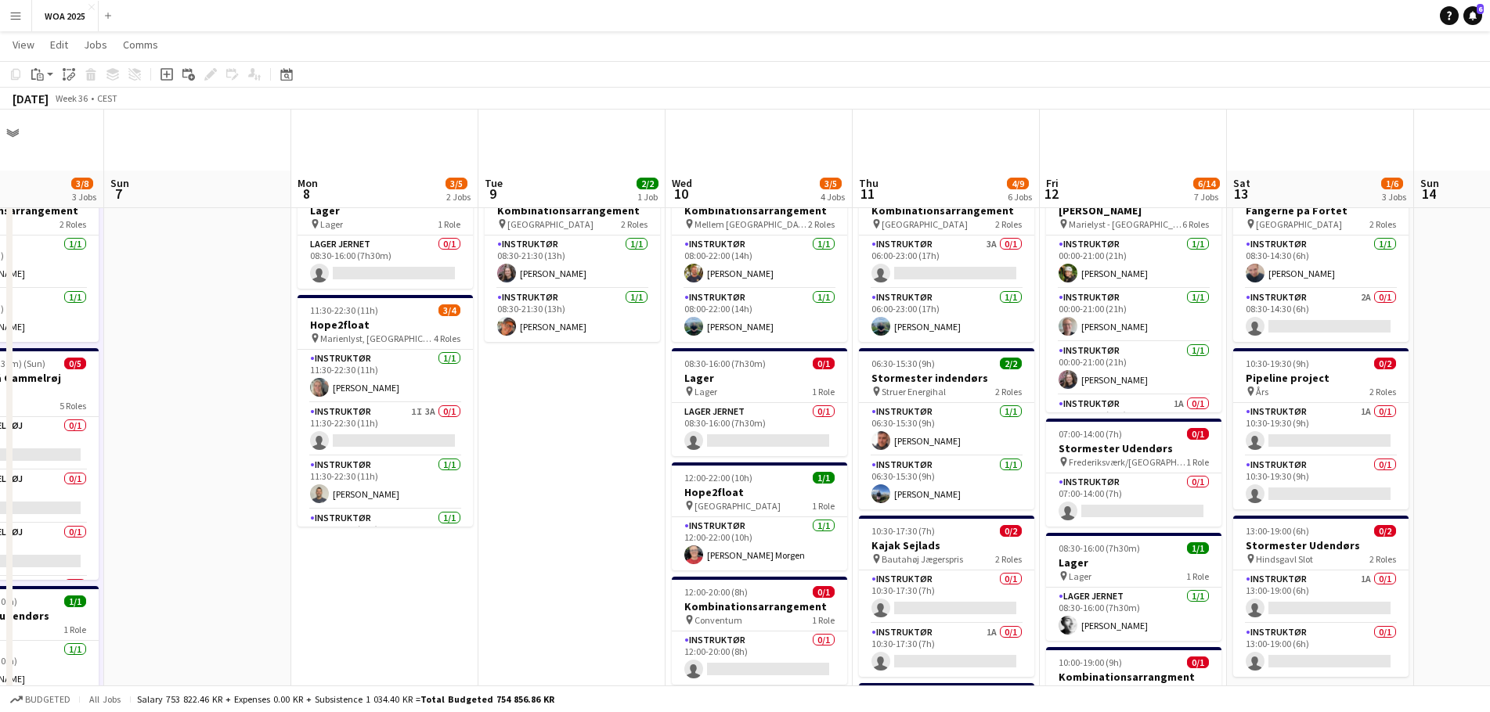
scroll to position [0, 0]
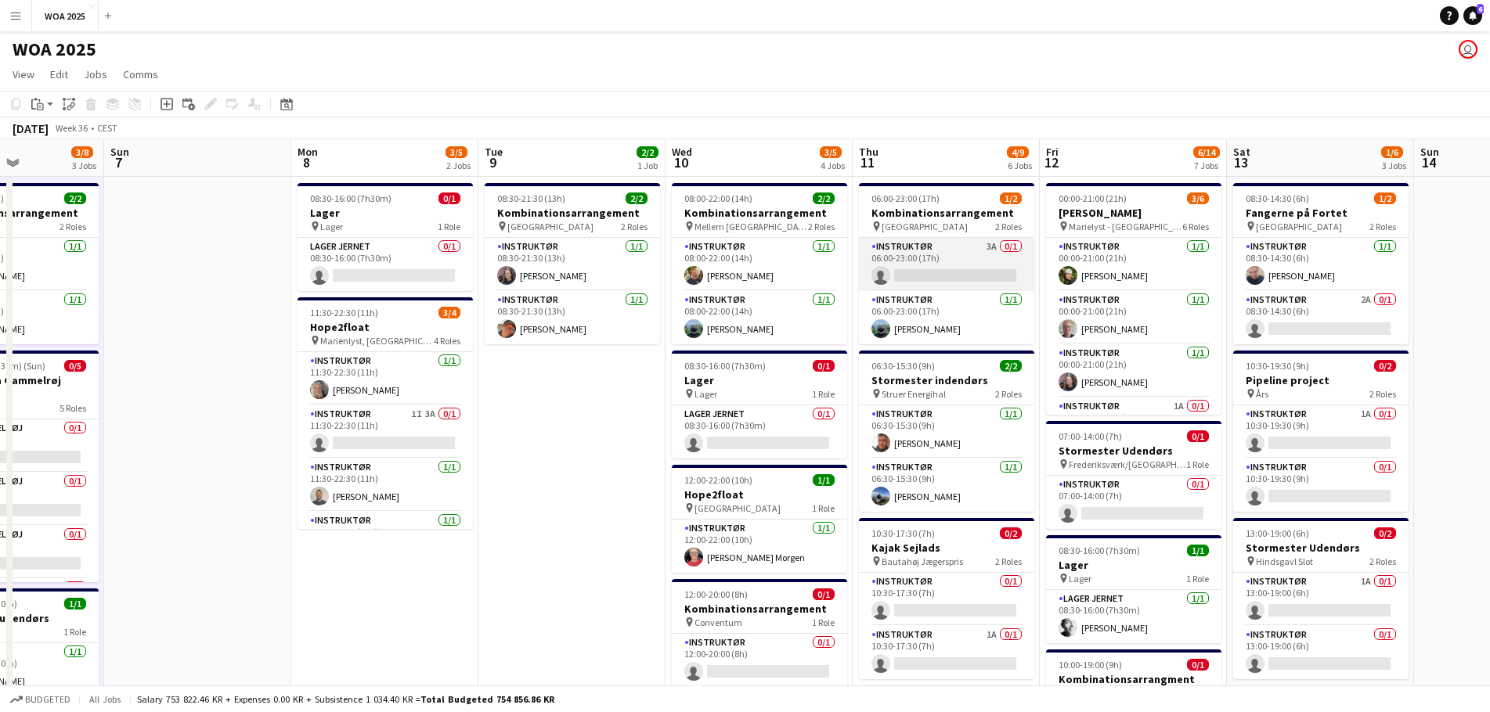
click at [960, 253] on app-card-role "Instruktør 3A 0/1 06:00-23:00 (17h) single-neutral-actions" at bounding box center [946, 264] width 175 height 53
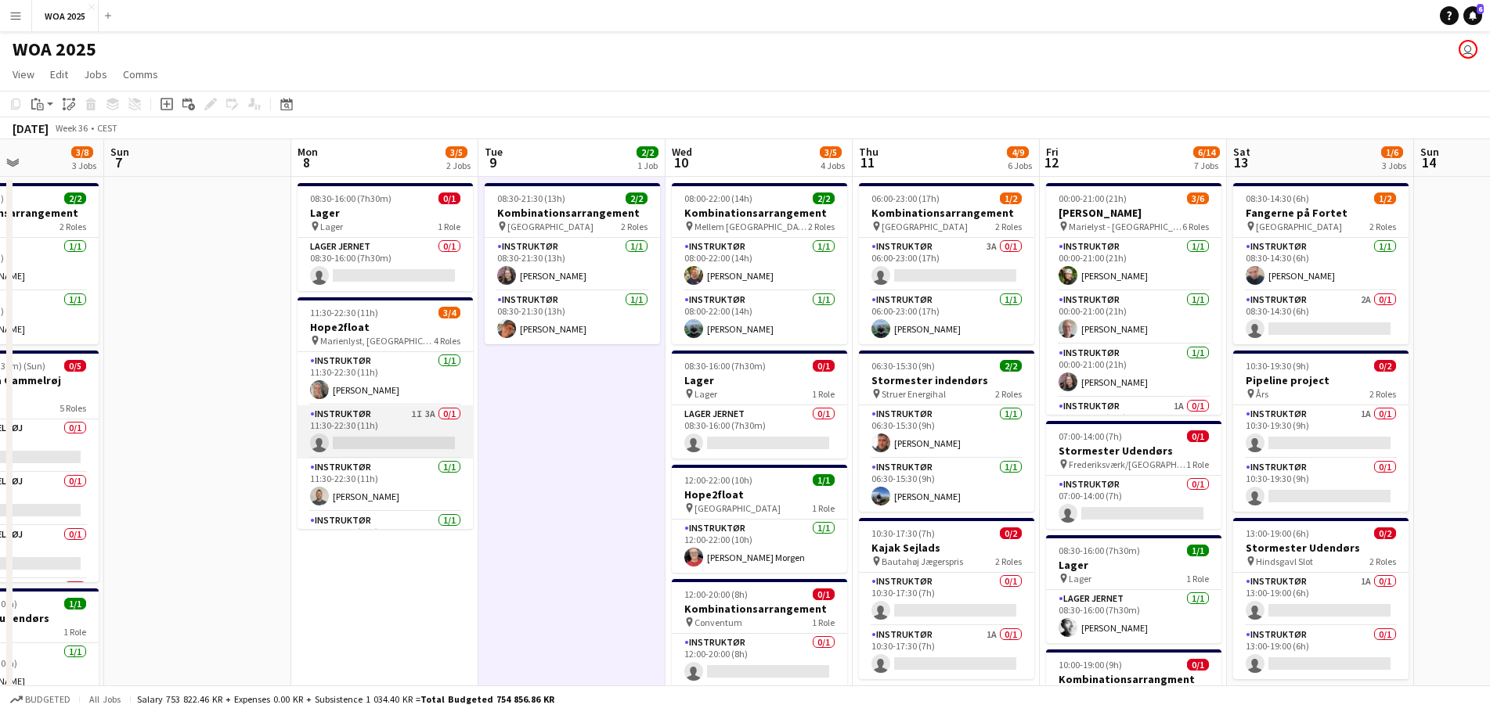
click at [362, 436] on app-card-role "Instruktør 1I 3A 0/1 11:30-22:30 (11h) single-neutral-actions" at bounding box center [384, 431] width 175 height 53
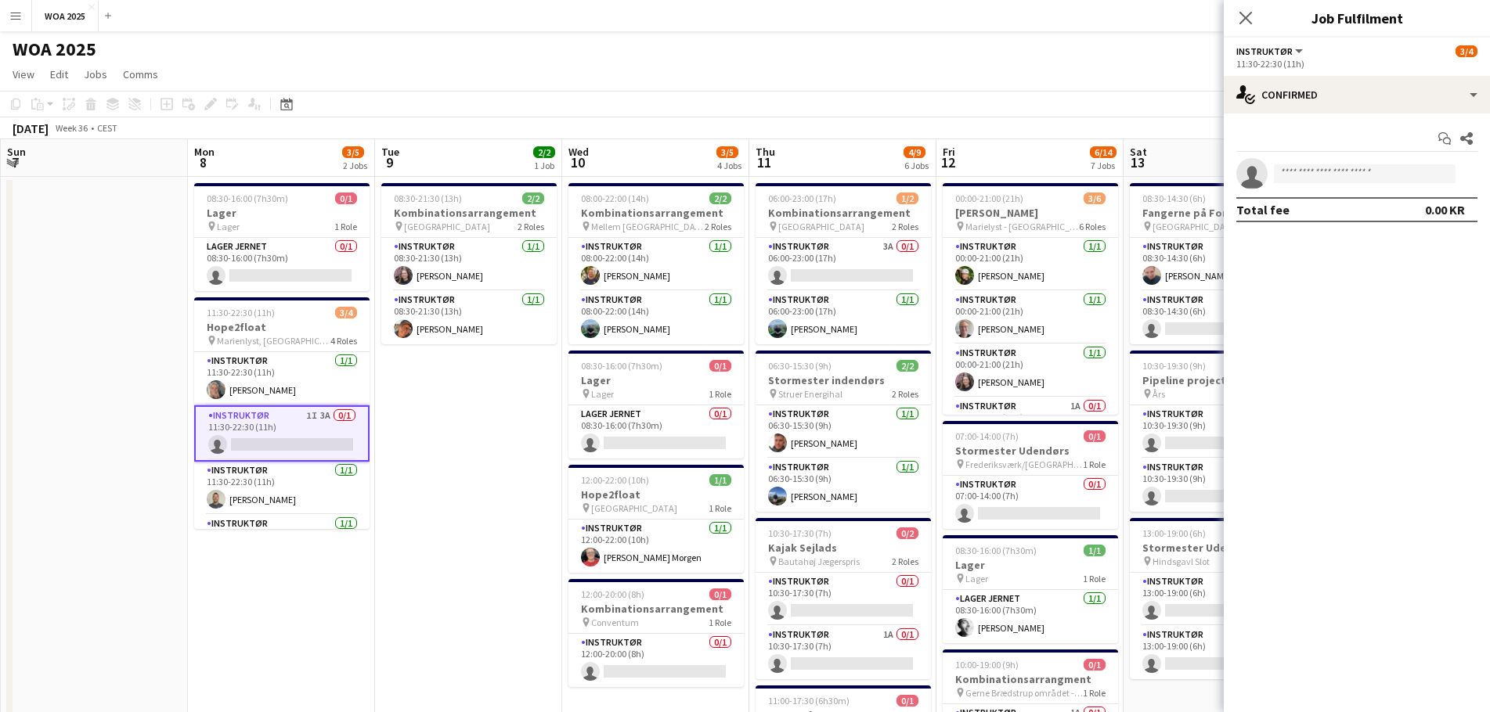
drag, startPoint x: 640, startPoint y: 438, endPoint x: 497, endPoint y: 428, distance: 142.8
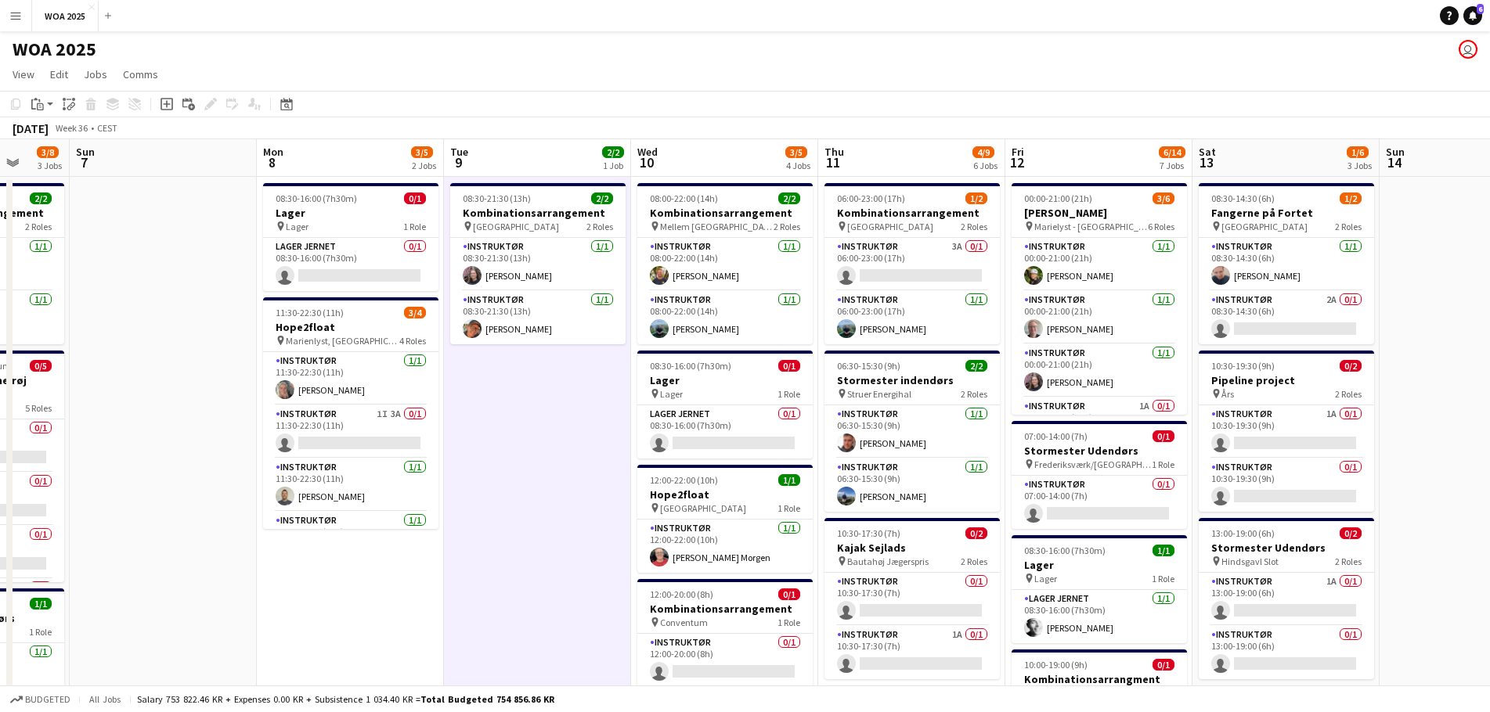
drag, startPoint x: 491, startPoint y: 438, endPoint x: 600, endPoint y: 409, distance: 112.4
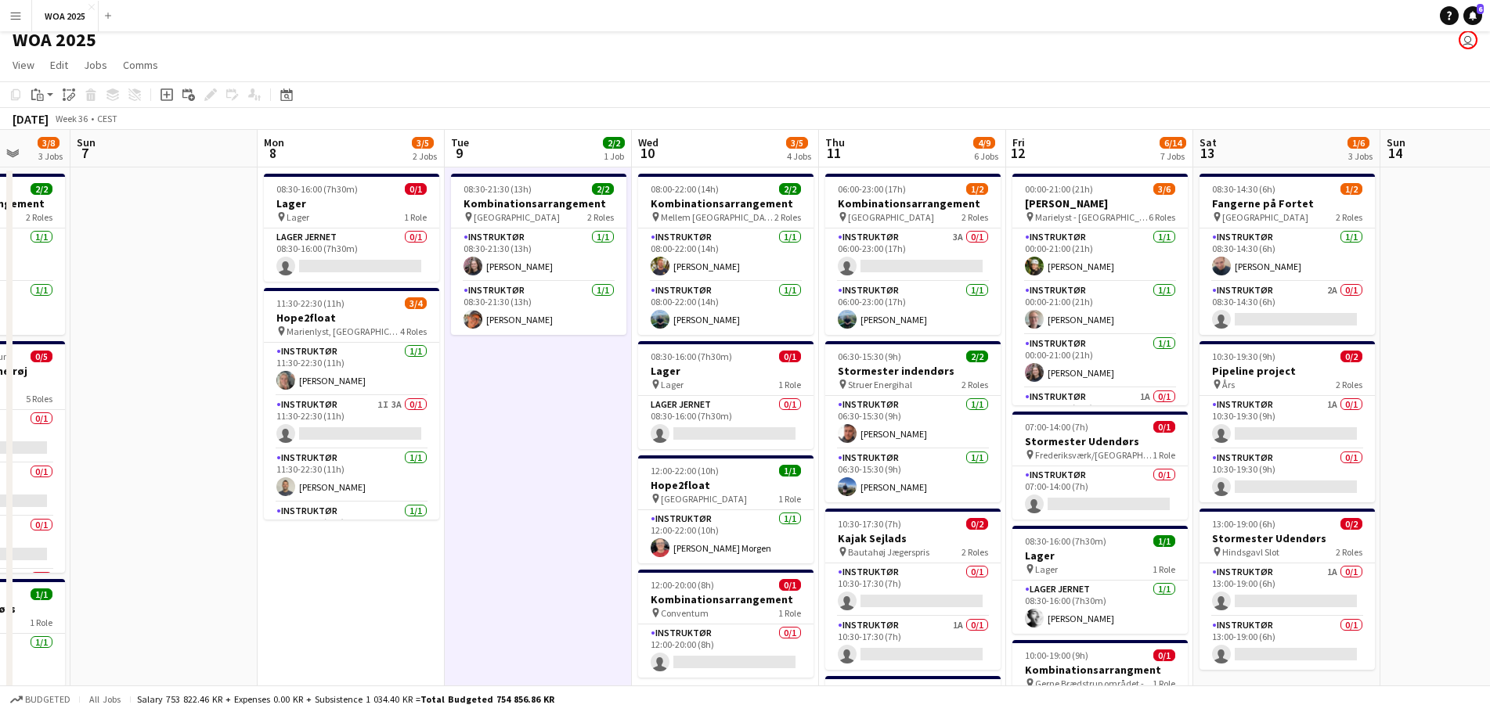
scroll to position [0, 0]
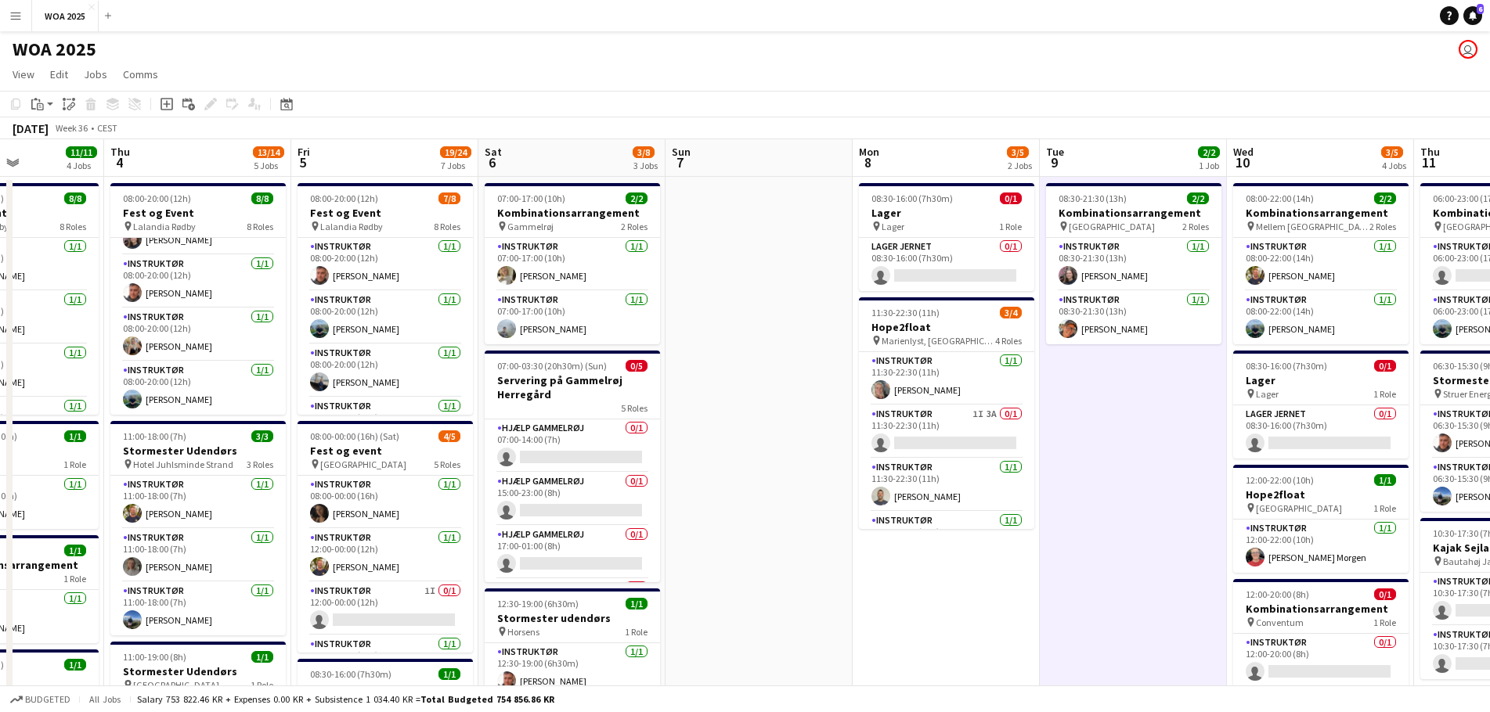
drag, startPoint x: 556, startPoint y: 438, endPoint x: 1151, endPoint y: 412, distance: 596.2
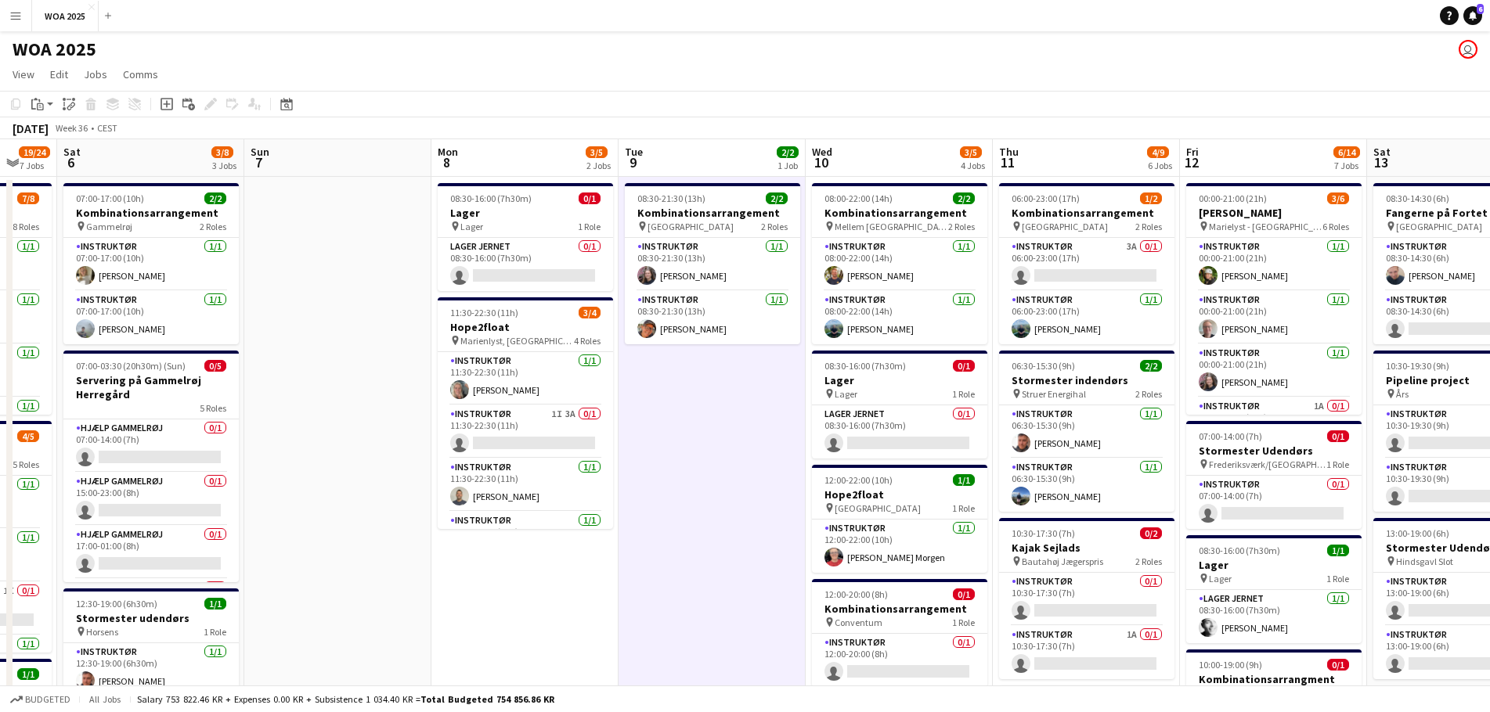
scroll to position [0, 560]
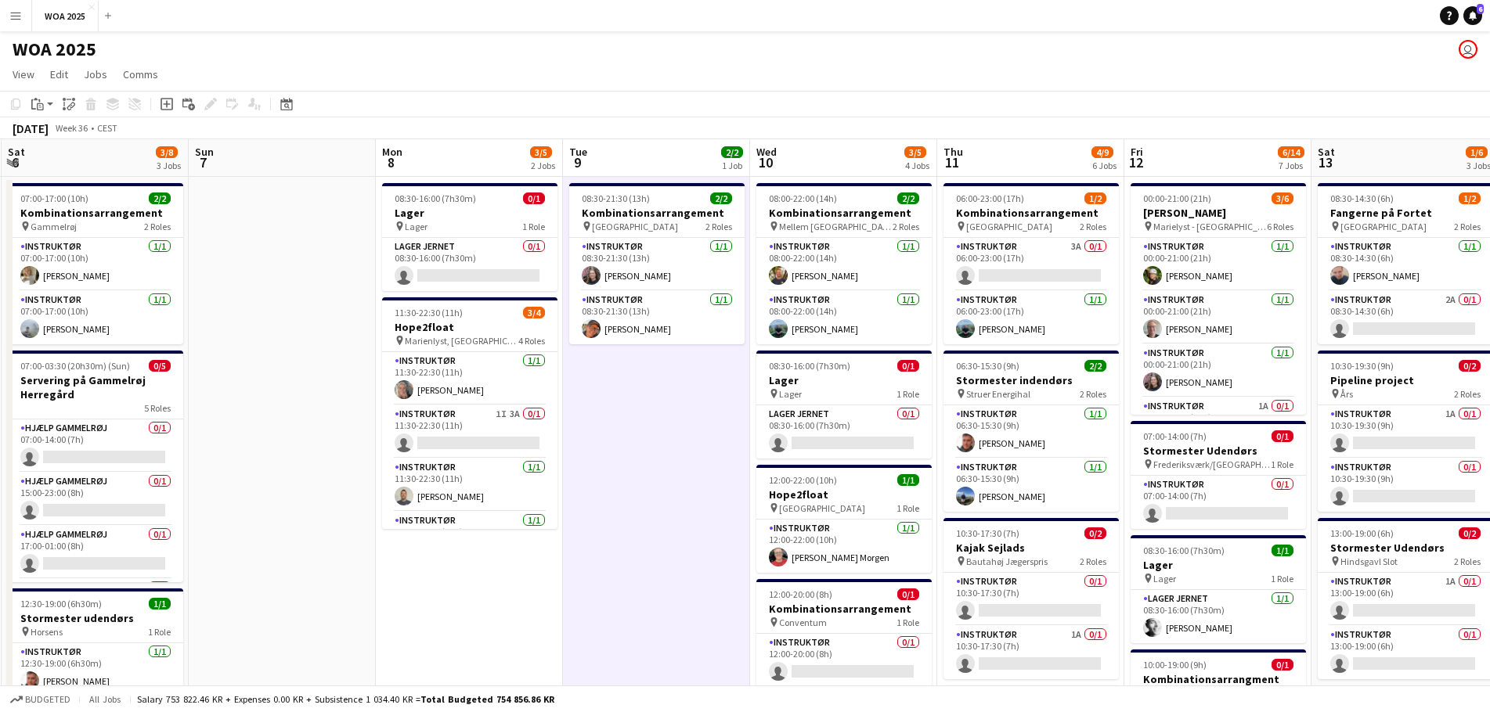
drag, startPoint x: 1144, startPoint y: 438, endPoint x: 668, endPoint y: 416, distance: 477.2
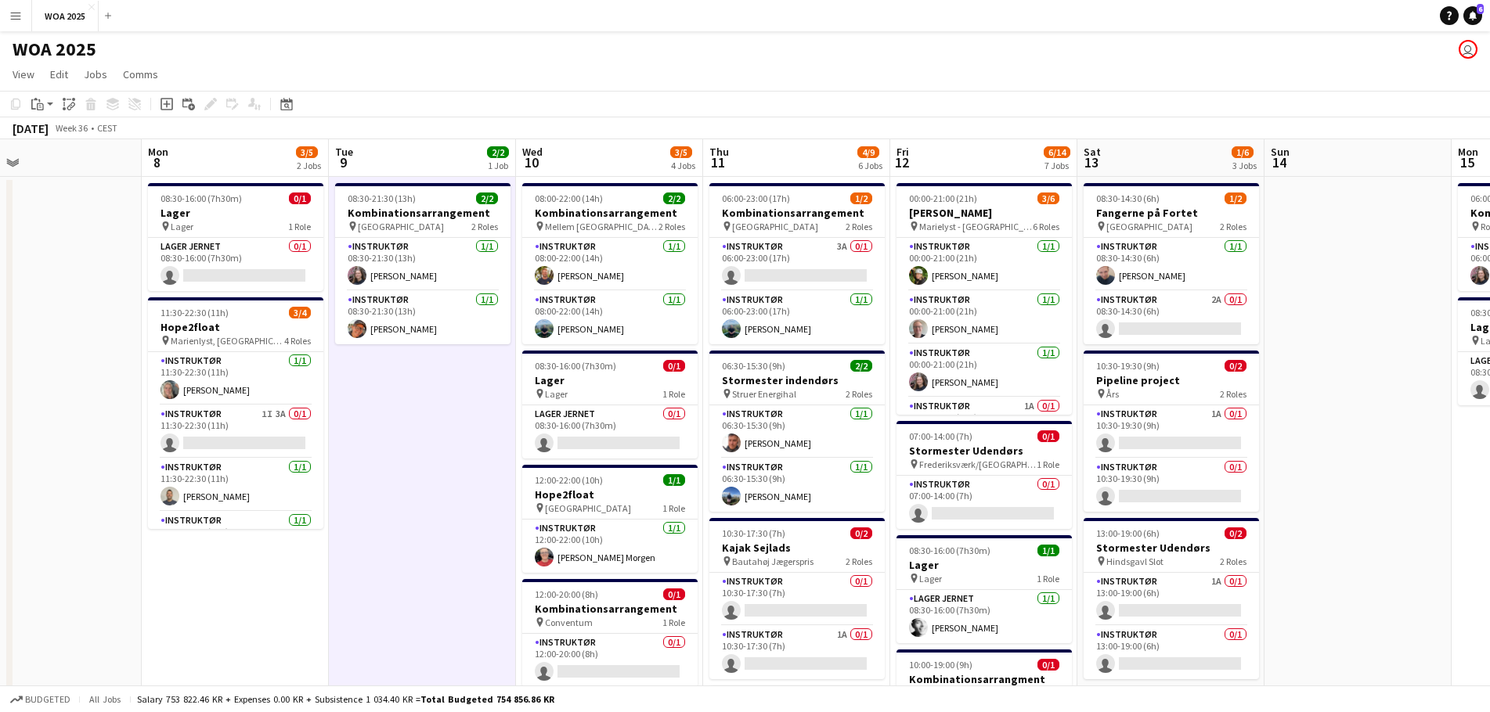
scroll to position [0, 483]
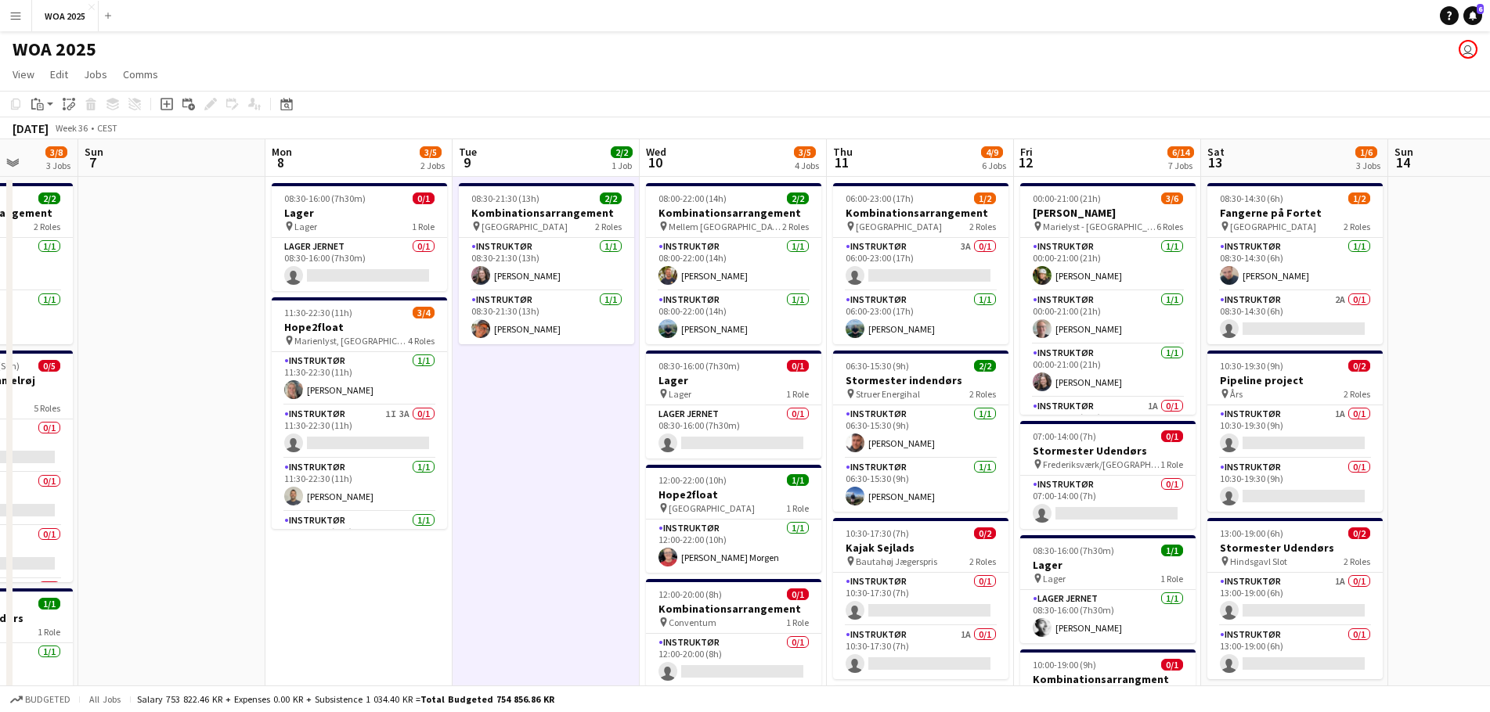
drag, startPoint x: 633, startPoint y: 424, endPoint x: 550, endPoint y: 423, distance: 83.0
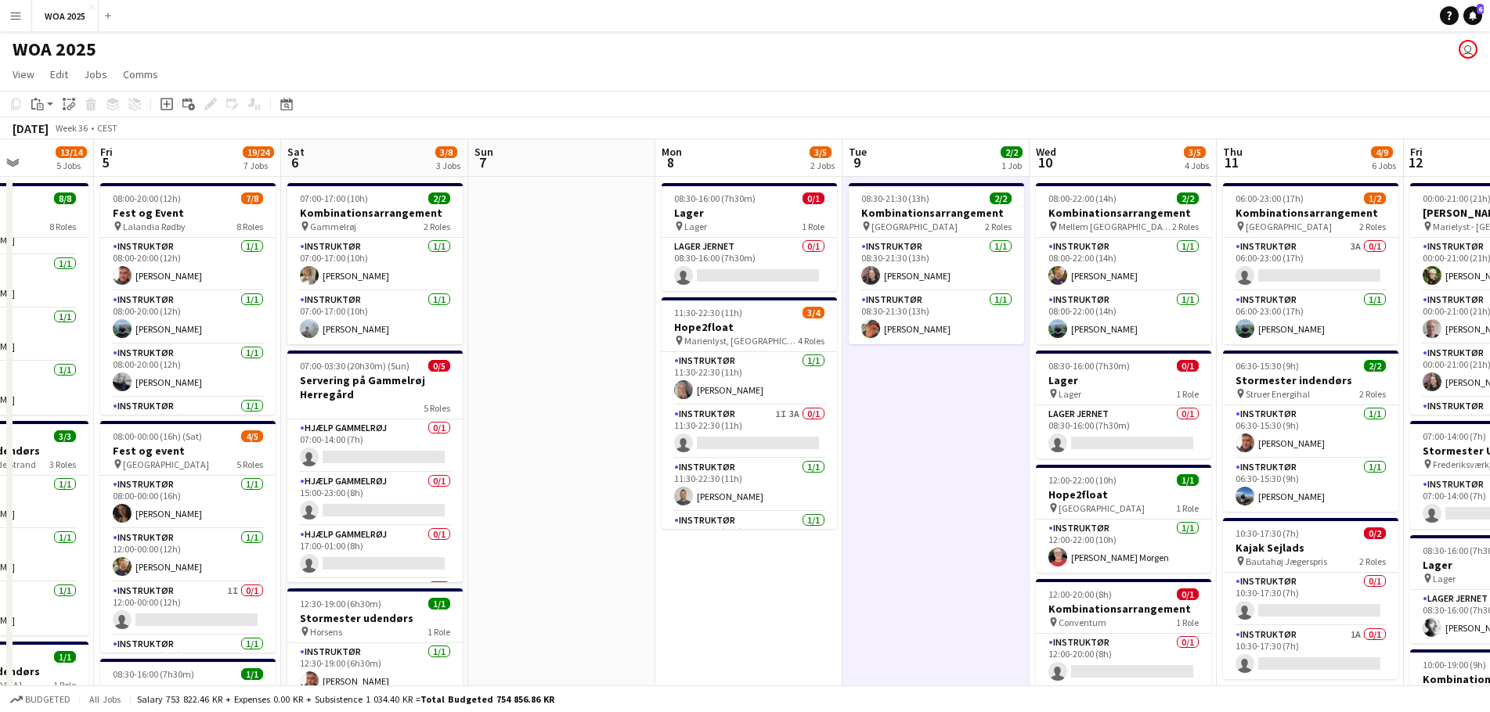
drag, startPoint x: 772, startPoint y: 411, endPoint x: 1277, endPoint y: 390, distance: 506.1
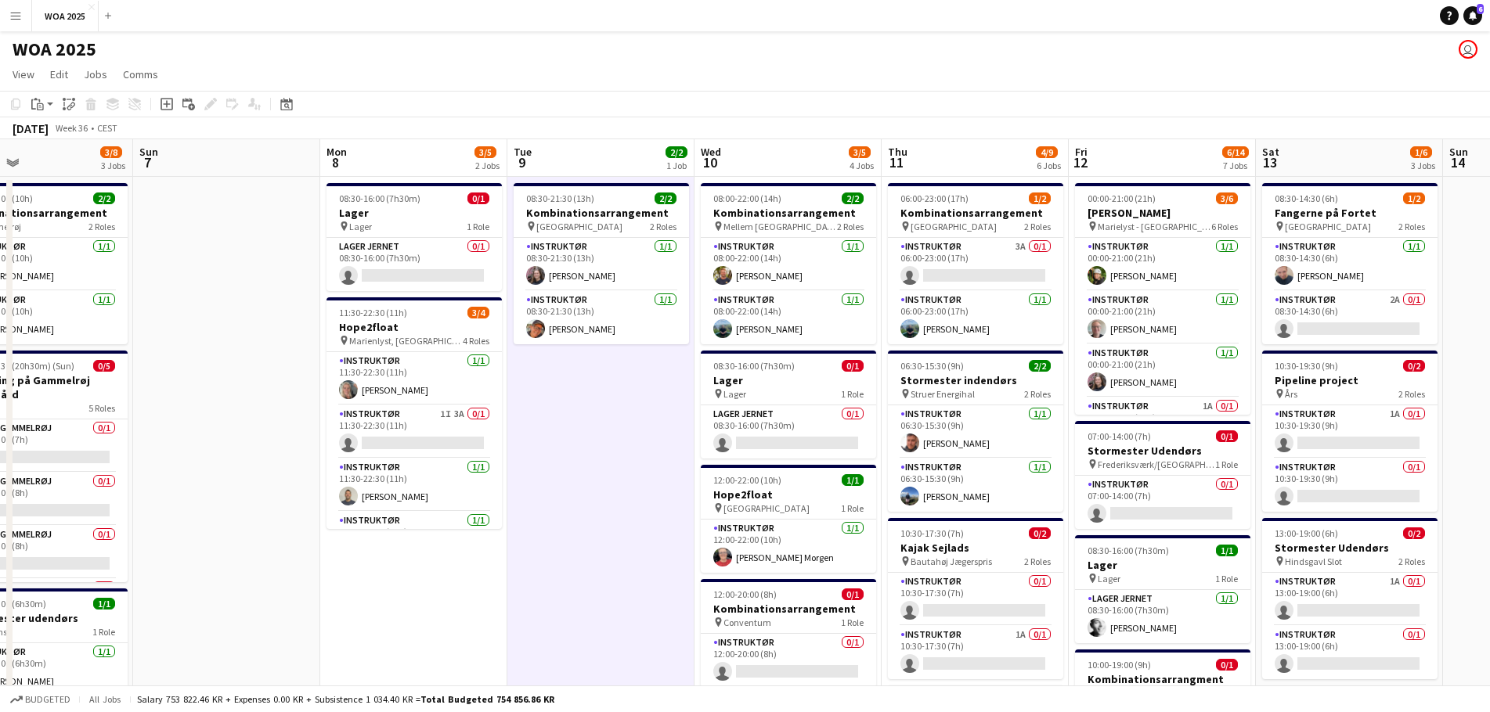
drag, startPoint x: 1273, startPoint y: 395, endPoint x: 563, endPoint y: 356, distance: 711.0
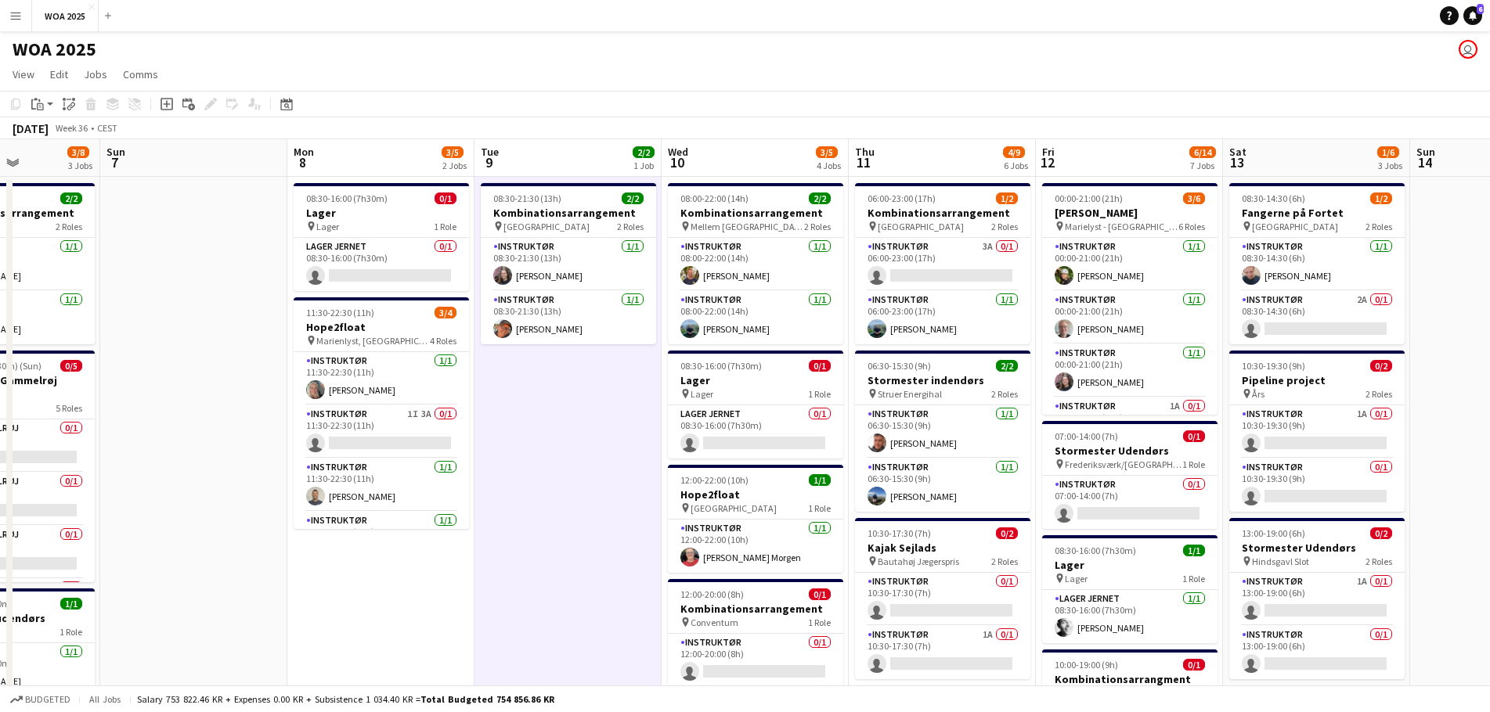
scroll to position [0, 477]
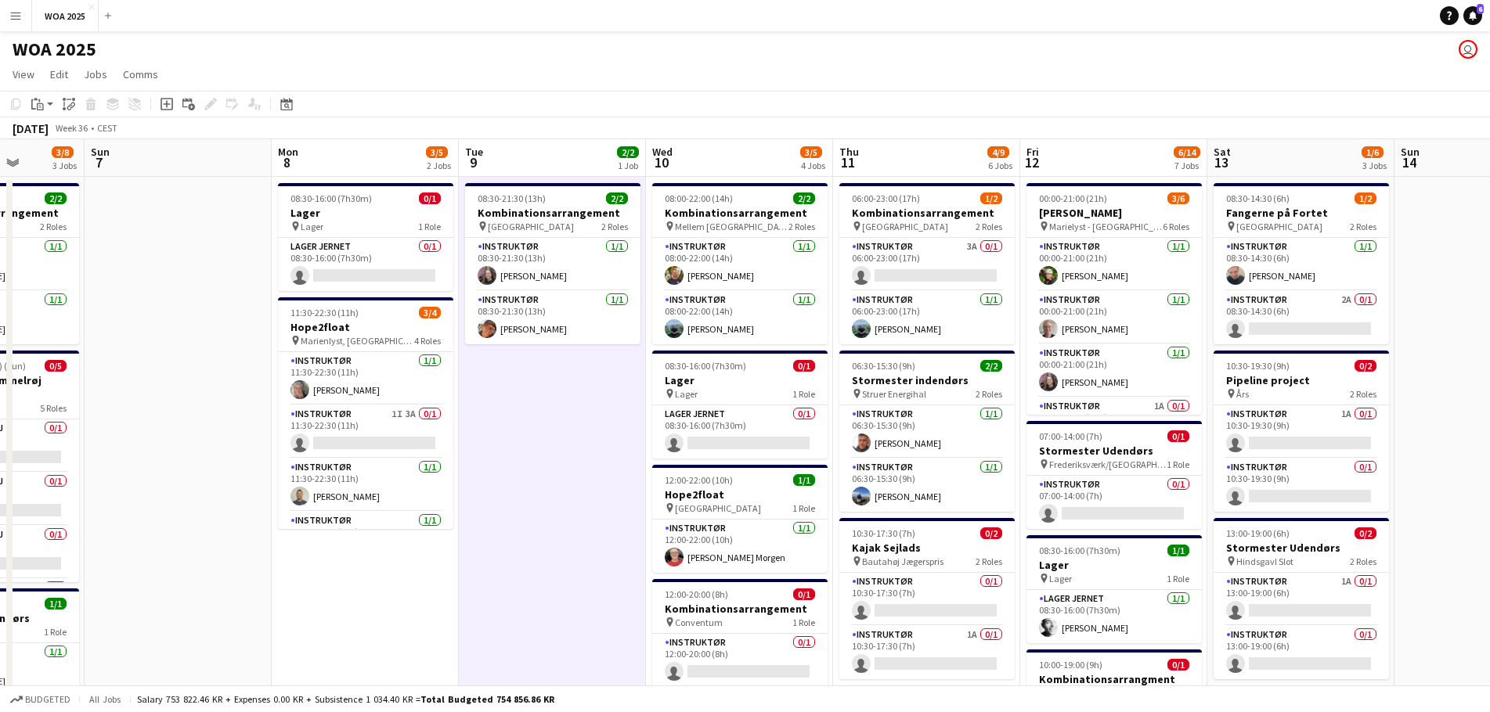
drag, startPoint x: 510, startPoint y: 524, endPoint x: 462, endPoint y: 456, distance: 83.2
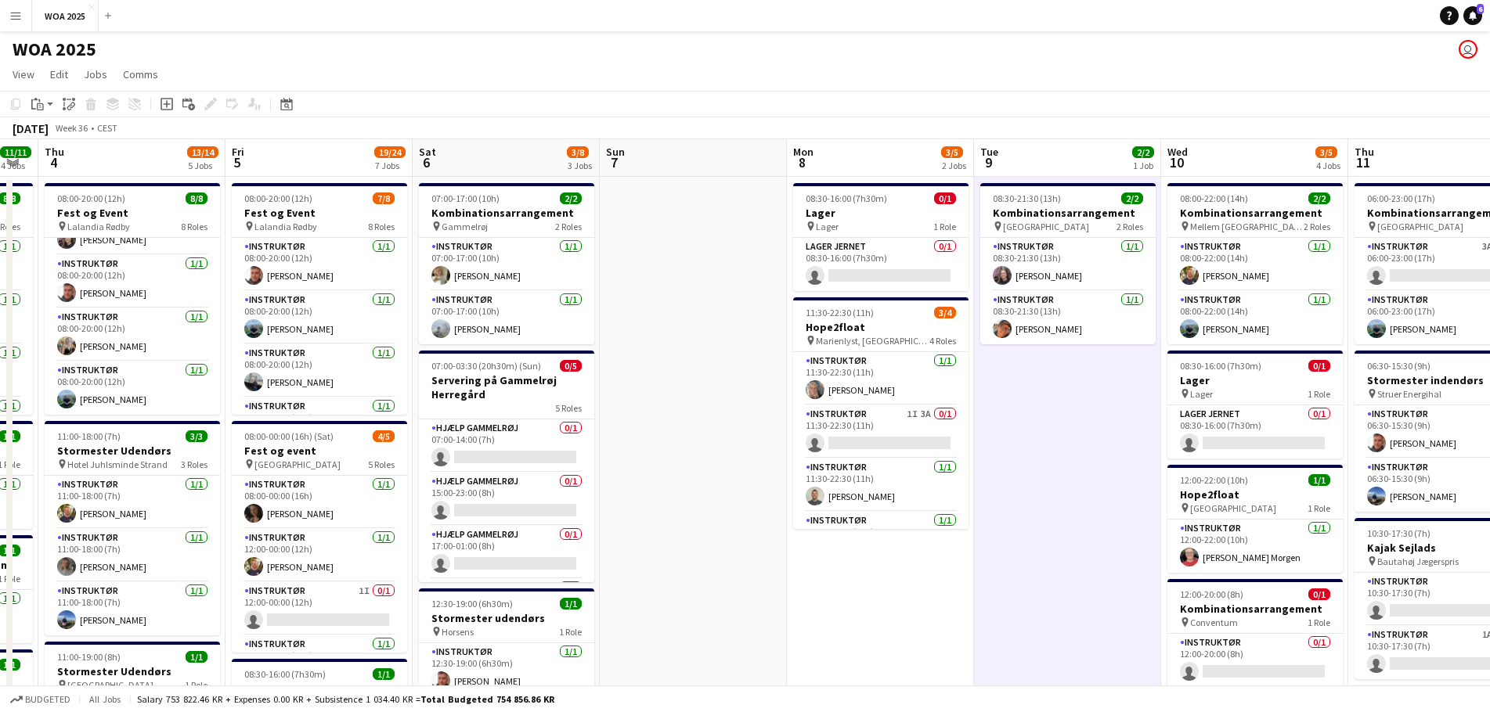
scroll to position [0, 465]
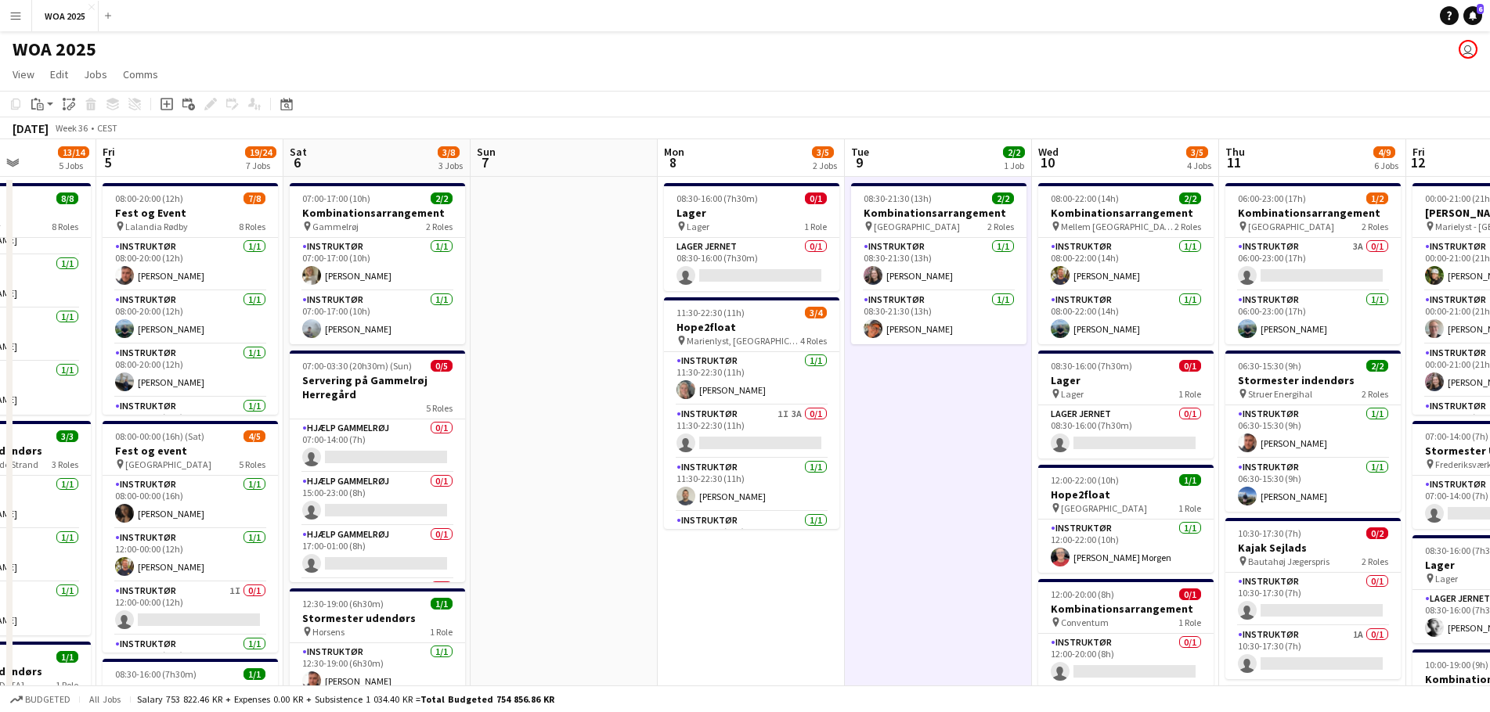
drag, startPoint x: 550, startPoint y: 457, endPoint x: 1101, endPoint y: 432, distance: 552.4
